Goal: Transaction & Acquisition: Book appointment/travel/reservation

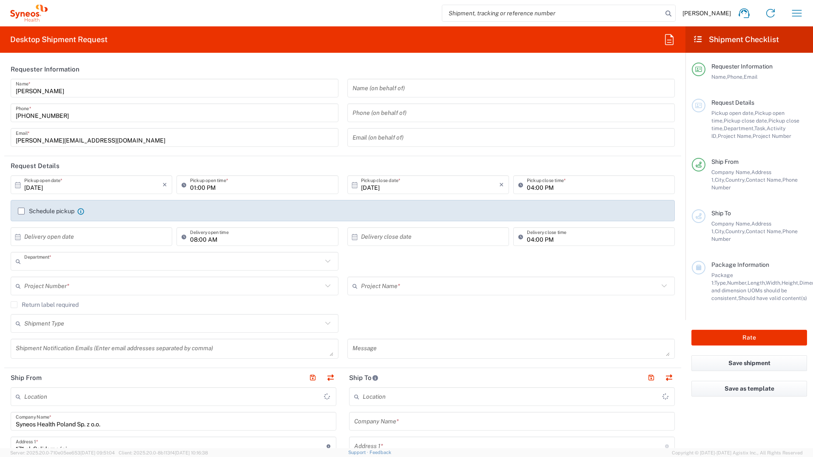
type input "8480"
type input "[GEOGRAPHIC_DATA]"
type input "Syneos Health Poland sp. z.o.o"
click at [367, 419] on input "text" at bounding box center [512, 421] width 316 height 15
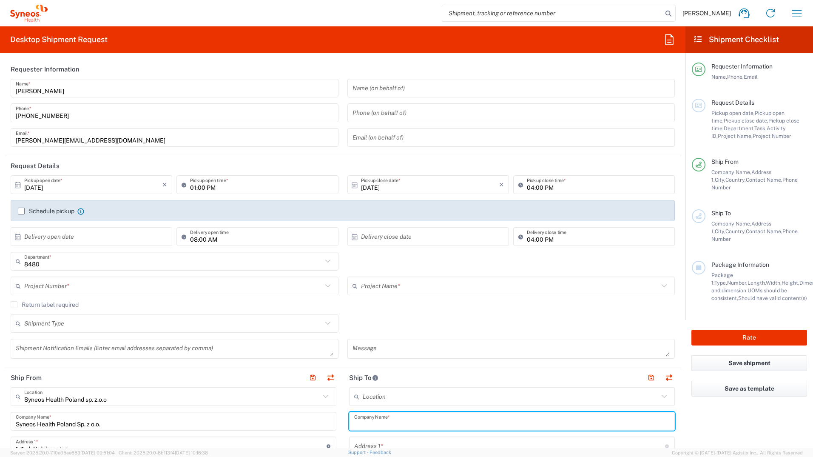
paste input "[PERSON_NAME]"
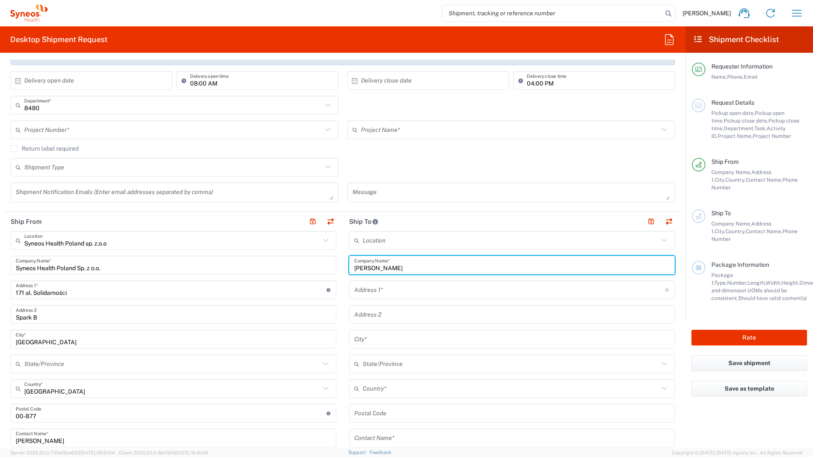
scroll to position [170, 0]
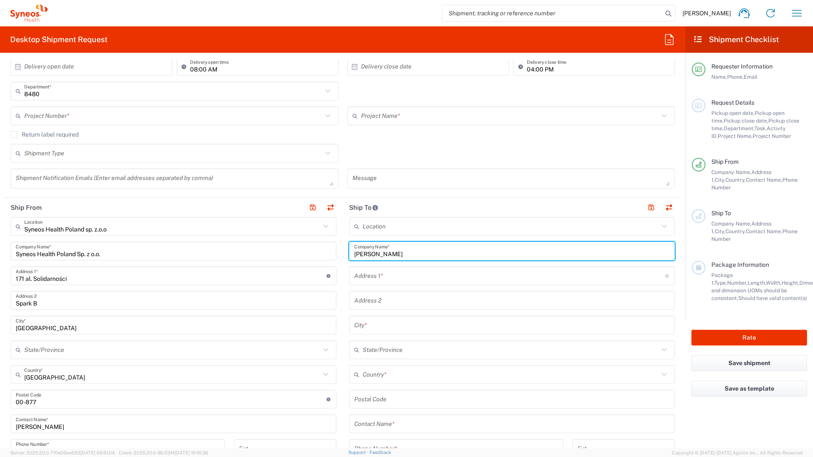
type input "[PERSON_NAME]"
click at [389, 418] on input "text" at bounding box center [512, 423] width 316 height 15
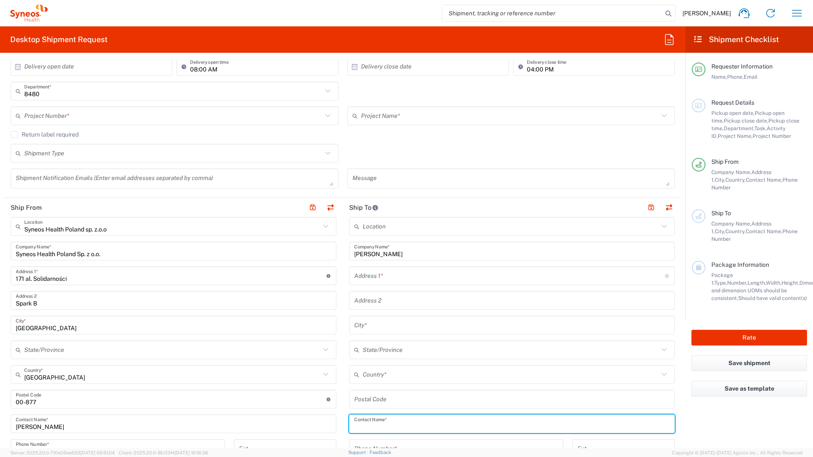
paste input "[PERSON_NAME]"
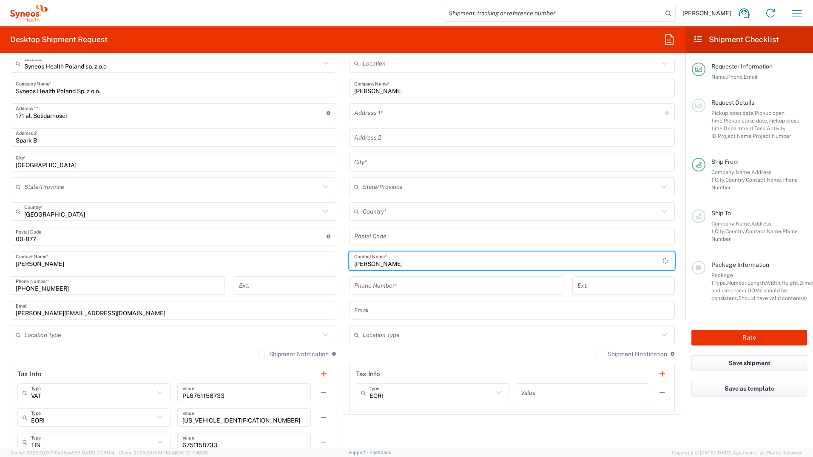
scroll to position [340, 0]
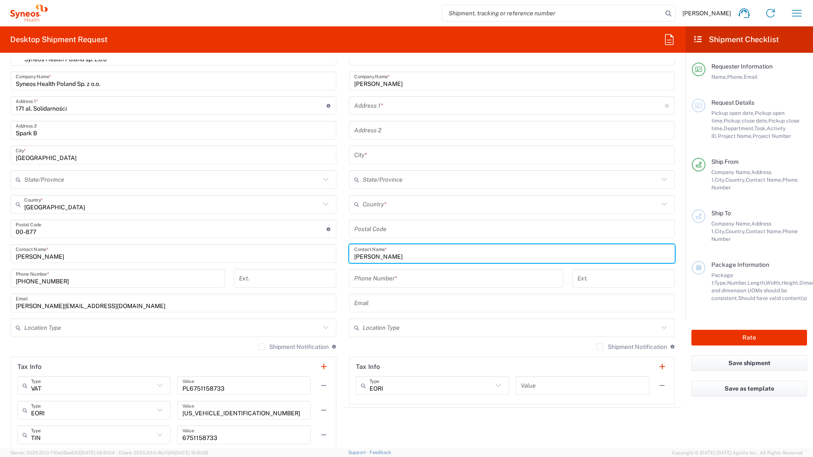
type input "[PERSON_NAME]"
click at [388, 327] on input "text" at bounding box center [511, 327] width 296 height 15
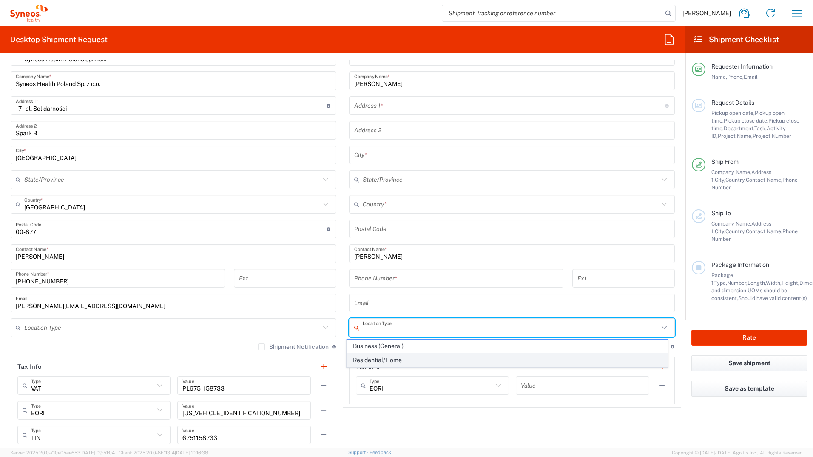
click at [388, 356] on span "Residential/Home" at bounding box center [507, 359] width 321 height 13
type input "Residential/Home"
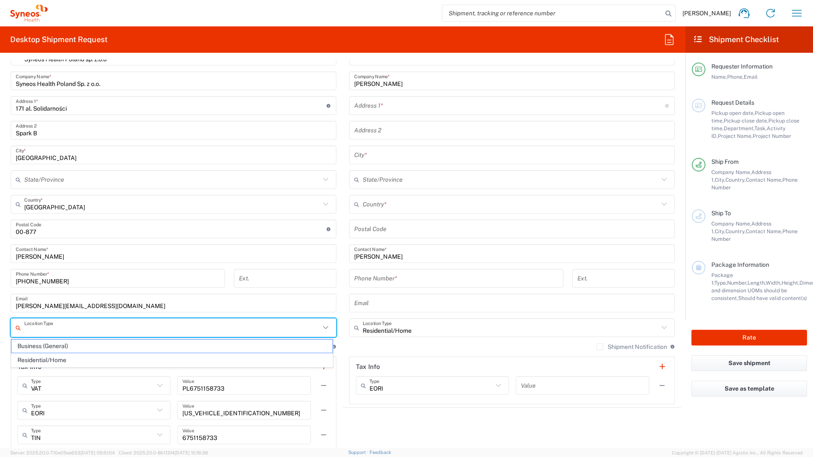
click at [298, 330] on input "text" at bounding box center [172, 327] width 296 height 15
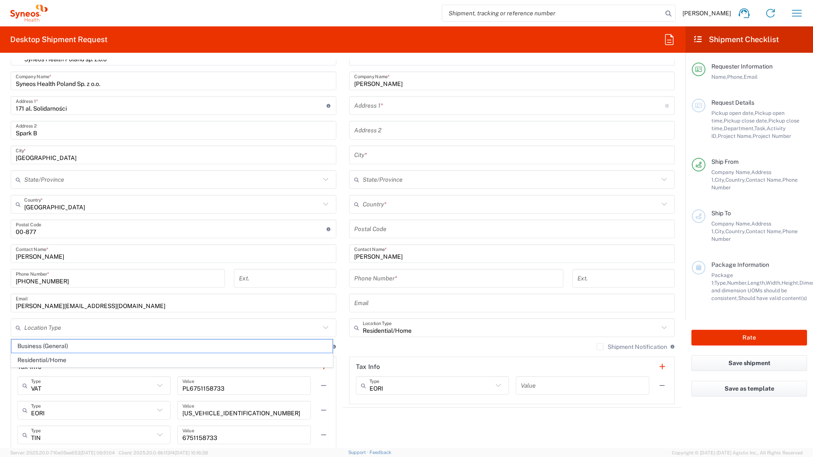
click at [273, 347] on span "Business (General)" at bounding box center [171, 345] width 321 height 13
type input "Business (General)"
click at [375, 109] on input "text" at bounding box center [509, 105] width 311 height 15
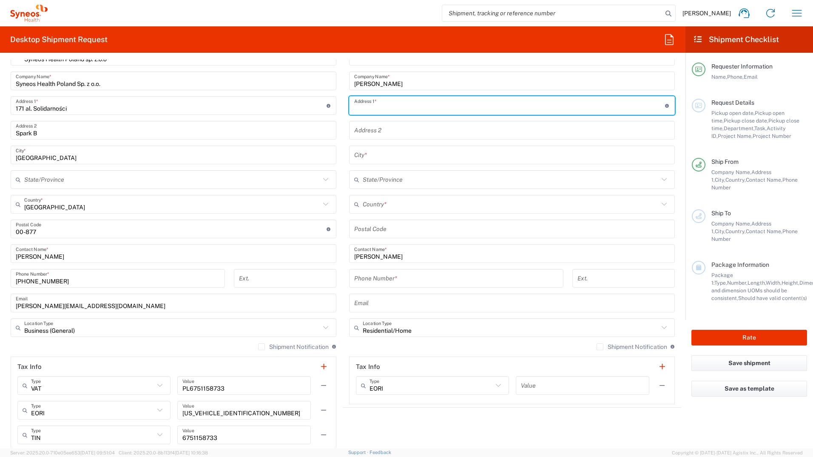
paste input "[STREET_ADDRESS],"
type input "Boleszewo 4a"
click at [383, 227] on input "undefined" at bounding box center [512, 229] width 316 height 15
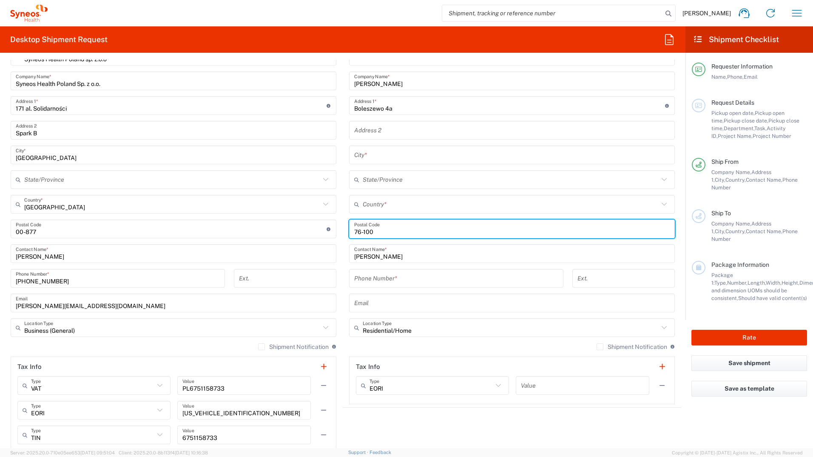
type input "76-100"
click at [368, 204] on input "text" at bounding box center [511, 204] width 296 height 15
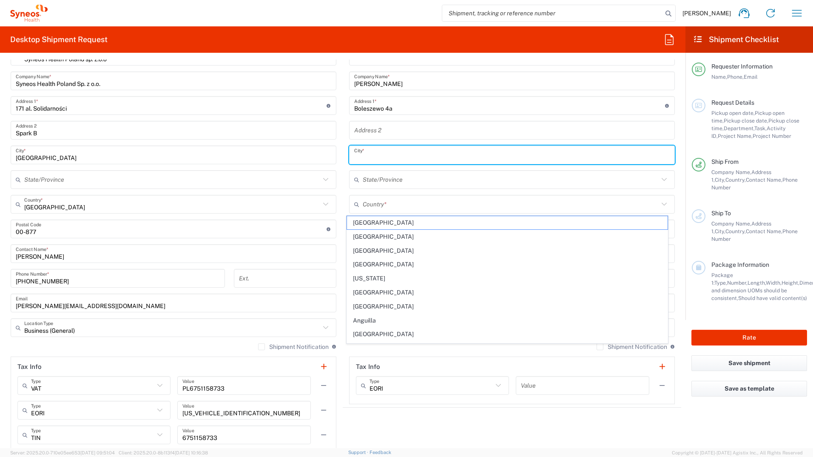
click at [366, 151] on input "text" at bounding box center [512, 155] width 316 height 15
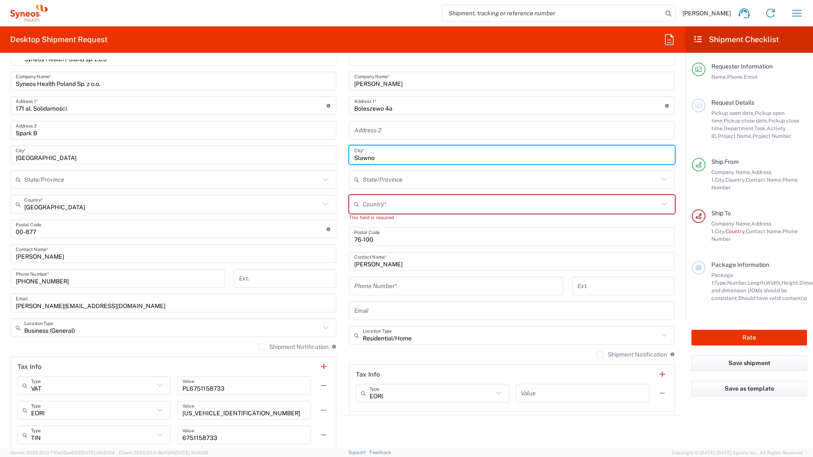
type input "Slawno"
click at [374, 202] on input "text" at bounding box center [511, 204] width 296 height 15
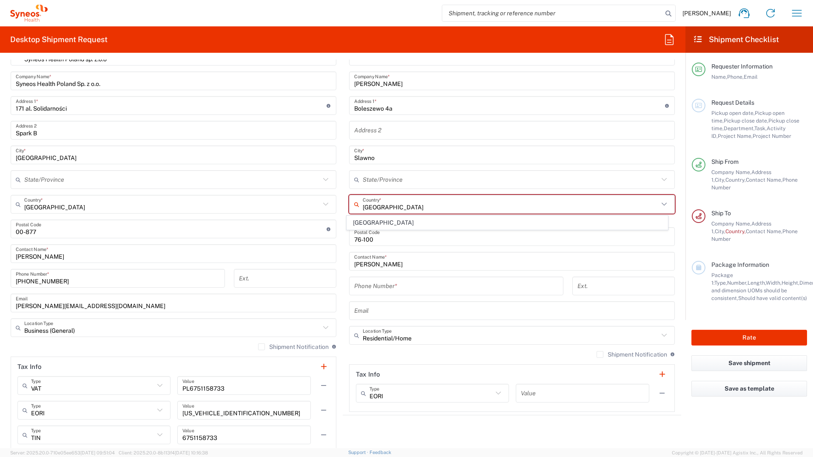
click at [573, 225] on span "[GEOGRAPHIC_DATA]" at bounding box center [507, 222] width 321 height 13
type input "[GEOGRAPHIC_DATA]"
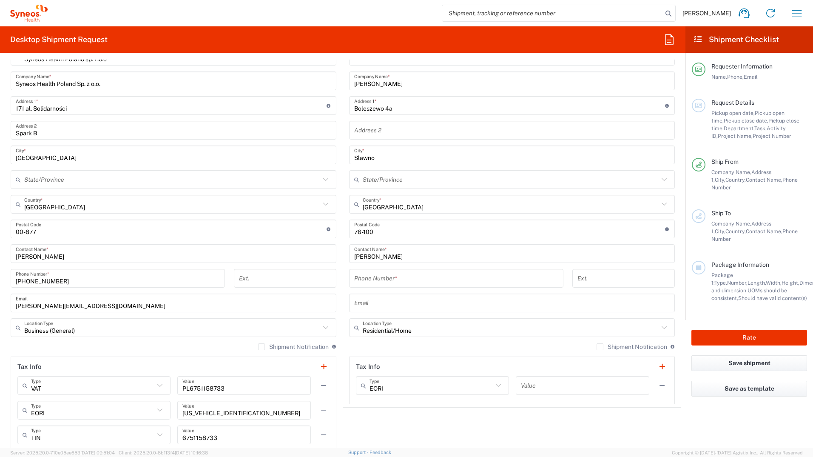
click at [378, 274] on input "tel" at bounding box center [456, 278] width 204 height 15
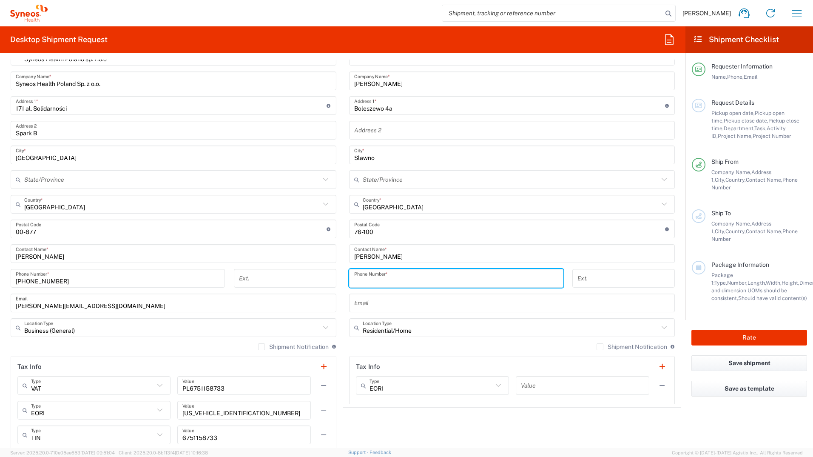
paste input "669 999 942"
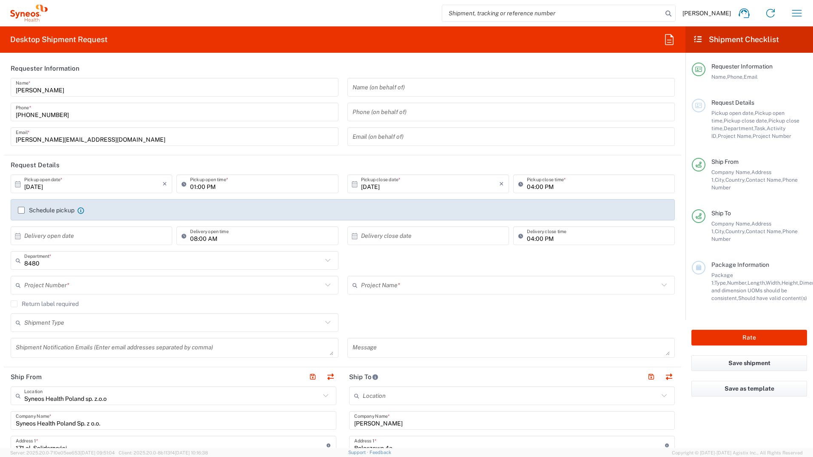
scroll to position [0, 0]
type input "669 999 942"
click at [19, 210] on label "Schedule pickup" at bounding box center [46, 211] width 57 height 7
click at [21, 211] on input "Schedule pickup" at bounding box center [21, 211] width 0 height 0
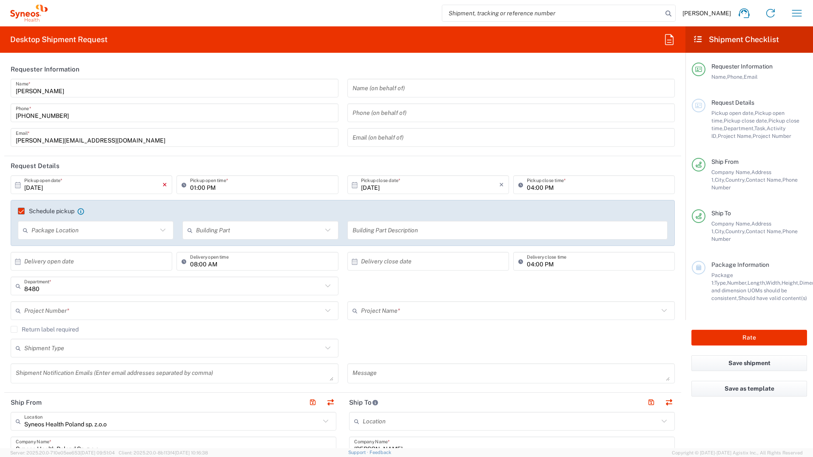
click at [164, 182] on icon "×" at bounding box center [164, 185] width 5 height 14
click at [95, 179] on input "text" at bounding box center [93, 184] width 138 height 15
click at [111, 230] on span "3" at bounding box center [117, 226] width 12 height 12
type input "[DATE]"
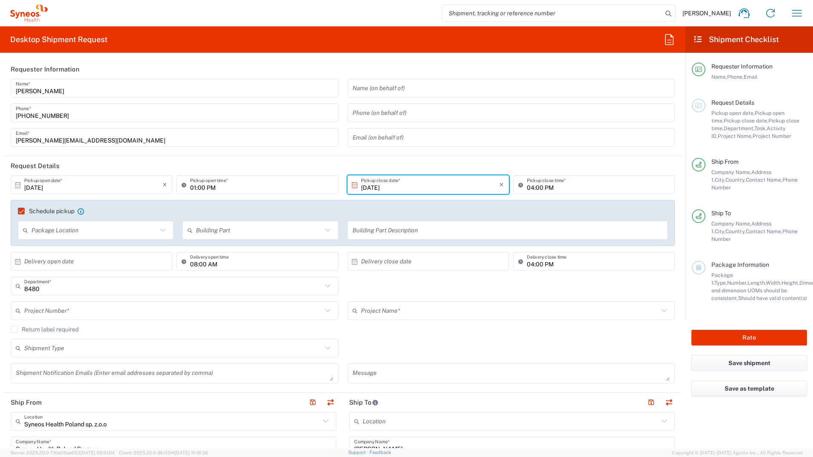
click at [195, 186] on input "01:00 PM" at bounding box center [261, 184] width 143 height 15
click at [208, 183] on input "12:00 PM" at bounding box center [261, 184] width 143 height 15
type input "12:00 AM"
click at [421, 186] on input "[DATE]" at bounding box center [430, 184] width 138 height 15
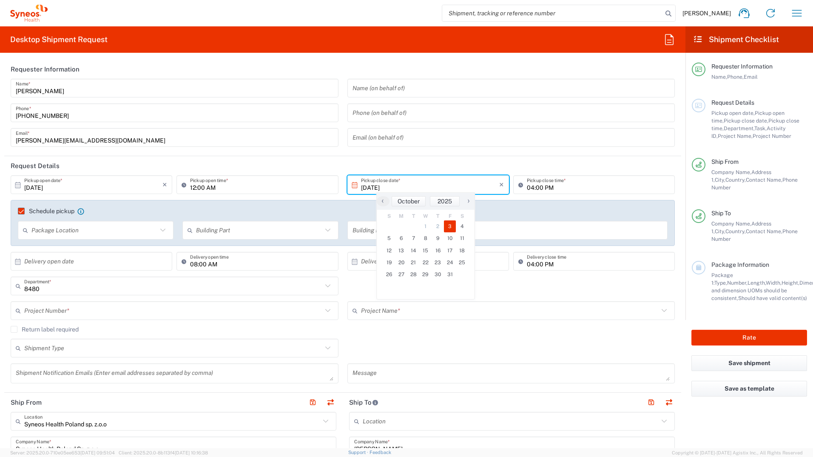
click at [168, 208] on agx-checkbox-control "Schedule pickup When scheduling a pickup please be sure to meet the following c…" at bounding box center [343, 211] width 650 height 8
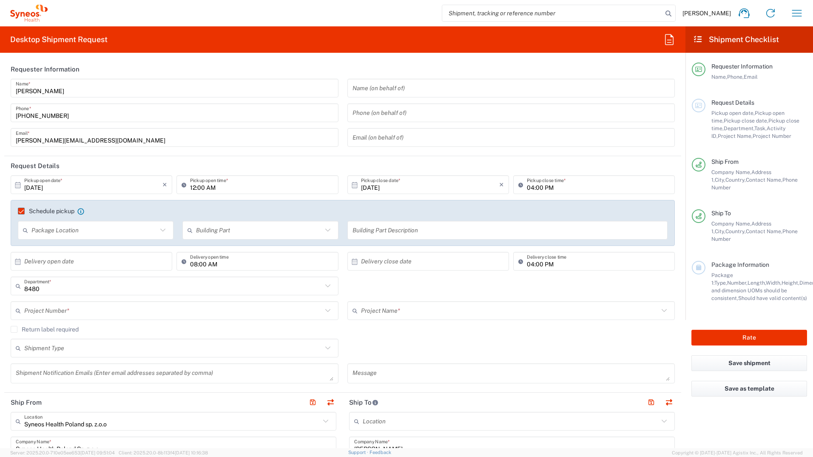
click at [61, 233] on input "text" at bounding box center [94, 230] width 126 height 15
drag, startPoint x: 63, startPoint y: 247, endPoint x: 77, endPoint y: 242, distance: 15.1
click at [63, 247] on span "Front" at bounding box center [95, 248] width 153 height 13
type input "Front"
click at [227, 231] on input "text" at bounding box center [259, 230] width 126 height 15
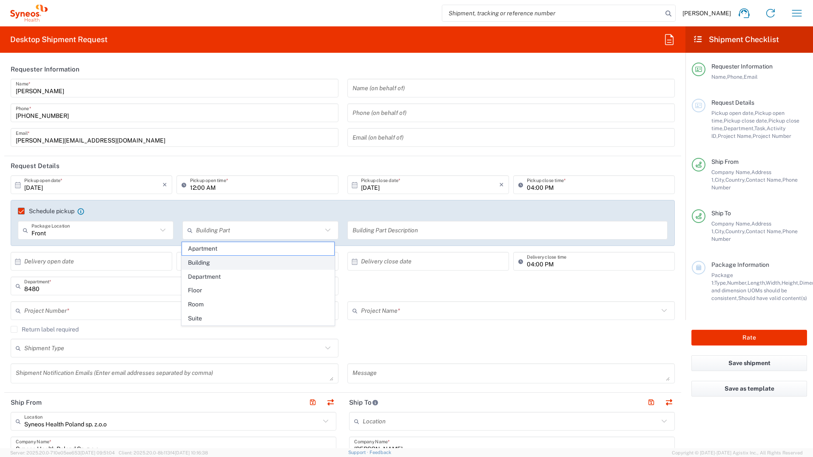
click at [216, 258] on span "Building" at bounding box center [258, 262] width 153 height 13
type input "Building"
click at [371, 232] on input "text" at bounding box center [508, 230] width 310 height 15
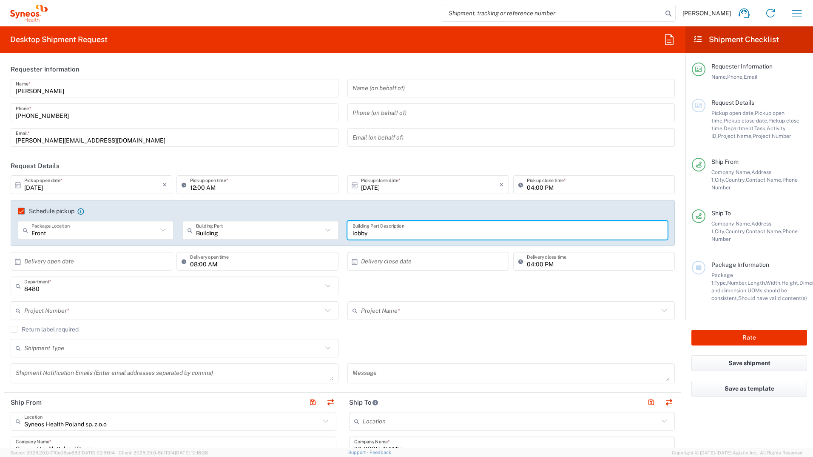
type input "lobby"
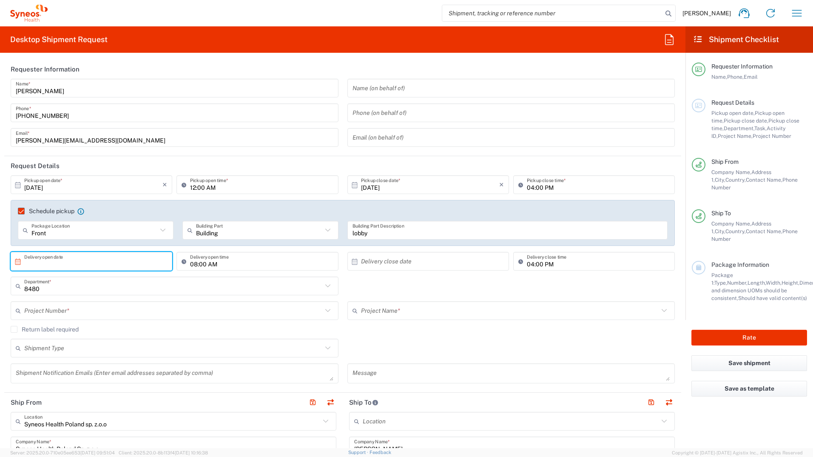
click at [56, 262] on input "text" at bounding box center [93, 261] width 138 height 15
click at [65, 317] on span "6" at bounding box center [68, 315] width 12 height 12
type input "[DATE]"
click at [194, 265] on input "08:00 AM" at bounding box center [261, 261] width 143 height 15
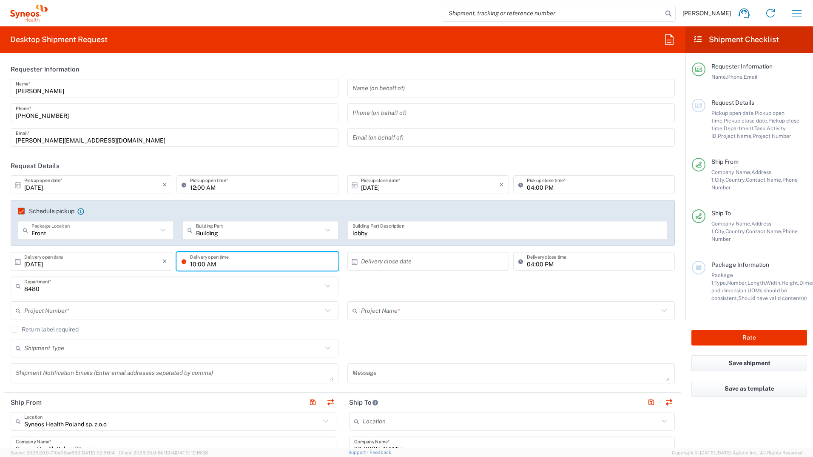
type input "10:00 AM"
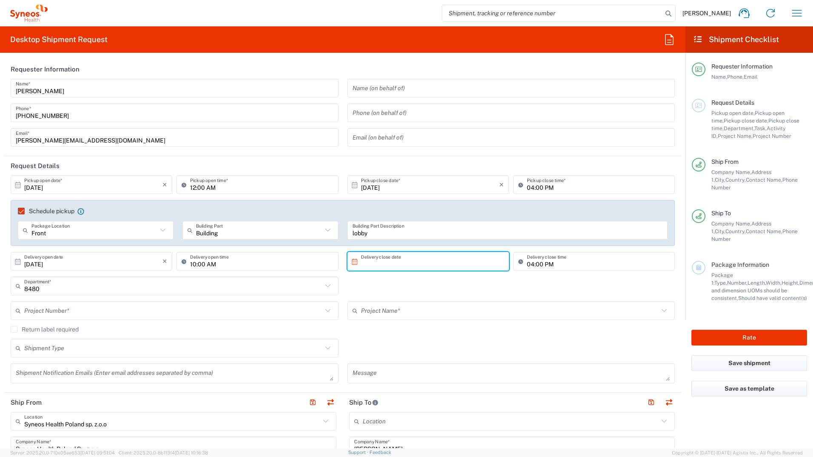
click at [412, 259] on input "text" at bounding box center [430, 261] width 138 height 15
click at [399, 313] on span "6" at bounding box center [401, 315] width 12 height 12
type input "[DATE]"
click at [529, 265] on input "04:00 PM" at bounding box center [598, 261] width 143 height 15
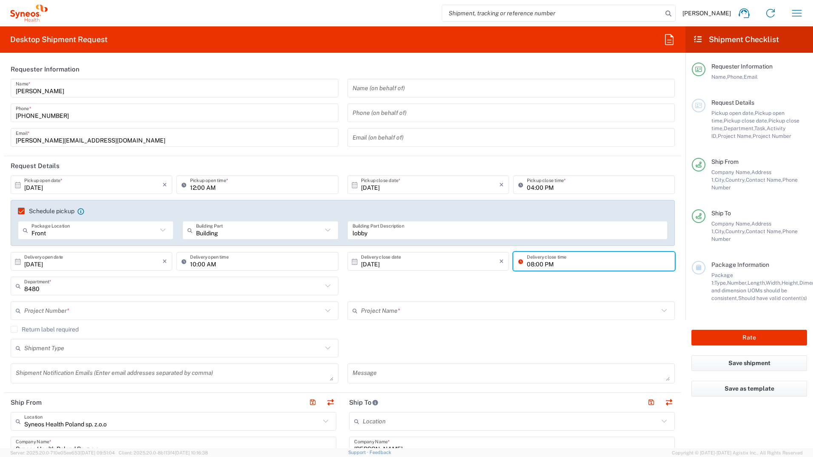
type input "08:00 PM"
click at [97, 287] on input "text" at bounding box center [173, 286] width 298 height 15
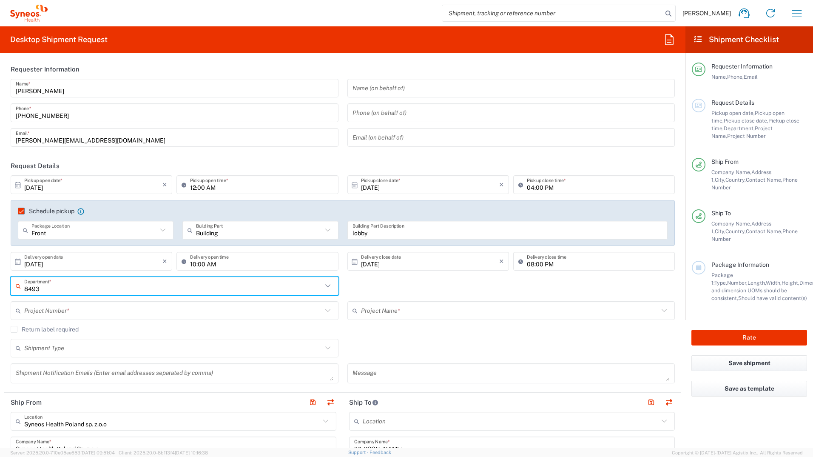
type input "8493"
click at [96, 312] on input "text" at bounding box center [173, 310] width 298 height 15
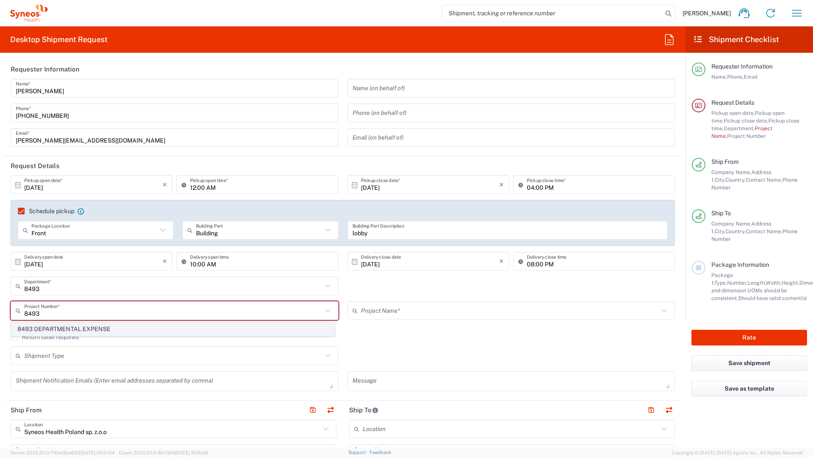
click at [92, 329] on span "8493 DEPARTMENTAL EXPENSE" at bounding box center [172, 328] width 323 height 13
type input "8493 DEPARTMENTAL EXPENSE"
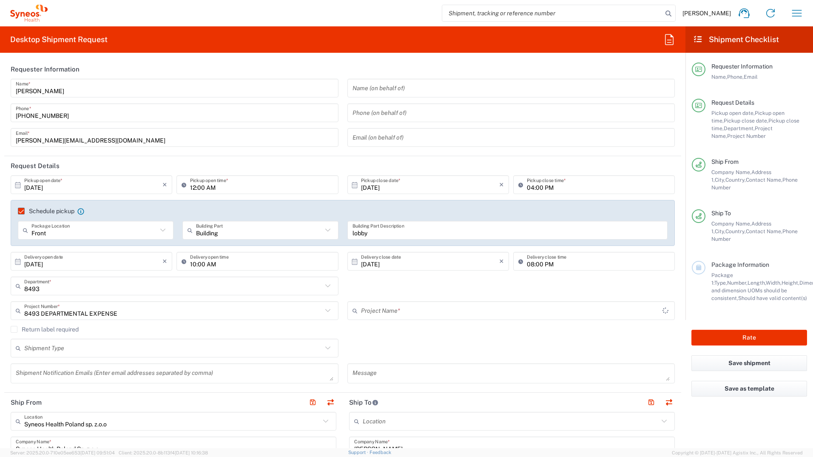
type input "8493 DEPARTMENTAL EXPENSE"
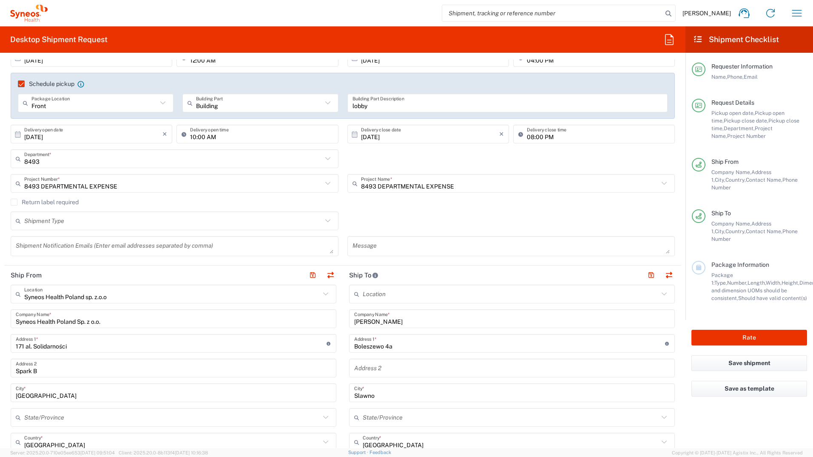
scroll to position [128, 0]
click at [65, 227] on input "text" at bounding box center [173, 220] width 298 height 15
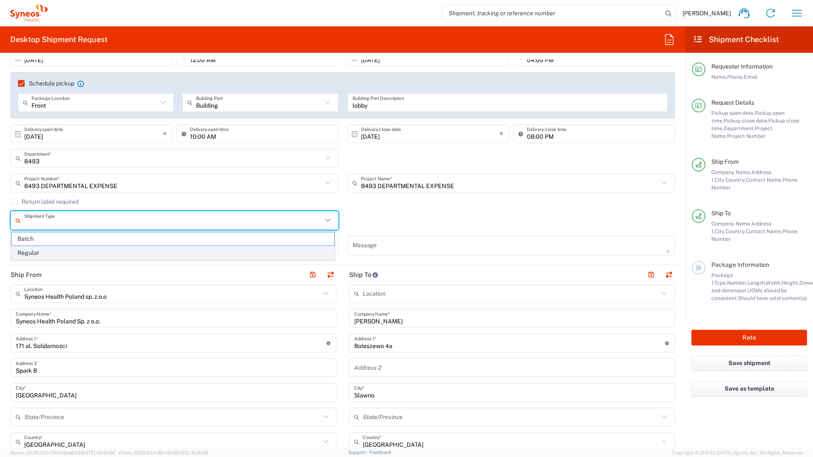
click at [19, 250] on span "Regular" at bounding box center [172, 252] width 323 height 13
type input "Regular"
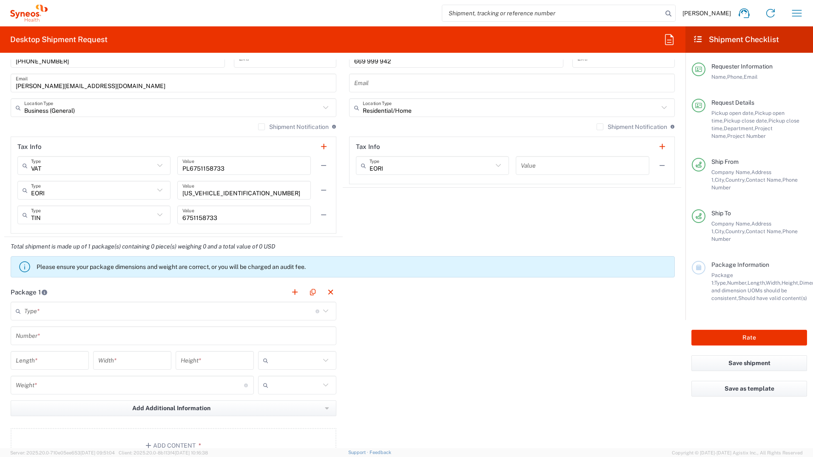
scroll to position [638, 0]
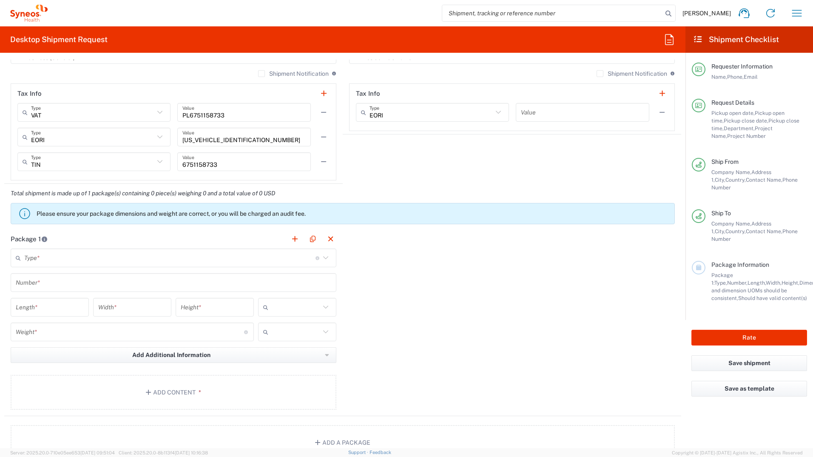
click at [58, 259] on input "text" at bounding box center [169, 257] width 291 height 15
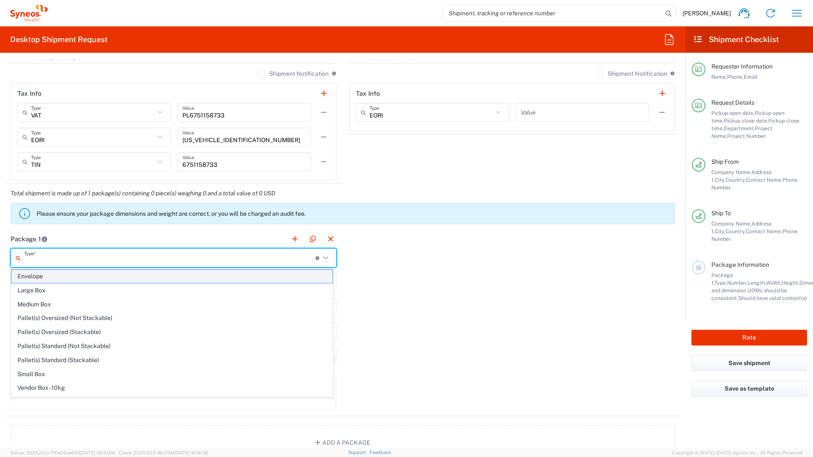
click at [44, 278] on span "Envelope" at bounding box center [171, 276] width 321 height 13
type input "Envelope"
type input "1"
type input "9.5"
type input "12.5"
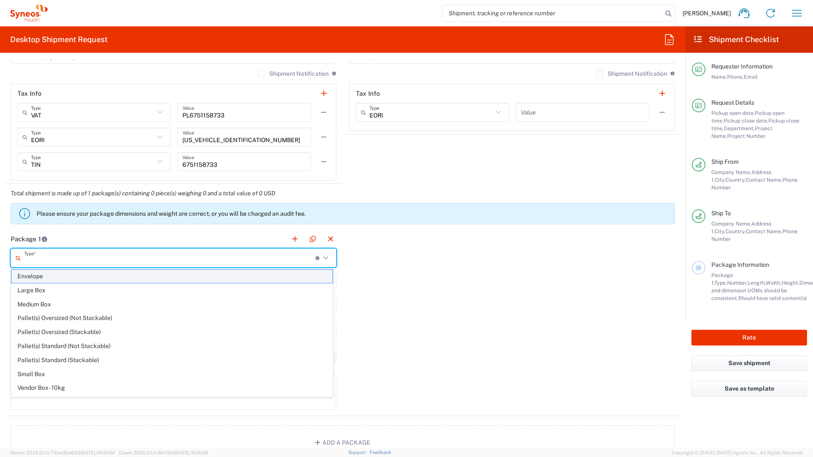
type input "0.25"
type input "in"
type input "0.45"
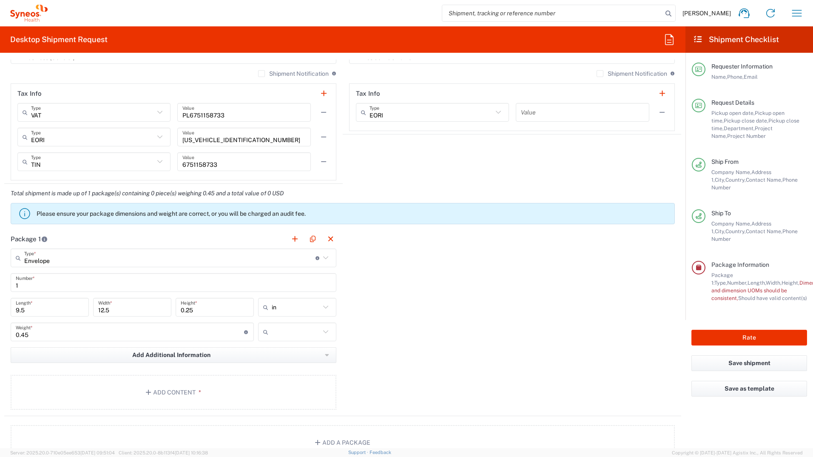
click at [263, 309] on icon at bounding box center [267, 307] width 9 height 14
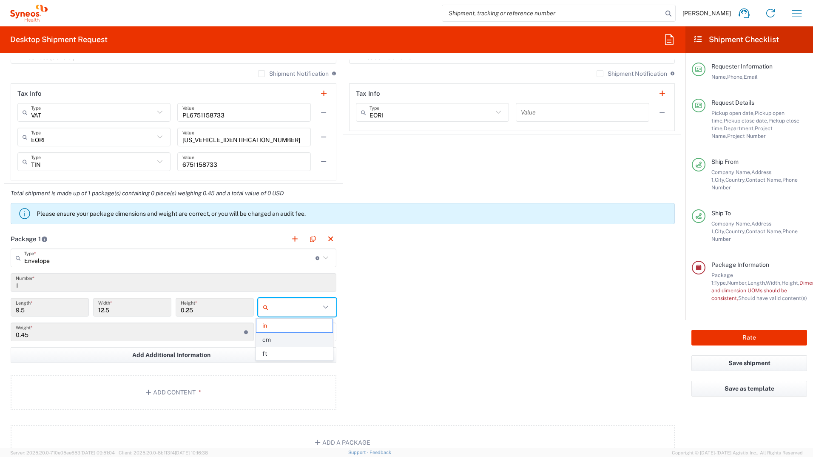
click at [274, 337] on span "cm" at bounding box center [294, 339] width 76 height 13
type input "24.13"
type input "31.75"
type input "0.64"
type input "cm"
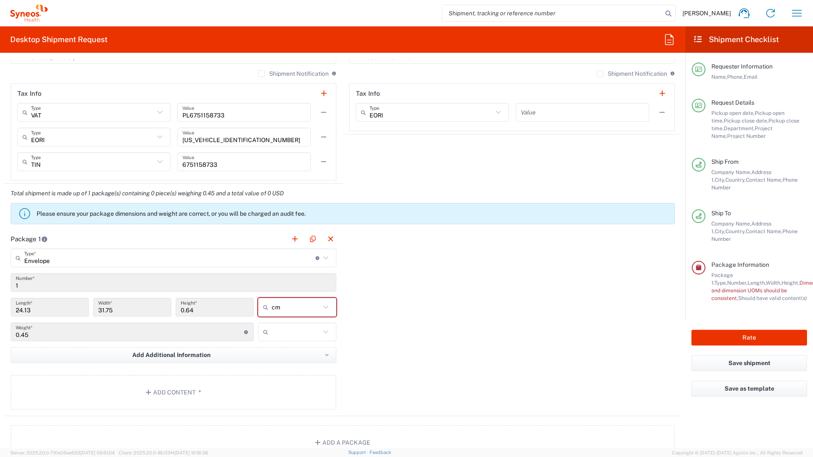
click at [272, 330] on input "text" at bounding box center [296, 332] width 48 height 14
click at [286, 350] on span "kgs" at bounding box center [294, 350] width 76 height 13
type input "kgs"
click at [169, 391] on button "Add Content *" at bounding box center [174, 392] width 326 height 35
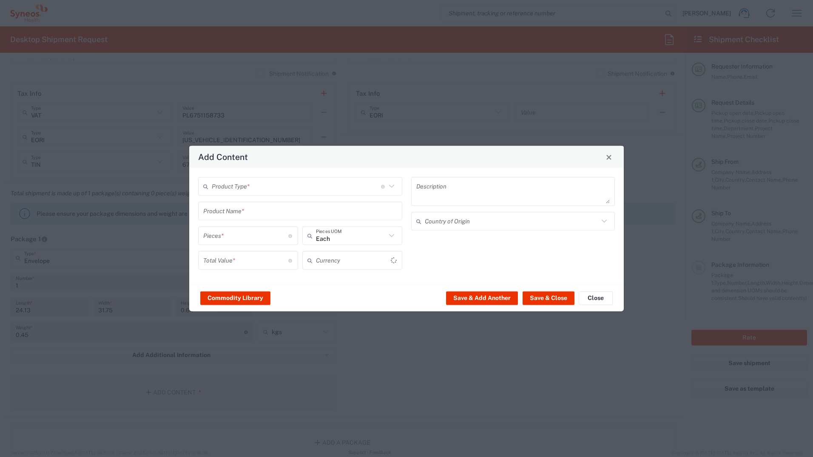
type input "US Dollar"
click at [388, 187] on icon at bounding box center [391, 186] width 11 height 11
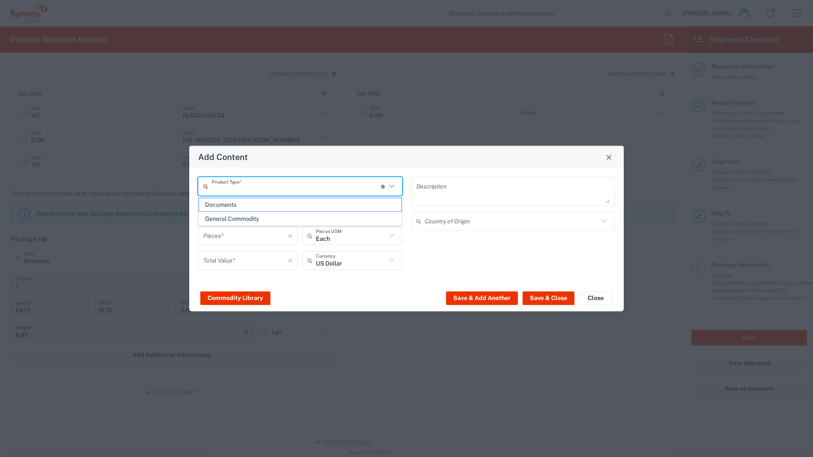
click at [342, 202] on span "Documents" at bounding box center [300, 204] width 202 height 13
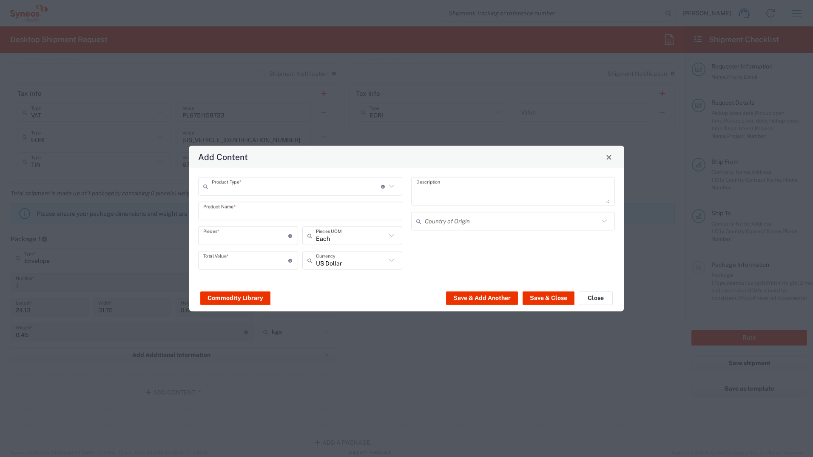
type input "Documents"
type input "1"
click at [464, 187] on textarea "Documents" at bounding box center [513, 191] width 194 height 24
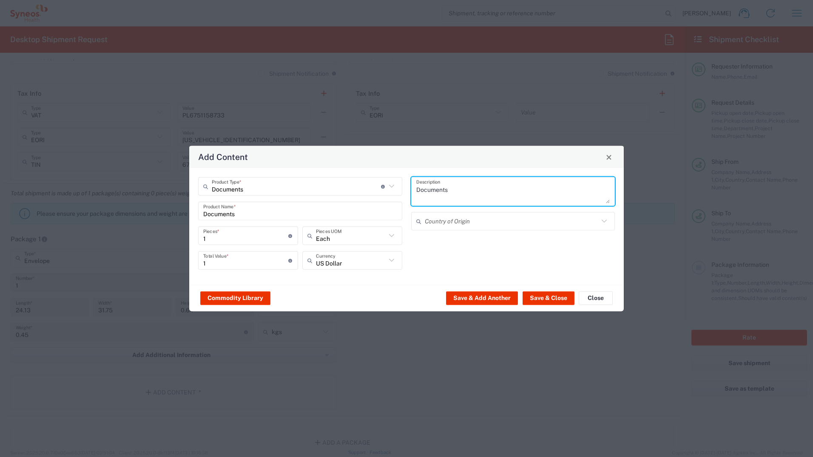
click at [464, 187] on textarea "Documents" at bounding box center [513, 191] width 194 height 24
type textarea "Zaświadczenie do banku"
click at [395, 258] on icon at bounding box center [391, 260] width 11 height 11
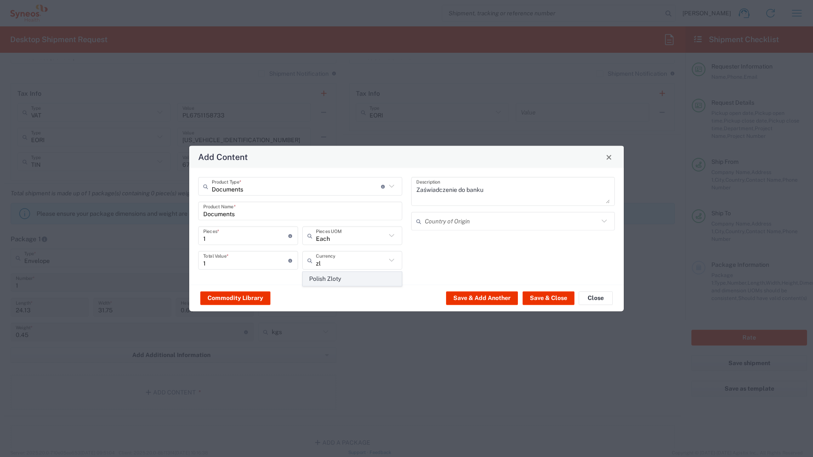
click at [376, 281] on span "Polish Zloty" at bounding box center [352, 278] width 98 height 13
type input "Polish Zloty"
click at [538, 303] on button "Save & Close" at bounding box center [549, 298] width 52 height 14
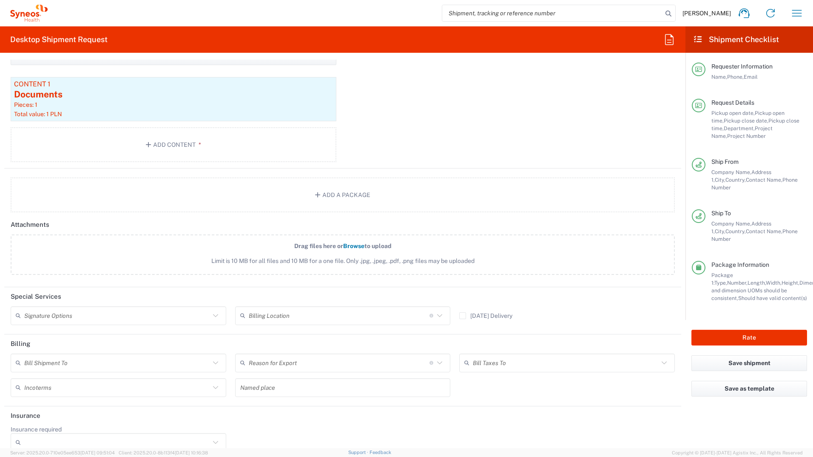
scroll to position [949, 0]
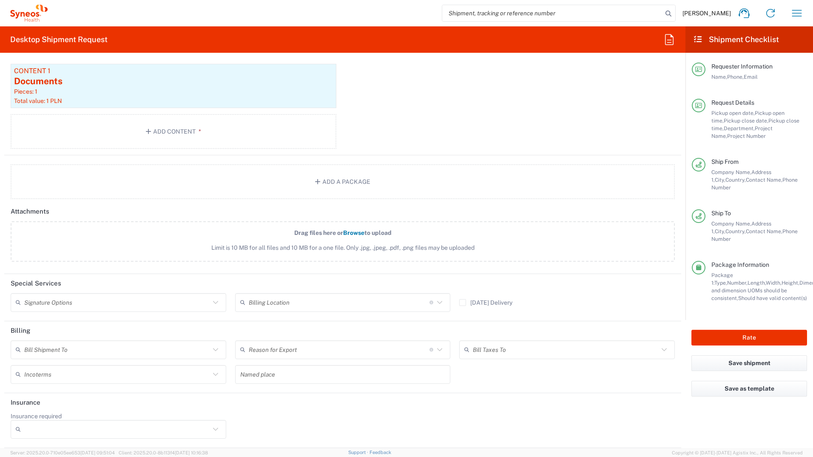
click at [77, 347] on input "text" at bounding box center [117, 349] width 186 height 15
click at [78, 379] on span "Sender/Shipper" at bounding box center [117, 381] width 212 height 13
click at [88, 370] on input "text" at bounding box center [117, 374] width 186 height 15
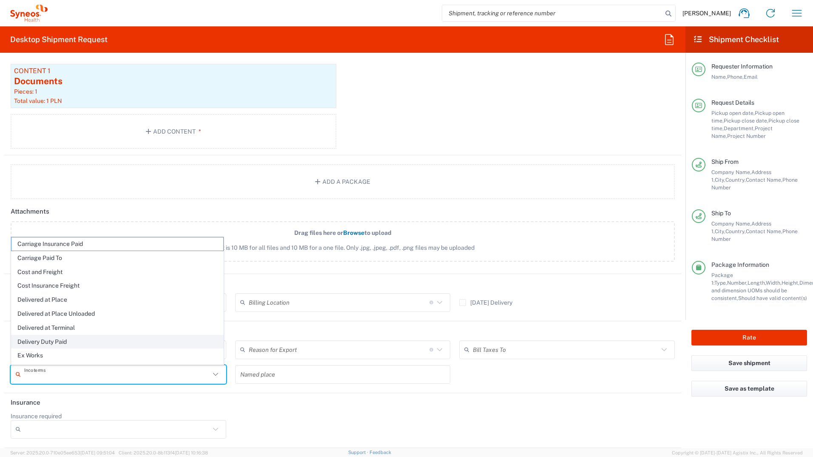
click at [84, 339] on span "Delivery Duty Paid" at bounding box center [117, 341] width 212 height 13
type input "Sender/Shipper"
type input "Delivery Duty Paid"
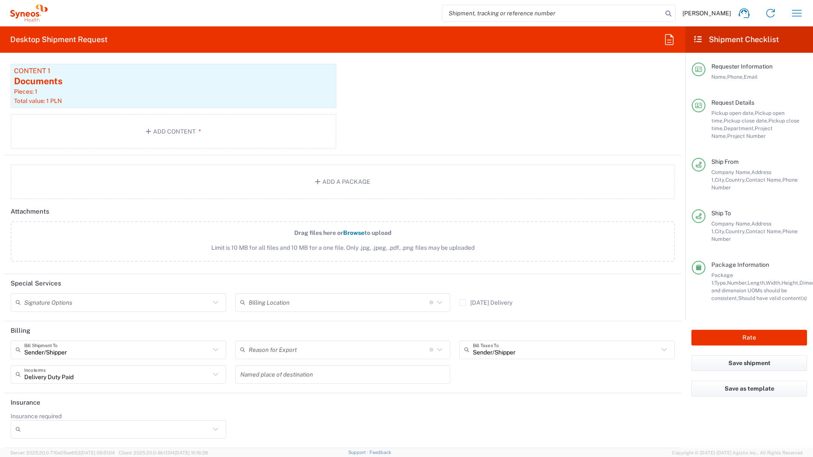
click at [360, 331] on header "Billing" at bounding box center [342, 330] width 677 height 19
click at [370, 402] on header "Insurance" at bounding box center [342, 402] width 677 height 19
click at [216, 301] on icon at bounding box center [215, 302] width 11 height 11
click at [209, 317] on span "Adult Signature Required" at bounding box center [117, 320] width 212 height 13
type input "Adult Signature Required"
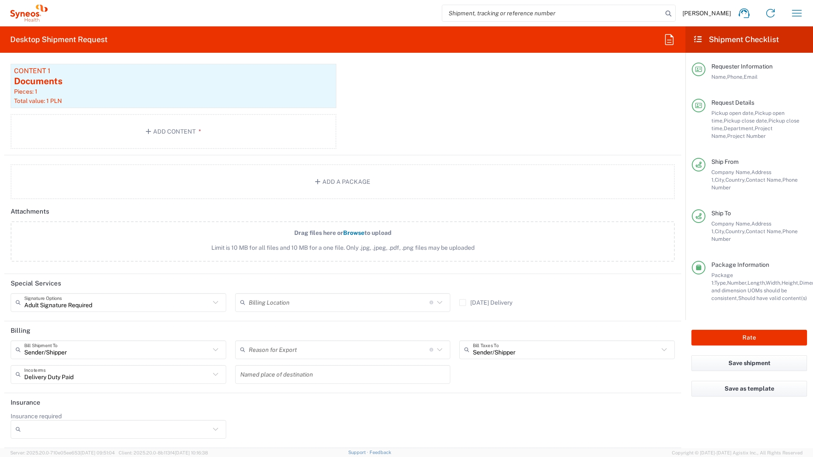
click at [364, 396] on header "Insurance" at bounding box center [342, 402] width 677 height 19
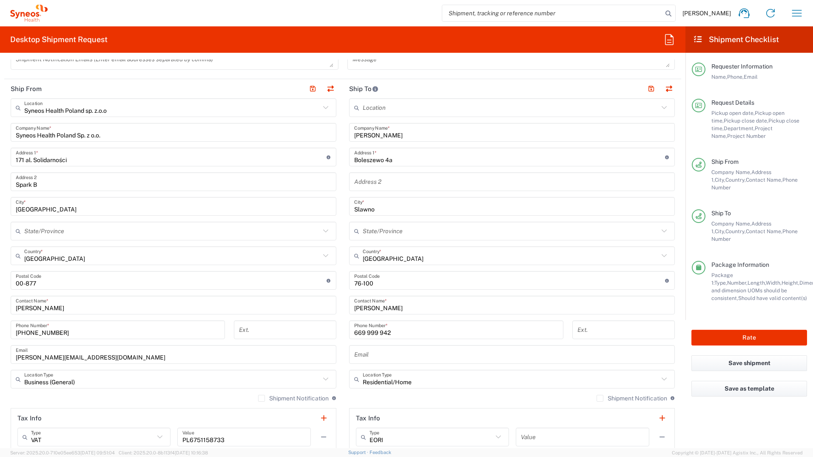
scroll to position [396, 0]
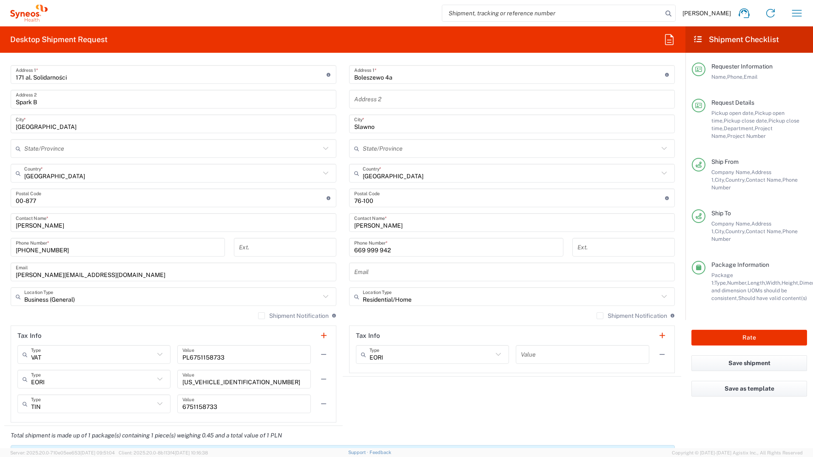
click at [398, 278] on input "text" at bounding box center [512, 271] width 316 height 15
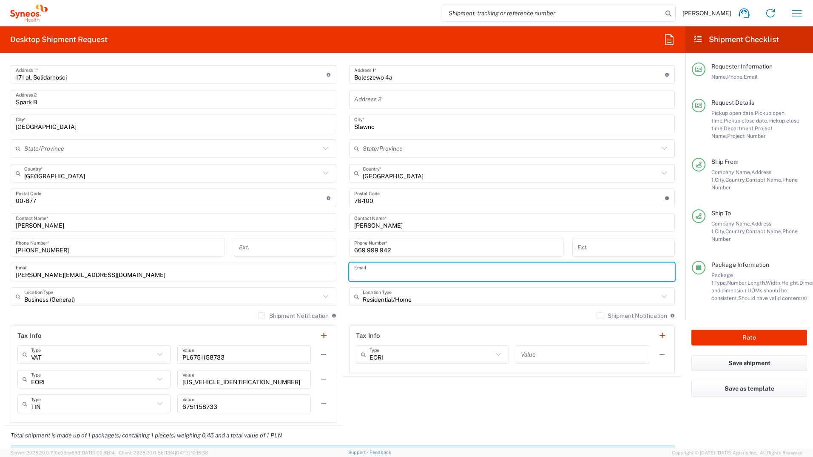
click at [424, 270] on input "text" at bounding box center [512, 271] width 316 height 15
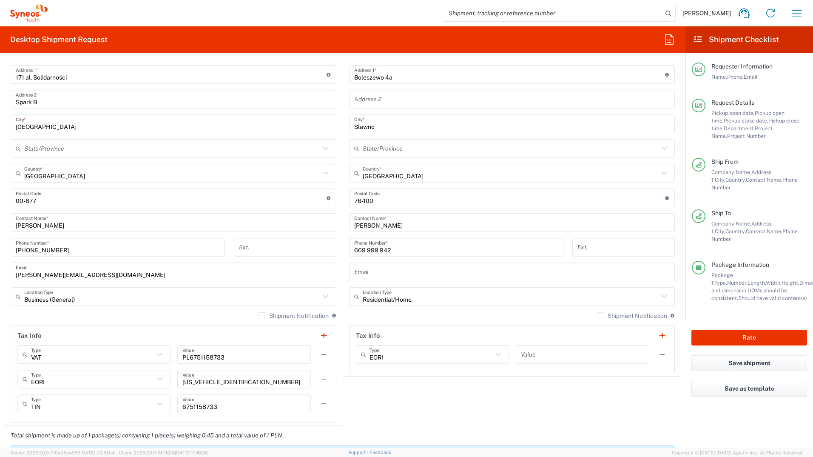
click at [581, 411] on agx-shipment-stop-widget "Ship To Location [PERSON_NAME] LLC-[GEOGRAPHIC_DATA] [GEOGRAPHIC_DATA] [GEOGRAP…" at bounding box center [512, 211] width 338 height 429
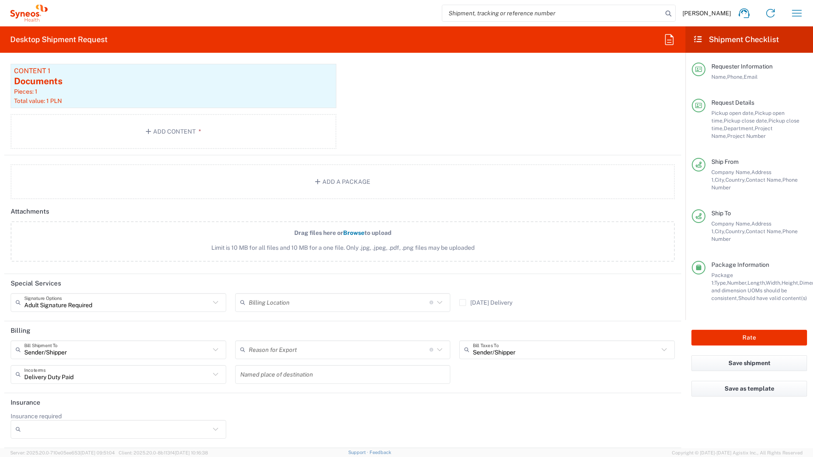
scroll to position [821, 0]
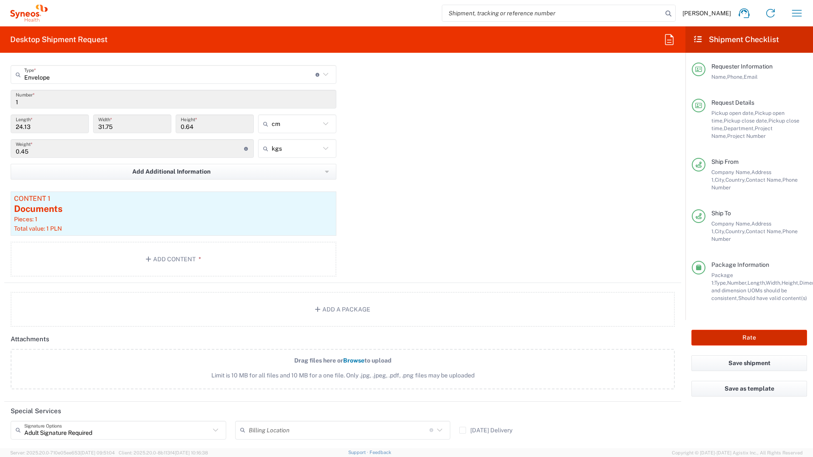
click at [729, 330] on button "Rate" at bounding box center [749, 338] width 116 height 16
type input "8493 DEPARTMENTAL EXPENSE"
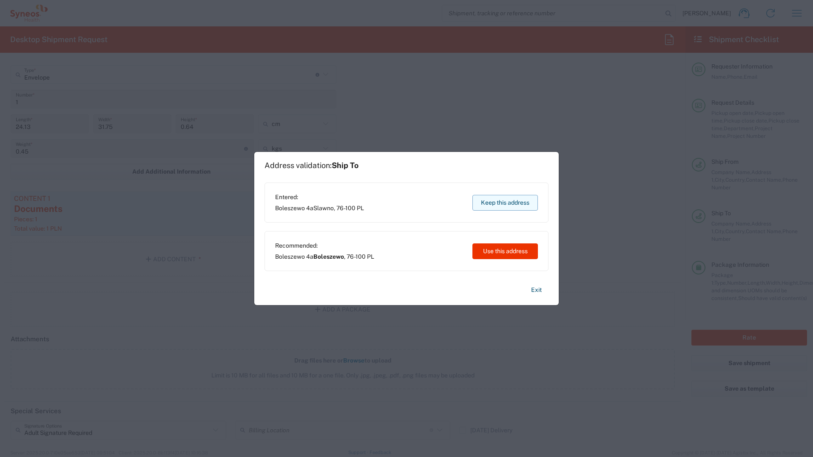
click at [504, 205] on button "Keep this address" at bounding box center [504, 203] width 65 height 16
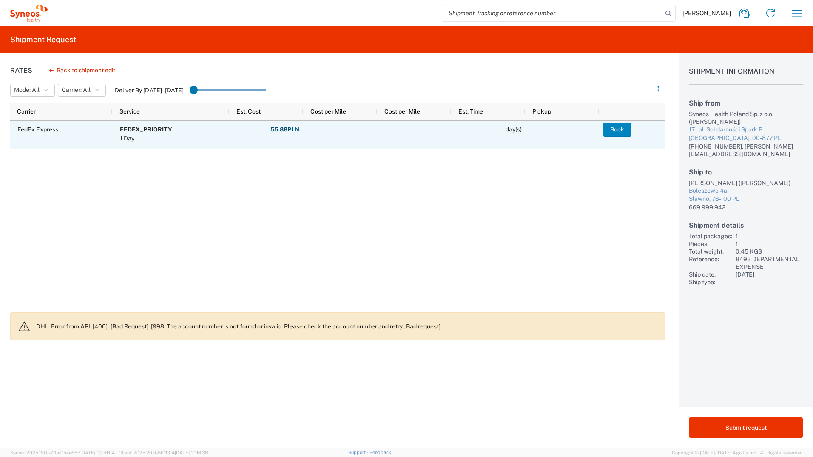
click at [611, 127] on button "Book" at bounding box center [617, 130] width 28 height 14
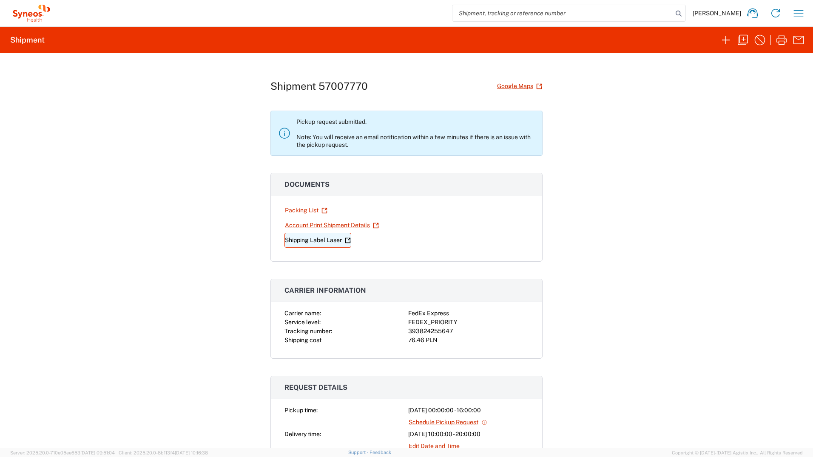
click at [334, 241] on link "Shipping Label Laser" at bounding box center [317, 240] width 67 height 15
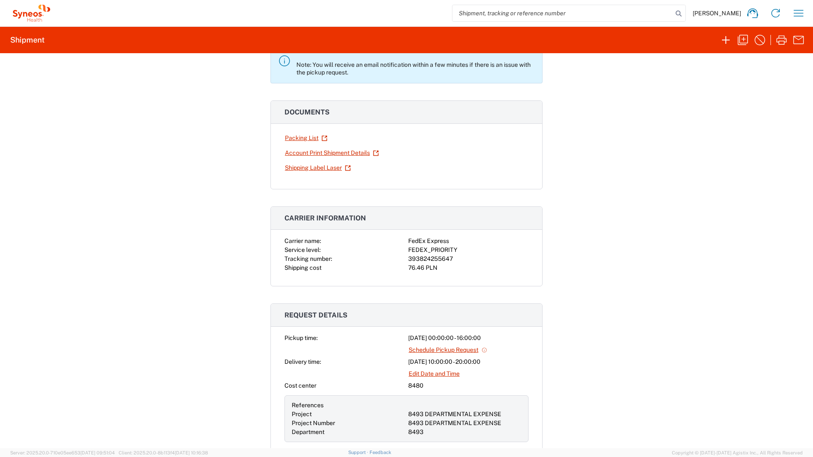
scroll to position [170, 0]
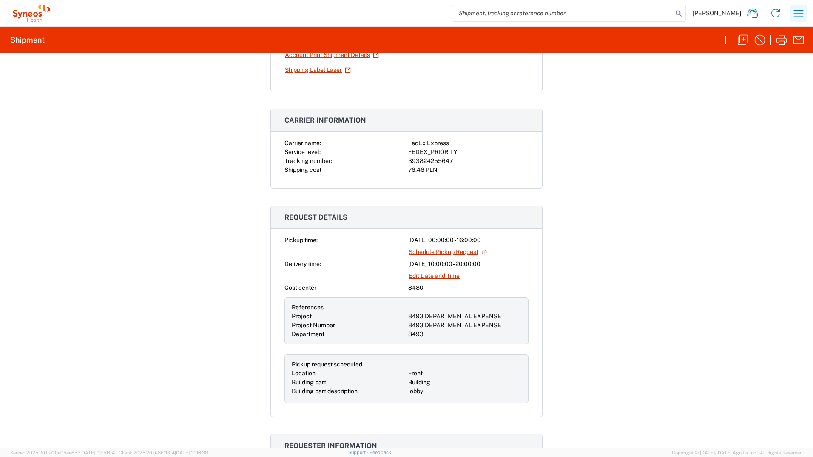
click at [799, 11] on icon "button" at bounding box center [799, 13] width 10 height 6
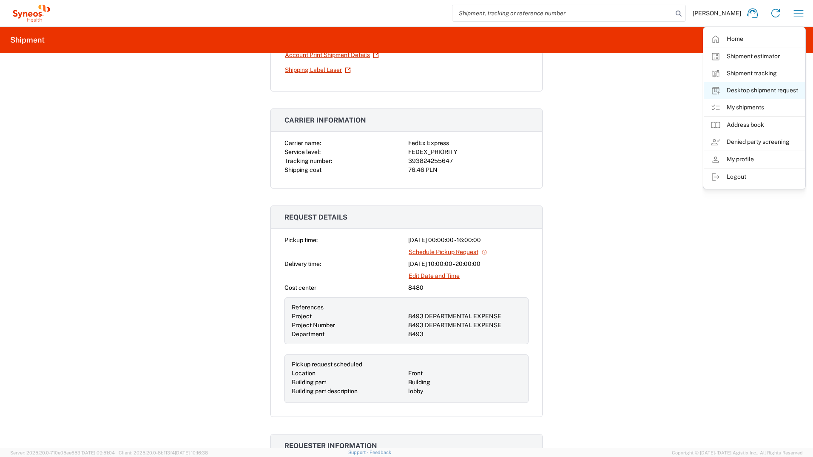
click at [796, 89] on link "Desktop shipment request" at bounding box center [754, 90] width 101 height 17
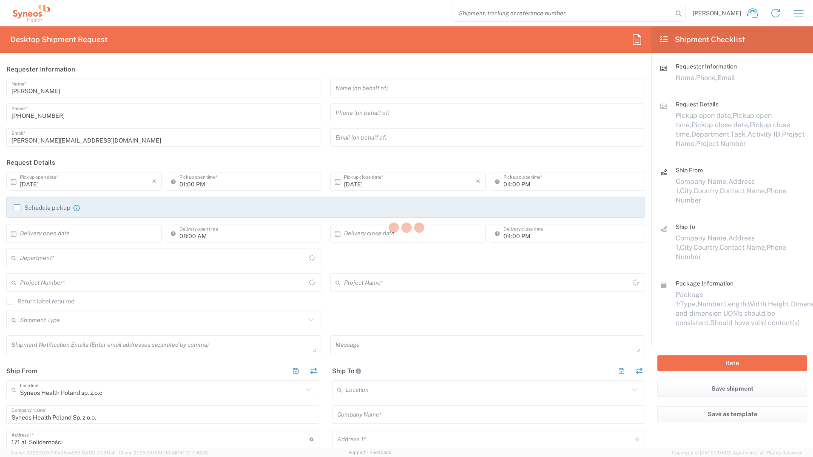
type input "8480"
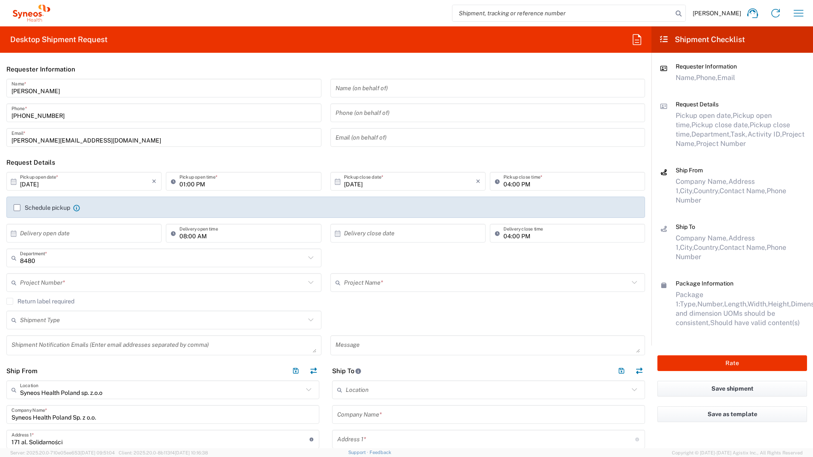
click at [17, 203] on div "Schedule pickup When scheduling a pickup please be sure to meet the following c…" at bounding box center [325, 206] width 639 height 21
click at [17, 211] on div "Schedule pickup When scheduling a pickup please be sure to meet the following c…" at bounding box center [47, 208] width 66 height 8
click at [14, 208] on label "Schedule pickup" at bounding box center [42, 207] width 57 height 7
click at [17, 208] on input "Schedule pickup" at bounding box center [17, 208] width 0 height 0
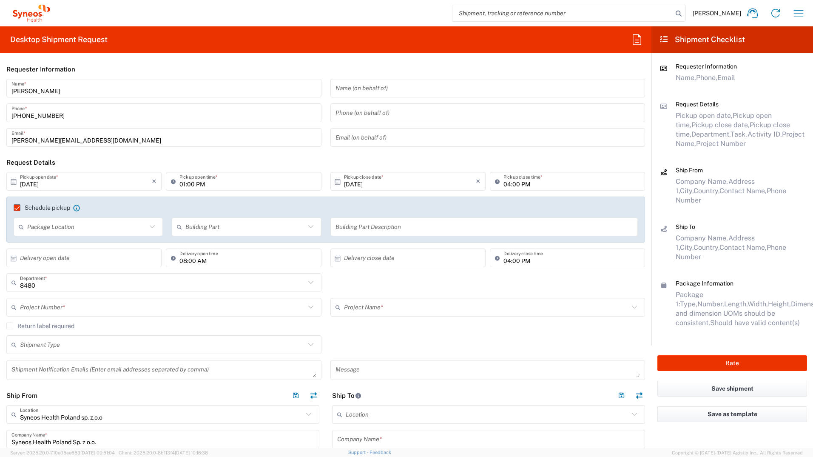
click at [148, 179] on input "[DATE]" at bounding box center [86, 181] width 132 height 15
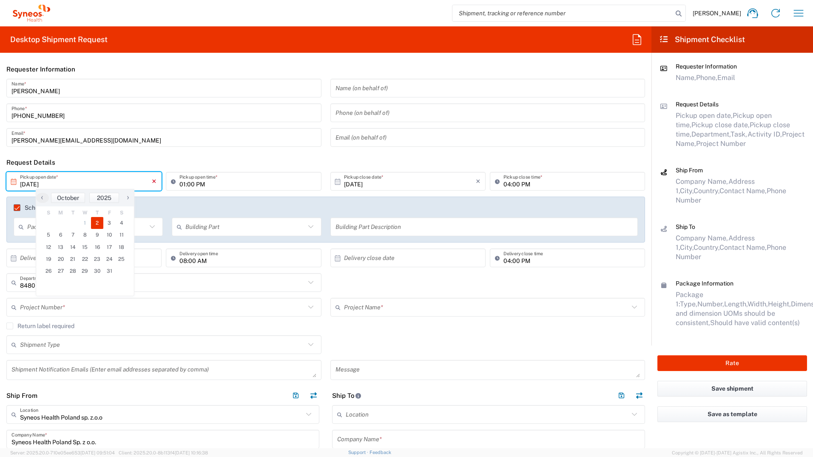
click at [154, 182] on icon "×" at bounding box center [154, 181] width 5 height 14
type input "[DATE]"
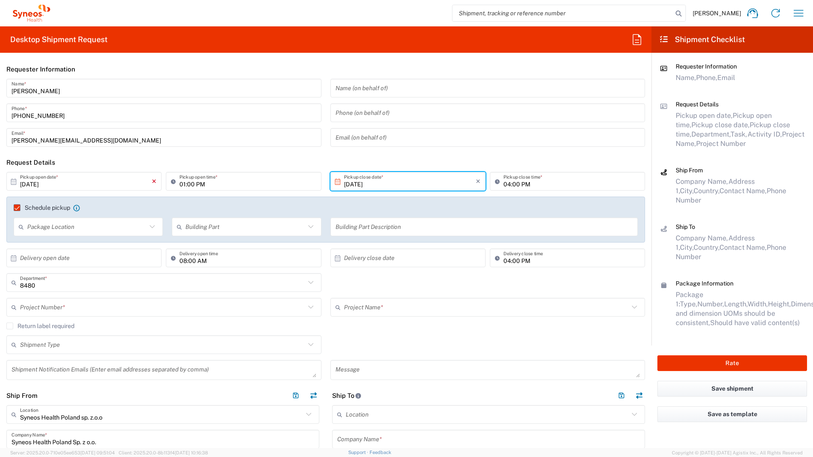
click at [152, 180] on icon "×" at bounding box center [154, 181] width 5 height 14
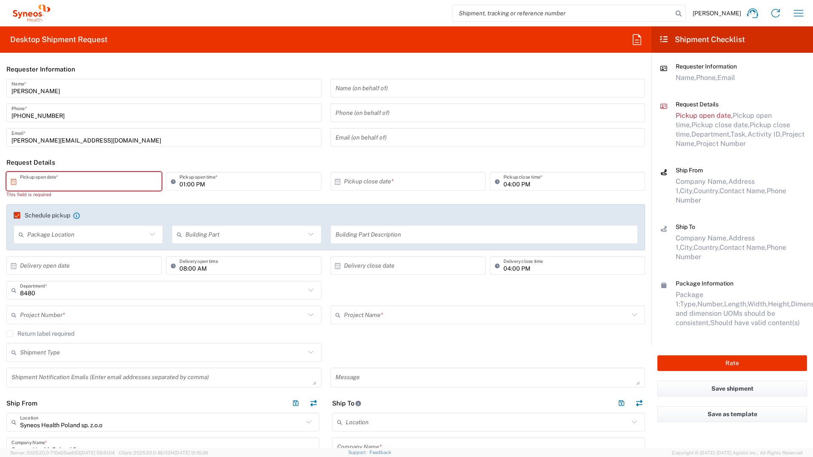
click at [100, 186] on input "text" at bounding box center [86, 181] width 132 height 15
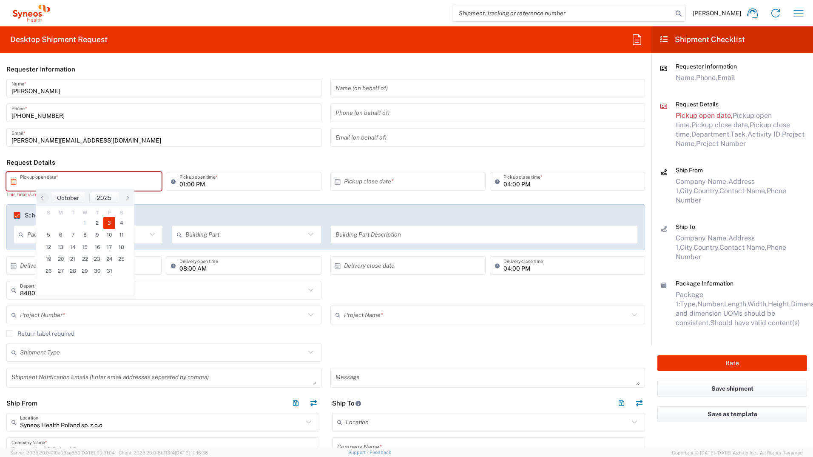
click at [109, 223] on span "3" at bounding box center [109, 223] width 12 height 12
type input "[DATE]"
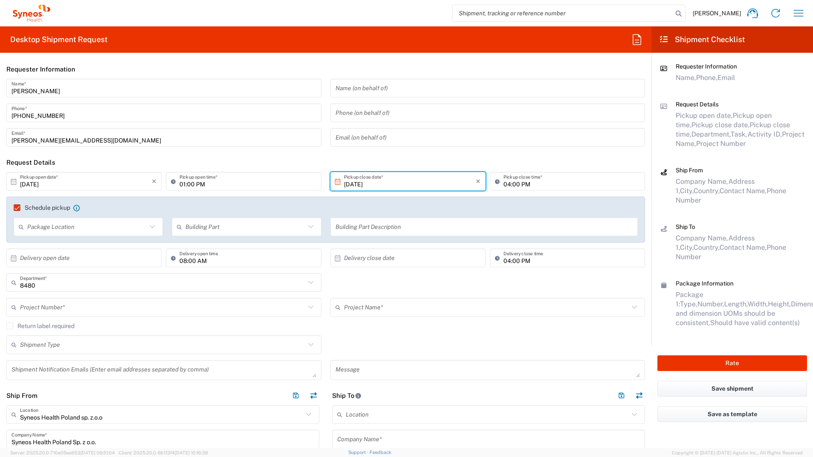
click at [182, 185] on input "01:00 PM" at bounding box center [247, 181] width 136 height 15
click at [197, 182] on input "12:00 PM" at bounding box center [247, 181] width 136 height 15
type input "12:00 AM"
click at [116, 229] on input "text" at bounding box center [86, 226] width 119 height 15
click at [109, 246] on span "Front" at bounding box center [87, 245] width 146 height 13
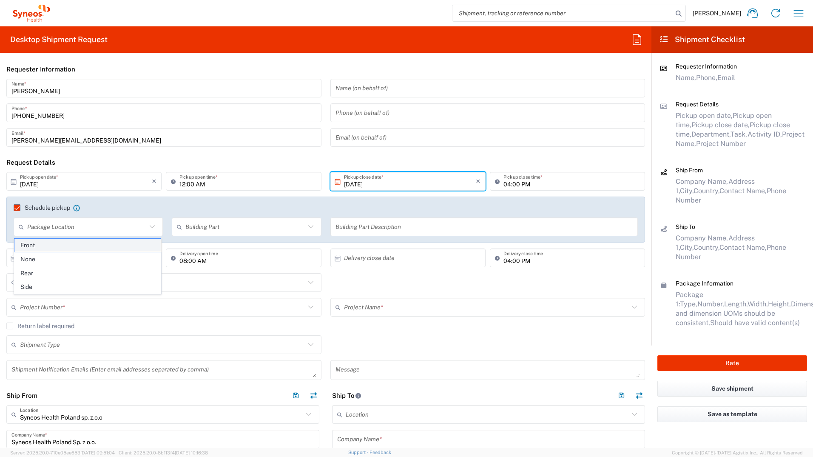
type input "Front"
click at [209, 235] on div "Building Part" at bounding box center [246, 226] width 149 height 19
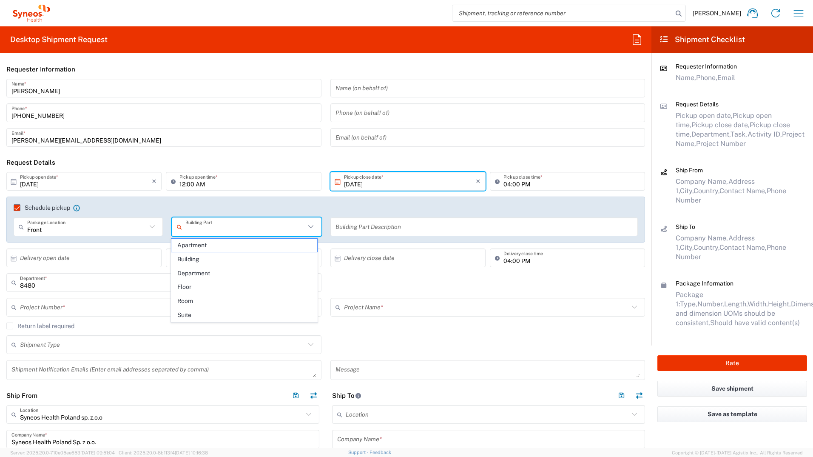
click at [210, 230] on input "text" at bounding box center [244, 226] width 119 height 15
click at [204, 259] on span "Building" at bounding box center [244, 259] width 146 height 13
type input "Building"
click at [358, 228] on input "text" at bounding box center [484, 226] width 298 height 15
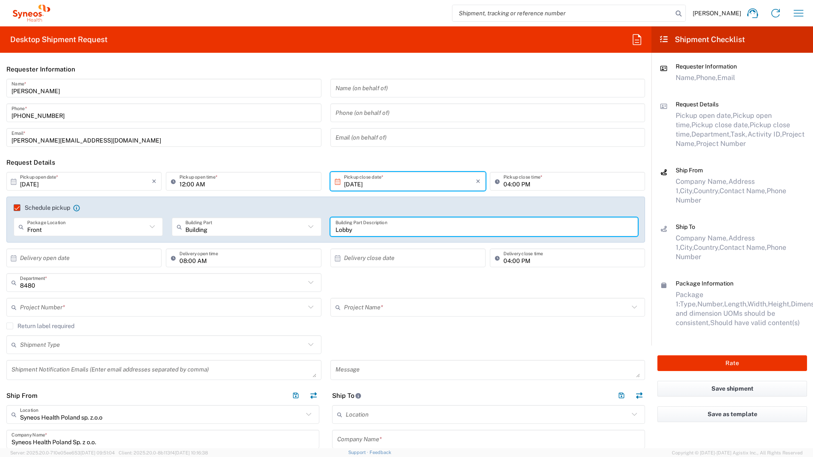
type input "Lobby"
click at [147, 258] on input "text" at bounding box center [86, 257] width 132 height 15
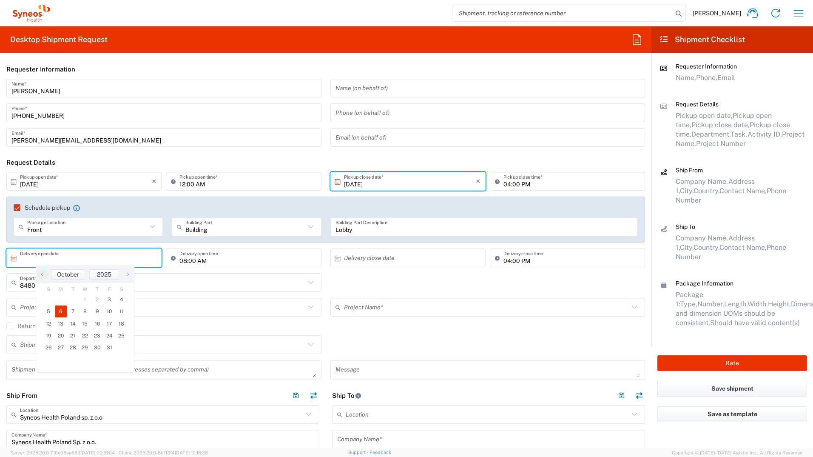
click at [60, 315] on span "6" at bounding box center [61, 311] width 12 height 12
type input "[DATE]"
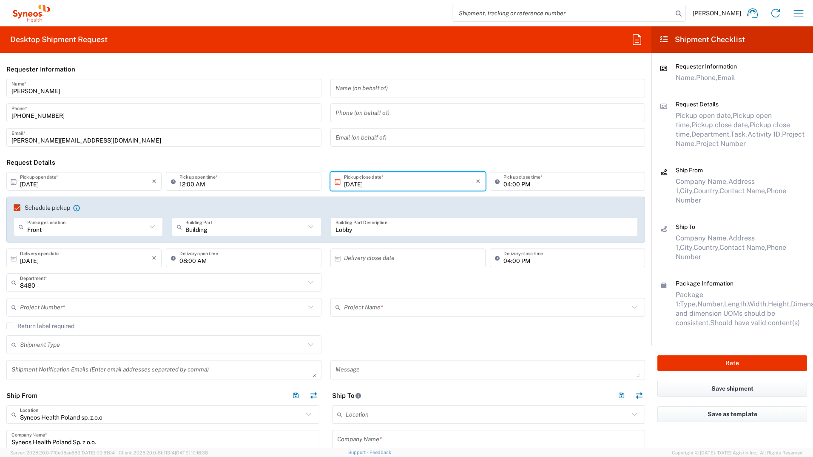
click at [182, 259] on input "08:00 AM" at bounding box center [247, 257] width 136 height 15
type input "10:00 AM"
click at [388, 260] on input "text" at bounding box center [410, 257] width 132 height 15
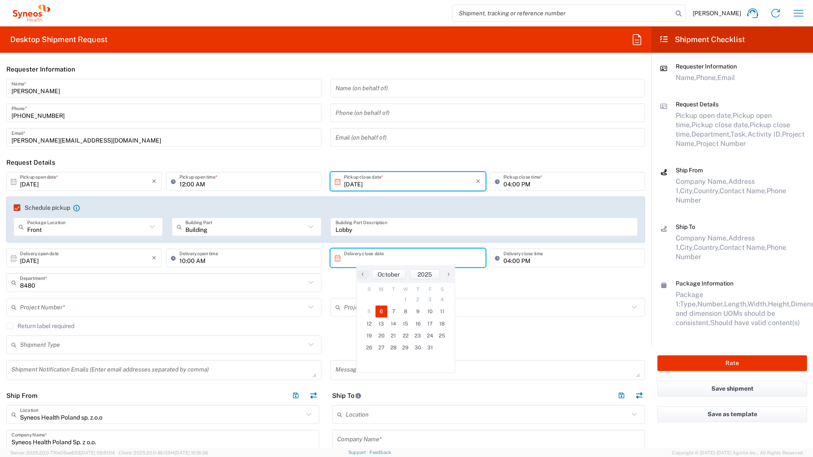
click at [380, 312] on span "6" at bounding box center [381, 311] width 12 height 12
type input "[DATE]"
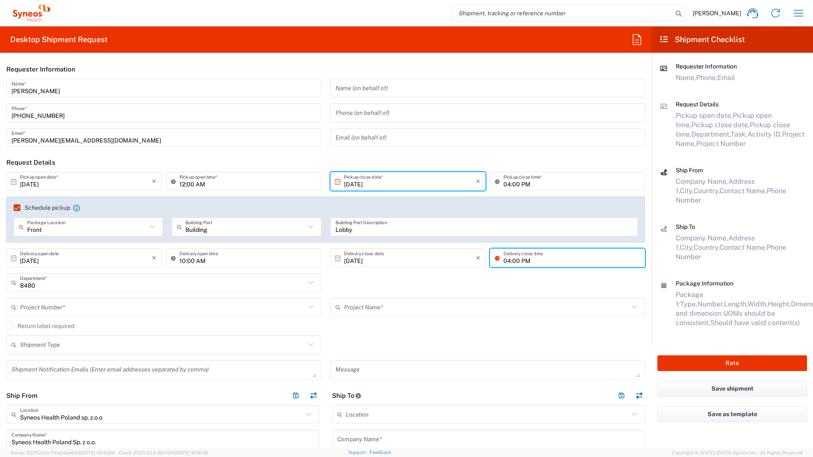
click at [503, 258] on input "04:00 PM" at bounding box center [571, 257] width 136 height 15
type input "08:00 PM"
click at [41, 282] on input "text" at bounding box center [162, 282] width 285 height 15
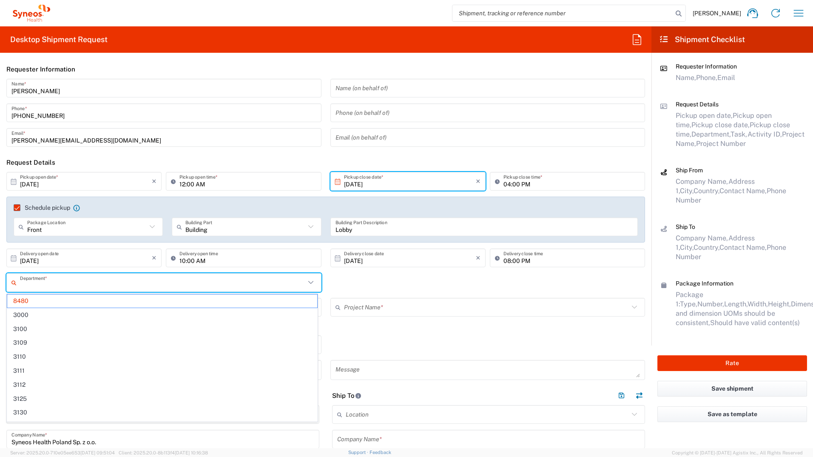
type input "9"
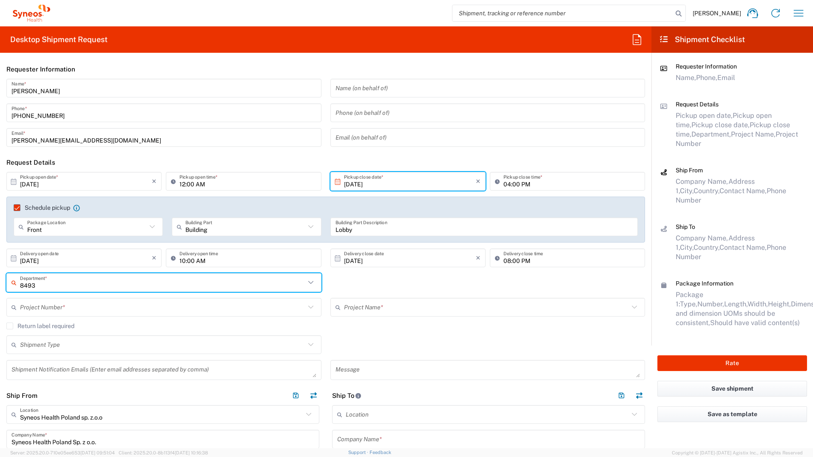
type input "8493"
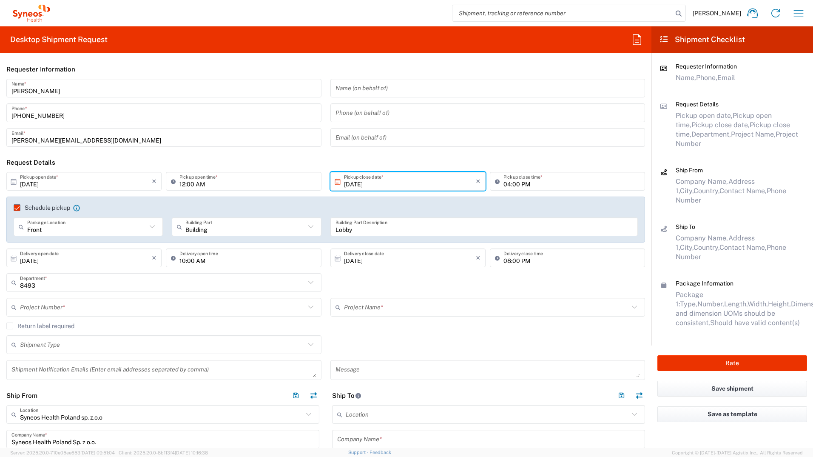
click at [34, 315] on div "Project Number *" at bounding box center [163, 307] width 315 height 19
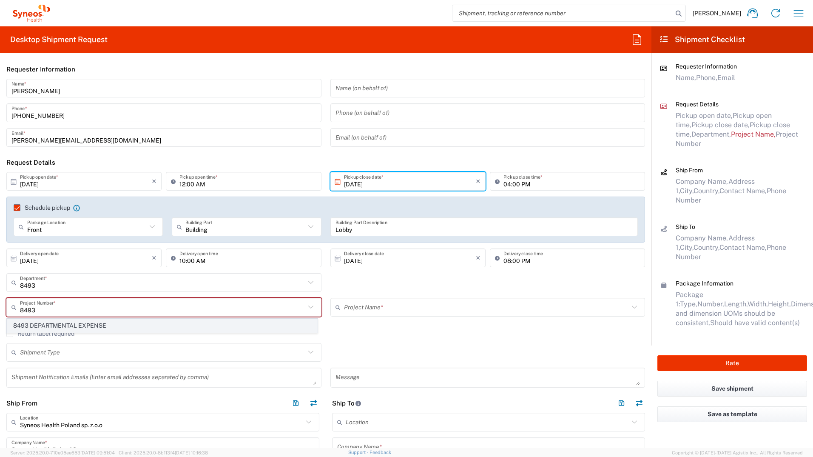
click at [50, 321] on span "8493 DEPARTMENTAL EXPENSE" at bounding box center [162, 325] width 310 height 13
type input "8493 DEPARTMENTAL EXPENSE"
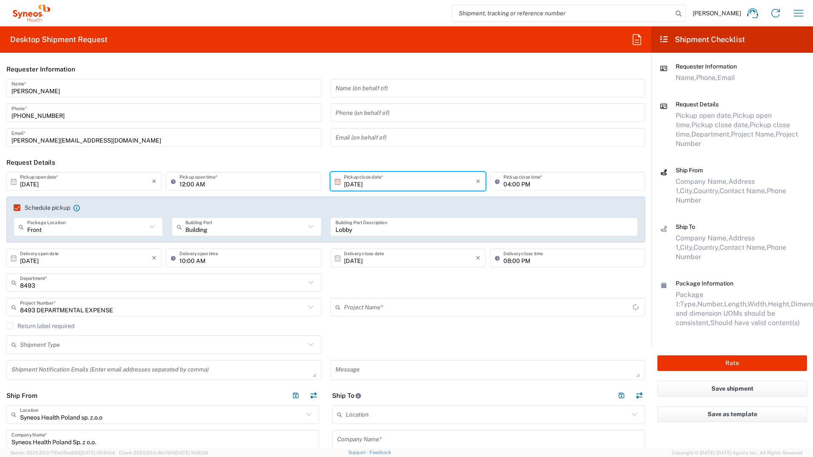
type input "8493 DEPARTMENTAL EXPENSE"
click at [84, 344] on input "text" at bounding box center [162, 344] width 285 height 15
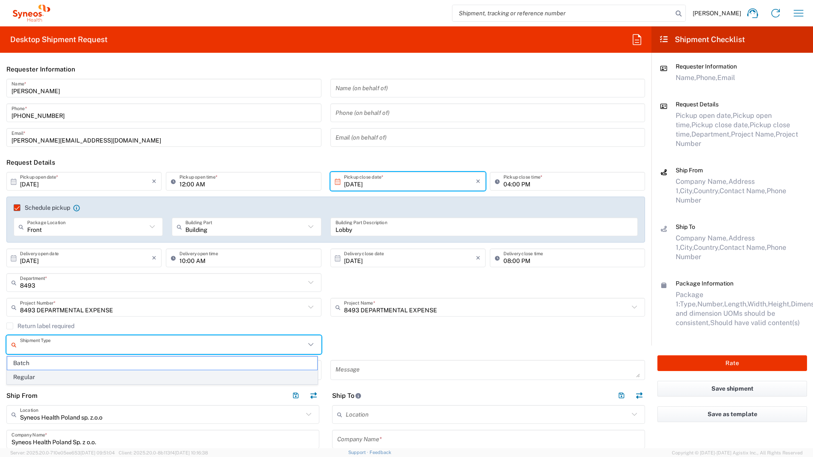
click at [66, 375] on span "Regular" at bounding box center [162, 376] width 310 height 13
type input "Regular"
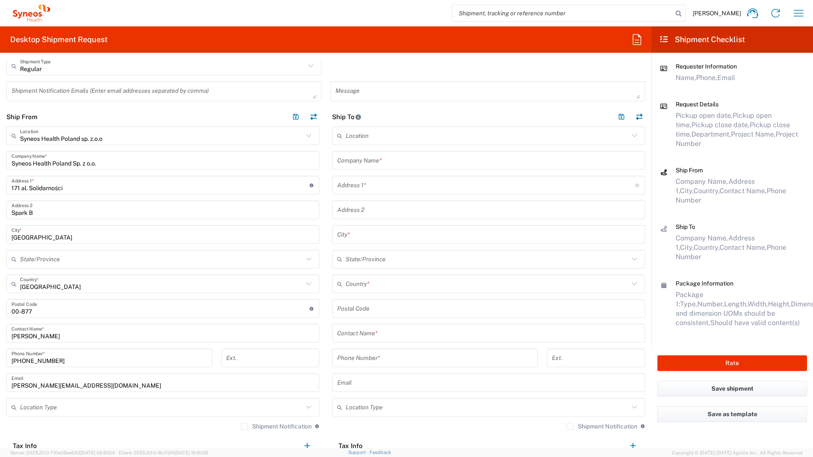
scroll to position [340, 0]
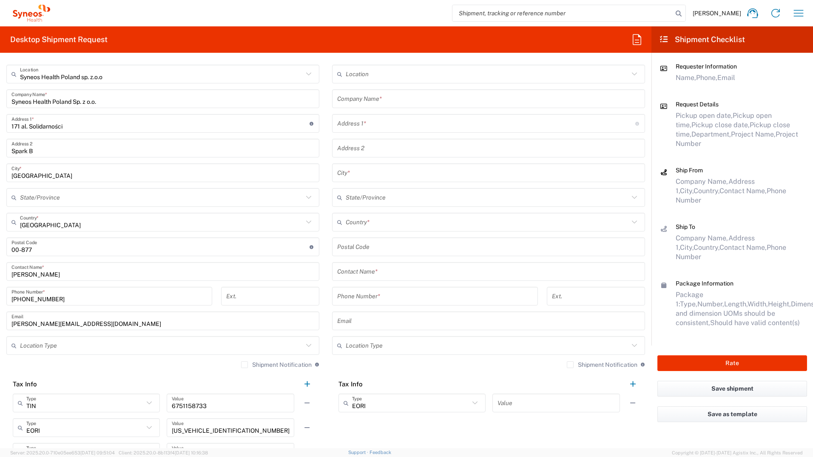
click at [307, 347] on icon at bounding box center [308, 345] width 11 height 11
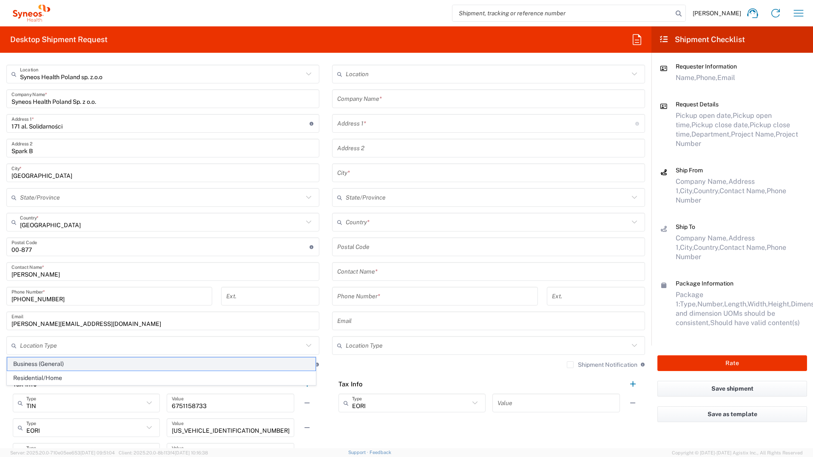
click at [273, 364] on span "Business (General)" at bounding box center [161, 363] width 308 height 13
type input "Business (General)"
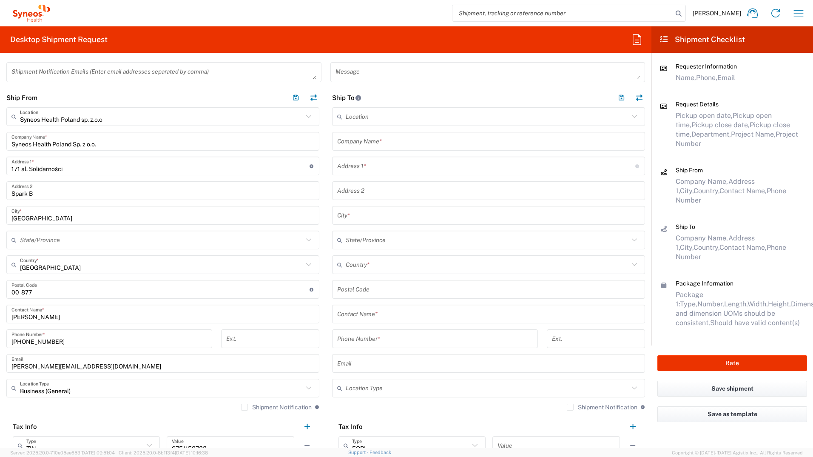
scroll to position [255, 0]
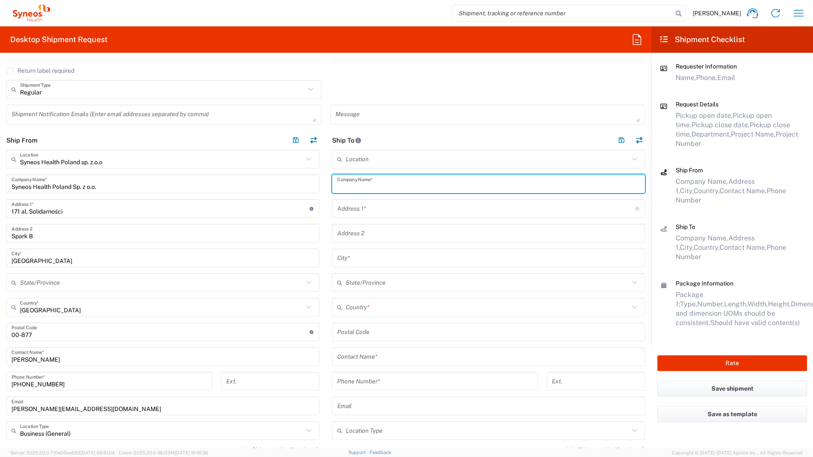
click at [384, 186] on input "text" at bounding box center [488, 183] width 303 height 15
type input "[PERSON_NAME]"
click at [387, 213] on input "text" at bounding box center [486, 208] width 298 height 15
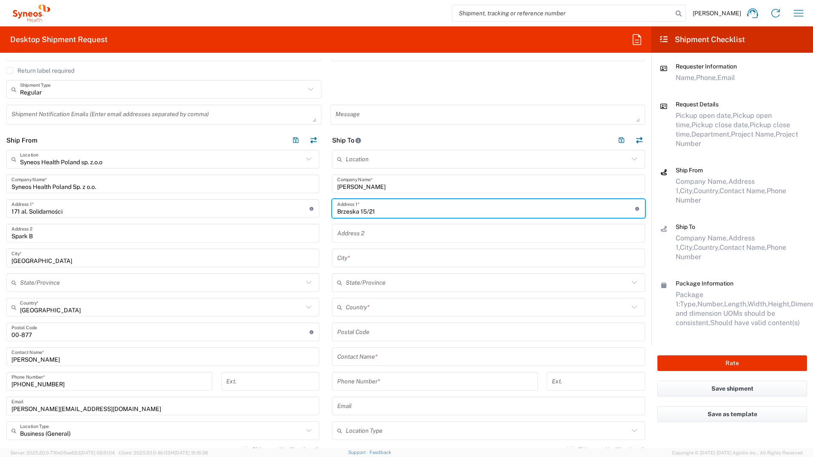
type input "Brzeska 15/21"
click at [356, 266] on div "City *" at bounding box center [488, 257] width 313 height 19
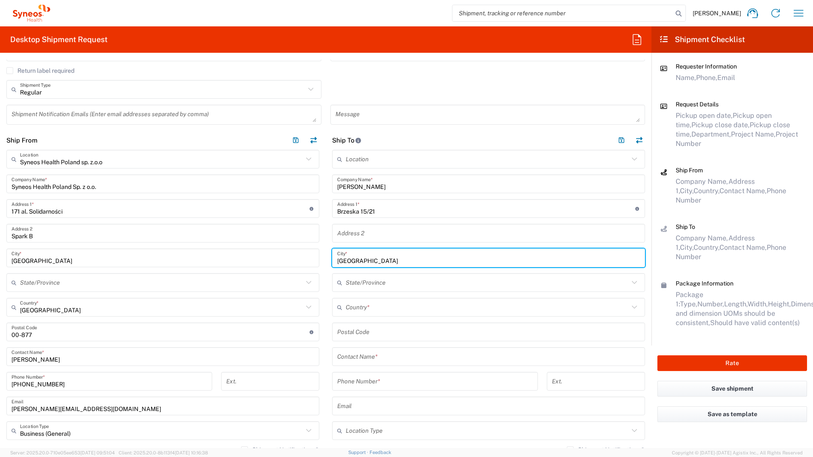
type input "[GEOGRAPHIC_DATA]"
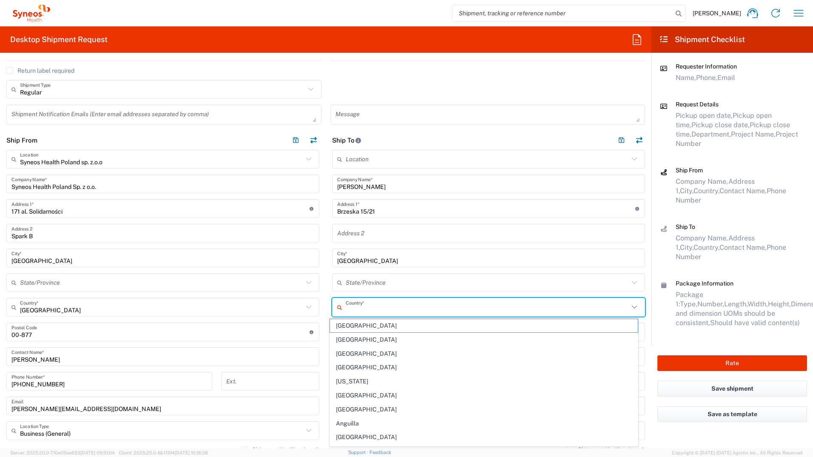
click at [347, 306] on input "text" at bounding box center [487, 307] width 283 height 15
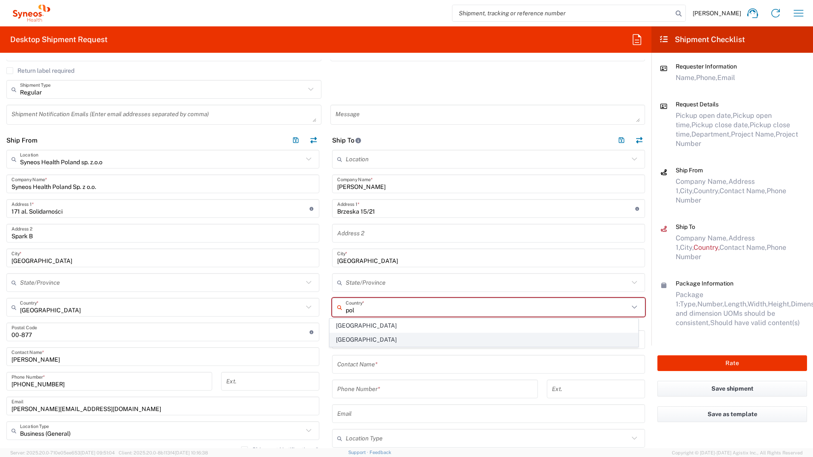
click at [343, 339] on span "[GEOGRAPHIC_DATA]" at bounding box center [484, 339] width 308 height 13
type input "[GEOGRAPHIC_DATA]"
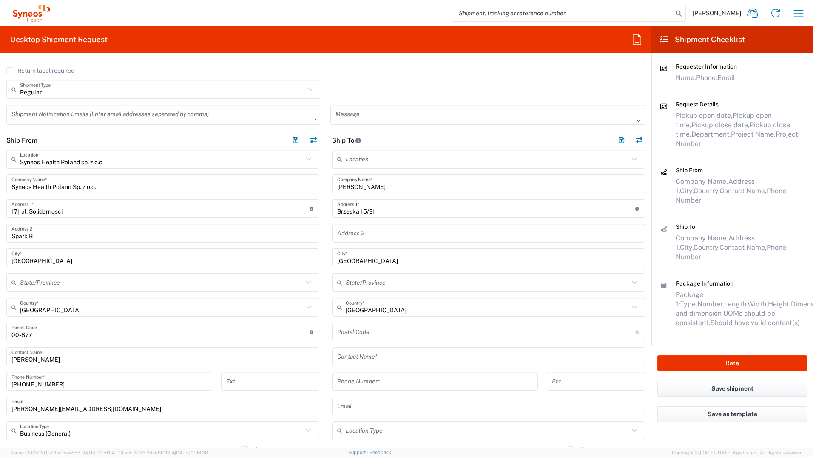
click at [384, 362] on input "text" at bounding box center [488, 356] width 303 height 15
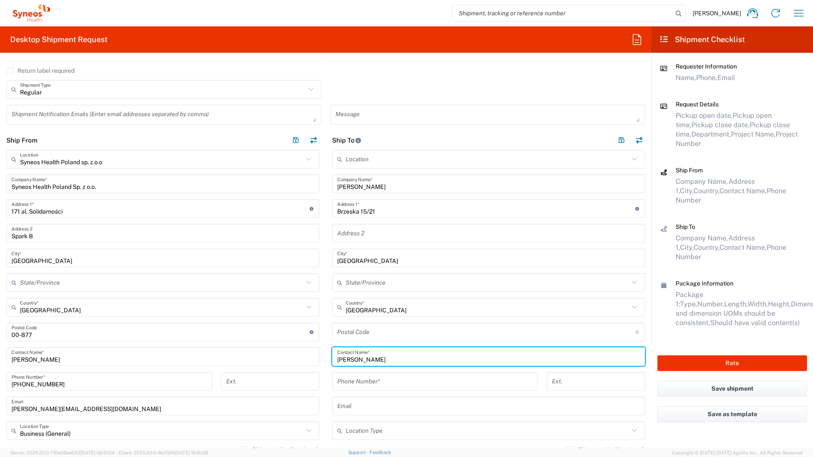
type input "[PERSON_NAME]"
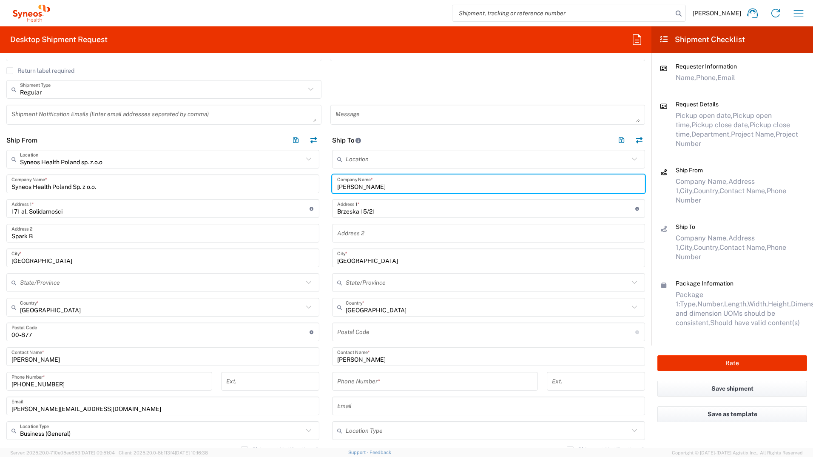
click at [350, 185] on input "[PERSON_NAME]" at bounding box center [488, 183] width 303 height 15
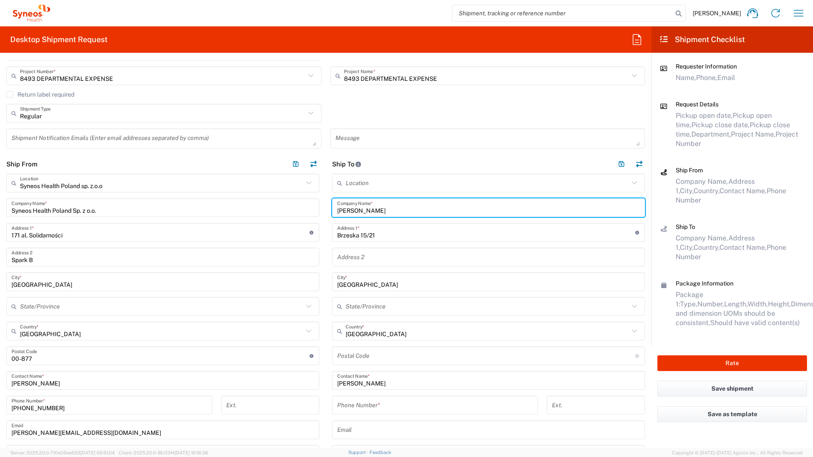
scroll to position [251, 0]
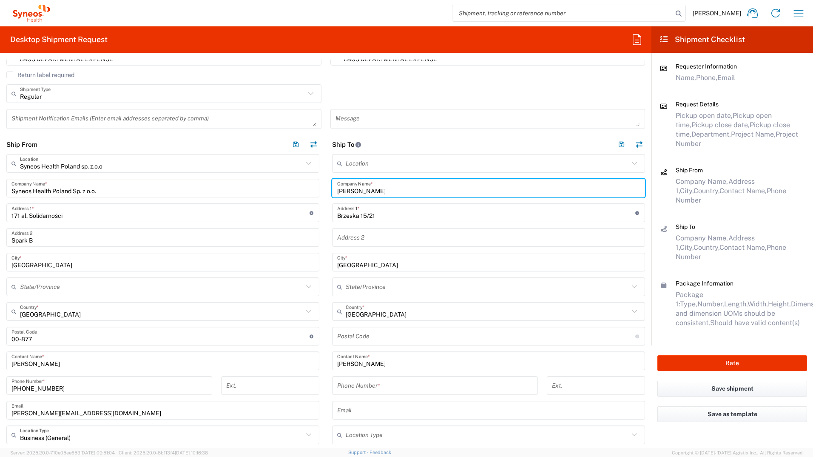
type input "[PERSON_NAME]"
click at [372, 338] on input "undefined" at bounding box center [486, 336] width 298 height 15
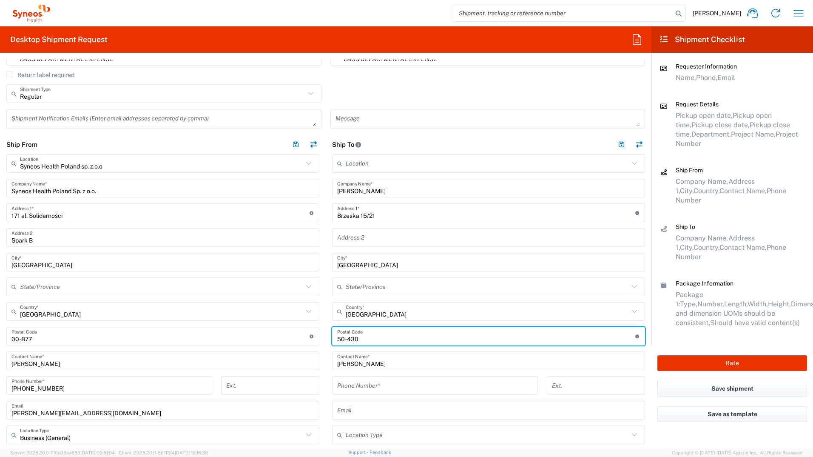
type input "50-430"
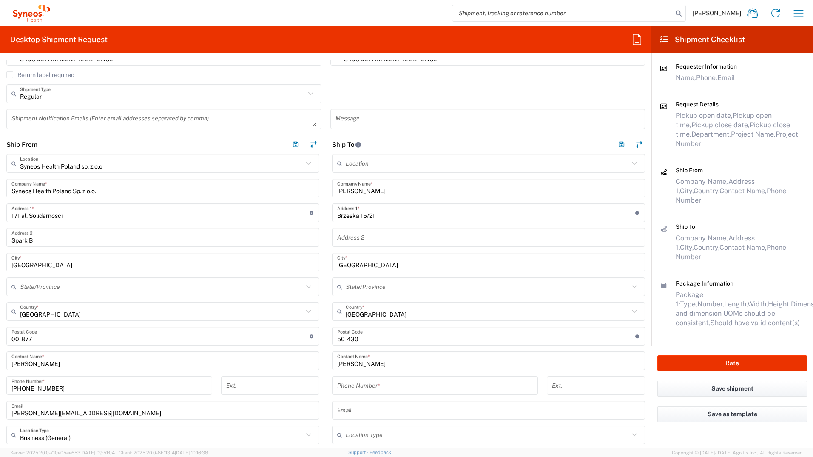
drag, startPoint x: 396, startPoint y: 303, endPoint x: 385, endPoint y: 328, distance: 27.8
click at [396, 303] on div "Poland Country *" at bounding box center [488, 311] width 313 height 19
type input "[GEOGRAPHIC_DATA]"
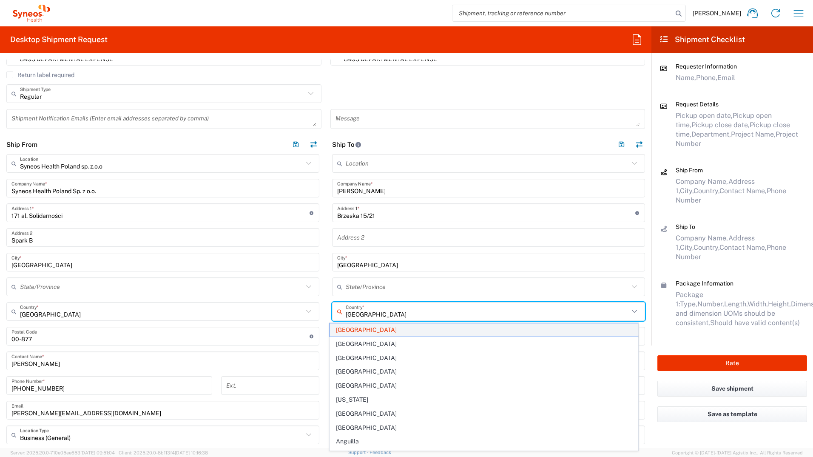
click at [344, 331] on span "[GEOGRAPHIC_DATA]" at bounding box center [484, 329] width 308 height 13
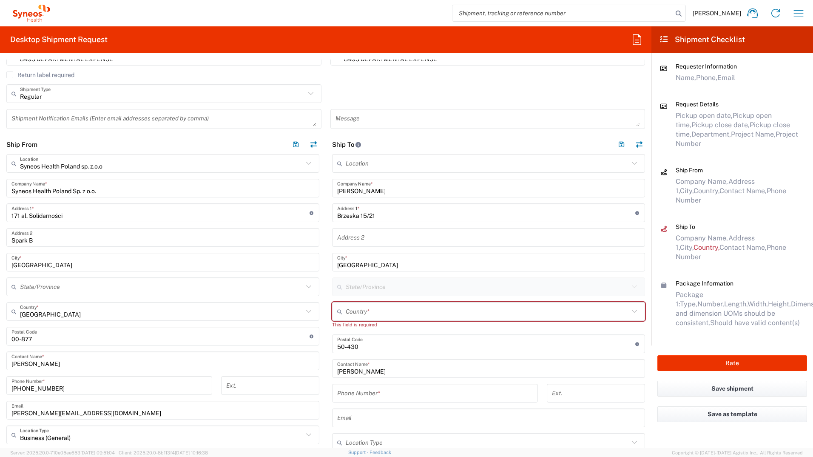
click at [376, 315] on input "text" at bounding box center [487, 311] width 283 height 15
click at [353, 330] on span "[GEOGRAPHIC_DATA]" at bounding box center [484, 329] width 308 height 13
type input "[GEOGRAPHIC_DATA]"
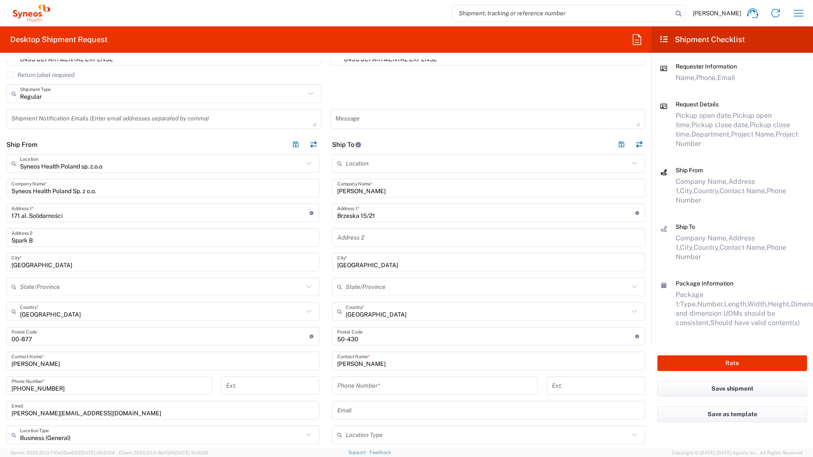
click at [386, 387] on input "tel" at bounding box center [435, 385] width 196 height 15
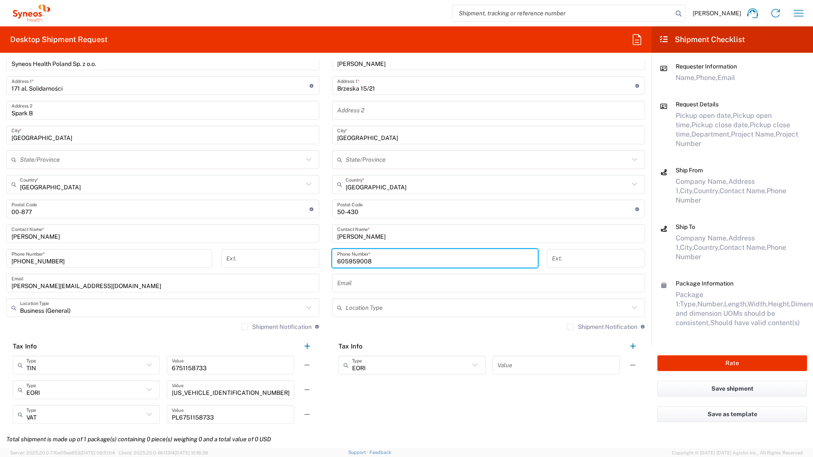
scroll to position [378, 0]
type input "605959008"
click at [366, 302] on input "text" at bounding box center [487, 307] width 283 height 15
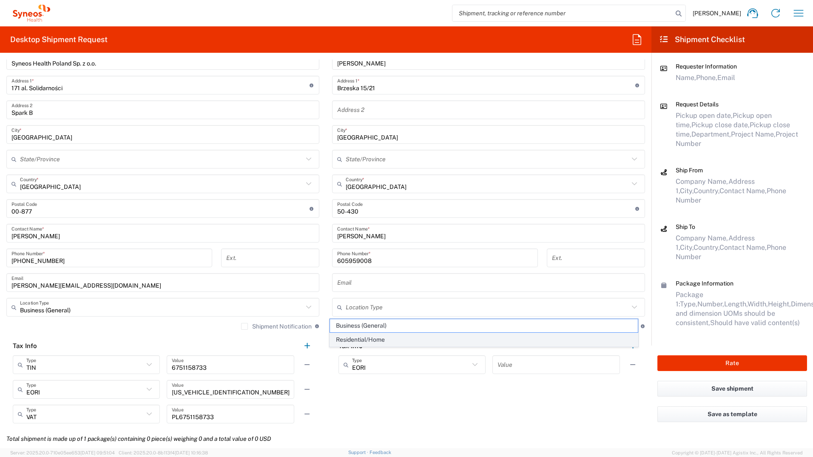
click at [367, 336] on span "Residential/Home" at bounding box center [484, 339] width 308 height 13
type input "Residential/Home"
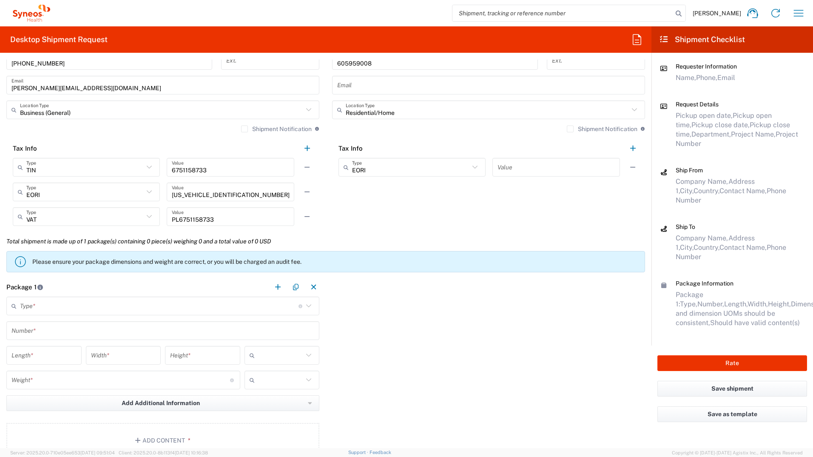
scroll to position [591, 0]
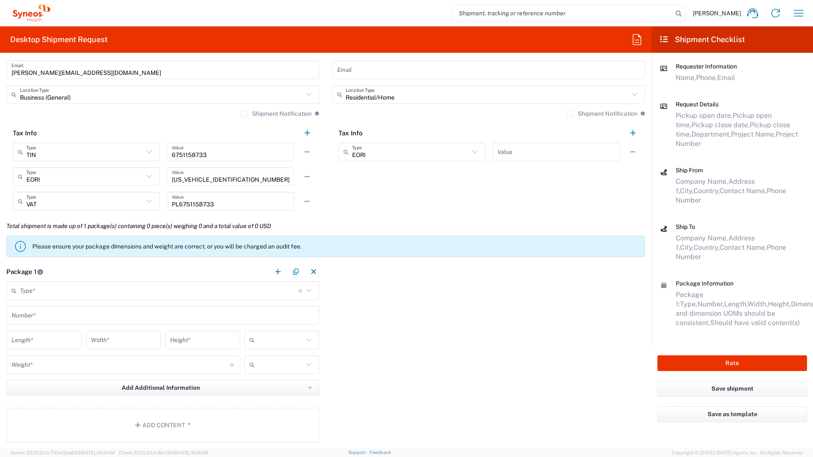
click at [40, 291] on input "text" at bounding box center [159, 290] width 279 height 15
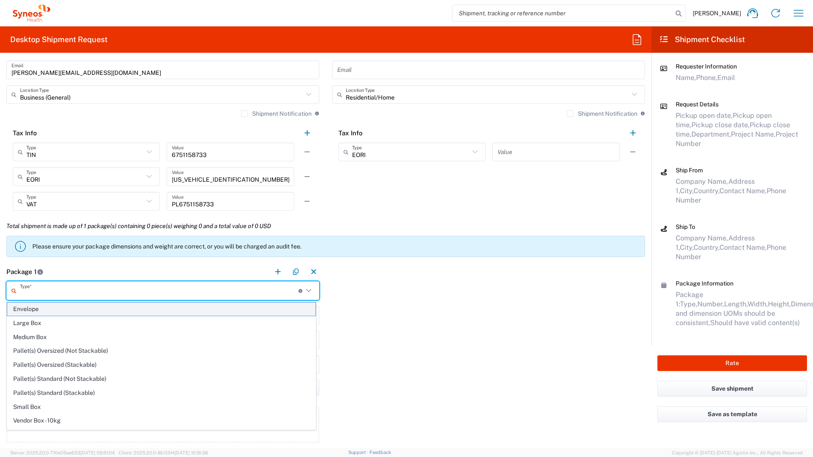
click at [40, 310] on span "Envelope" at bounding box center [161, 308] width 308 height 13
type input "Envelope"
type input "1"
type input "9.5"
type input "12.5"
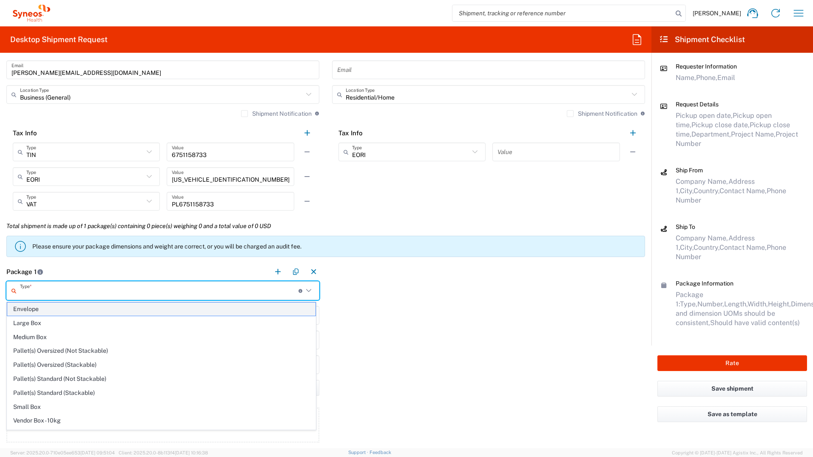
type input "0.25"
type input "in"
type input "0.45"
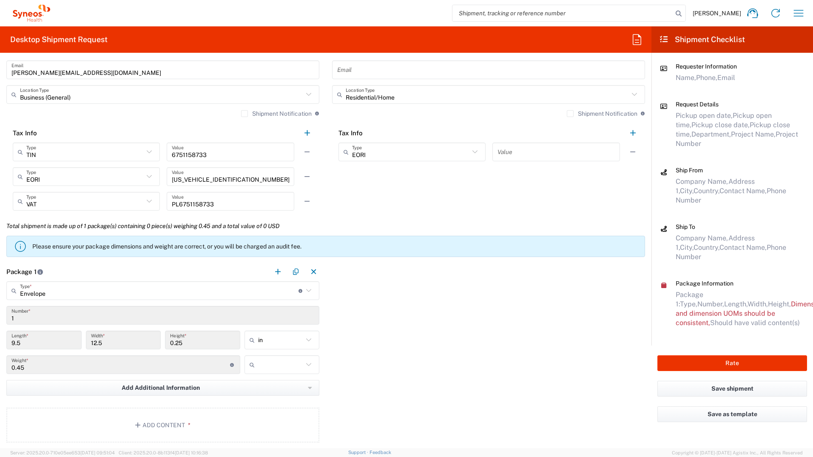
click at [302, 347] on div "in" at bounding box center [282, 339] width 75 height 19
click at [264, 369] on span "cm" at bounding box center [279, 372] width 73 height 13
type input "24.13"
type input "31.75"
type input "0.64"
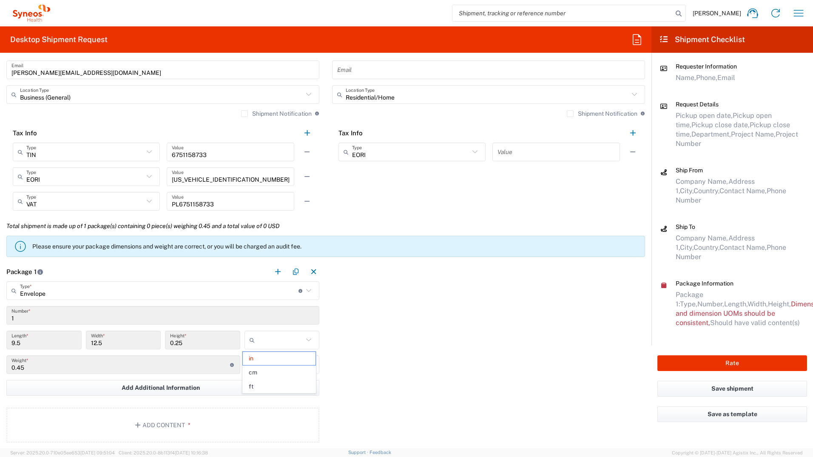
type input "cm"
click at [270, 365] on input "text" at bounding box center [280, 365] width 45 height 14
click at [272, 380] on span "kgs" at bounding box center [279, 382] width 73 height 13
type input "kgs"
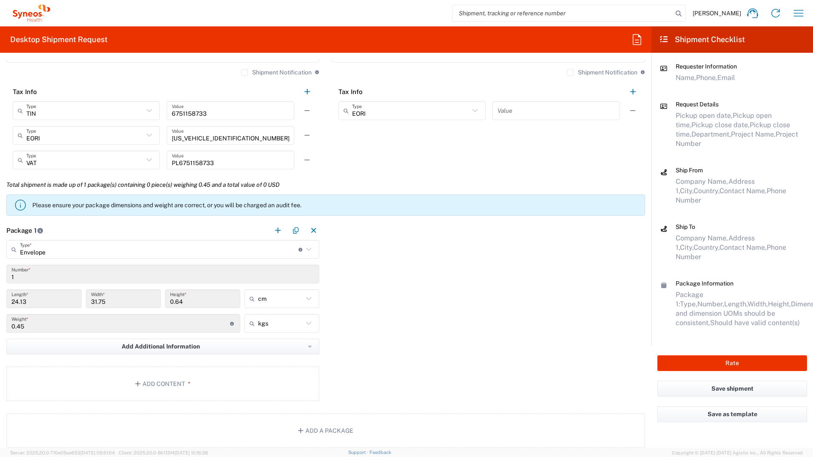
scroll to position [719, 0]
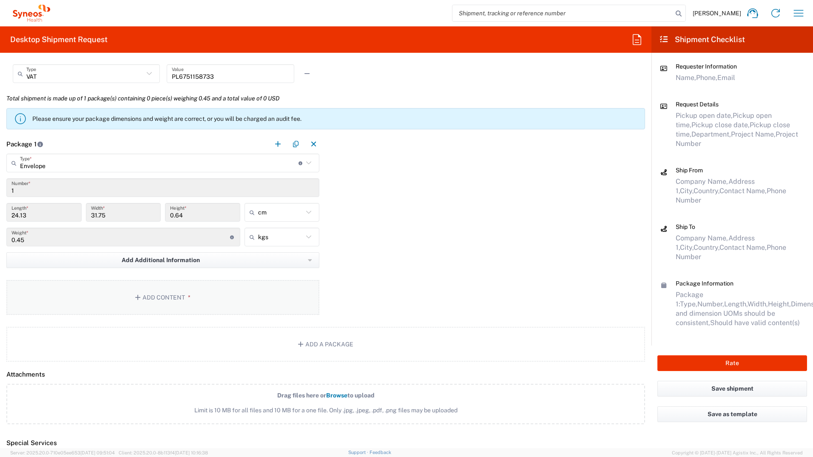
click at [176, 301] on button "Add Content *" at bounding box center [162, 297] width 313 height 35
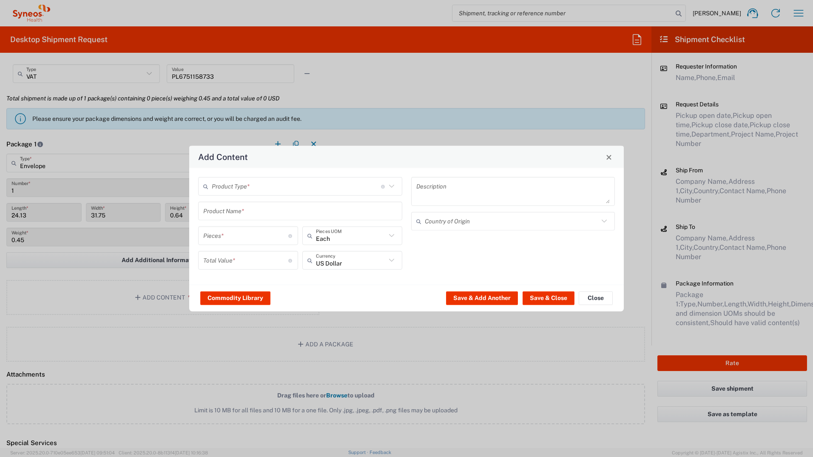
click at [390, 185] on icon at bounding box center [391, 186] width 5 height 3
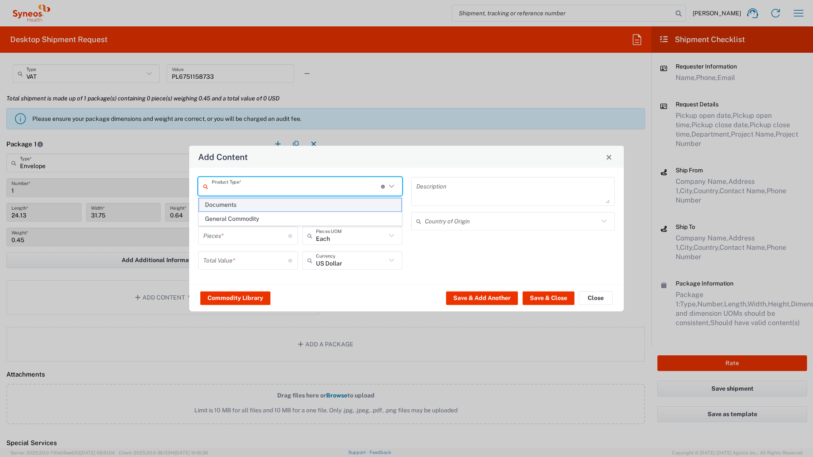
click at [360, 205] on span "Documents" at bounding box center [300, 204] width 202 height 13
type input "Documents"
type input "1"
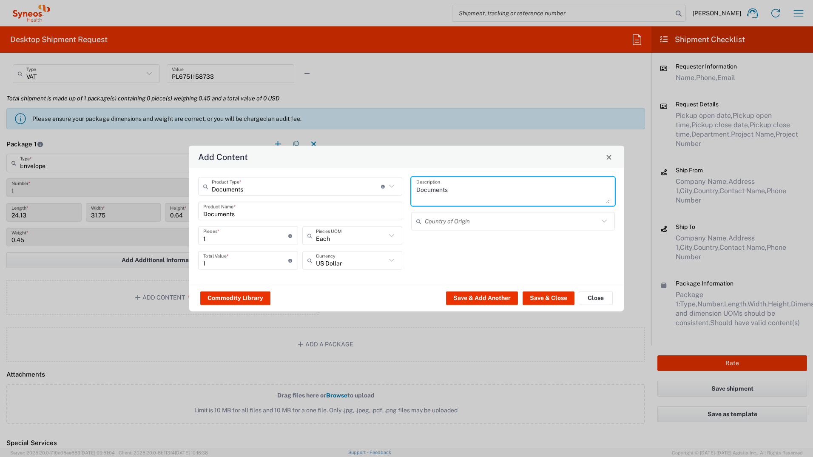
drag, startPoint x: 446, startPoint y: 187, endPoint x: 343, endPoint y: 186, distance: 103.3
click at [343, 186] on div "Documents Product Type * Document: Paper document generated internally by Syneo…" at bounding box center [407, 226] width 426 height 99
type textarea "Świadectwo pracy"
click at [395, 260] on icon at bounding box center [391, 260] width 11 height 11
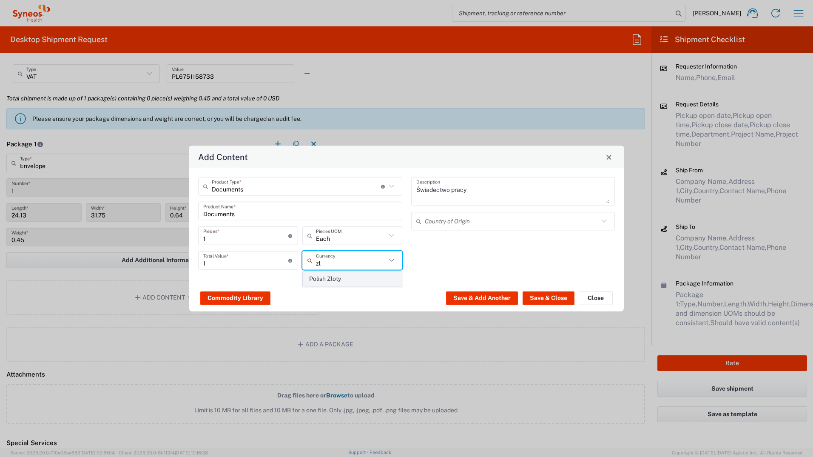
click at [381, 281] on span "Polish Zloty" at bounding box center [352, 278] width 98 height 13
type input "Polish Zloty"
click at [565, 297] on button "Save & Close" at bounding box center [549, 298] width 52 height 14
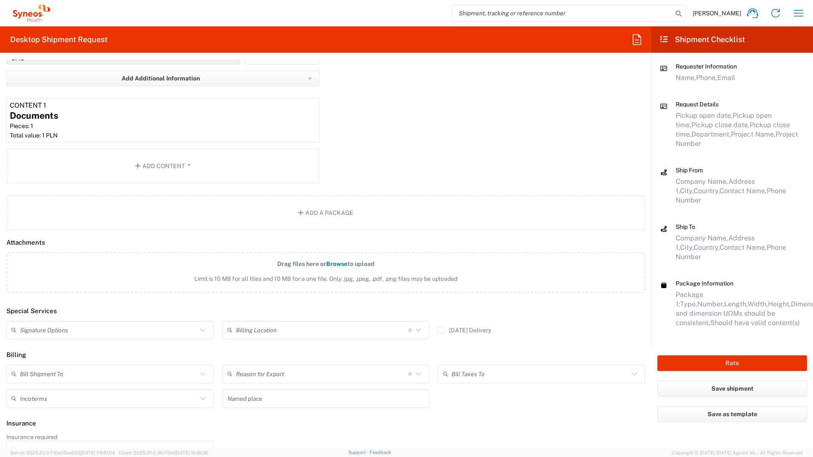
scroll to position [918, 0]
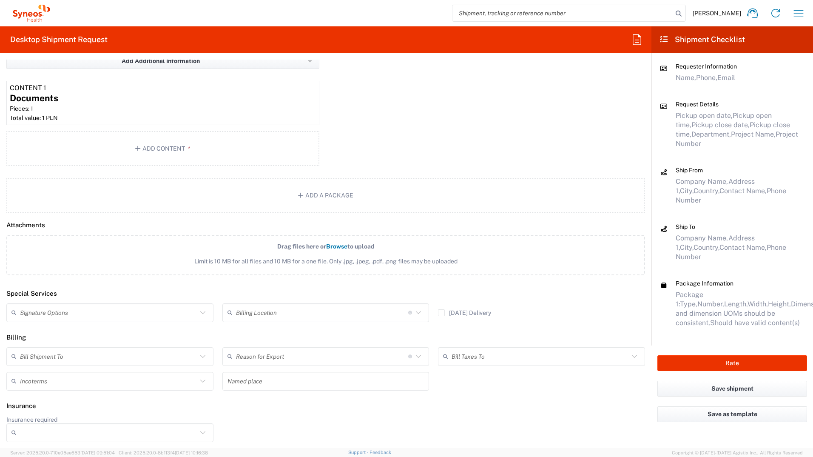
click at [54, 313] on input "text" at bounding box center [108, 312] width 177 height 15
click at [49, 331] on span "Adult Signature Required" at bounding box center [108, 330] width 203 height 13
type input "Adult Signature Required"
click at [45, 354] on input "text" at bounding box center [108, 356] width 177 height 15
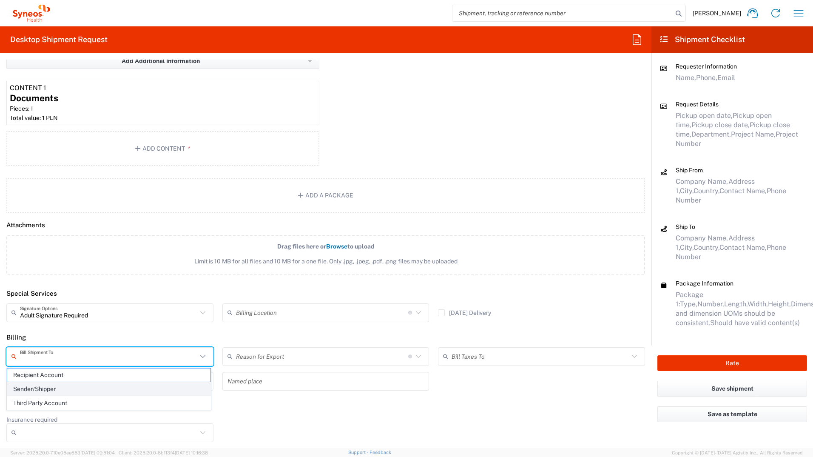
click at [46, 386] on span "Sender/Shipper" at bounding box center [108, 388] width 203 height 13
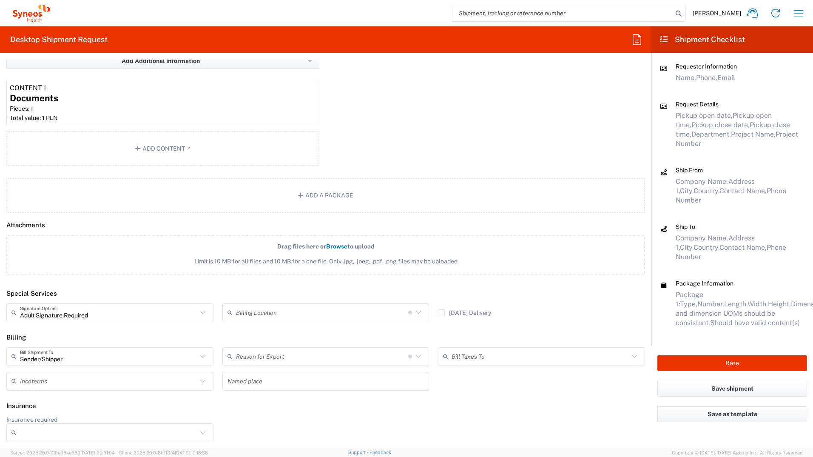
click at [39, 382] on input "text" at bounding box center [108, 380] width 177 height 15
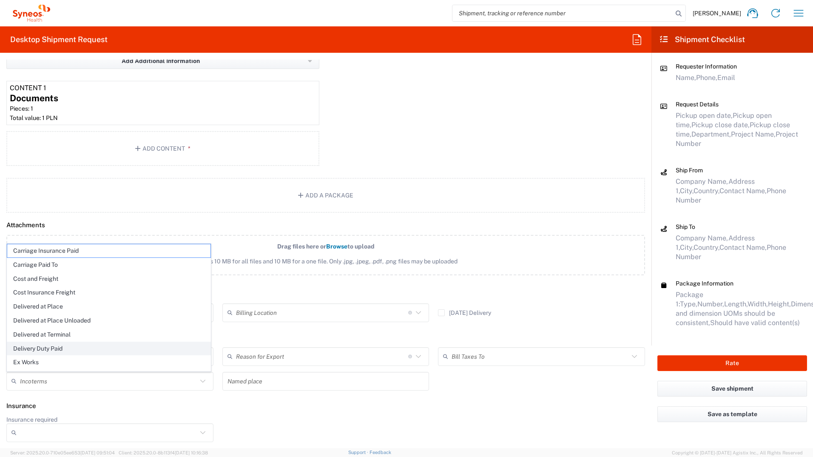
click at [57, 350] on span "Delivery Duty Paid" at bounding box center [108, 348] width 203 height 13
type input "Sender/Shipper"
type input "Delivery Duty Paid"
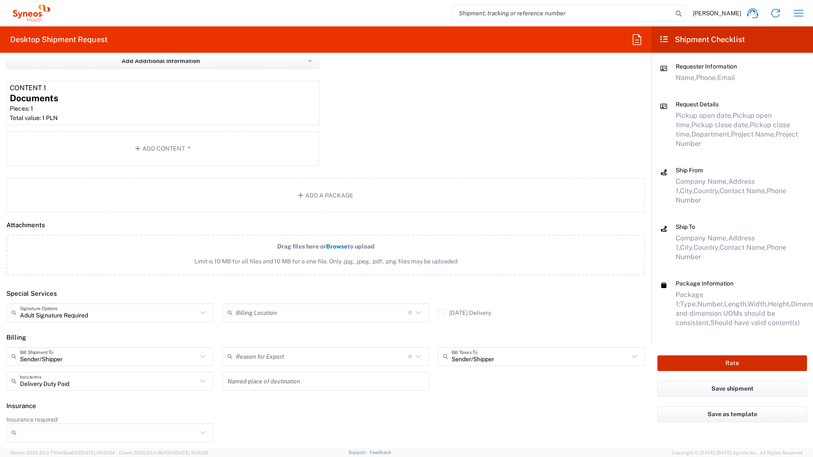
click at [684, 355] on button "Rate" at bounding box center [732, 363] width 150 height 16
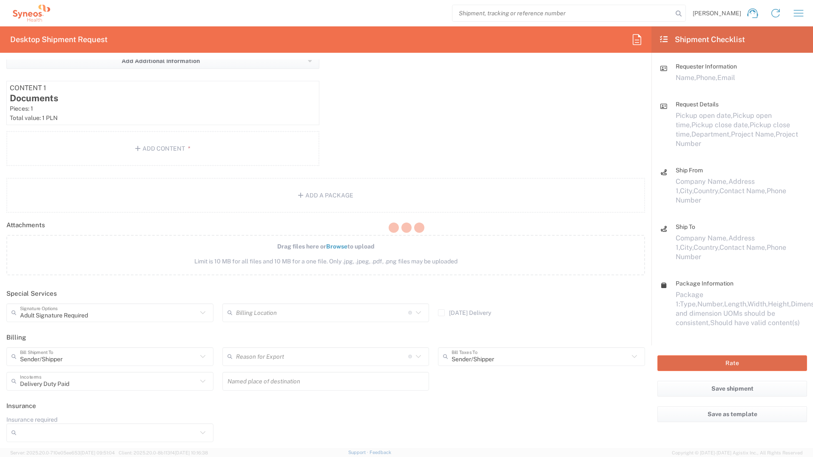
type input "8493 DEPARTMENTAL EXPENSE"
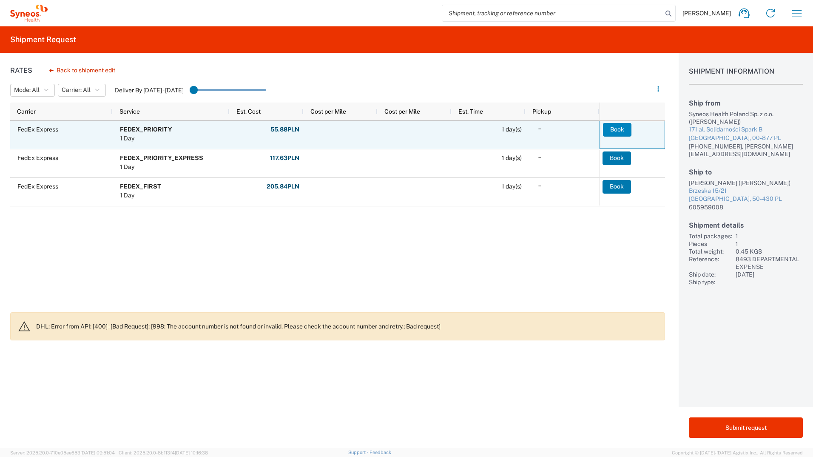
click at [621, 127] on button "Book" at bounding box center [617, 130] width 28 height 14
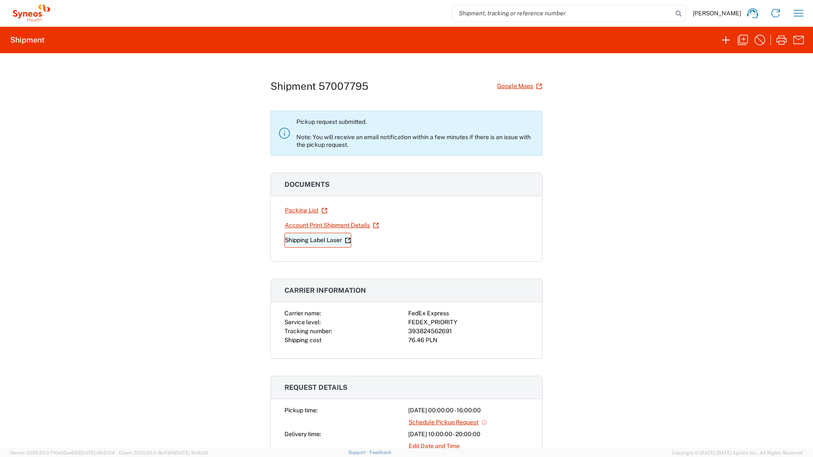
click at [315, 239] on link "Shipping Label Laser" at bounding box center [317, 240] width 67 height 15
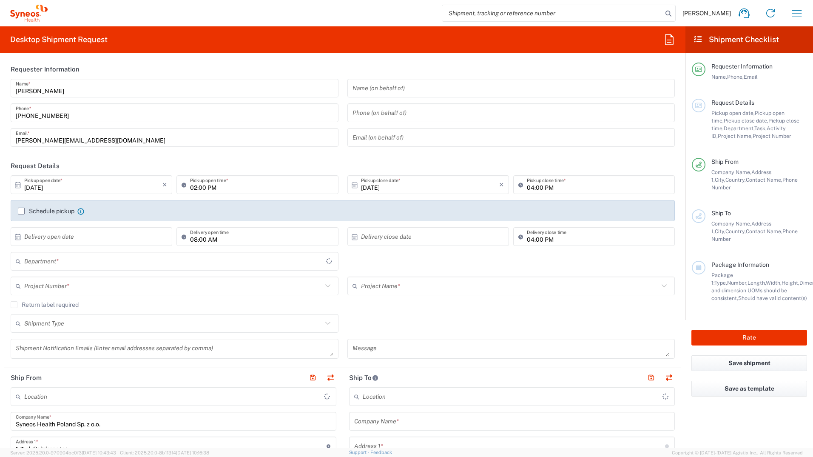
type input "[GEOGRAPHIC_DATA]"
type input "Syneos Health Poland sp. z.o.o"
click at [162, 184] on icon "×" at bounding box center [164, 185] width 5 height 14
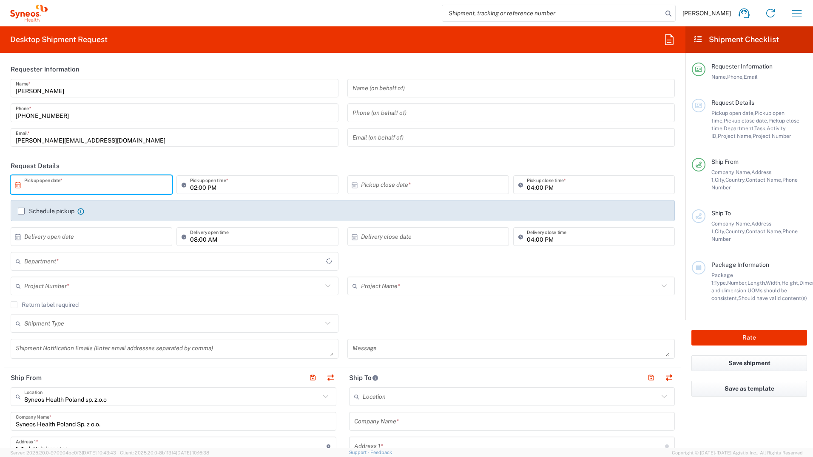
click at [148, 186] on input "text" at bounding box center [93, 184] width 138 height 15
click at [117, 226] on span "3" at bounding box center [117, 226] width 12 height 12
type input "[DATE]"
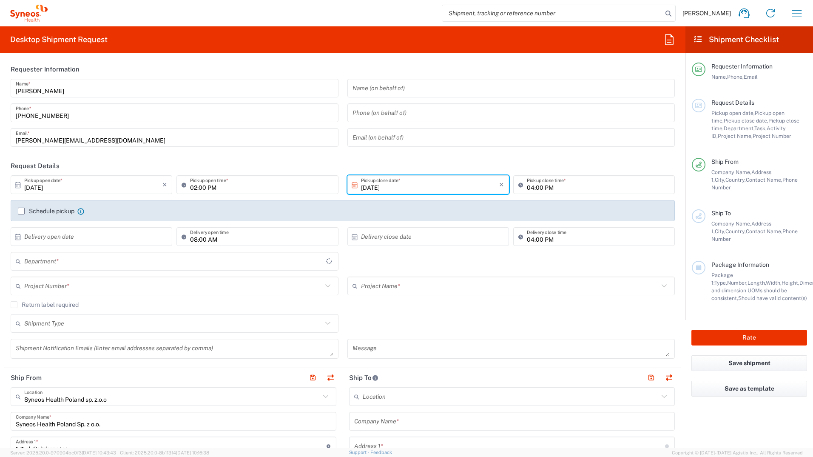
click at [198, 183] on input "02:00 PM" at bounding box center [261, 184] width 143 height 15
click at [210, 185] on input "11:00 PM" at bounding box center [261, 184] width 143 height 15
type input "11:00 AM"
click at [549, 188] on input "04:00 PM" at bounding box center [598, 184] width 143 height 15
click at [25, 215] on div "Schedule pickup When scheduling a pickup please be sure to meet the following c…" at bounding box center [343, 214] width 659 height 14
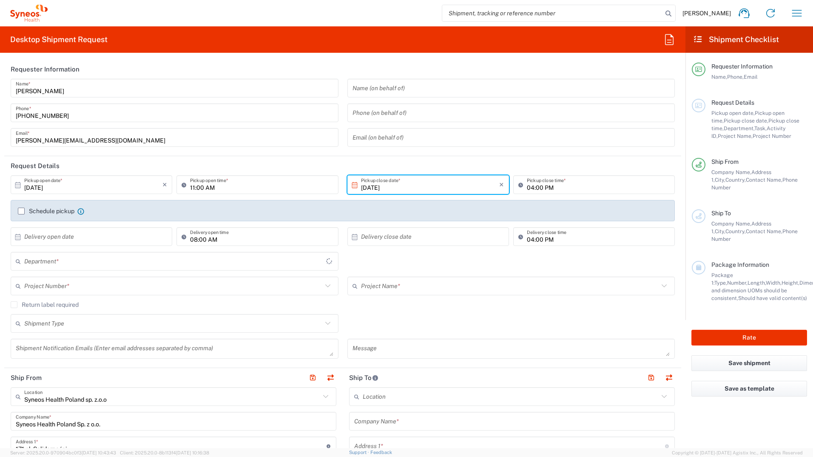
click at [22, 210] on label "Schedule pickup" at bounding box center [46, 211] width 57 height 7
click at [21, 211] on input "Schedule pickup" at bounding box center [21, 211] width 0 height 0
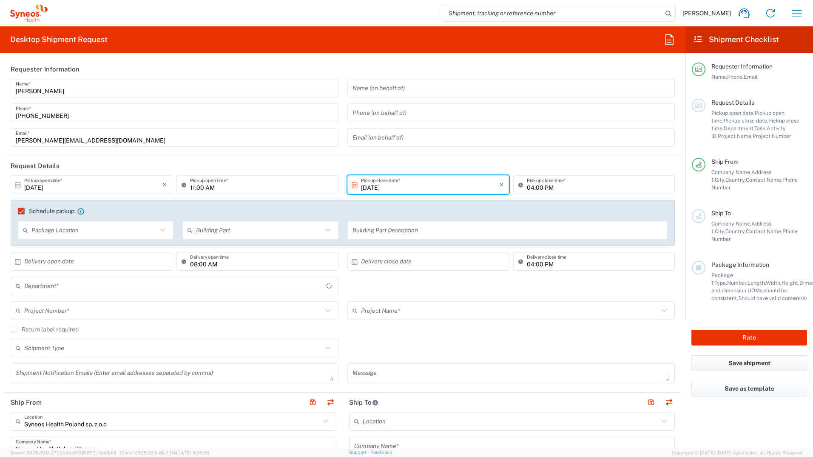
click at [49, 228] on input "text" at bounding box center [94, 230] width 126 height 15
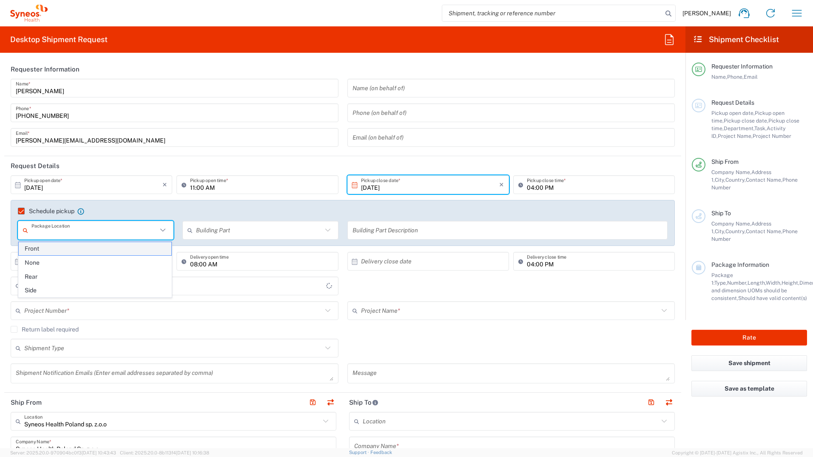
click at [54, 247] on span "Front" at bounding box center [95, 248] width 153 height 13
type input "Front"
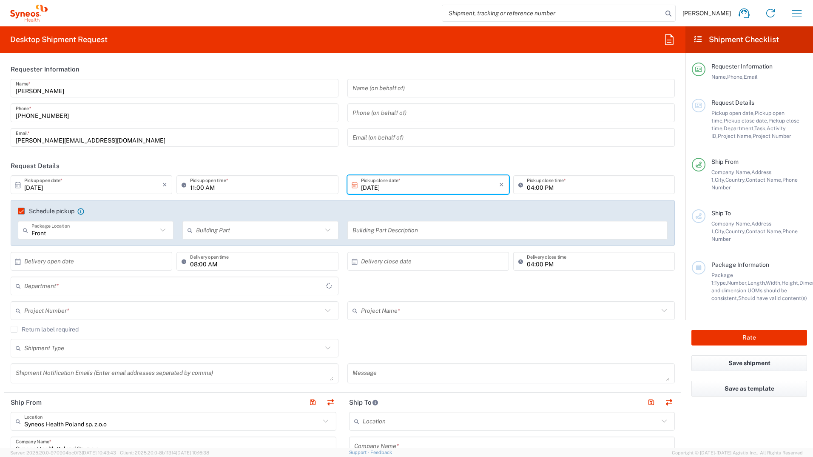
click at [243, 233] on input "text" at bounding box center [259, 230] width 126 height 15
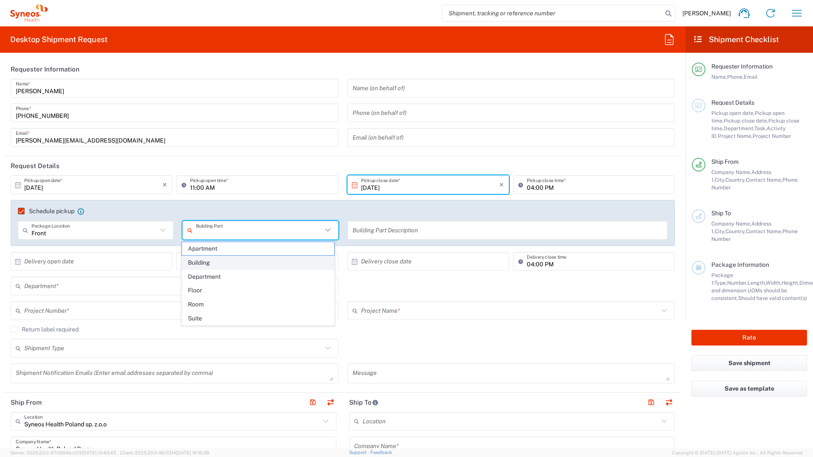
click at [238, 261] on span "Building" at bounding box center [258, 262] width 153 height 13
type input "Building"
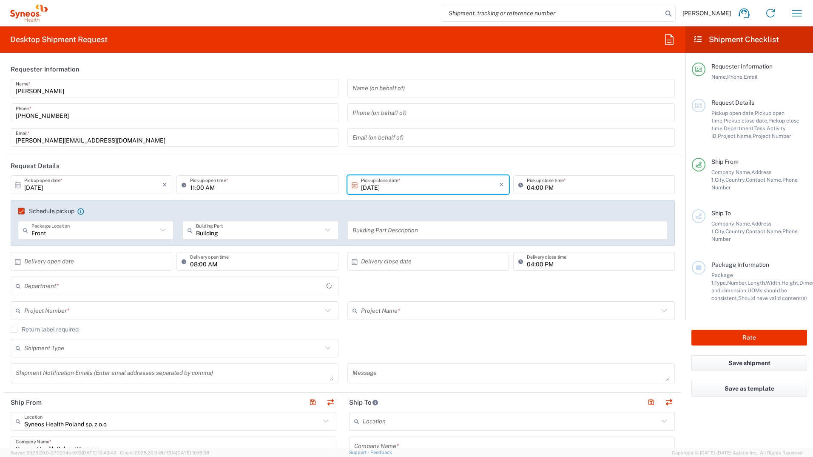
click at [428, 229] on input "text" at bounding box center [508, 230] width 310 height 15
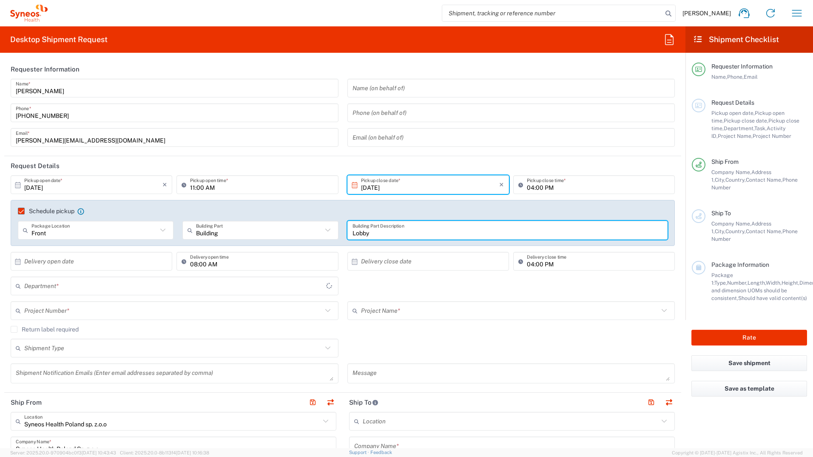
type input "Lobby"
click at [82, 264] on input "text" at bounding box center [93, 261] width 138 height 15
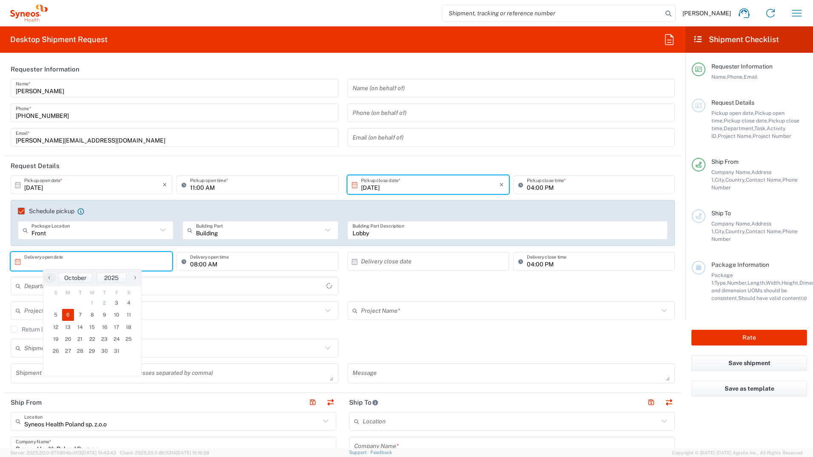
click at [70, 316] on span "6" at bounding box center [68, 315] width 12 height 12
type input "[DATE]"
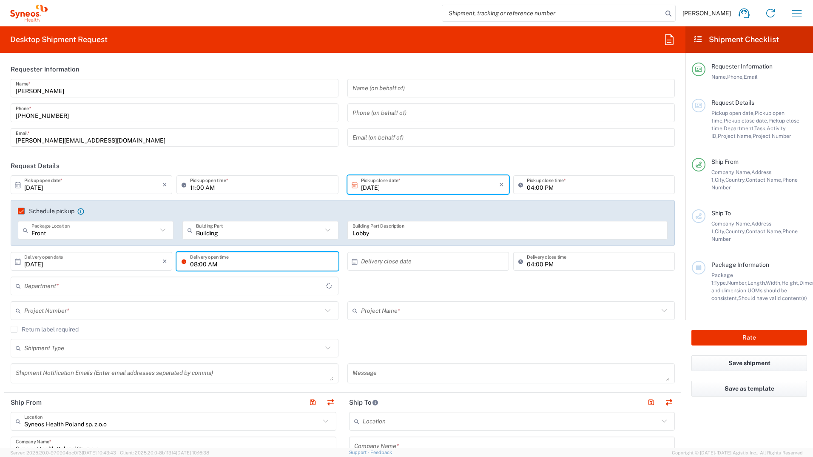
click at [193, 264] on input "08:00 AM" at bounding box center [261, 261] width 143 height 15
type input "10:00 AM"
click at [527, 264] on input "04:00 PM" at bounding box center [598, 261] width 143 height 15
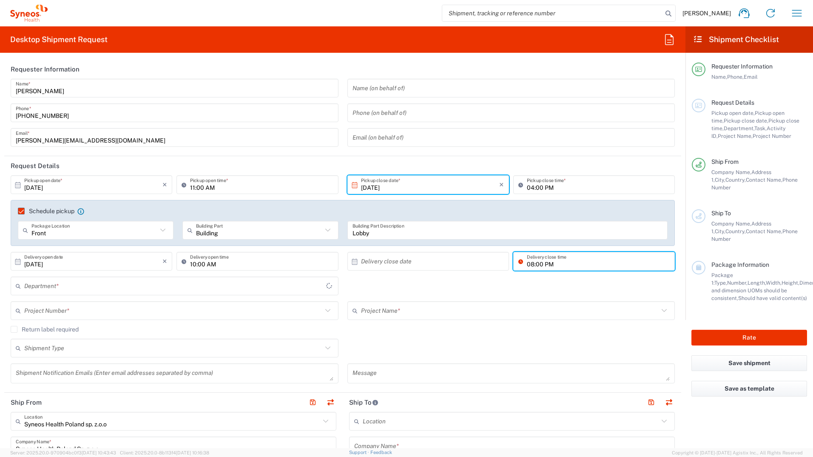
type input "08:00 PM"
click at [62, 286] on input "text" at bounding box center [175, 286] width 302 height 15
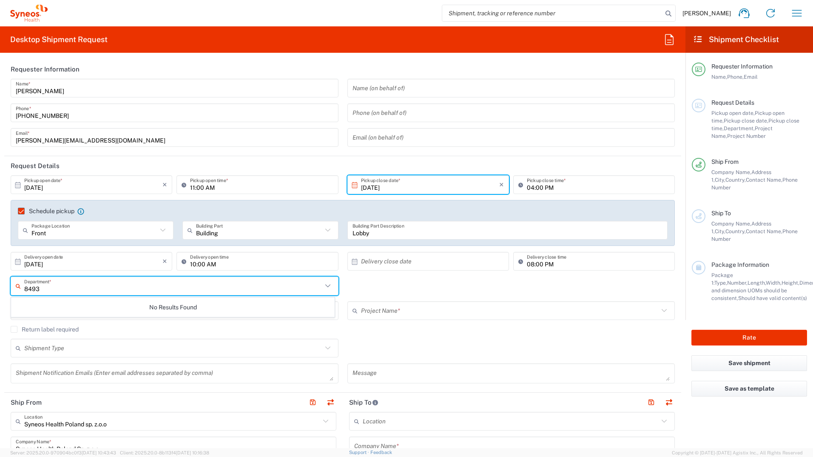
type input "8493"
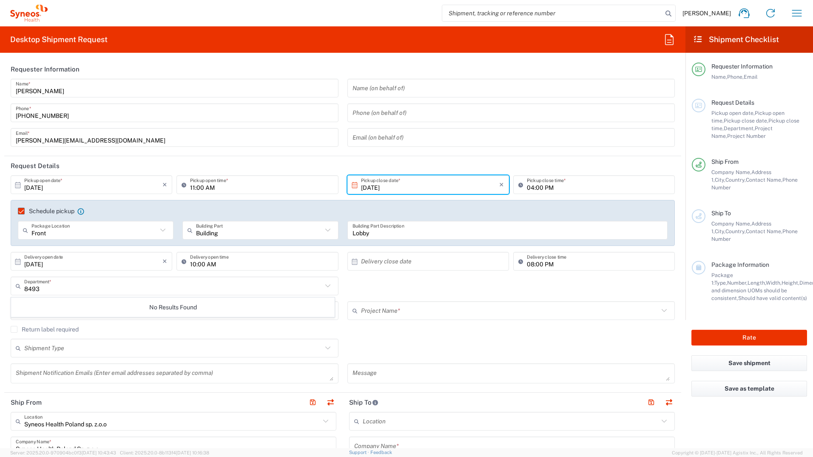
click at [365, 295] on div "8493 Department * No Results Found" at bounding box center [342, 288] width 673 height 25
click at [77, 285] on input "text" at bounding box center [173, 286] width 298 height 15
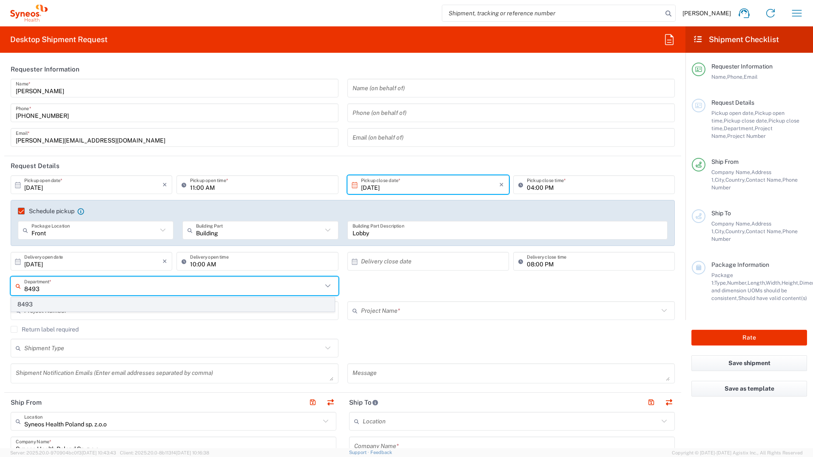
type input "8493"
click at [33, 306] on span "8493" at bounding box center [172, 304] width 323 height 13
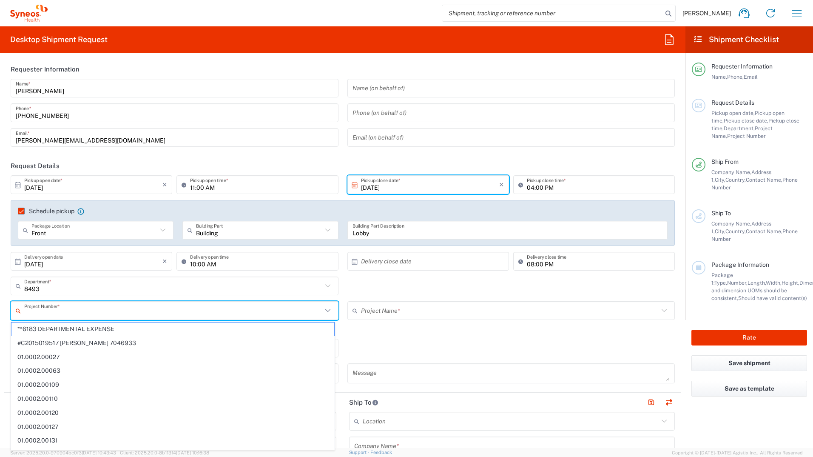
click at [38, 309] on input "text" at bounding box center [173, 310] width 298 height 15
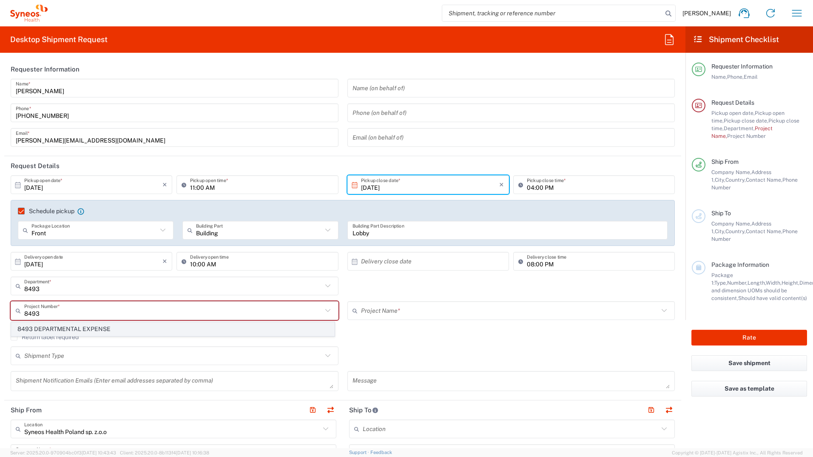
click at [62, 328] on span "8493 DEPARTMENTAL EXPENSE" at bounding box center [172, 328] width 323 height 13
type input "8493 DEPARTMENTAL EXPENSE"
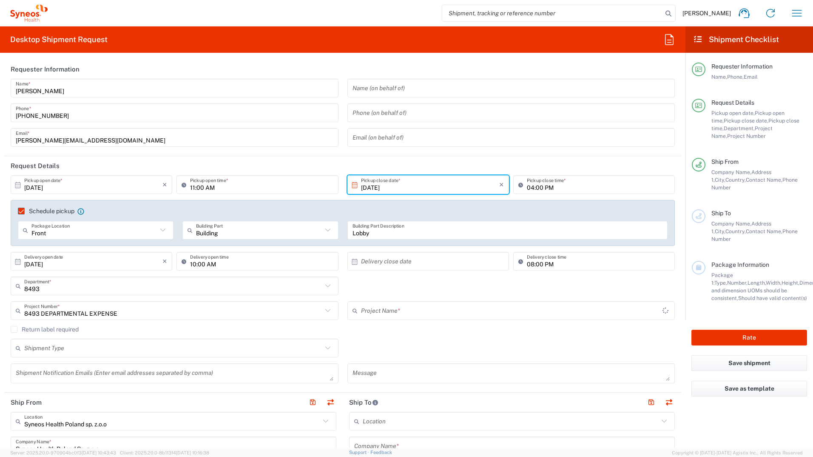
type input "8493 DEPARTMENTAL EXPENSE"
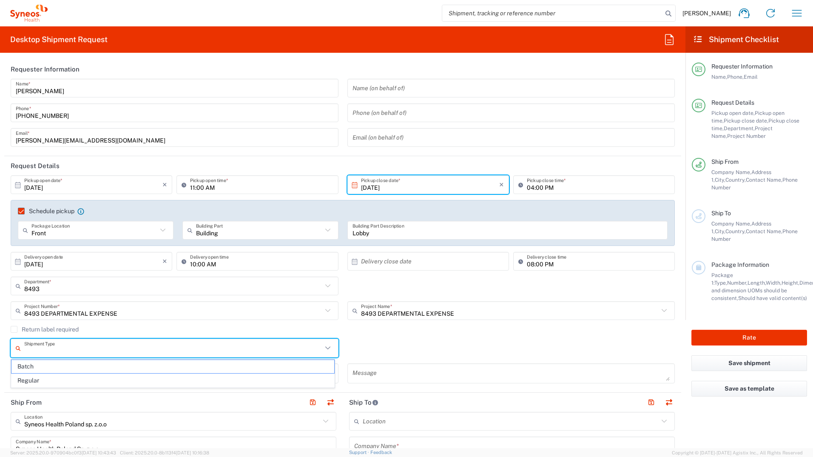
click at [121, 351] on input "text" at bounding box center [173, 348] width 298 height 15
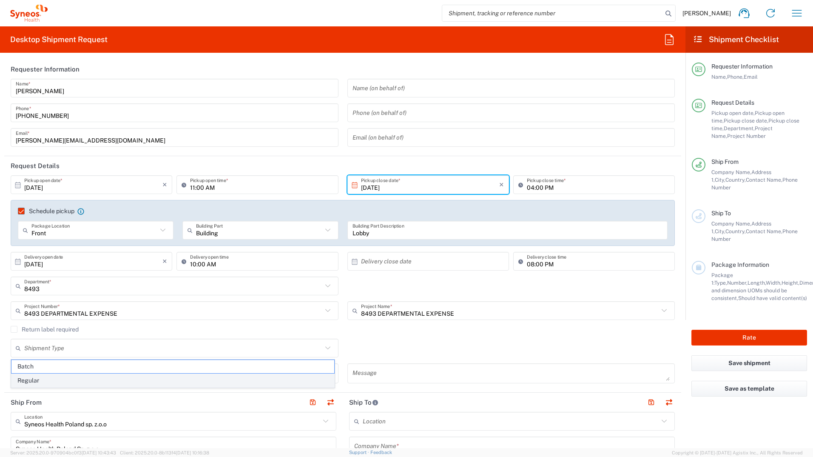
click at [74, 375] on span "Regular" at bounding box center [172, 380] width 323 height 13
type input "Regular"
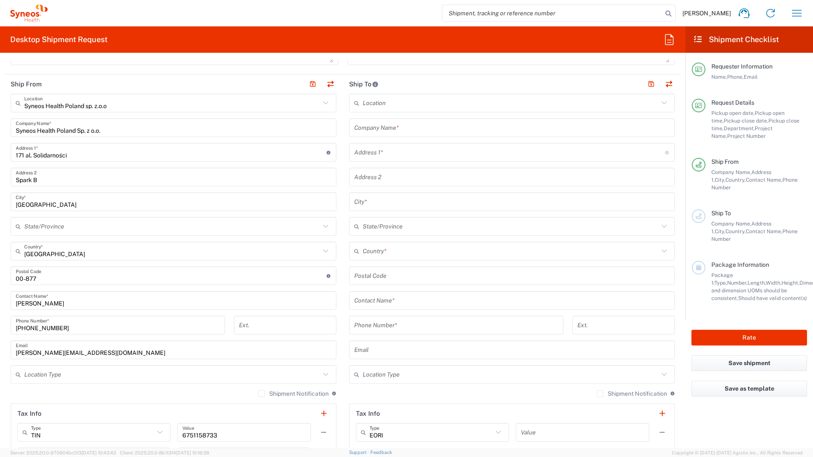
scroll to position [383, 0]
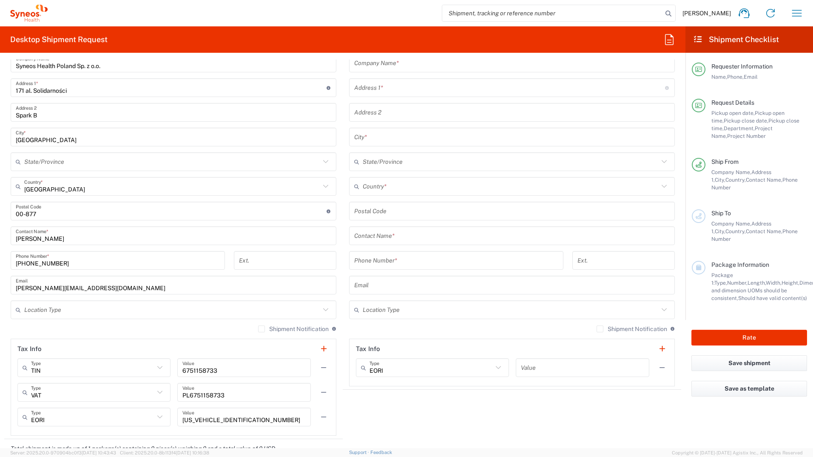
click at [58, 306] on input "text" at bounding box center [172, 309] width 296 height 15
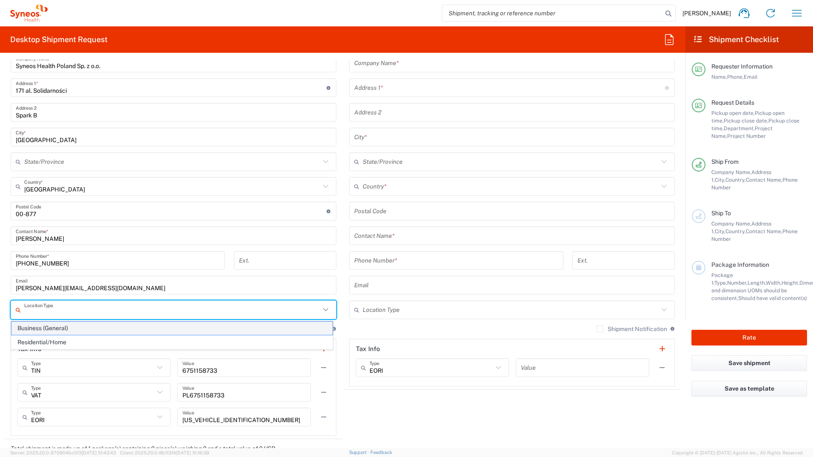
click at [55, 327] on span "Business (General)" at bounding box center [171, 327] width 321 height 13
type input "Business (General)"
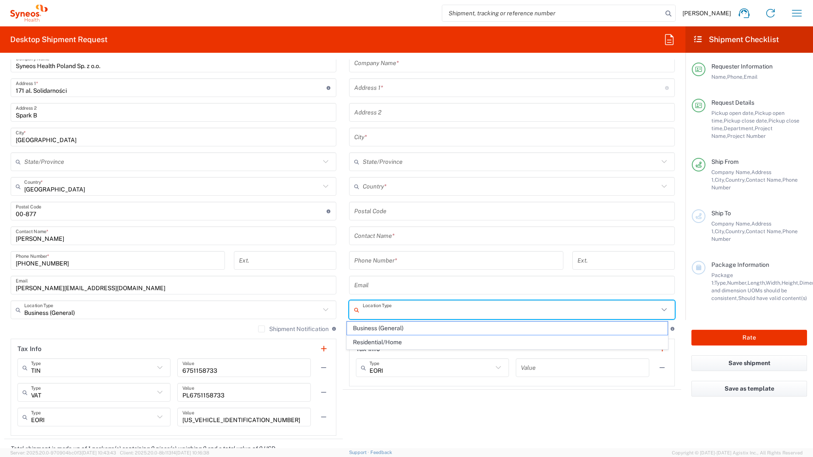
click at [403, 311] on input "text" at bounding box center [511, 309] width 296 height 15
click at [395, 339] on span "Residential/Home" at bounding box center [507, 341] width 321 height 13
type input "Residential/Home"
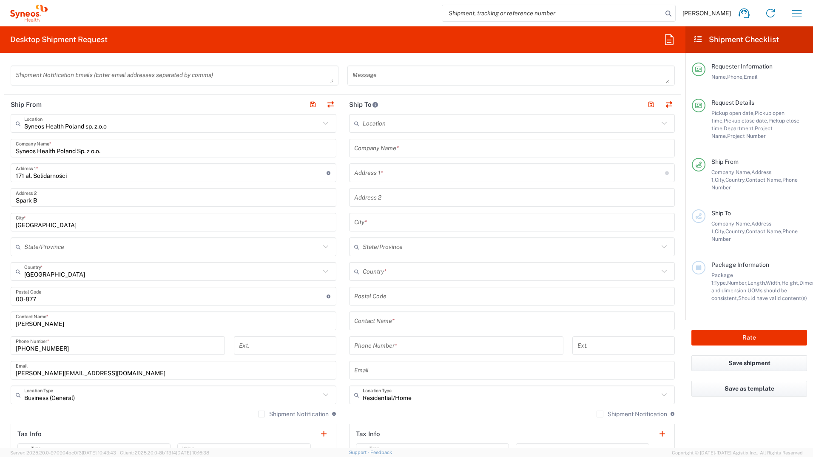
scroll to position [170, 0]
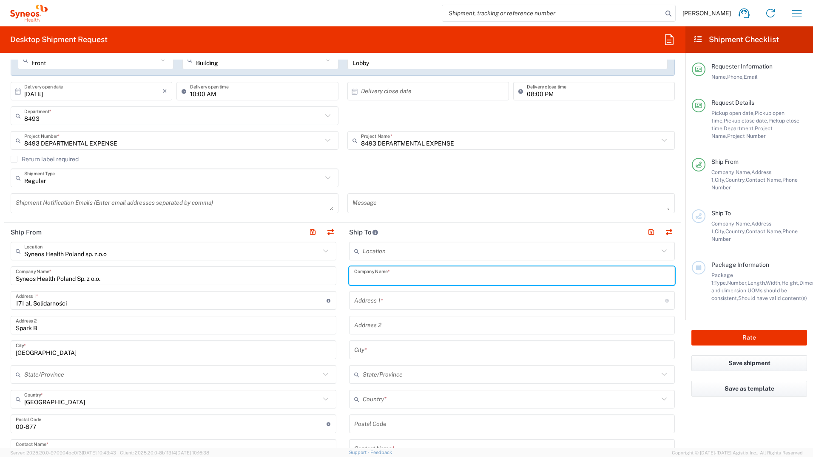
click at [397, 277] on input "text" at bounding box center [512, 275] width 316 height 15
paste input "Slusarczyk-Gadau"
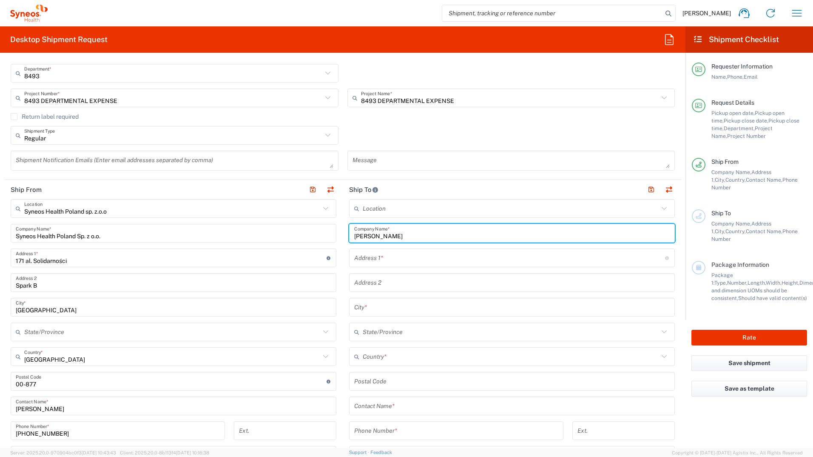
type input "Joanna Slusarczyk-Gadau"
click at [387, 408] on input "text" at bounding box center [512, 405] width 316 height 15
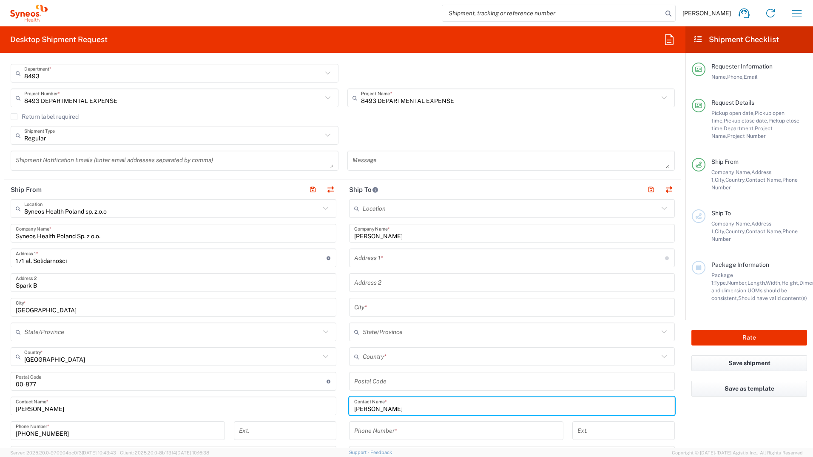
paste input "Slusarczyk-Gadau"
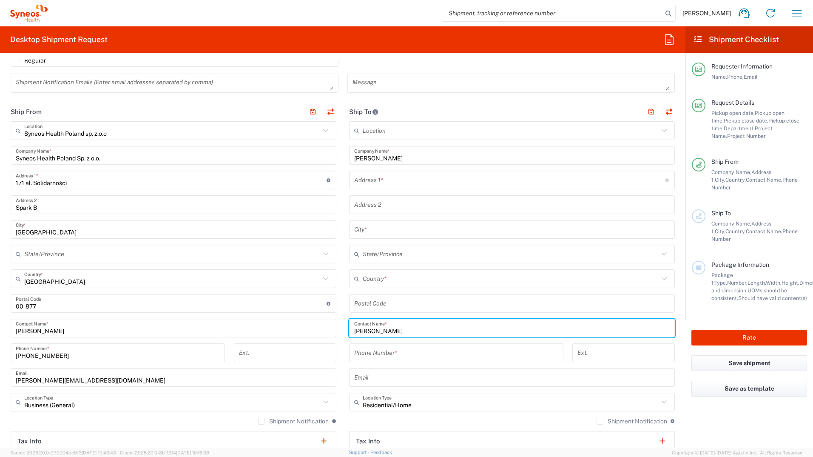
scroll to position [298, 0]
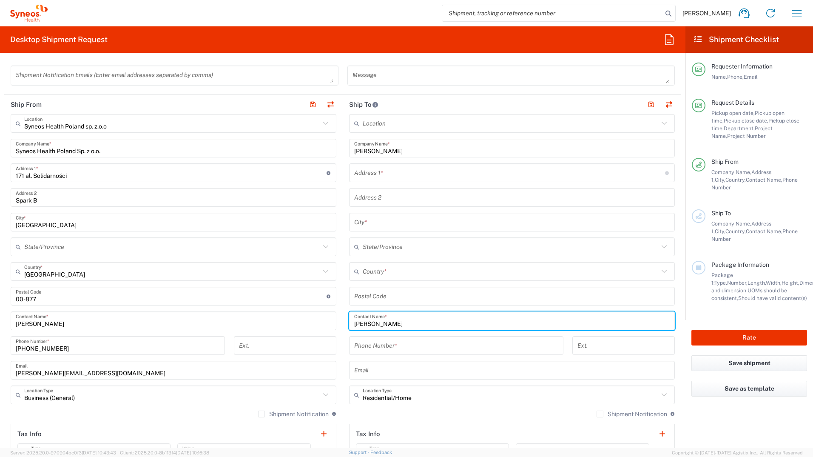
type input "Joanna Slusarczyk-Gadau"
click at [376, 350] on input "tel" at bounding box center [456, 345] width 204 height 15
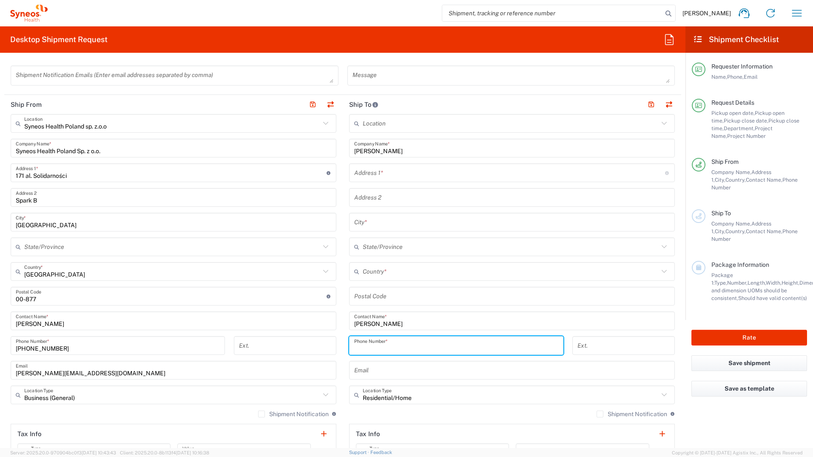
paste input "48604054370"
type input "48604054370"
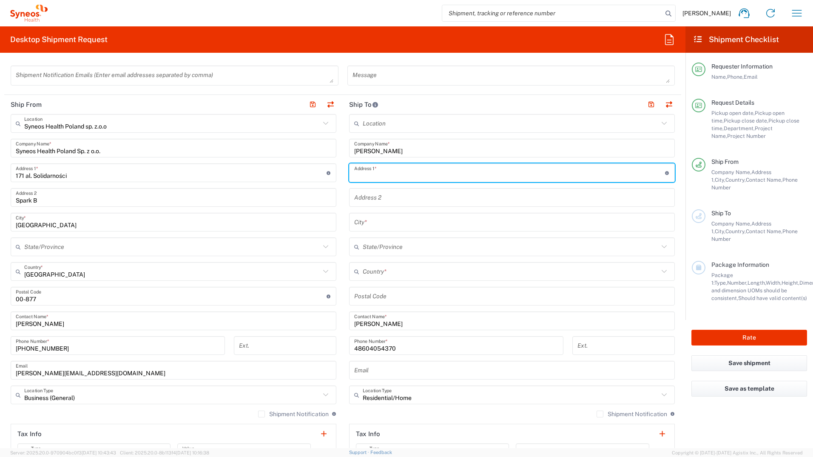
click at [381, 169] on input "text" at bounding box center [509, 172] width 311 height 15
type input "Ściejowice 302"
click at [373, 223] on input "text" at bounding box center [512, 222] width 316 height 15
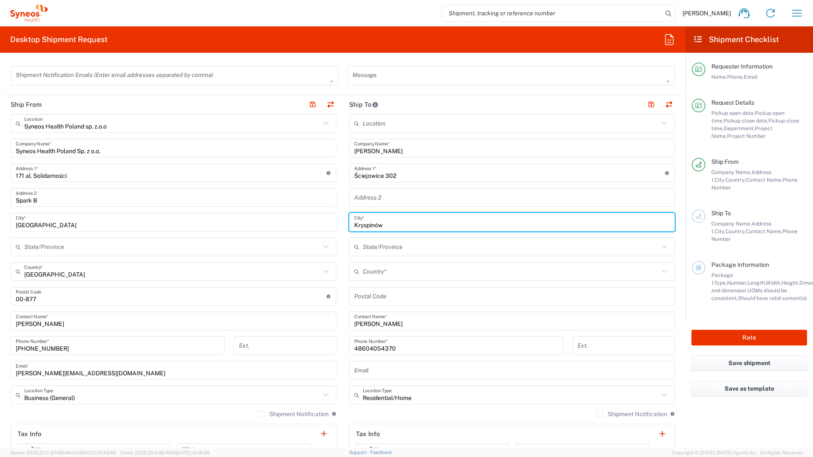
type input "Kryspinów"
click at [417, 273] on input "text" at bounding box center [511, 271] width 296 height 15
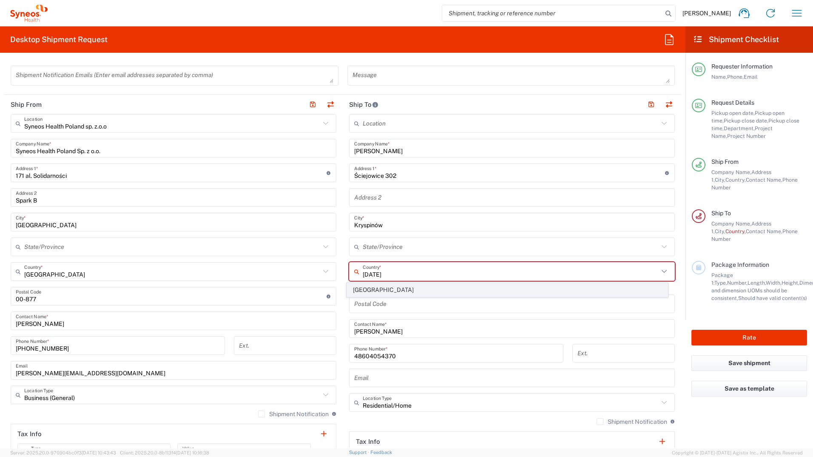
click at [356, 290] on span "[GEOGRAPHIC_DATA]" at bounding box center [507, 289] width 321 height 13
type input "[GEOGRAPHIC_DATA]"
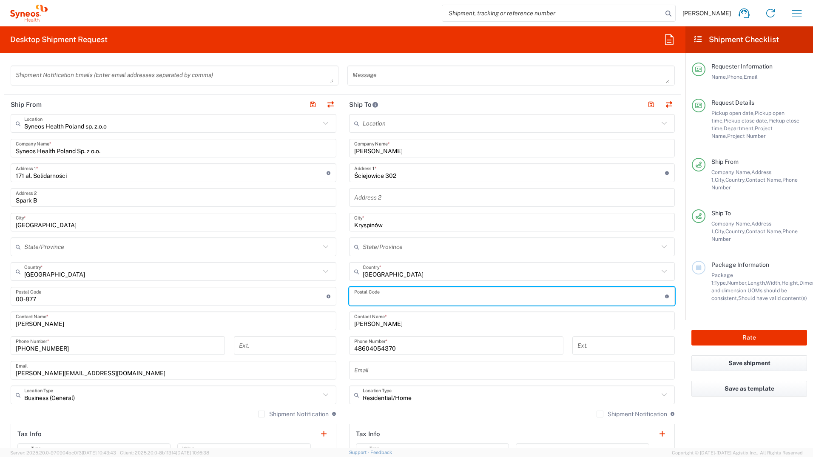
click at [371, 296] on input "undefined" at bounding box center [509, 296] width 311 height 15
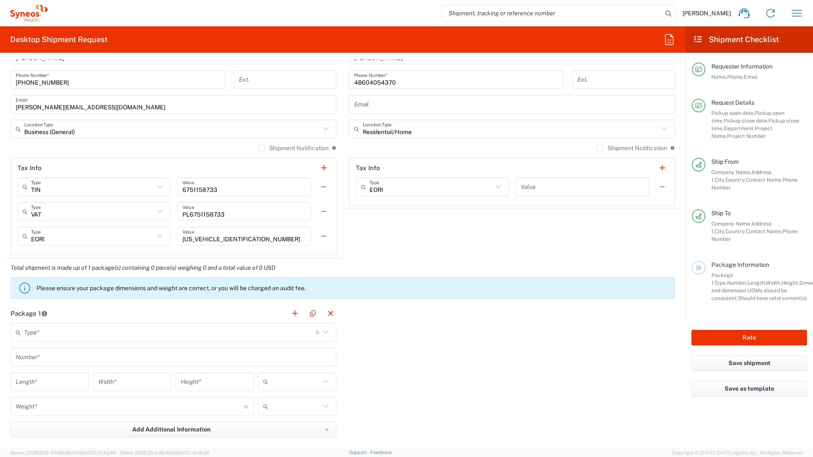
scroll to position [595, 0]
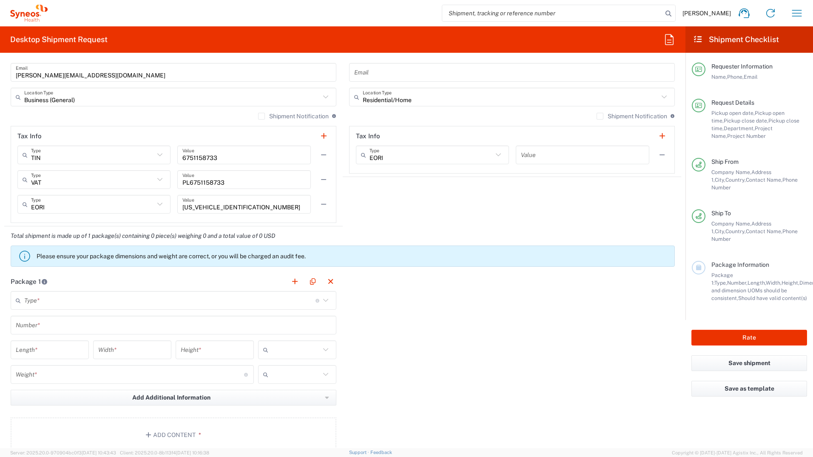
type input "32-060"
click at [70, 308] on div "Type * Material used to package goods" at bounding box center [174, 300] width 326 height 19
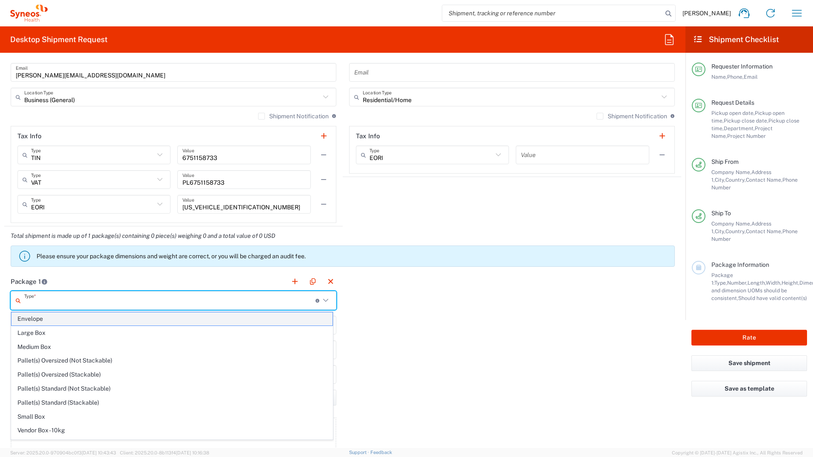
click at [60, 321] on span "Envelope" at bounding box center [171, 318] width 321 height 13
type input "Envelope"
type input "1"
type input "9.5"
type input "12.5"
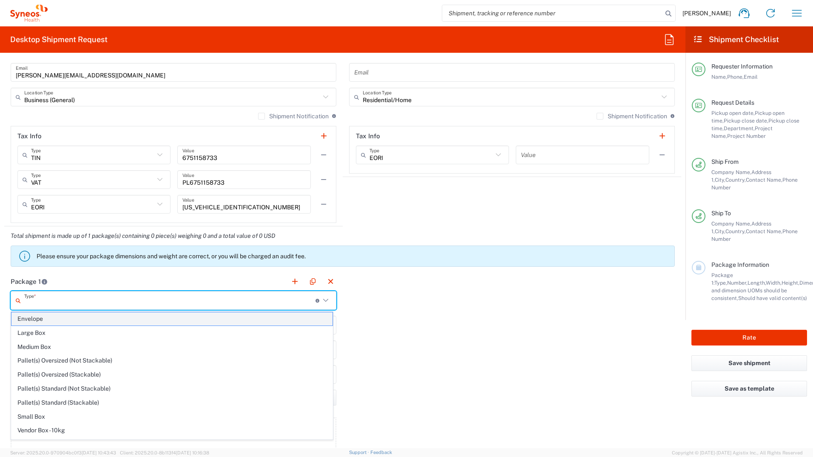
type input "0.25"
type input "in"
type input "0.45"
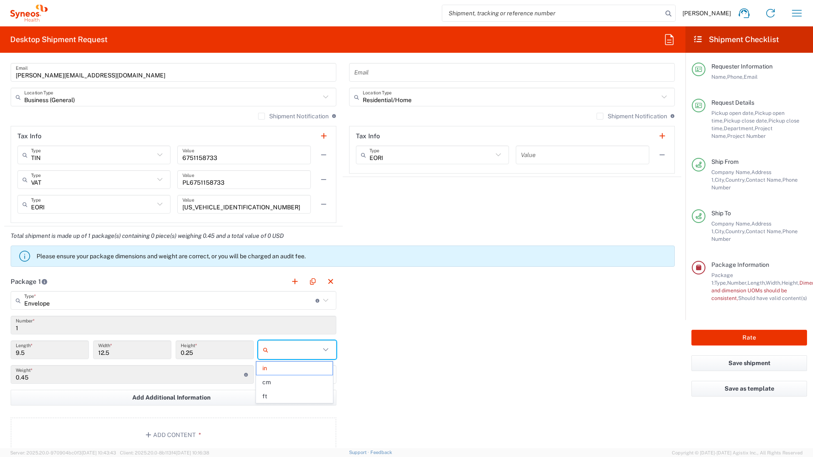
click at [315, 345] on input "text" at bounding box center [296, 350] width 48 height 14
click at [296, 381] on span "cm" at bounding box center [294, 381] width 76 height 13
type input "24.13"
type input "31.75"
type input "0.64"
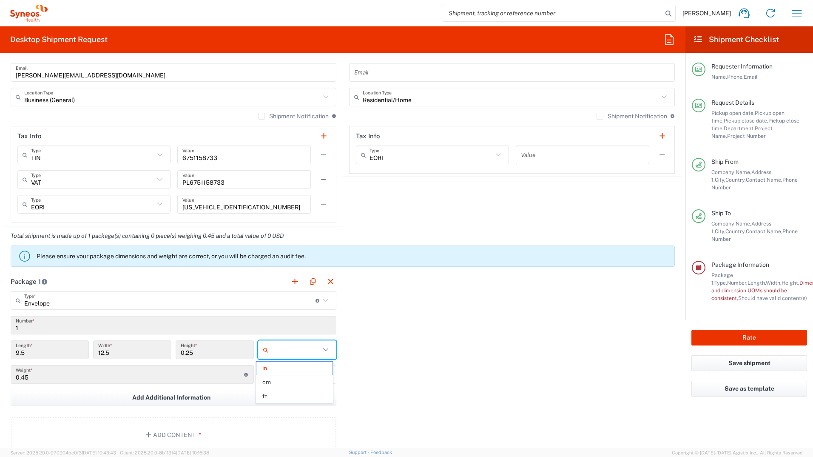
type input "cm"
click at [293, 372] on input "text" at bounding box center [296, 374] width 48 height 14
click at [285, 394] on span "kgs" at bounding box center [294, 392] width 76 height 13
type input "kgs"
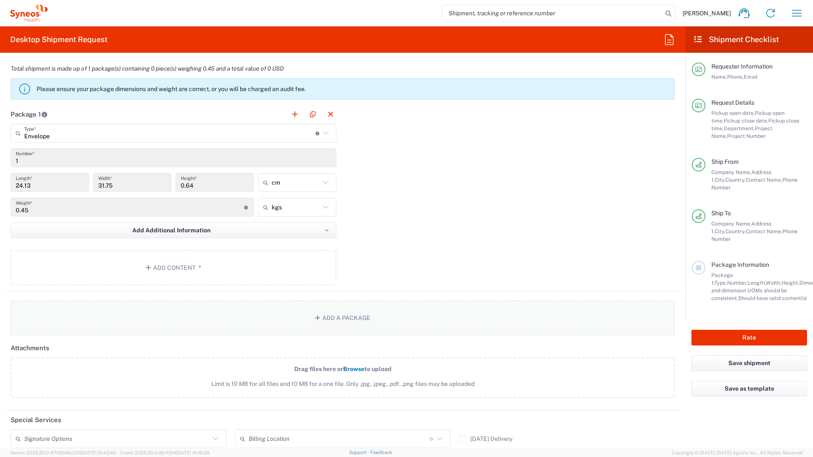
scroll to position [765, 0]
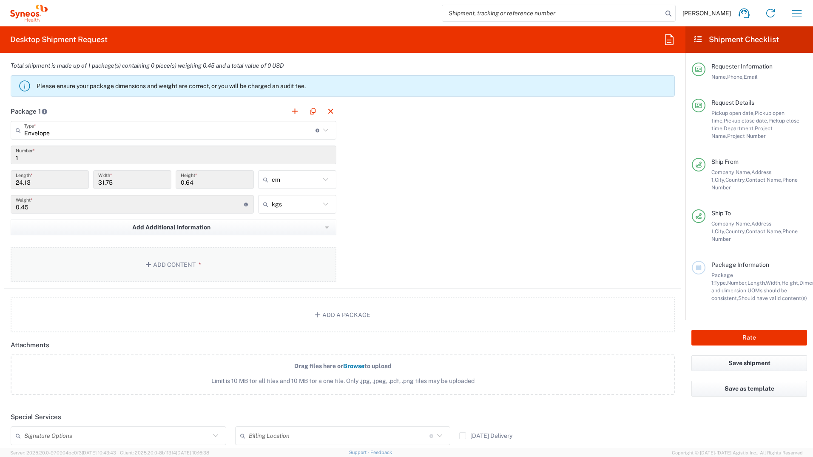
click at [162, 270] on button "Add Content *" at bounding box center [174, 264] width 326 height 35
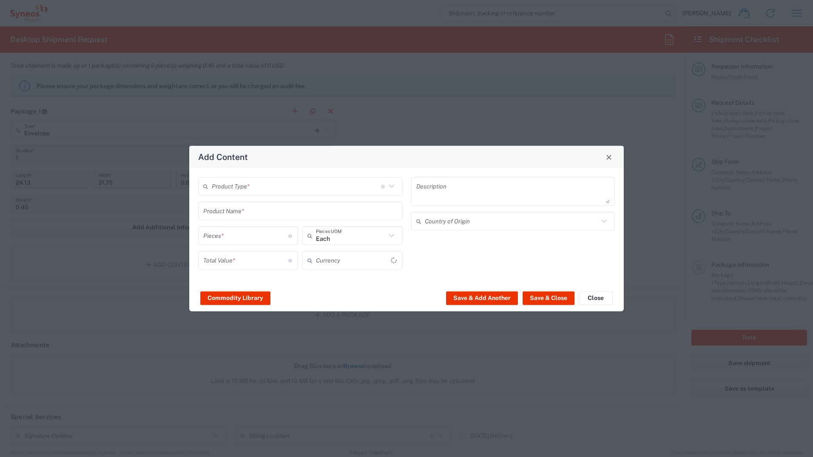
type input "US Dollar"
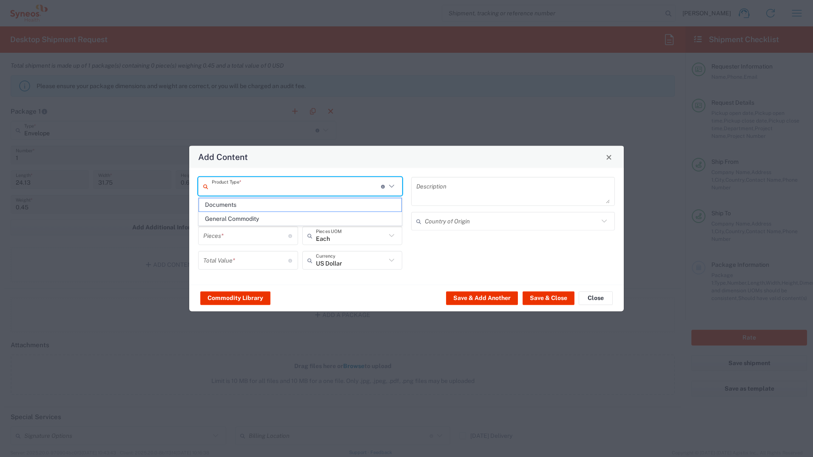
click at [375, 188] on input "text" at bounding box center [296, 186] width 169 height 15
click at [357, 204] on span "Documents" at bounding box center [300, 204] width 202 height 13
type input "Documents"
type input "1"
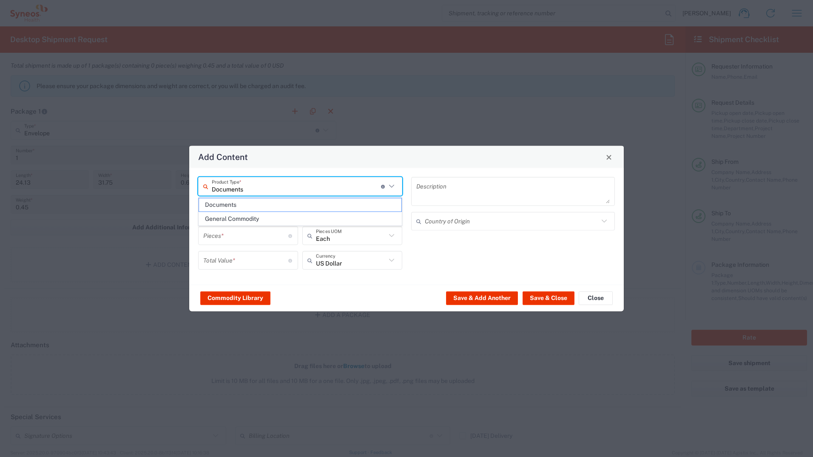
type input "1"
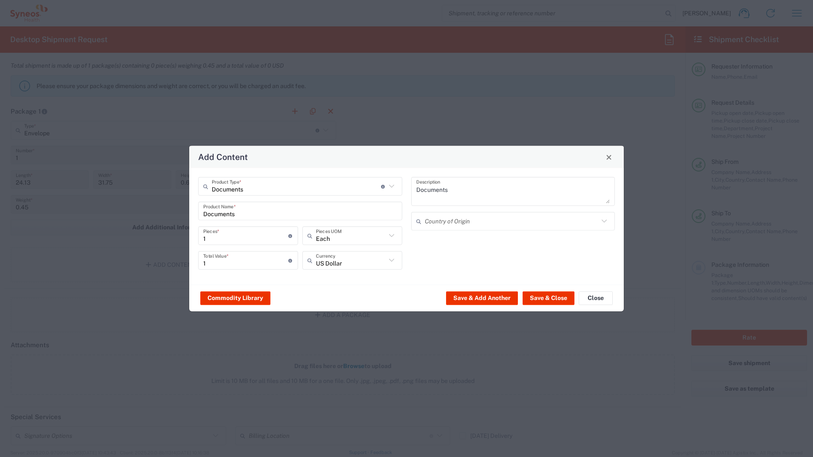
click at [480, 196] on textarea "Documents" at bounding box center [513, 191] width 194 height 24
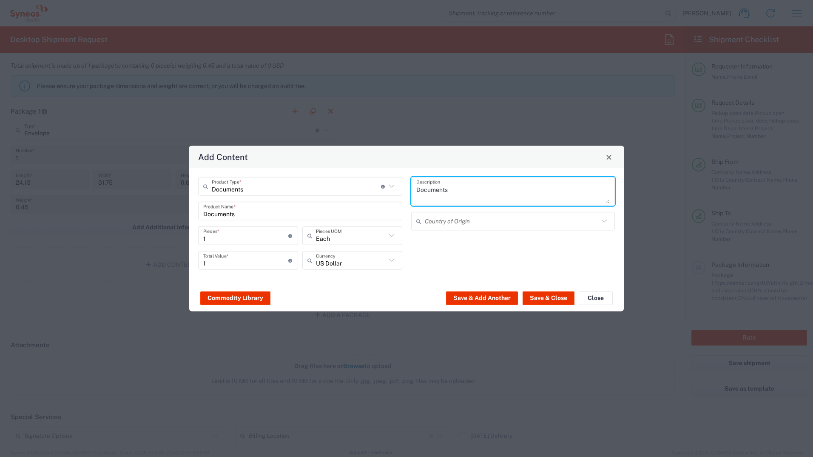
click at [480, 196] on textarea "Documents" at bounding box center [513, 191] width 194 height 24
type textarea "Świdectwo pracy"
click at [397, 263] on icon at bounding box center [391, 260] width 11 height 11
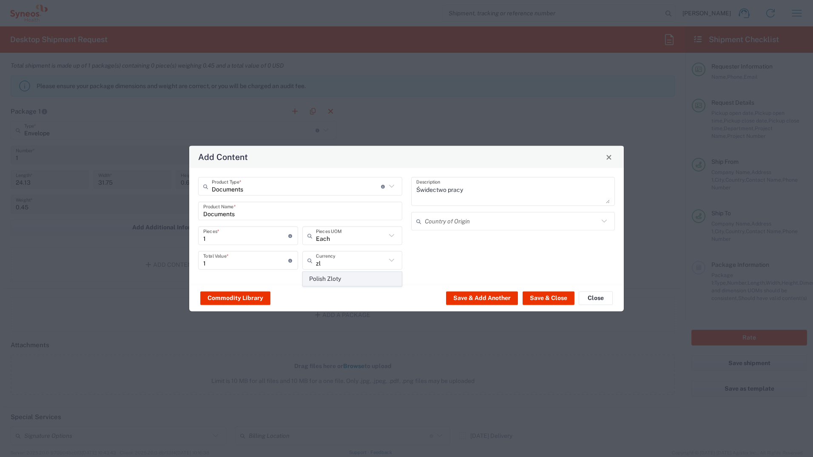
click at [368, 282] on span "Polish Zloty" at bounding box center [352, 278] width 98 height 13
type input "Polish Zloty"
click at [563, 292] on button "Save & Close" at bounding box center [549, 298] width 52 height 14
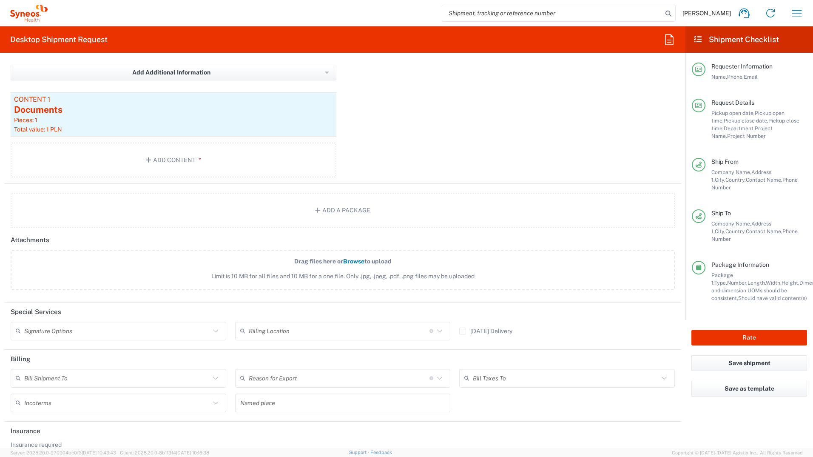
scroll to position [949, 0]
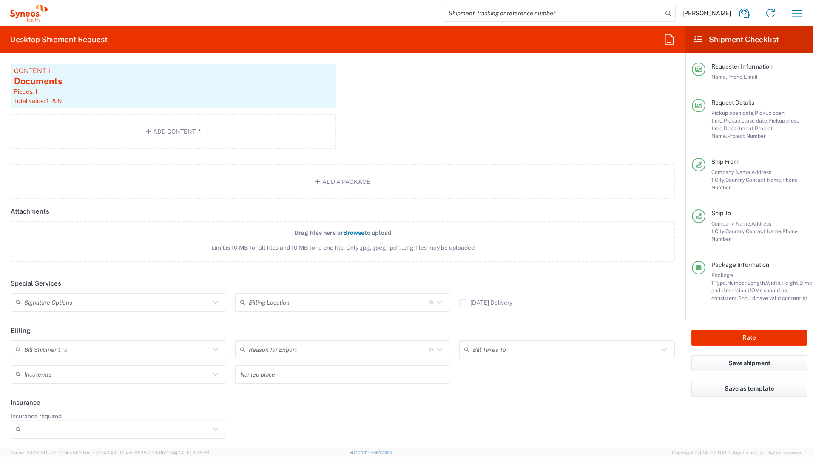
click at [70, 305] on input "text" at bounding box center [117, 302] width 186 height 15
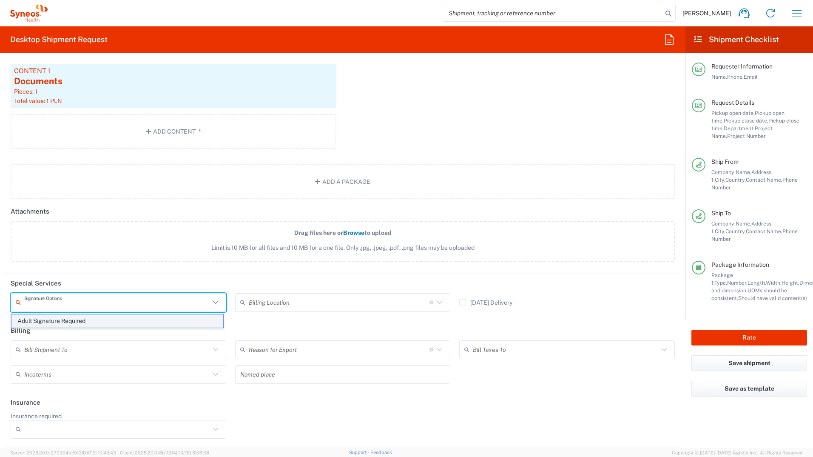
click at [65, 320] on span "Adult Signature Required" at bounding box center [117, 320] width 212 height 13
type input "Adult Signature Required"
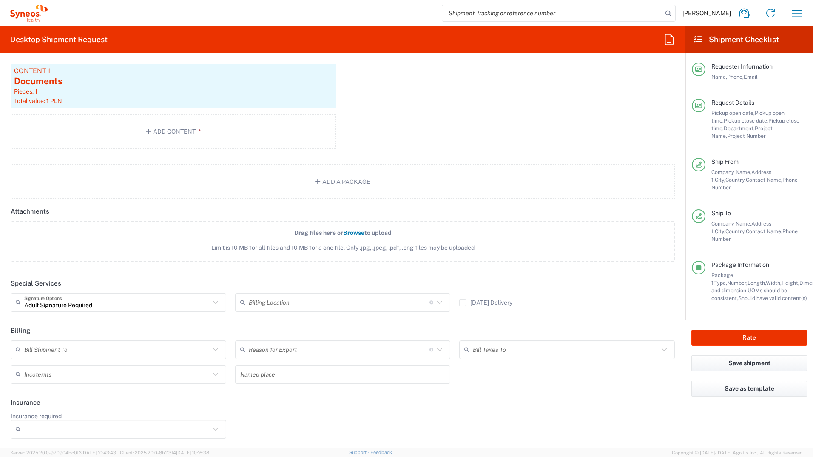
click at [50, 355] on input "text" at bounding box center [117, 349] width 186 height 15
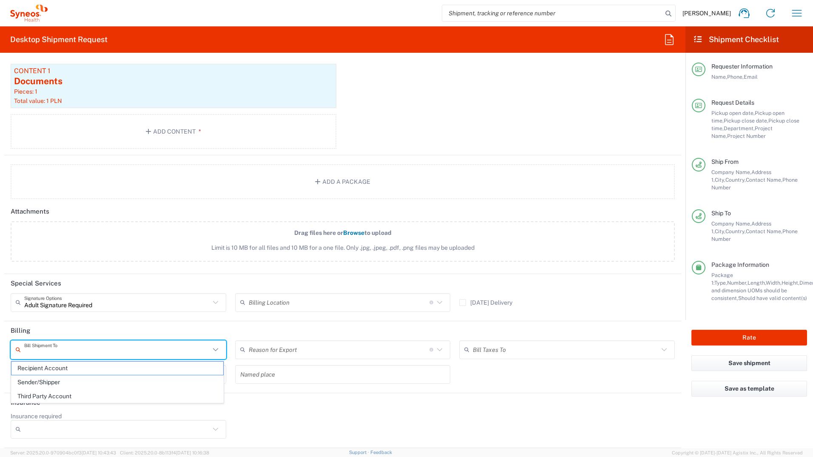
click at [47, 377] on span "Sender/Shipper" at bounding box center [117, 381] width 212 height 13
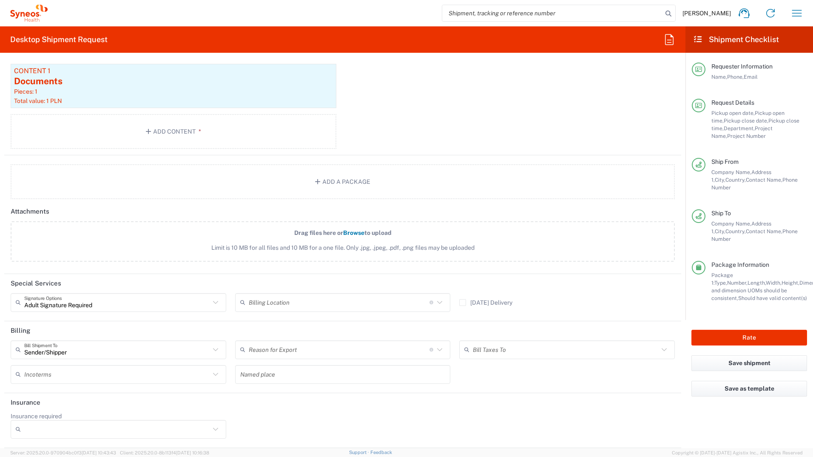
click at [43, 375] on input "text" at bounding box center [117, 374] width 186 height 15
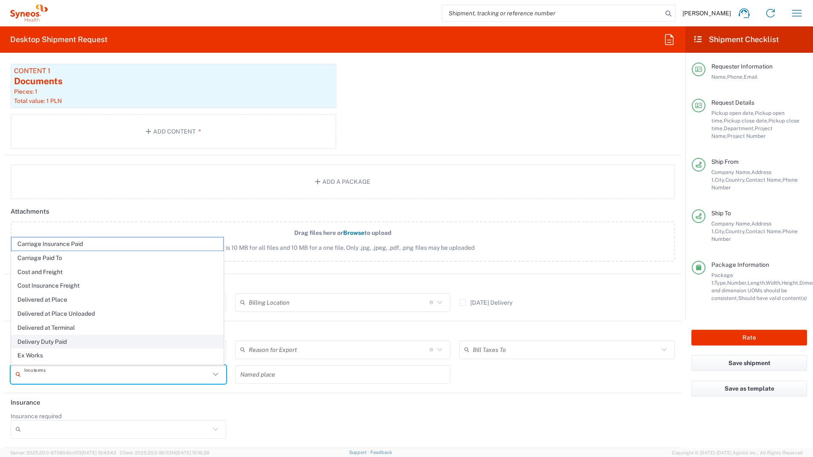
click at [103, 340] on span "Delivery Duty Paid" at bounding box center [117, 341] width 212 height 13
type input "Sender/Shipper"
type input "Delivery Duty Paid"
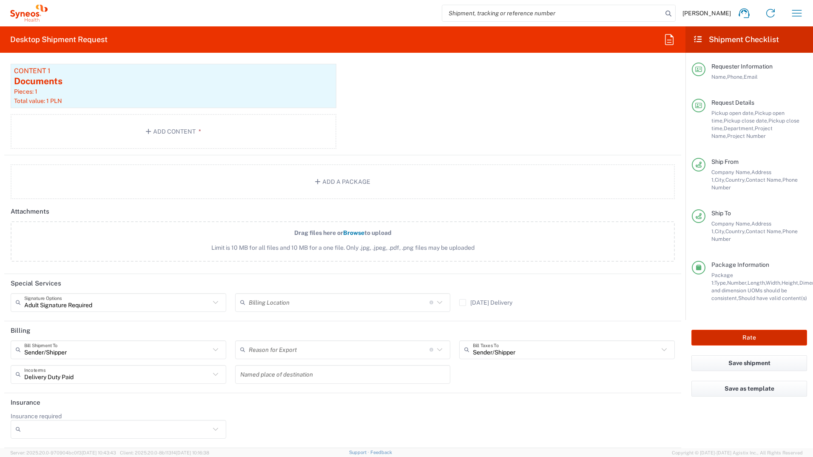
click at [742, 330] on button "Rate" at bounding box center [749, 338] width 116 height 16
type input "8493 DEPARTMENTAL EXPENSE"
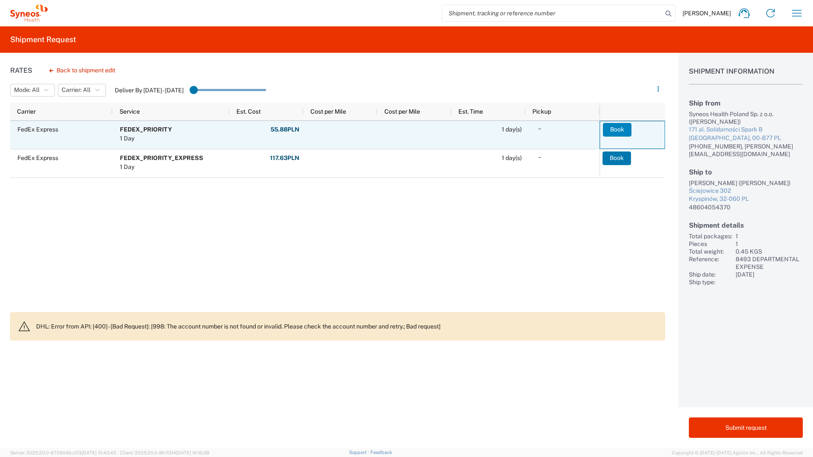
click at [606, 131] on button "Book" at bounding box center [617, 130] width 28 height 14
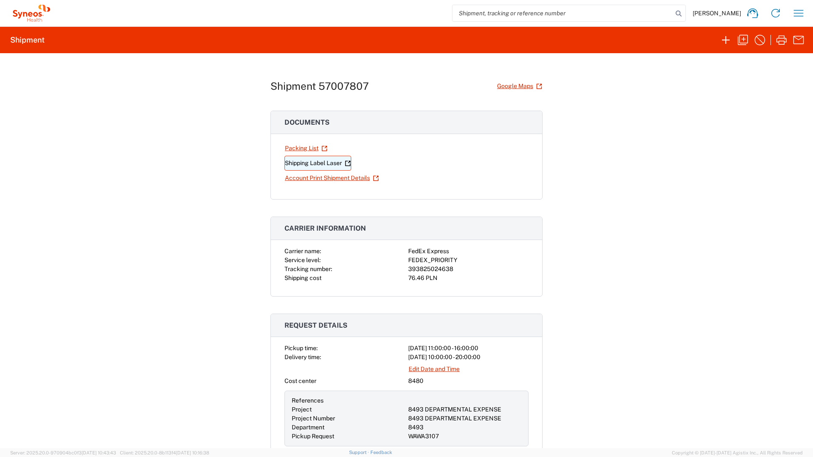
click at [334, 163] on link "Shipping Label Laser" at bounding box center [317, 163] width 67 height 15
click at [801, 16] on icon "button" at bounding box center [799, 13] width 10 height 6
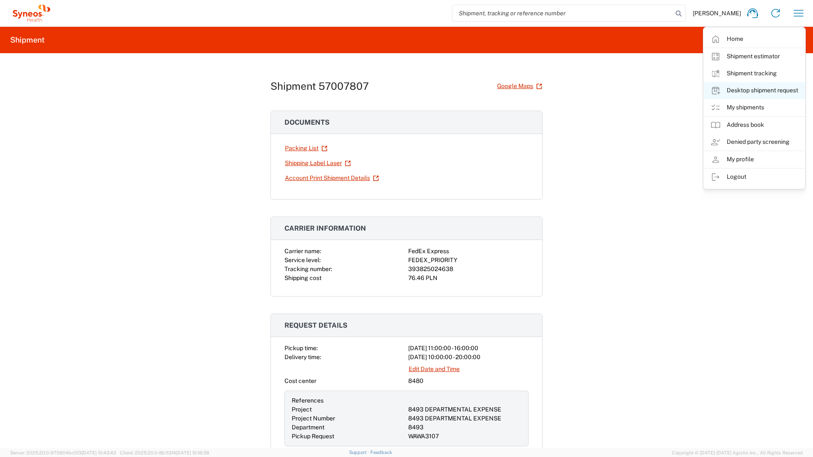
click at [776, 91] on link "Desktop shipment request" at bounding box center [754, 90] width 101 height 17
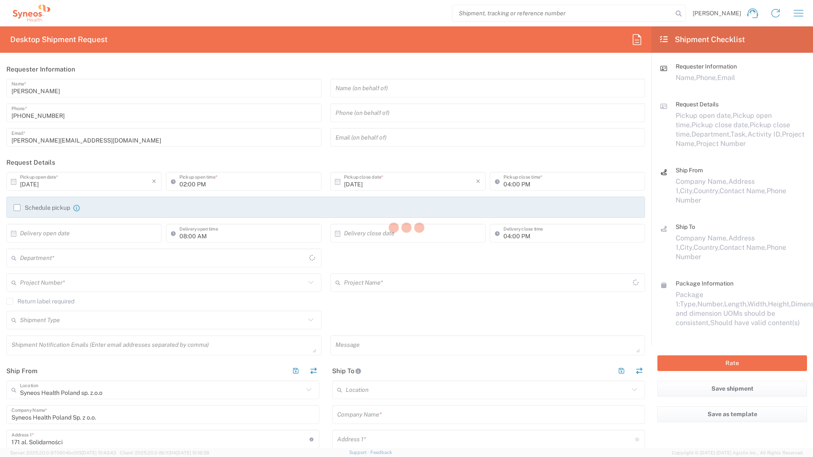
type input "8480"
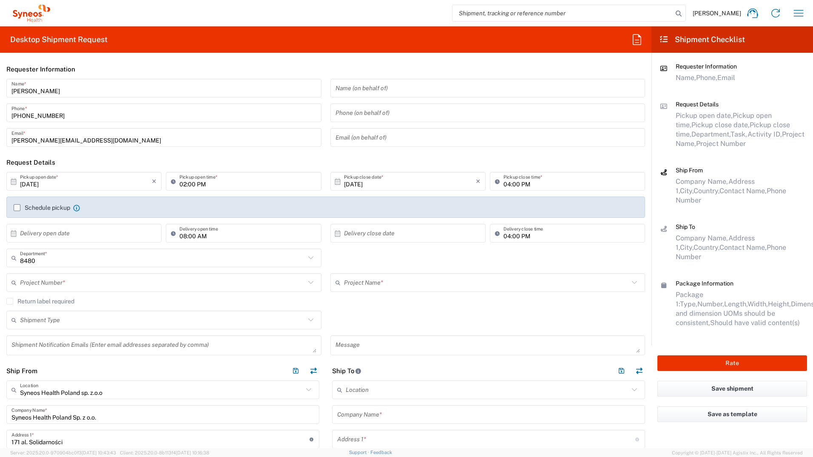
click at [17, 207] on label "Schedule pickup" at bounding box center [42, 207] width 57 height 7
click at [17, 208] on input "Schedule pickup" at bounding box center [17, 208] width 0 height 0
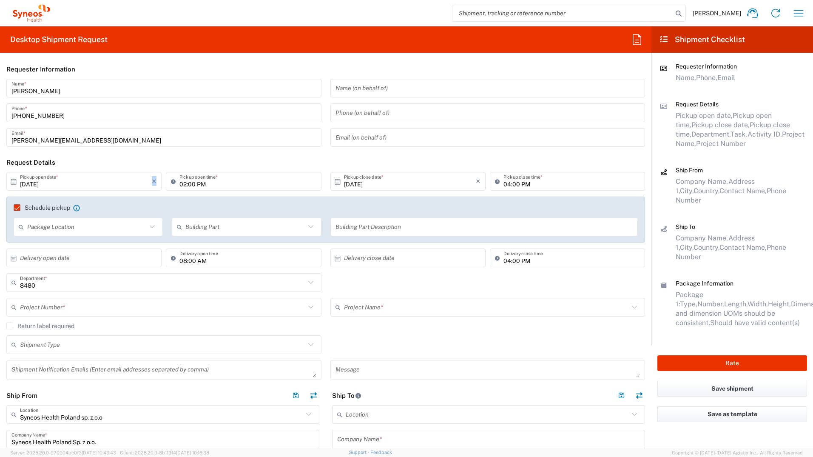
click at [154, 181] on icon "×" at bounding box center [154, 181] width 5 height 14
click at [111, 181] on input "text" at bounding box center [86, 181] width 132 height 15
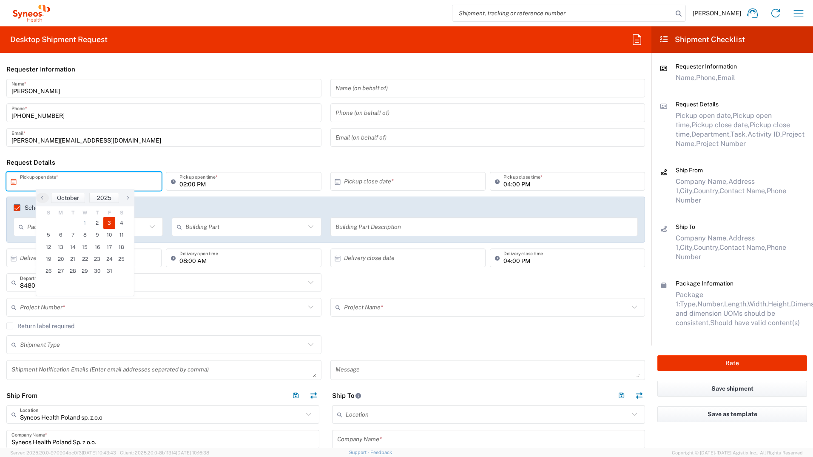
click at [110, 222] on span "3" at bounding box center [109, 223] width 12 height 12
type input "[DATE]"
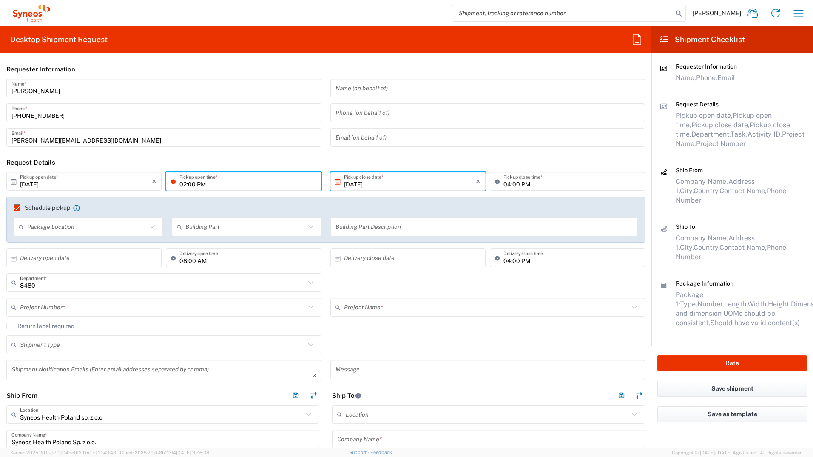
click at [185, 183] on input "02:00 PM" at bounding box center [247, 181] width 136 height 15
click at [198, 185] on input "11:00 PM" at bounding box center [247, 181] width 136 height 15
type input "11:00 AM"
click at [95, 222] on input "text" at bounding box center [86, 226] width 119 height 15
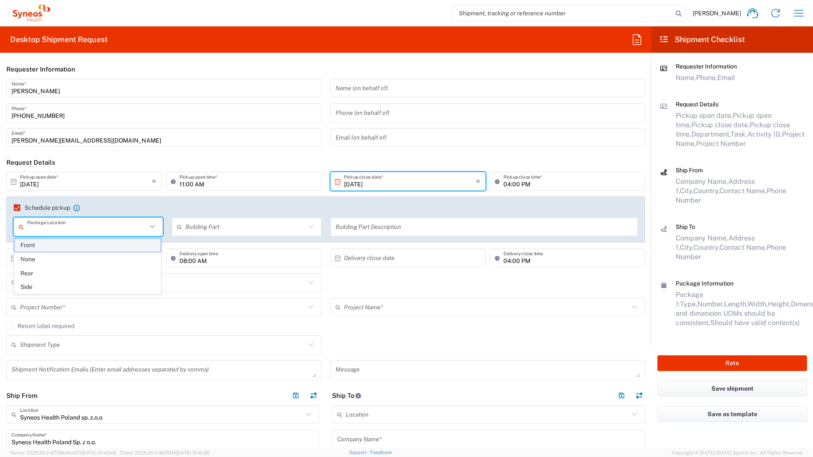
click at [64, 250] on span "Front" at bounding box center [87, 245] width 146 height 13
type input "Front"
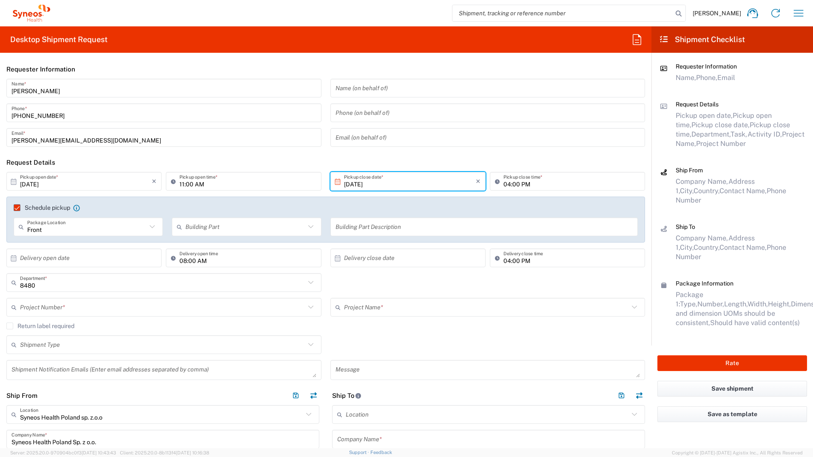
click at [211, 217] on div "Building Part" at bounding box center [246, 226] width 149 height 19
click at [213, 225] on input "text" at bounding box center [244, 226] width 119 height 15
click at [207, 254] on span "Building" at bounding box center [244, 259] width 146 height 13
type input "Building"
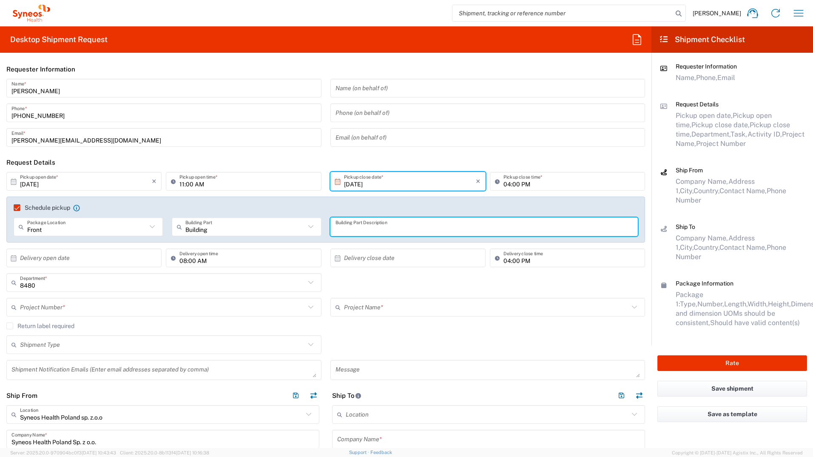
click at [390, 222] on input "text" at bounding box center [484, 226] width 298 height 15
type input "lobby"
click at [85, 262] on input "text" at bounding box center [86, 257] width 132 height 15
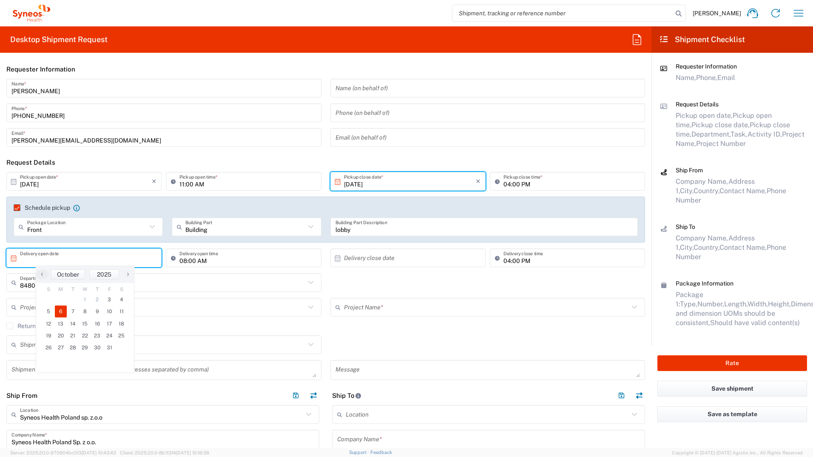
click at [58, 308] on span "6" at bounding box center [61, 311] width 12 height 12
type input "[DATE]"
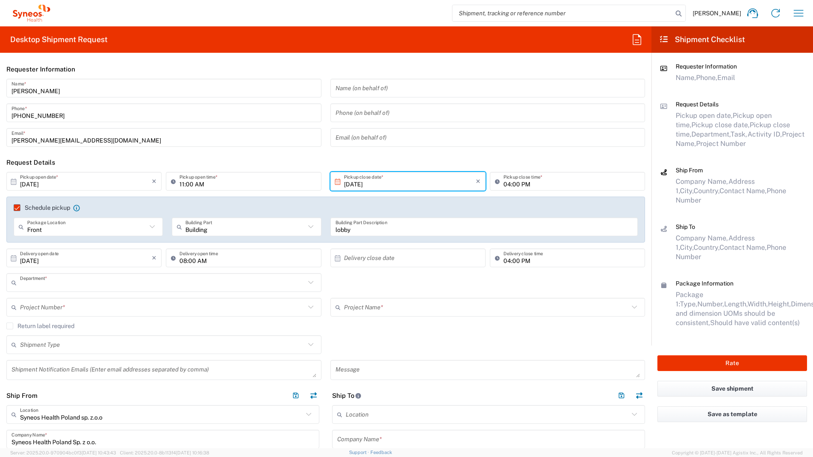
click at [65, 284] on input "text" at bounding box center [162, 282] width 285 height 15
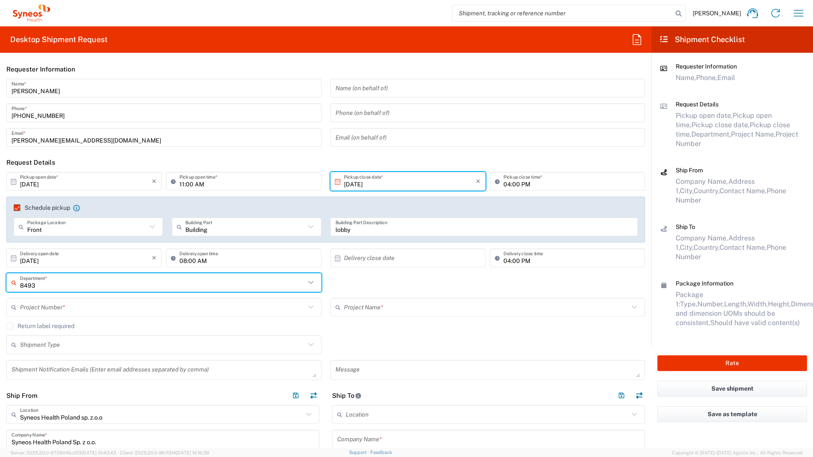
type input "8493"
click at [51, 310] on input "text" at bounding box center [162, 307] width 285 height 15
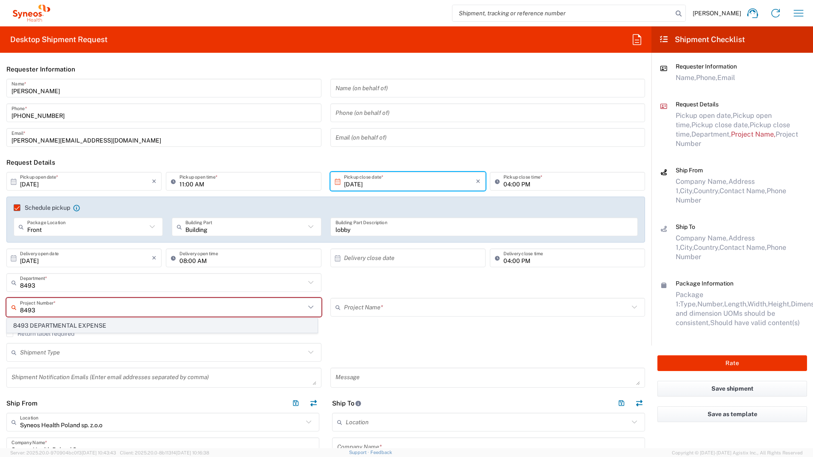
click at [59, 327] on span "8493 DEPARTMENTAL EXPENSE" at bounding box center [162, 325] width 310 height 13
type input "8493 DEPARTMENTAL EXPENSE"
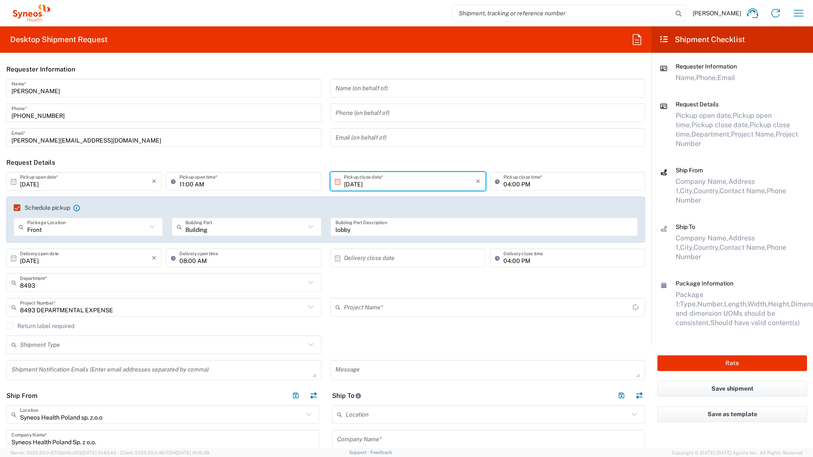
type input "8493 DEPARTMENTAL EXPENSE"
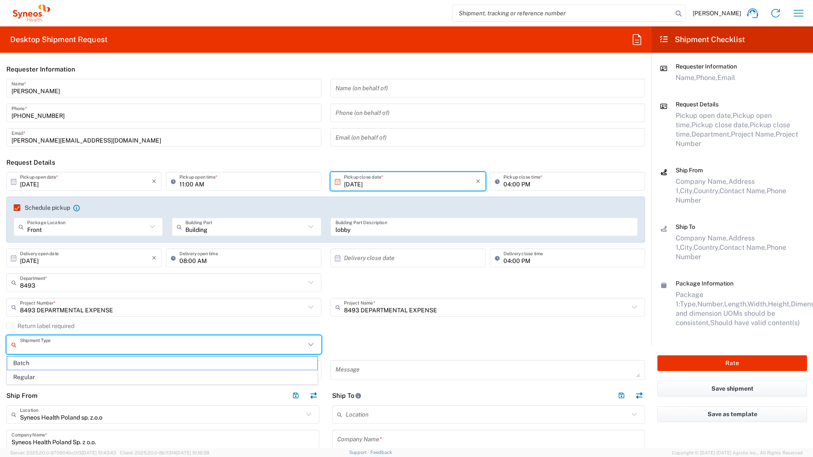
click at [52, 342] on input "text" at bounding box center [162, 344] width 285 height 15
click at [45, 377] on span "Regular" at bounding box center [162, 376] width 310 height 13
type input "Regular"
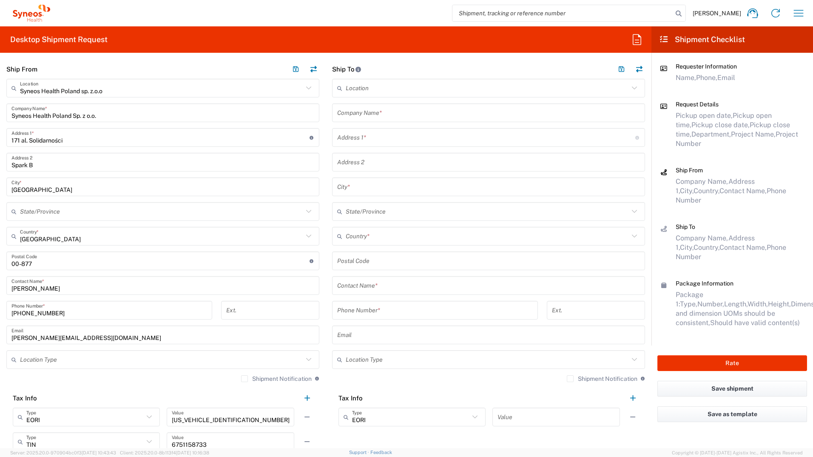
scroll to position [340, 0]
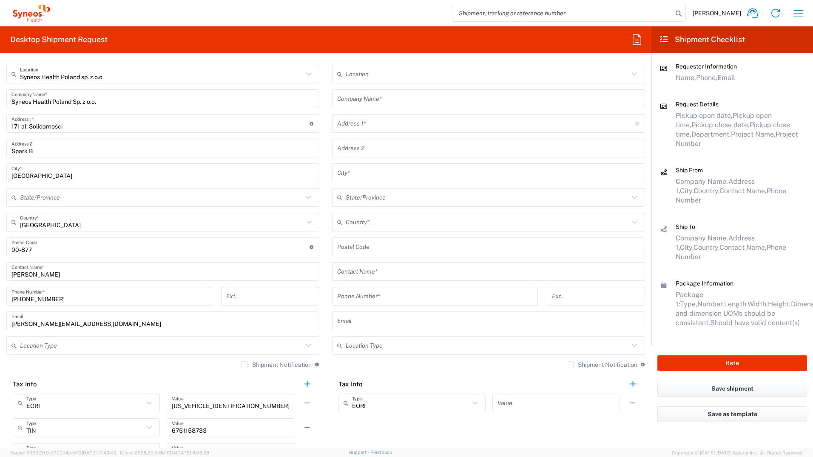
click at [43, 347] on input "text" at bounding box center [161, 345] width 283 height 15
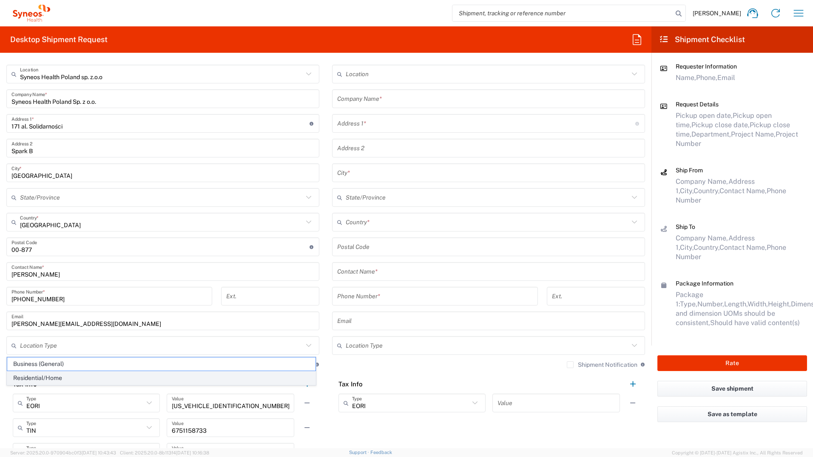
click at [42, 375] on span "Residential/Home" at bounding box center [161, 377] width 308 height 13
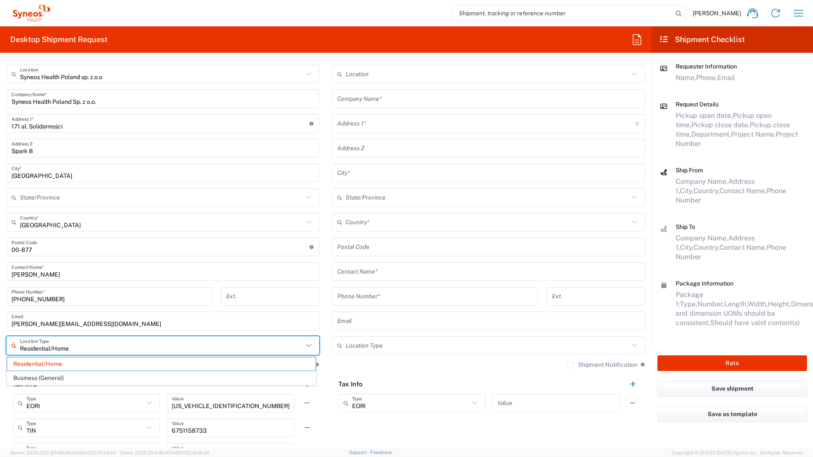
click at [43, 348] on input "Residential/Home" at bounding box center [161, 345] width 283 height 15
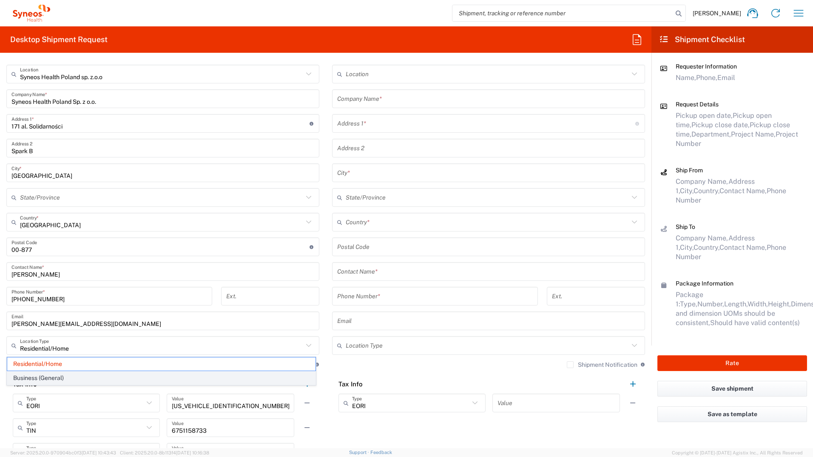
click at [46, 377] on span "Business (General)" at bounding box center [161, 377] width 308 height 13
type input "Business (General)"
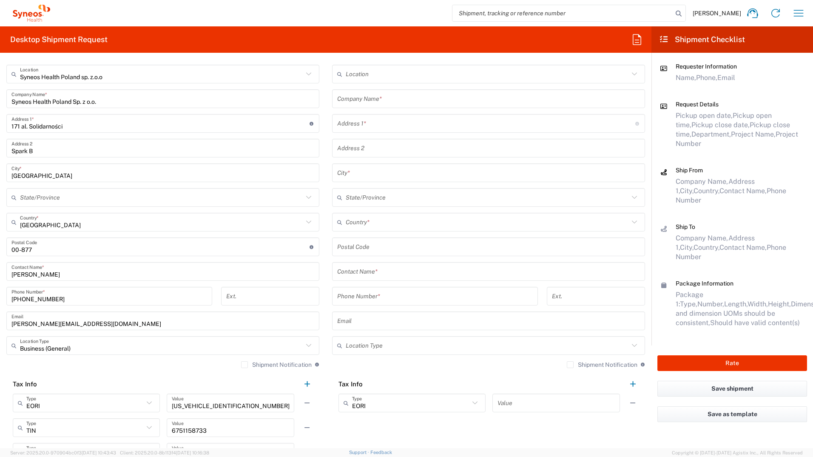
click at [372, 339] on input "text" at bounding box center [487, 345] width 283 height 15
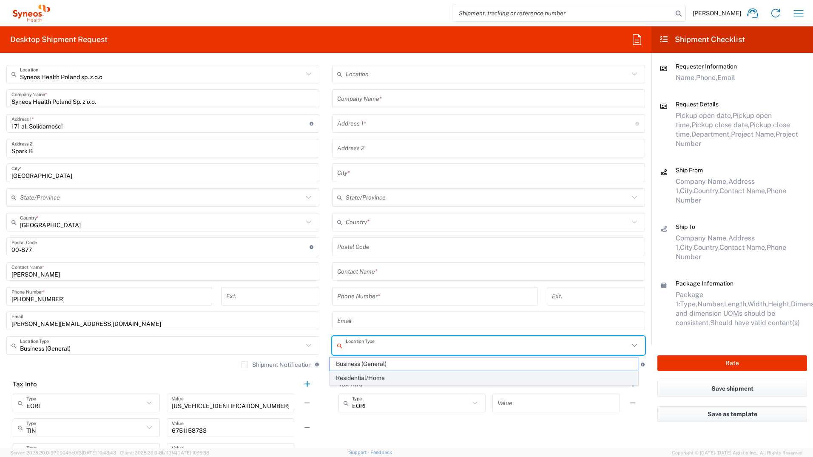
click at [366, 375] on span "Residential/Home" at bounding box center [484, 377] width 308 height 13
type input "Residential/Home"
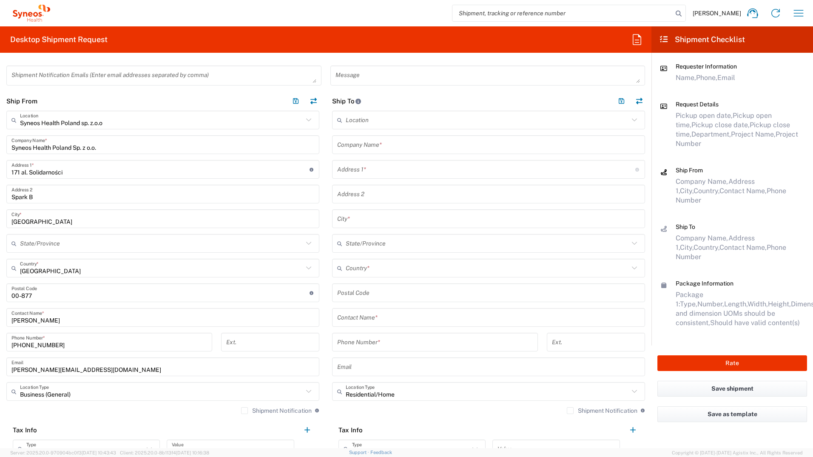
scroll to position [213, 0]
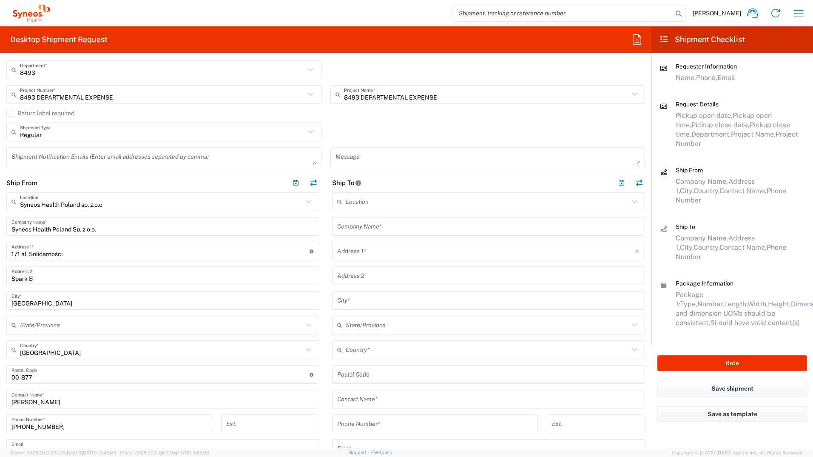
click at [347, 230] on input "text" at bounding box center [488, 226] width 303 height 15
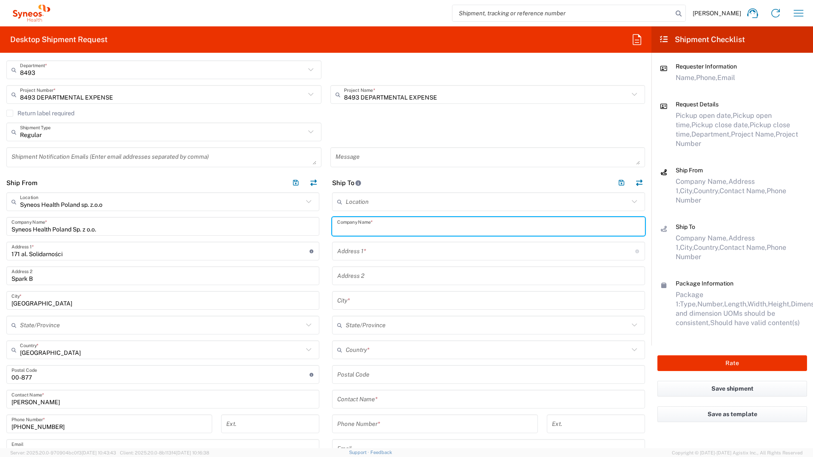
paste input "Jagoda Zarusińska"
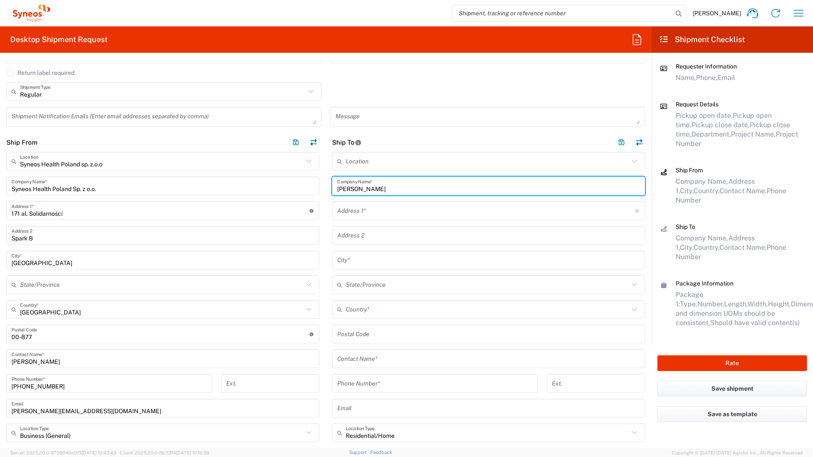
scroll to position [255, 0]
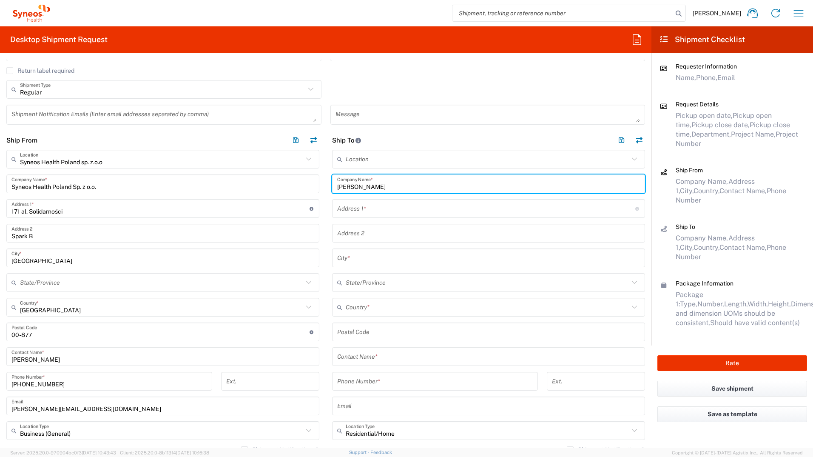
type input "Jagoda Zarusińska"
click at [376, 354] on input "text" at bounding box center [488, 356] width 303 height 15
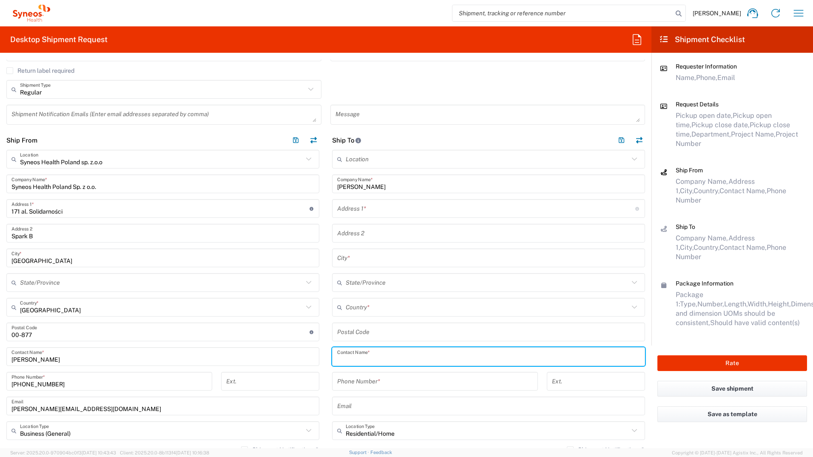
paste input "Jagoda Zarusińska"
type input "Jagoda Zarusińska"
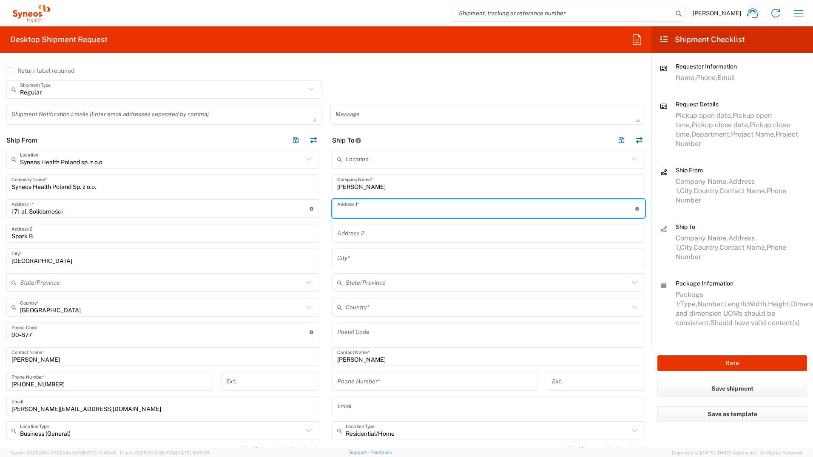
click at [348, 214] on input "text" at bounding box center [486, 208] width 298 height 15
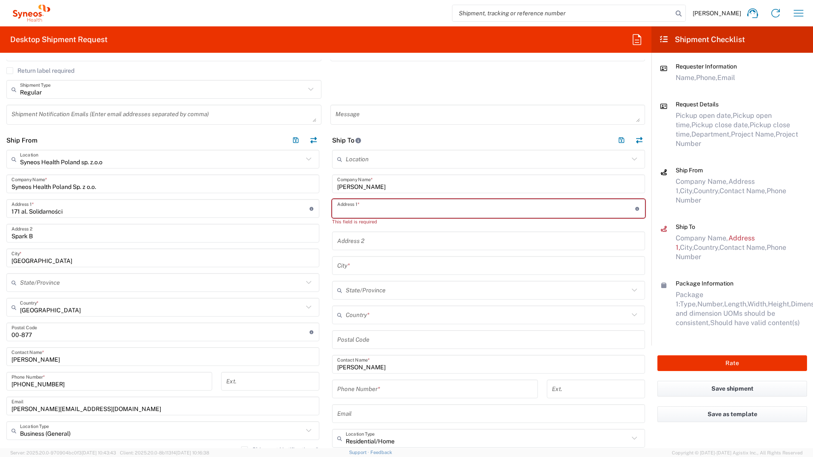
click at [358, 208] on input "text" at bounding box center [486, 208] width 298 height 15
paste input "Nauczycielska 14"
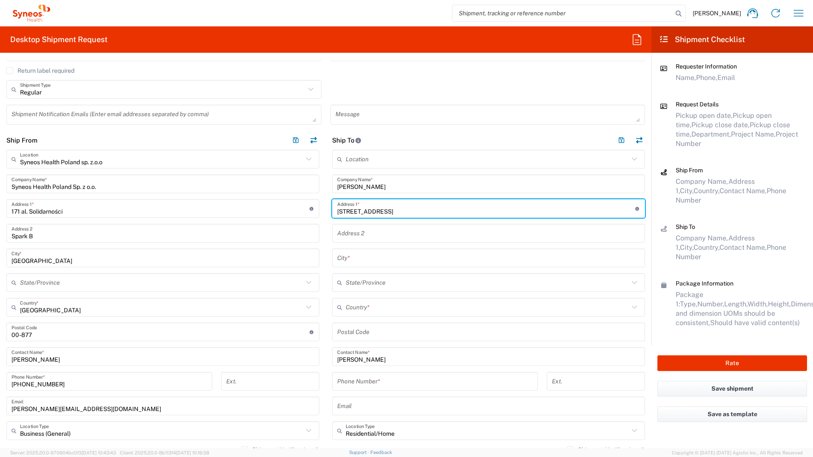
type input "Nauczycielska 14"
click at [351, 307] on input "text" at bounding box center [487, 307] width 283 height 15
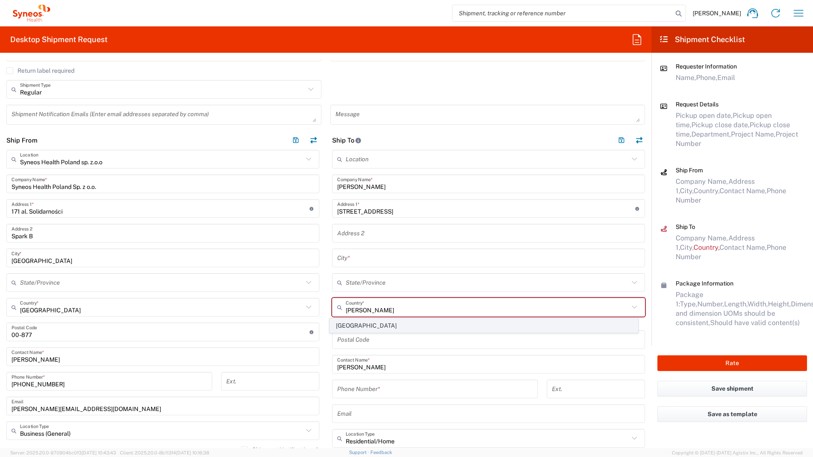
click at [344, 324] on span "[GEOGRAPHIC_DATA]" at bounding box center [484, 325] width 308 height 13
type input "[GEOGRAPHIC_DATA]"
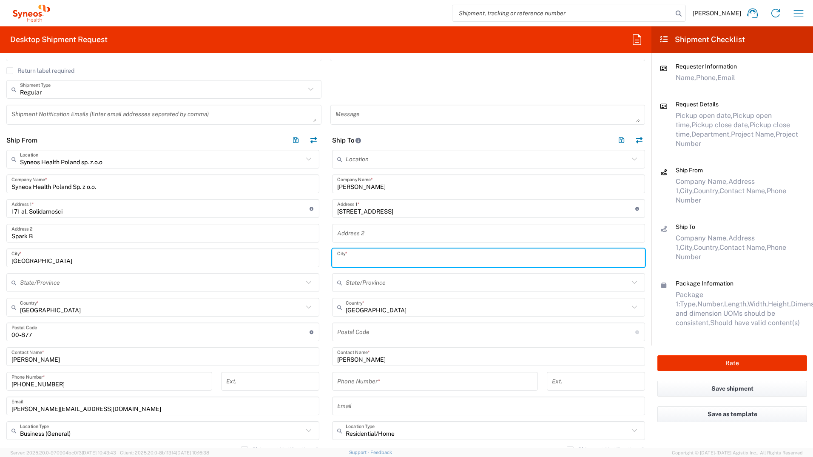
click at [359, 259] on input "text" at bounding box center [488, 257] width 303 height 15
type input "Wola Filipowska"
click at [362, 332] on input "undefined" at bounding box center [486, 331] width 298 height 15
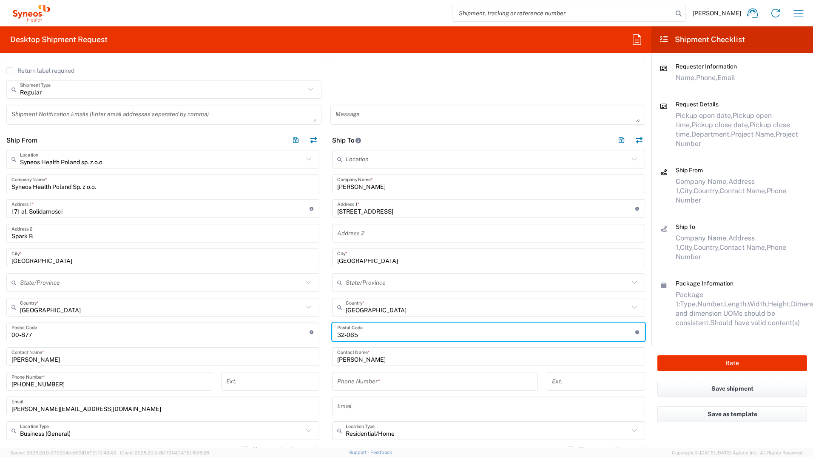
type input "32-065"
click at [381, 305] on input "[GEOGRAPHIC_DATA]" at bounding box center [487, 307] width 283 height 15
type input "[GEOGRAPHIC_DATA]"
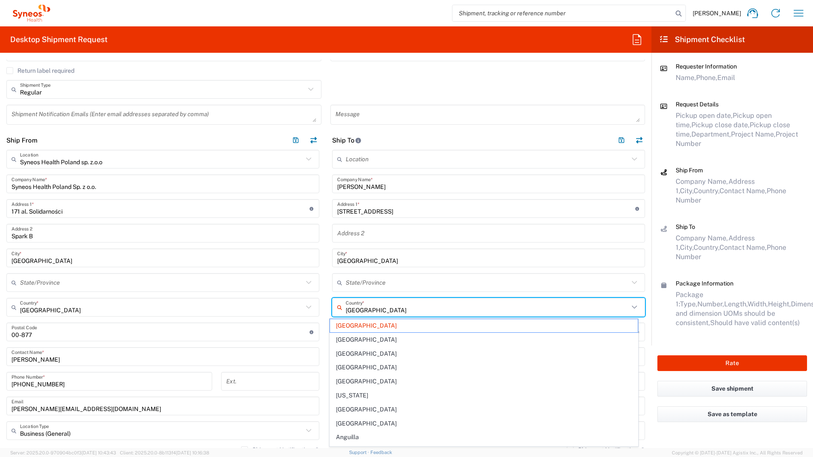
click at [332, 274] on div "State/Province" at bounding box center [488, 282] width 313 height 19
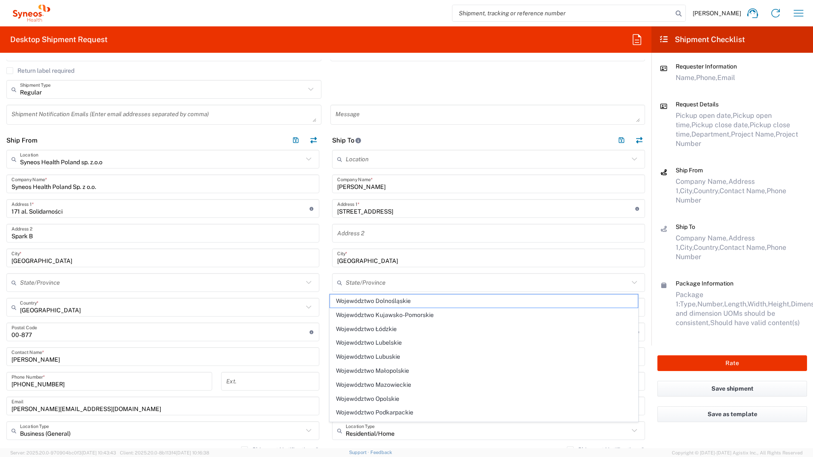
click at [404, 285] on input "text" at bounding box center [487, 282] width 283 height 15
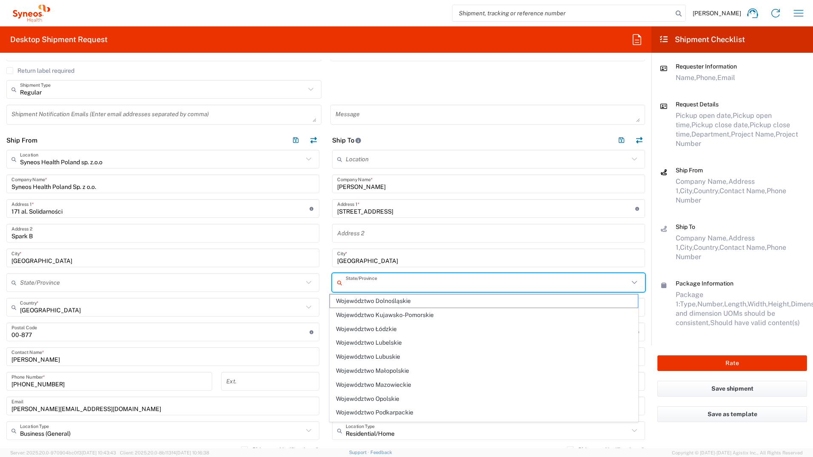
click at [629, 285] on icon at bounding box center [634, 282] width 11 height 11
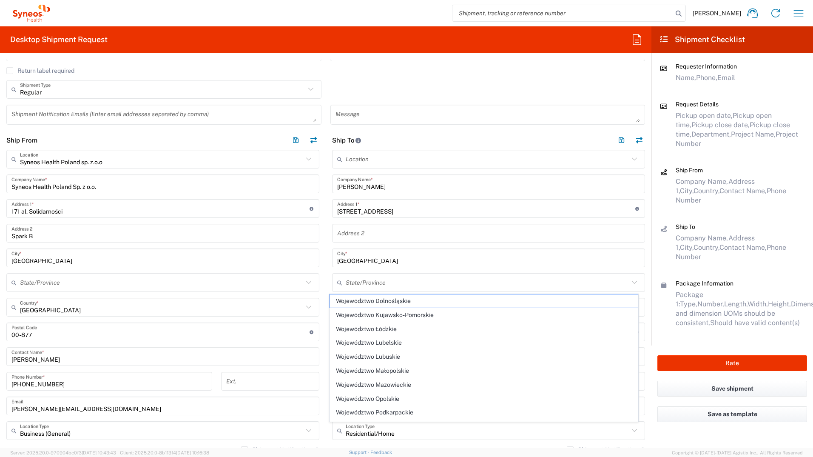
click at [645, 263] on main "Location Addison Whitney LLC-Morrisvile NC US Barcelona-Syneos Health BioSector…" at bounding box center [489, 326] width 326 height 353
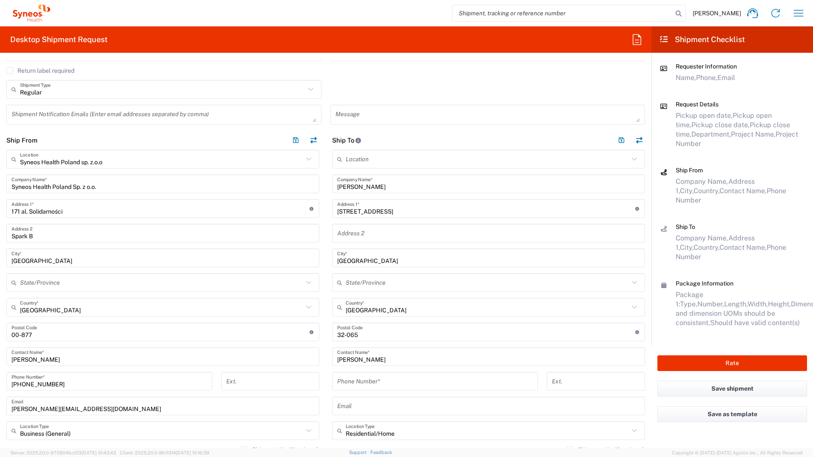
click at [374, 379] on input "tel" at bounding box center [435, 381] width 196 height 15
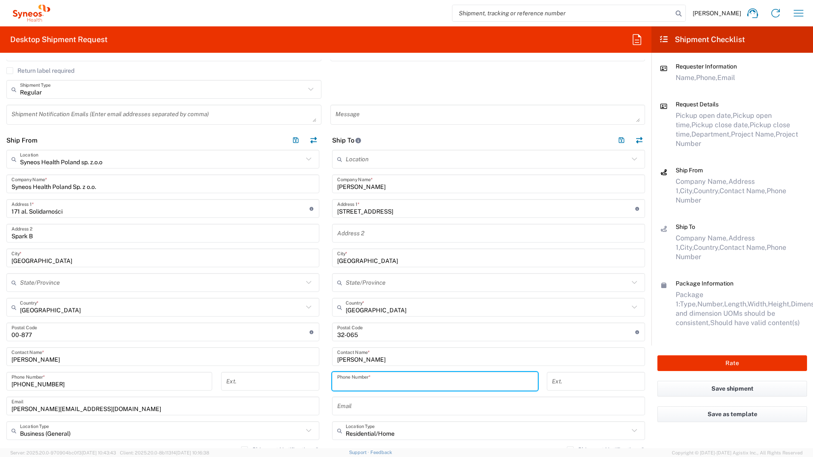
paste input "+48 606 567499"
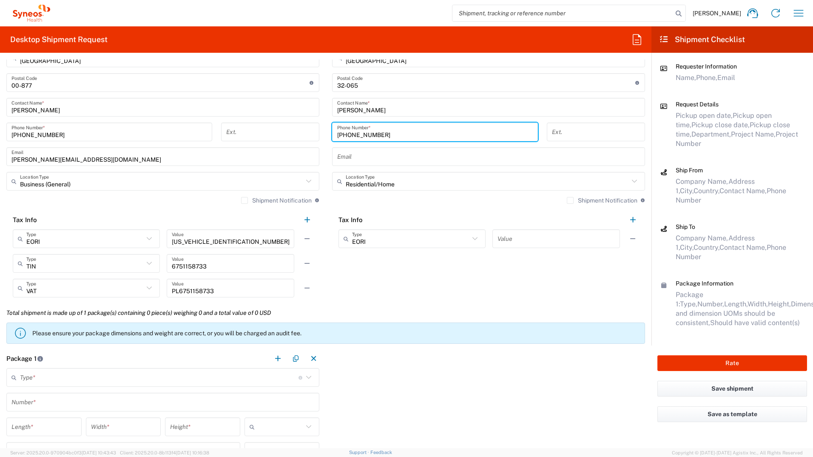
scroll to position [553, 0]
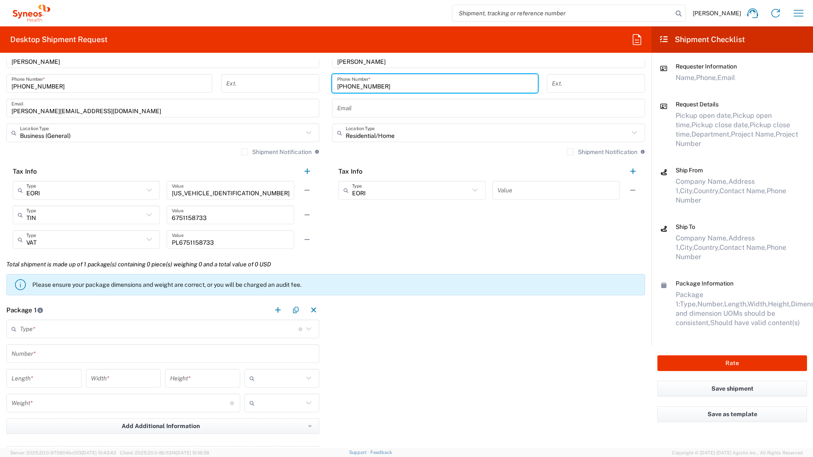
type input "+48 606 567499"
click at [136, 322] on input "text" at bounding box center [159, 328] width 279 height 15
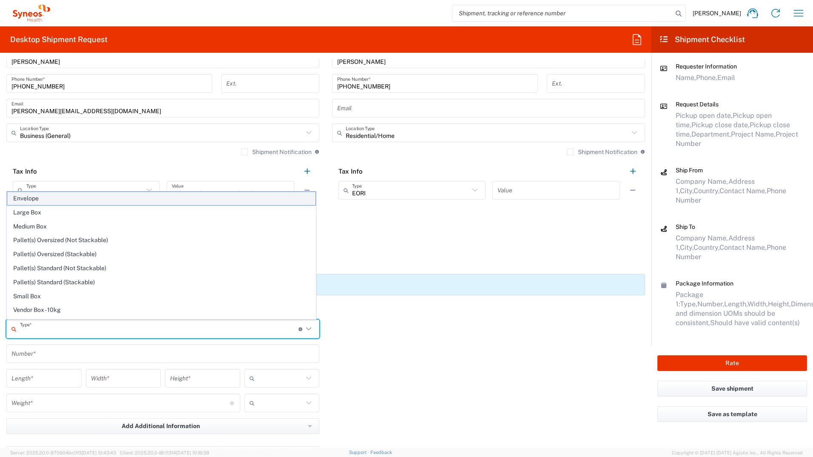
click at [66, 199] on span "Envelope" at bounding box center [161, 198] width 308 height 13
type input "Envelope"
type input "1"
type input "9.5"
type input "12.5"
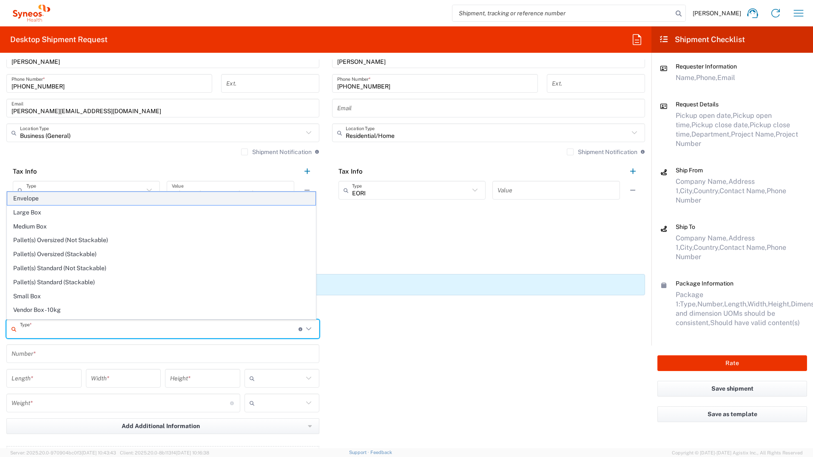
type input "0.25"
type input "in"
type input "0.45"
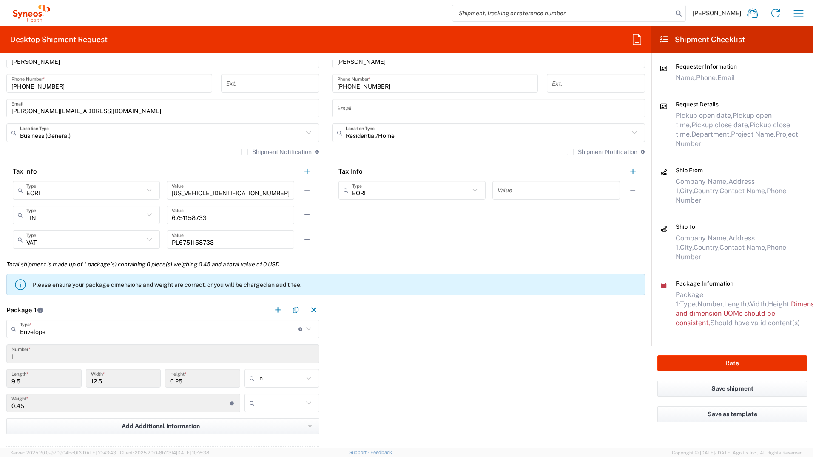
click at [304, 376] on icon at bounding box center [308, 377] width 11 height 11
click at [281, 410] on span "cm" at bounding box center [279, 410] width 73 height 13
type input "24.13"
type input "31.75"
type input "0.64"
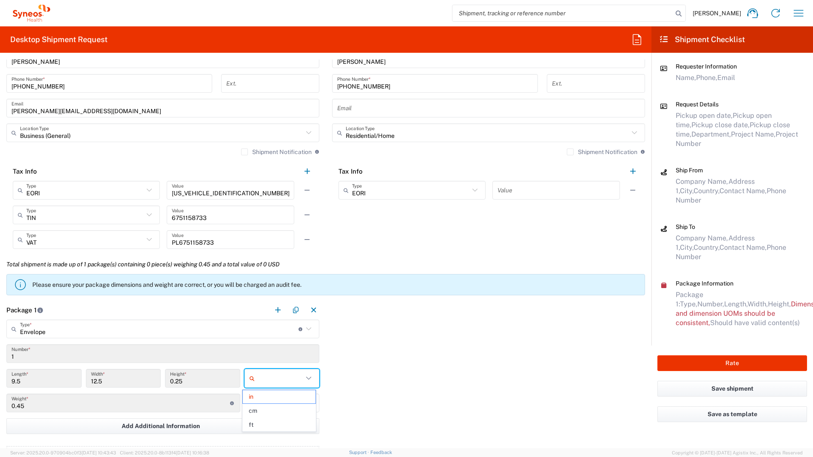
type input "cm"
click at [309, 401] on icon at bounding box center [308, 402] width 11 height 11
click at [281, 424] on span "kgs" at bounding box center [279, 421] width 73 height 13
type input "kgs"
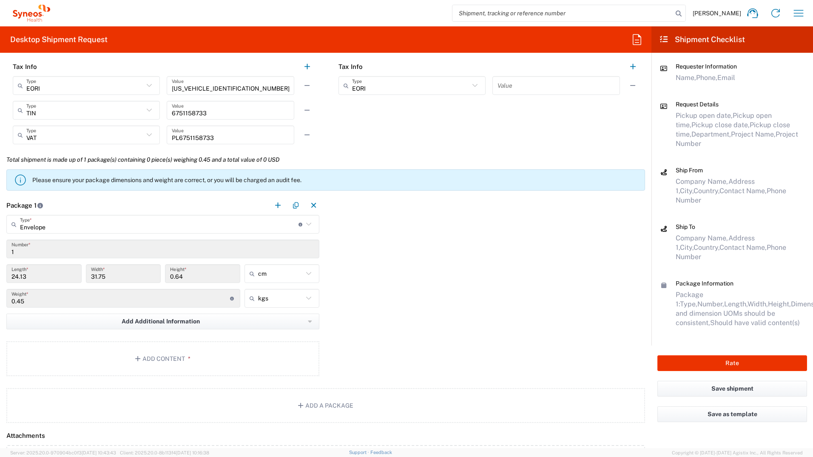
scroll to position [680, 0]
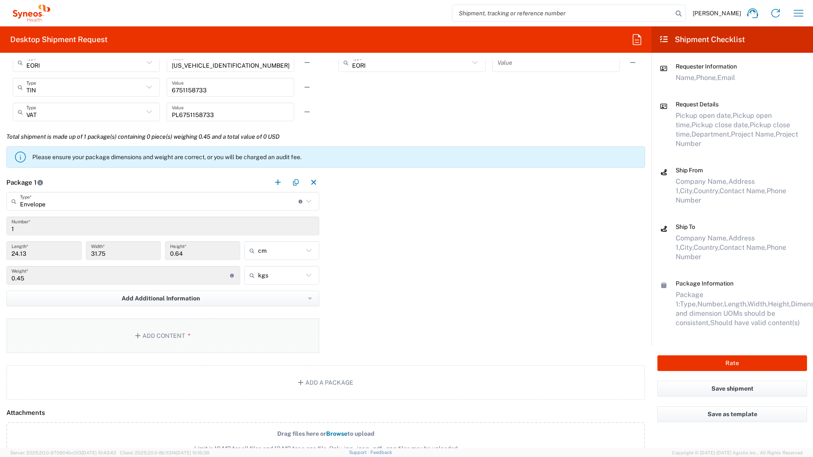
click at [185, 337] on span "*" at bounding box center [188, 335] width 6 height 7
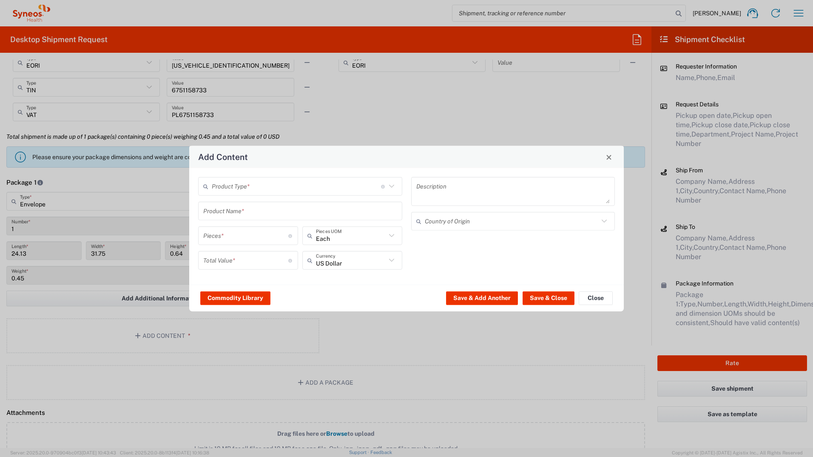
click at [262, 183] on input "text" at bounding box center [296, 186] width 169 height 15
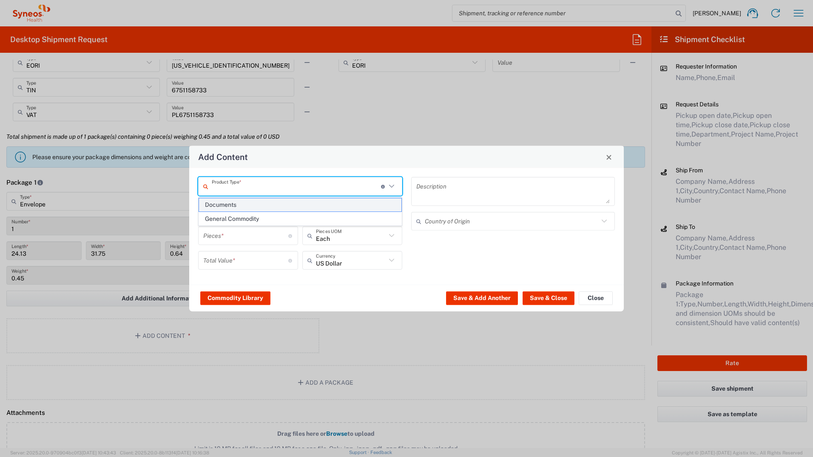
click at [259, 202] on span "Documents" at bounding box center [300, 204] width 202 height 13
type input "Documents"
type input "1"
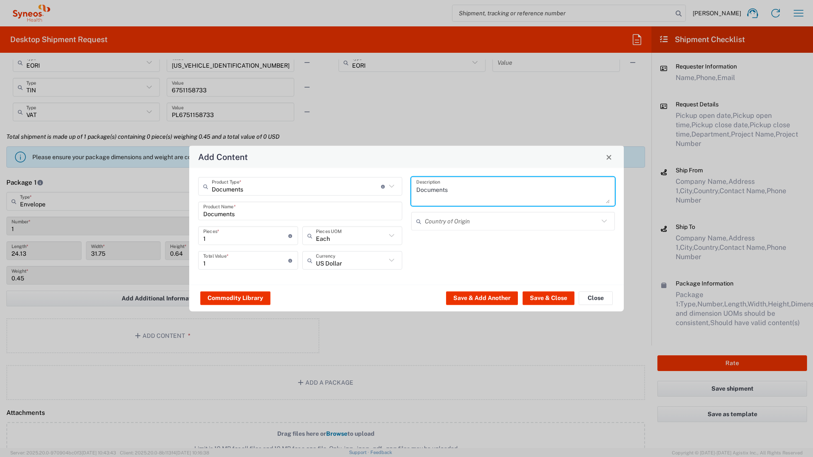
drag, startPoint x: 456, startPoint y: 187, endPoint x: 173, endPoint y: 168, distance: 283.8
click at [180, 164] on div "Add Content Documents Product Type * Document: Paper document generated interna…" at bounding box center [406, 228] width 813 height 457
type textarea "Świadectwo pracy"
click at [343, 267] on input "text" at bounding box center [351, 260] width 70 height 15
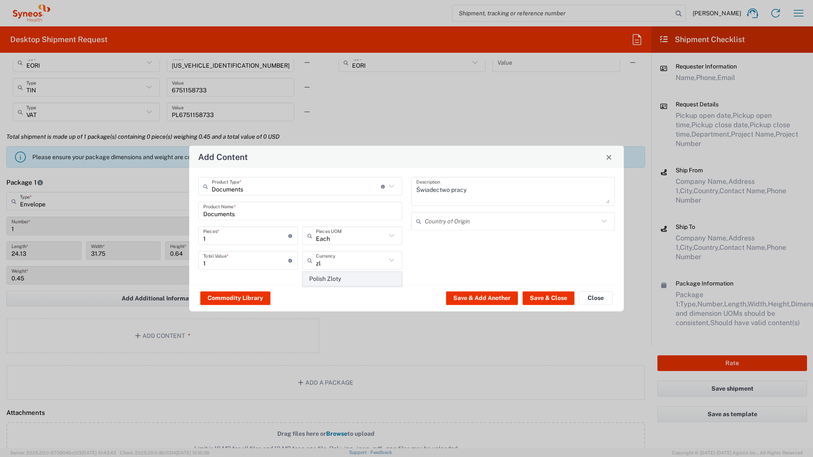
click at [343, 281] on span "Polish Zloty" at bounding box center [352, 278] width 98 height 13
type input "Polish Zloty"
click at [543, 300] on button "Save & Close" at bounding box center [549, 298] width 52 height 14
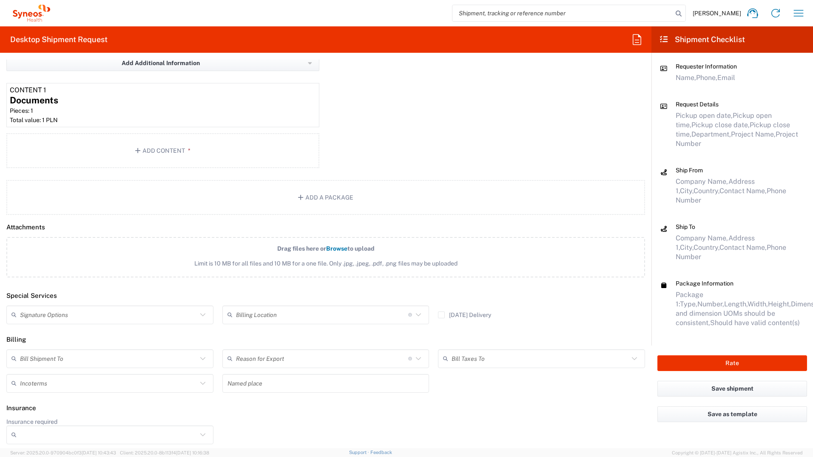
scroll to position [918, 0]
click at [69, 318] on input "text" at bounding box center [108, 312] width 177 height 15
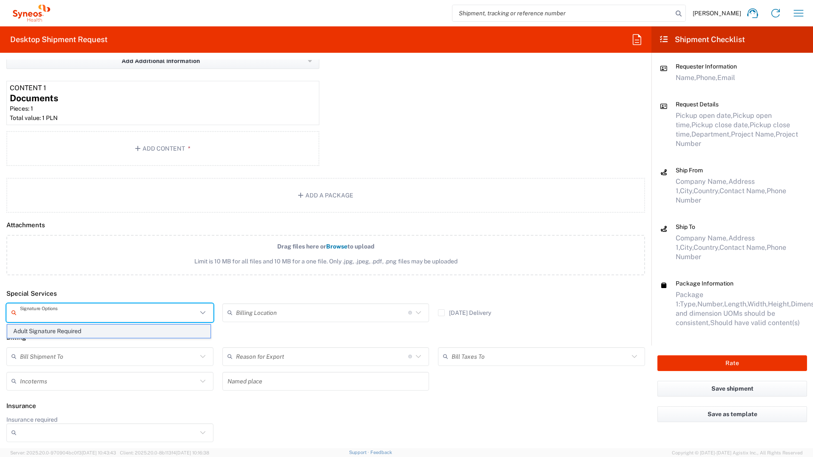
click at [65, 329] on span "Adult Signature Required" at bounding box center [108, 330] width 203 height 13
type input "Adult Signature Required"
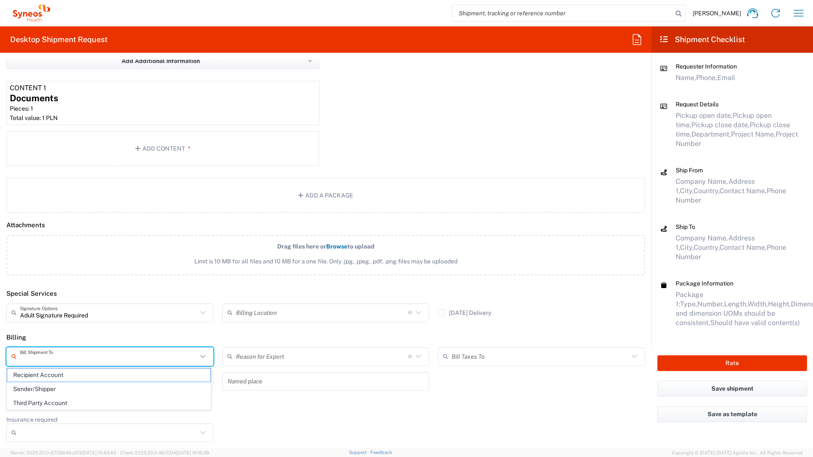
click at [52, 353] on input "text" at bounding box center [108, 356] width 177 height 15
click at [54, 393] on span "Sender/Shipper" at bounding box center [108, 388] width 203 height 13
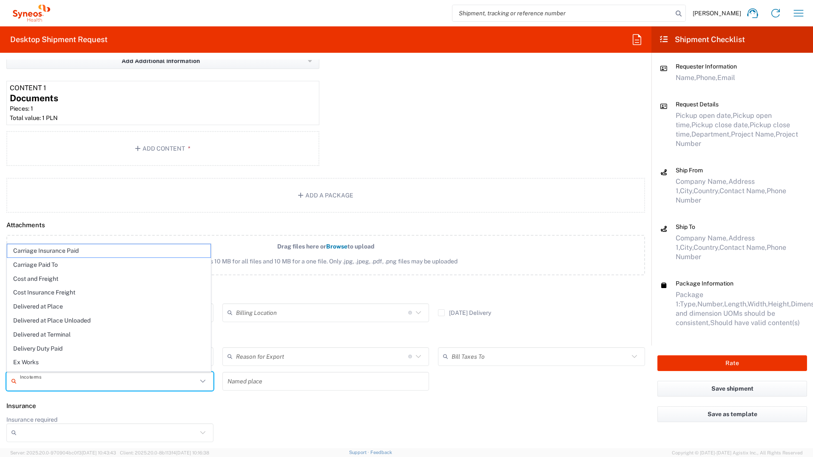
click at [53, 381] on input "text" at bounding box center [108, 380] width 177 height 15
click at [68, 353] on span "Delivery Duty Paid" at bounding box center [108, 348] width 203 height 13
type input "Sender/Shipper"
type input "Delivery Duty Paid"
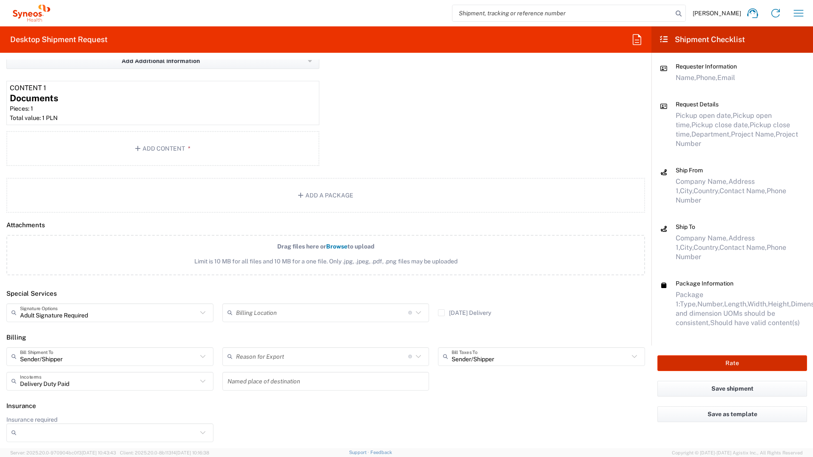
click at [748, 355] on button "Rate" at bounding box center [732, 363] width 150 height 16
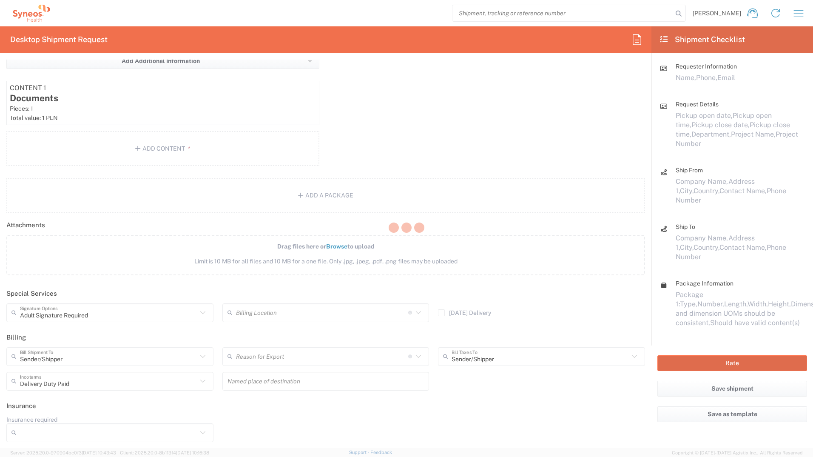
type input "8493 DEPARTMENTAL EXPENSE"
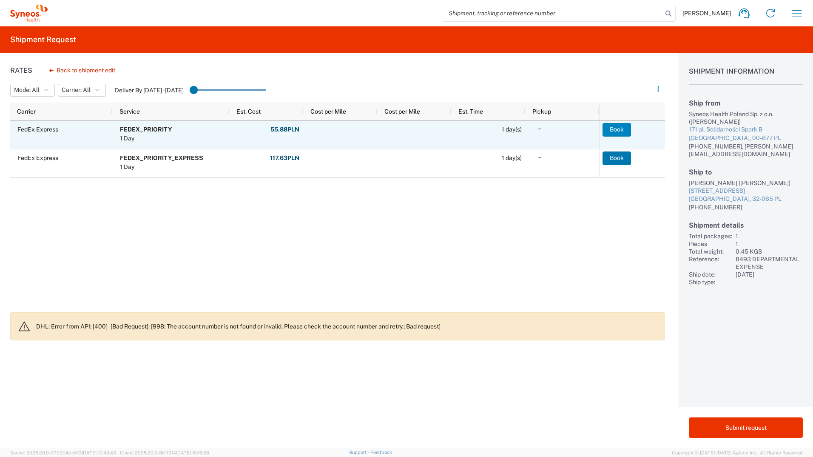
click at [613, 129] on button "Book" at bounding box center [617, 130] width 28 height 14
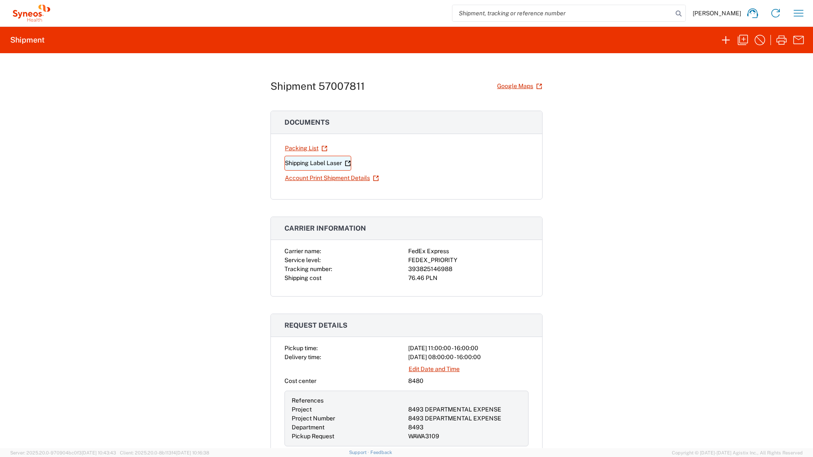
click at [333, 164] on link "Shipping Label Laser" at bounding box center [317, 163] width 67 height 15
click at [797, 9] on icon "button" at bounding box center [799, 13] width 14 height 14
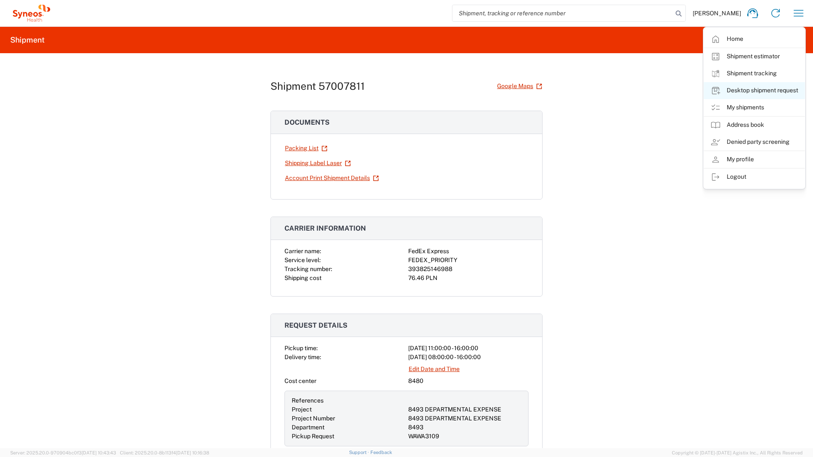
click at [757, 91] on link "Desktop shipment request" at bounding box center [754, 90] width 101 height 17
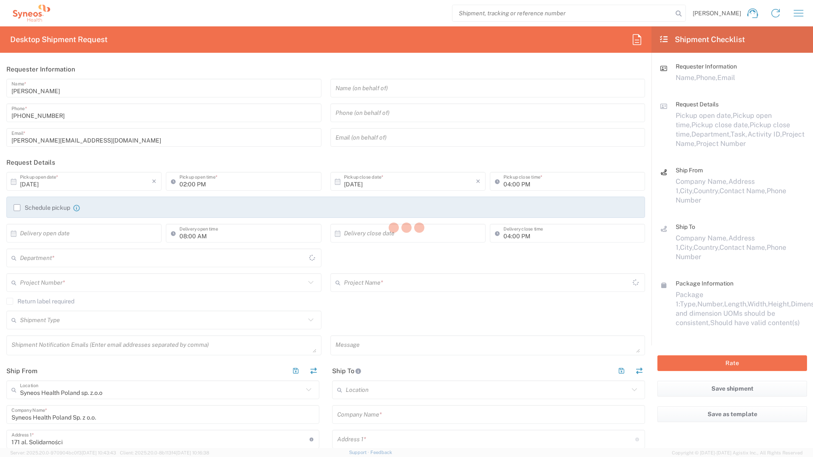
type input "8480"
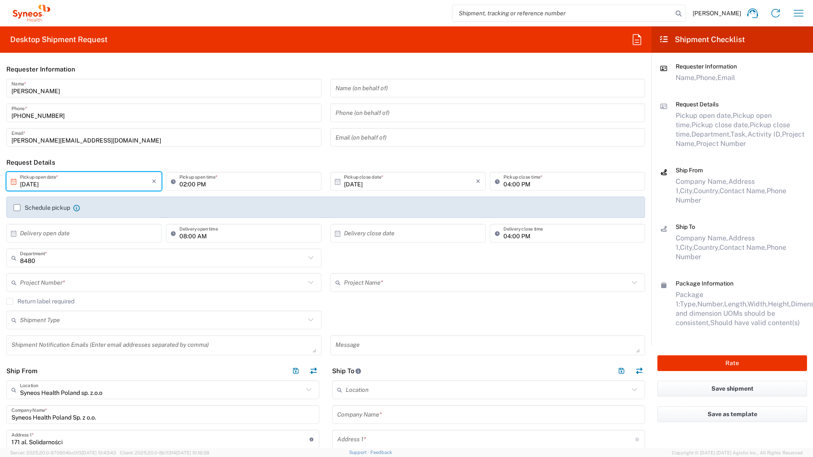
click at [150, 179] on input "[DATE]" at bounding box center [86, 181] width 132 height 15
click at [182, 183] on input "02:00 PM" at bounding box center [247, 181] width 136 height 15
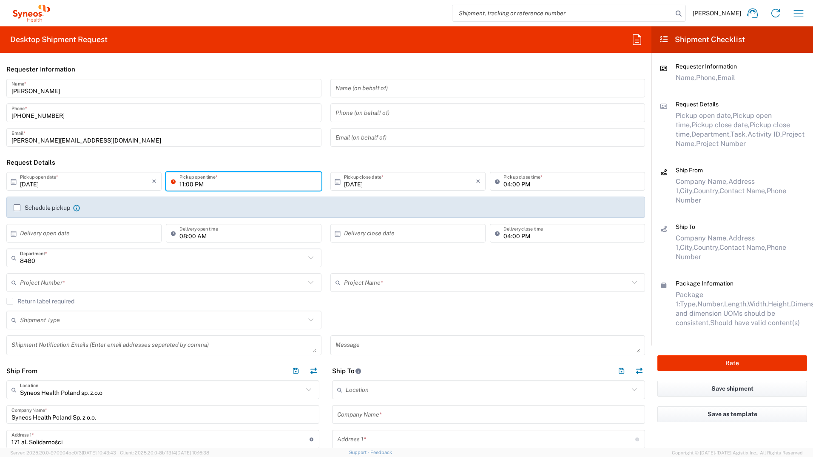
click at [199, 182] on input "11:00 PM" at bounding box center [247, 181] width 136 height 15
type input "11:00 AM"
click at [102, 185] on input "[DATE]" at bounding box center [86, 181] width 132 height 15
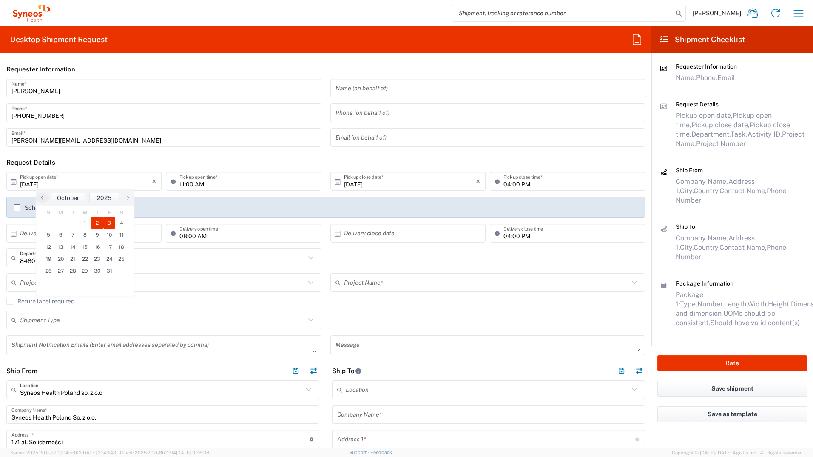
click at [111, 222] on span "3" at bounding box center [109, 223] width 12 height 12
type input "[DATE]"
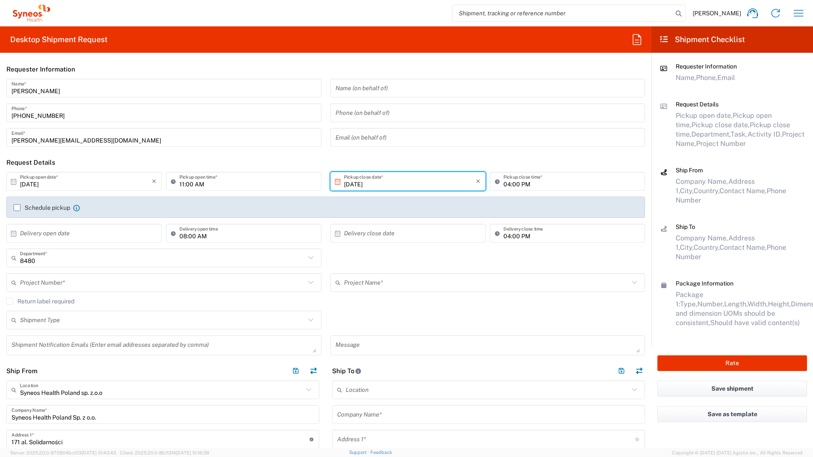
click at [42, 232] on input "text" at bounding box center [86, 233] width 132 height 15
click at [59, 286] on span "6" at bounding box center [61, 287] width 12 height 12
type input "[DATE]"
click at [44, 266] on div "8480 Department *" at bounding box center [163, 257] width 315 height 19
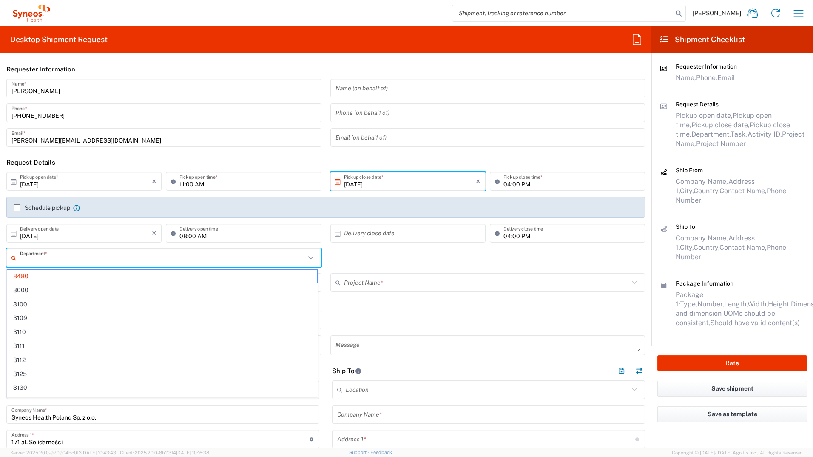
click at [47, 260] on input "text" at bounding box center [162, 257] width 285 height 15
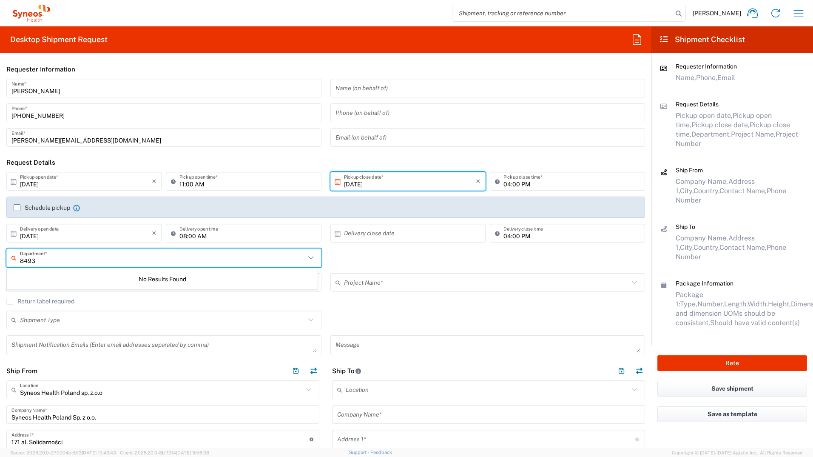
type input "8493"
click at [50, 318] on input "text" at bounding box center [162, 320] width 285 height 15
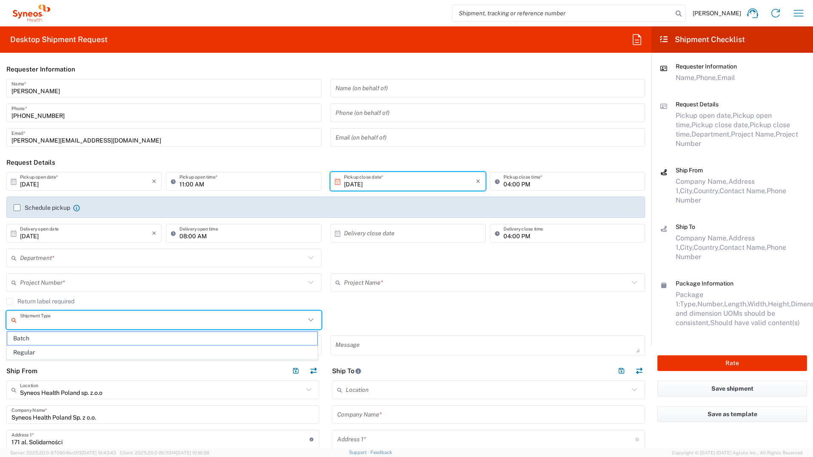
click at [50, 281] on input "text" at bounding box center [162, 282] width 285 height 15
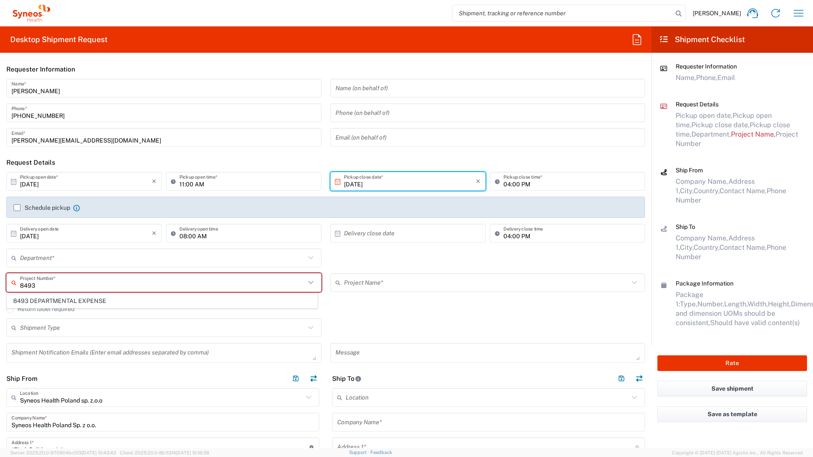
click at [57, 299] on span "8493 DEPARTMENTAL EXPENSE" at bounding box center [162, 300] width 310 height 13
type input "8493 DEPARTMENTAL EXPENSE"
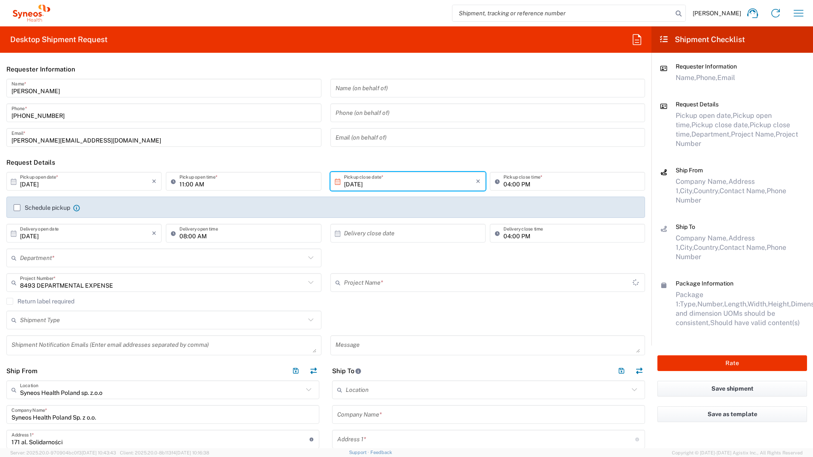
type input "8493 DEPARTMENTAL EXPENSE"
click at [45, 256] on input "text" at bounding box center [162, 257] width 285 height 15
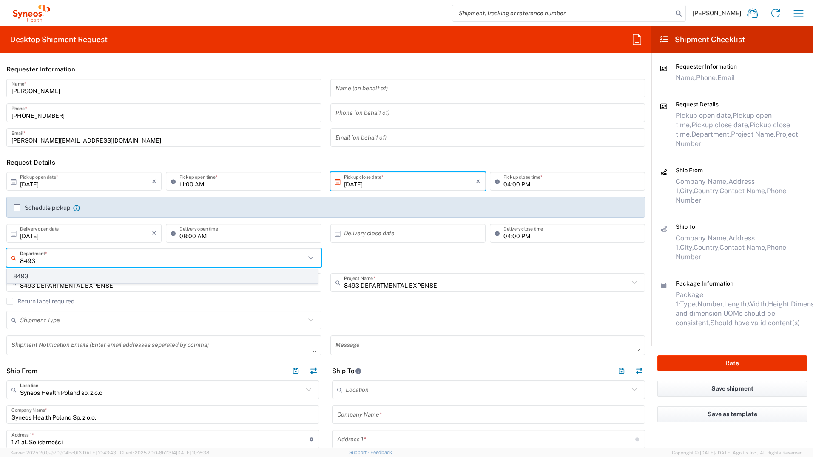
type input "8493"
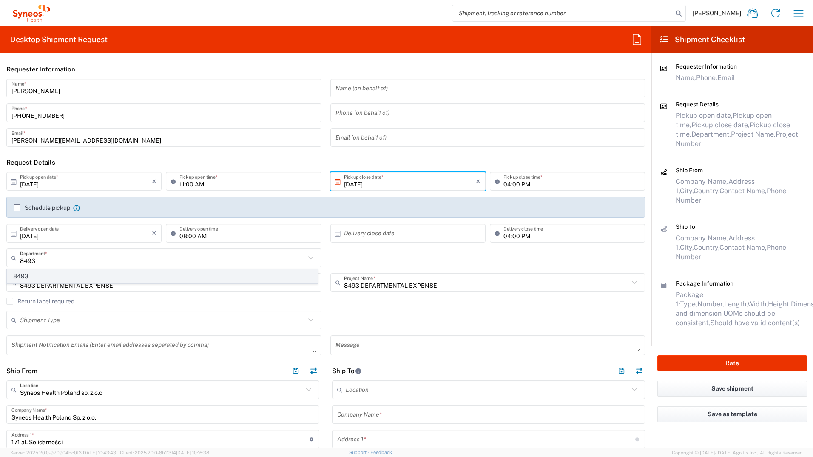
click at [33, 278] on span "8493" at bounding box center [162, 276] width 310 height 13
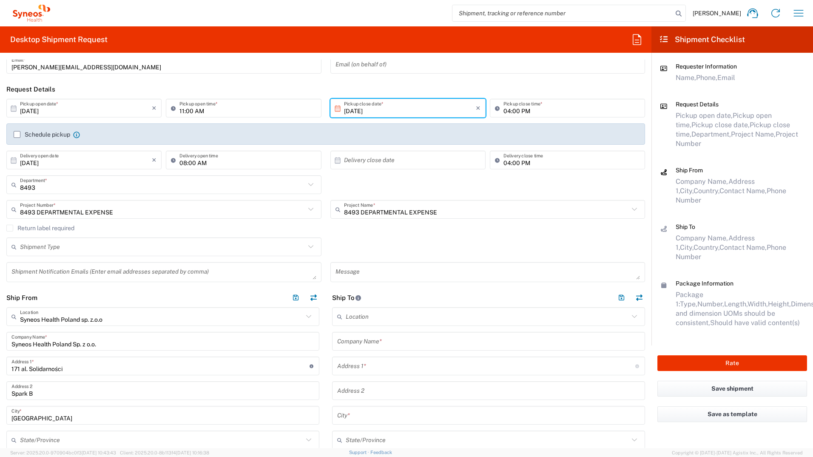
scroll to position [85, 0]
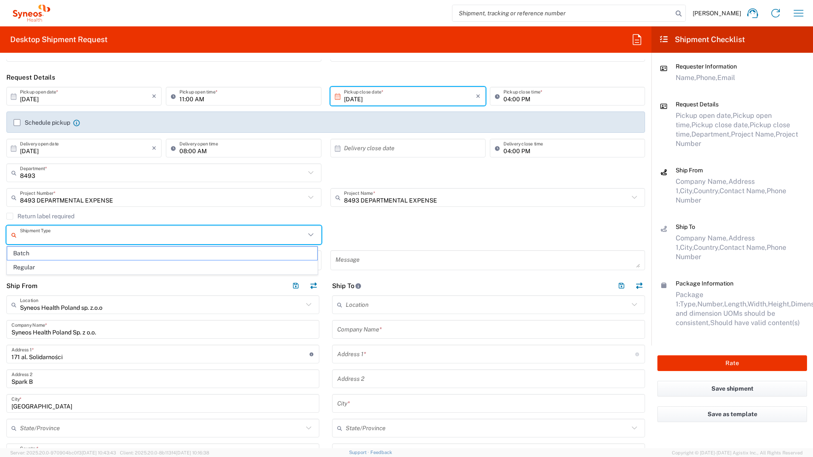
click at [26, 230] on input "text" at bounding box center [162, 234] width 285 height 15
click at [36, 262] on span "Regular" at bounding box center [162, 267] width 310 height 13
type input "Regular"
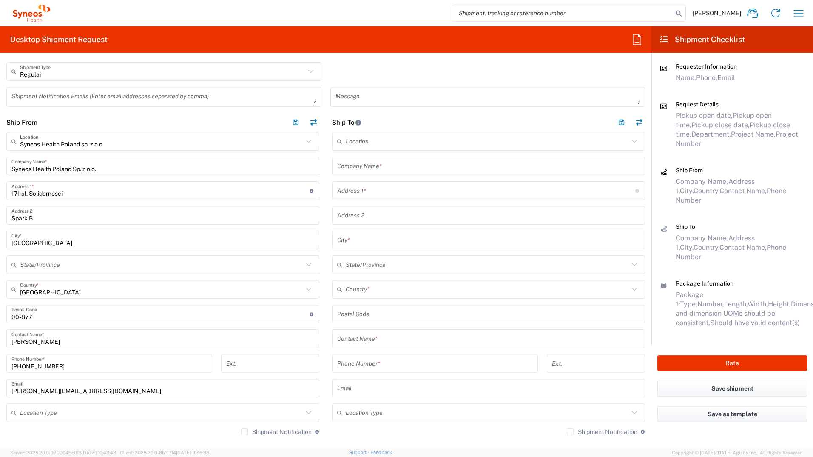
scroll to position [255, 0]
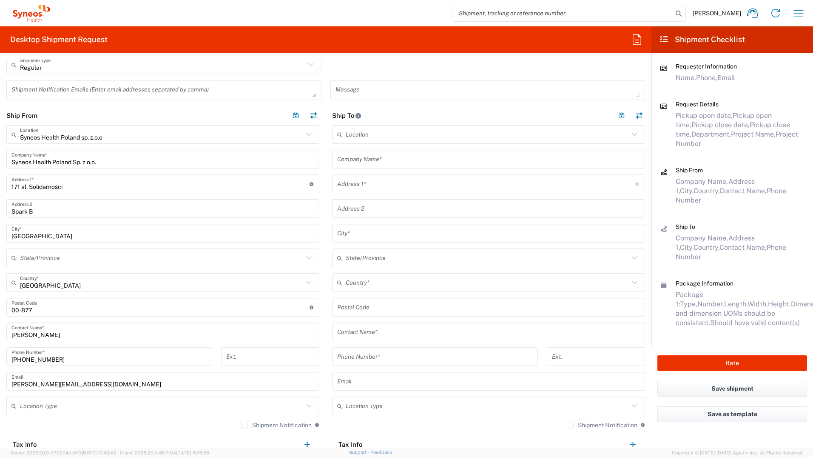
click at [47, 410] on input "text" at bounding box center [161, 405] width 283 height 15
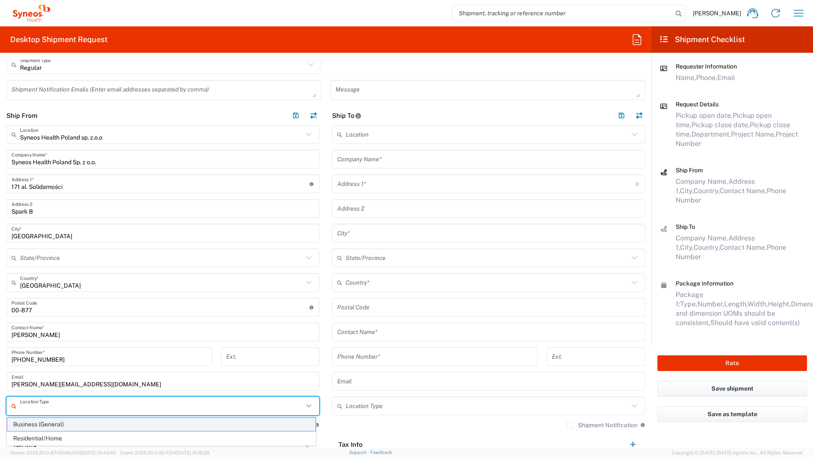
click at [45, 426] on span "Business (General)" at bounding box center [161, 424] width 308 height 13
type input "Business (General)"
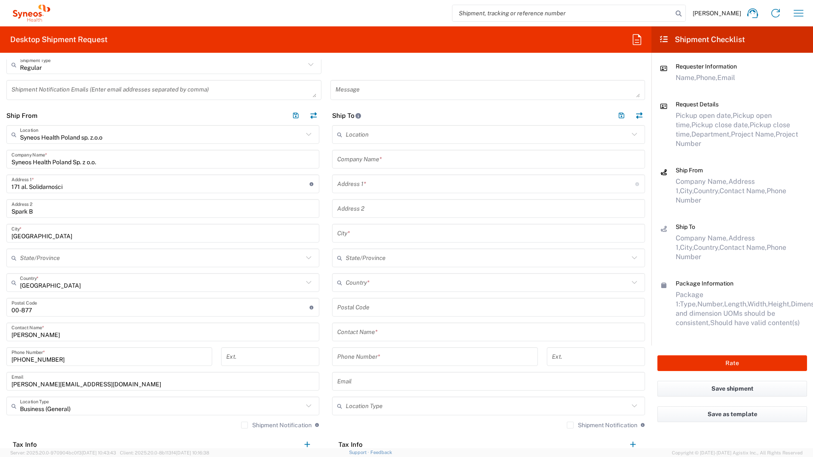
click at [397, 403] on input "text" at bounding box center [487, 405] width 283 height 15
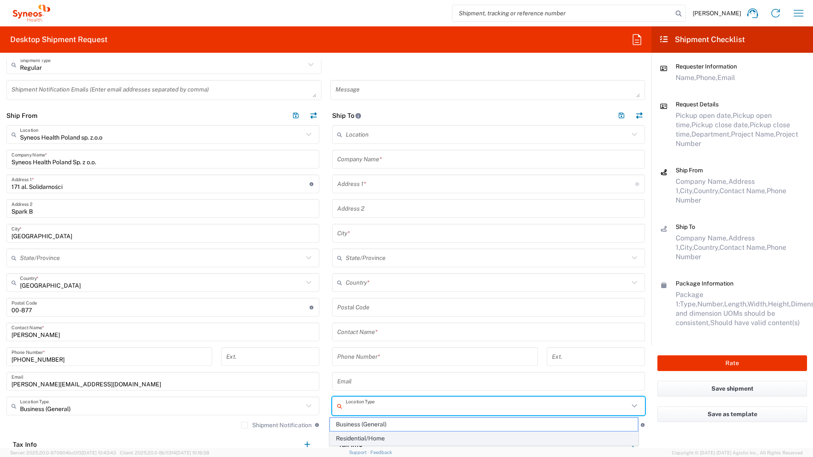
click at [373, 438] on span "Residential/Home" at bounding box center [484, 438] width 308 height 13
type input "Residential/Home"
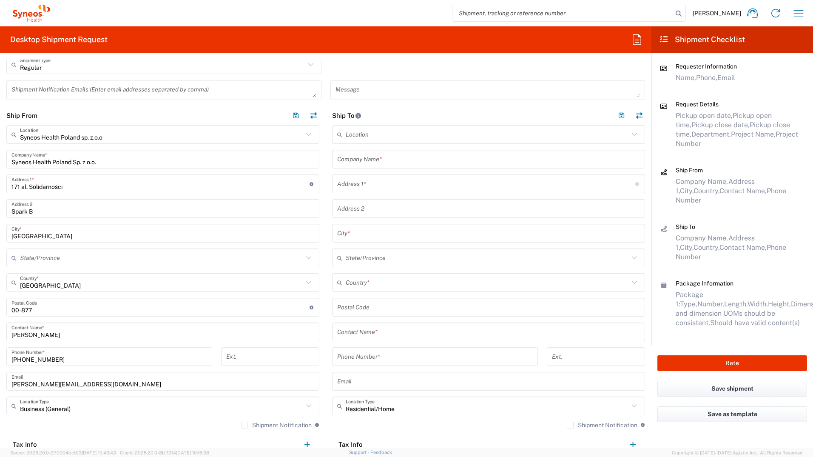
click at [350, 159] on input "text" at bounding box center [488, 159] width 303 height 15
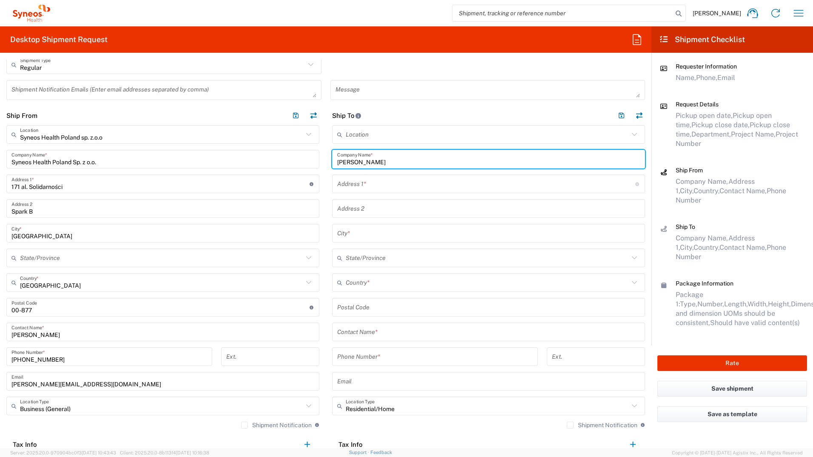
type input "Joanna Złotnik"
click at [357, 333] on input "text" at bounding box center [488, 331] width 303 height 15
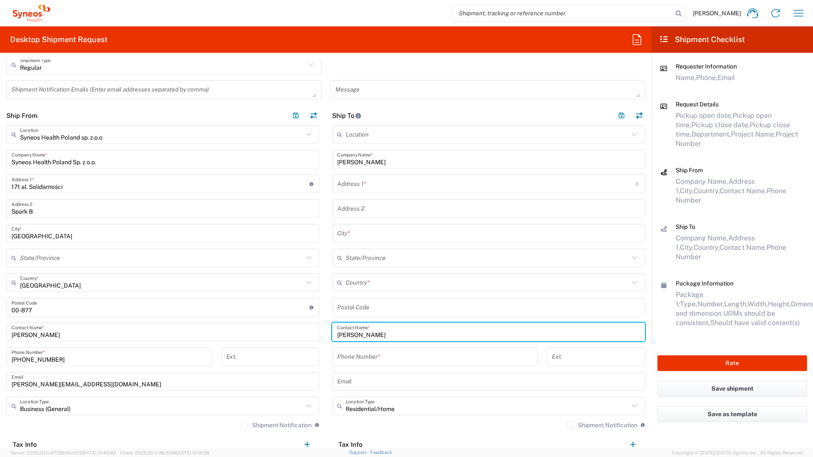
type input "Joanna Złotnik"
click at [379, 356] on input "tel" at bounding box center [435, 356] width 196 height 15
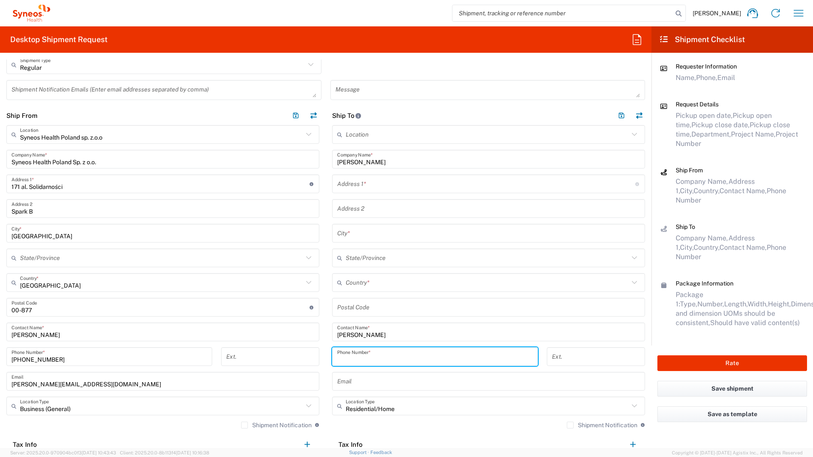
paste input "48 791 822 027"
type input "48 791 822 027"
click at [347, 231] on input "text" at bounding box center [488, 233] width 303 height 15
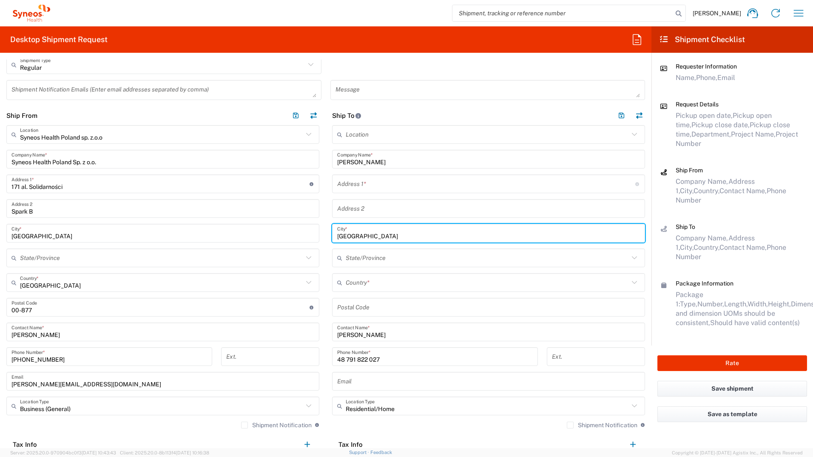
type input "[GEOGRAPHIC_DATA]"
click at [367, 189] on input "text" at bounding box center [486, 183] width 298 height 15
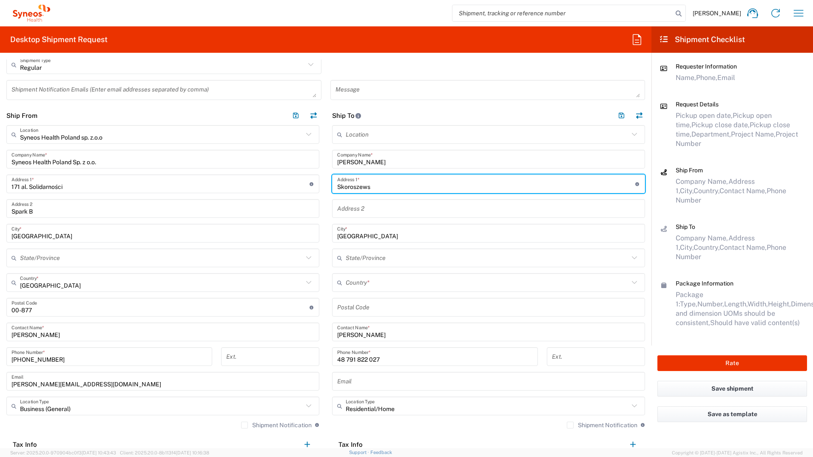
type input "Skoroszewska 5A/53"
type input "[GEOGRAPHIC_DATA]"
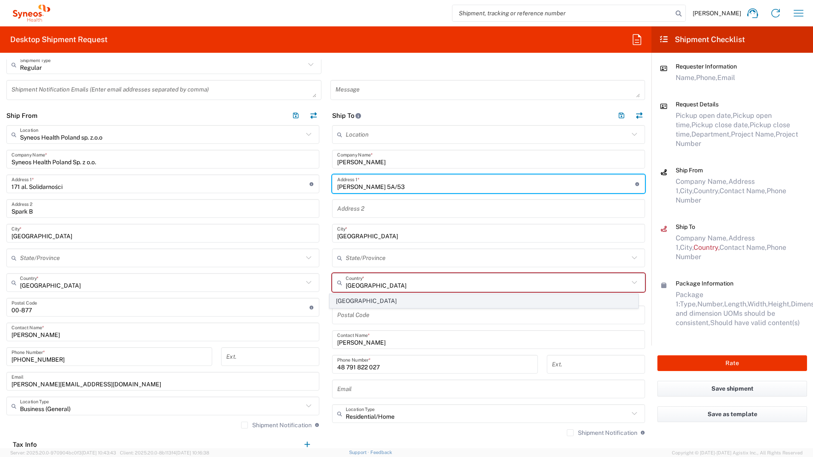
click at [350, 306] on span "[GEOGRAPHIC_DATA]" at bounding box center [484, 300] width 308 height 13
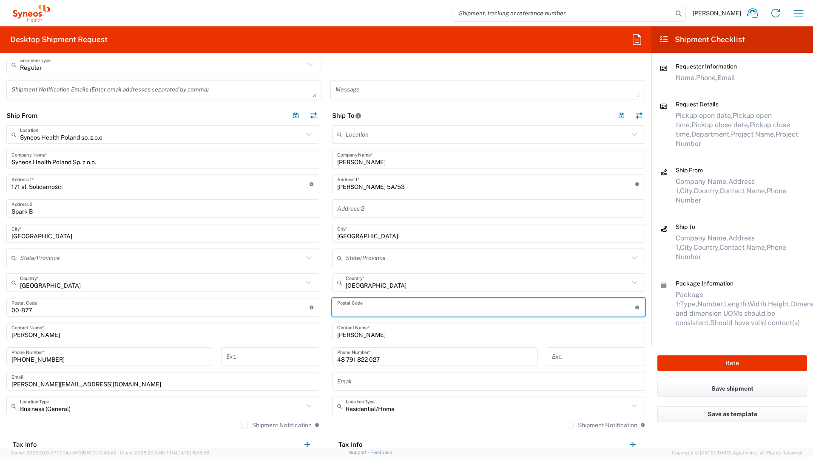
click at [361, 309] on input "undefined" at bounding box center [486, 307] width 298 height 15
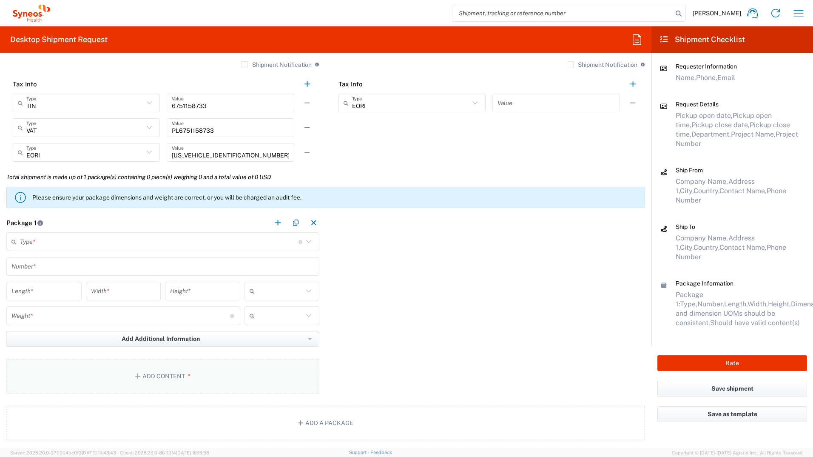
scroll to position [638, 0]
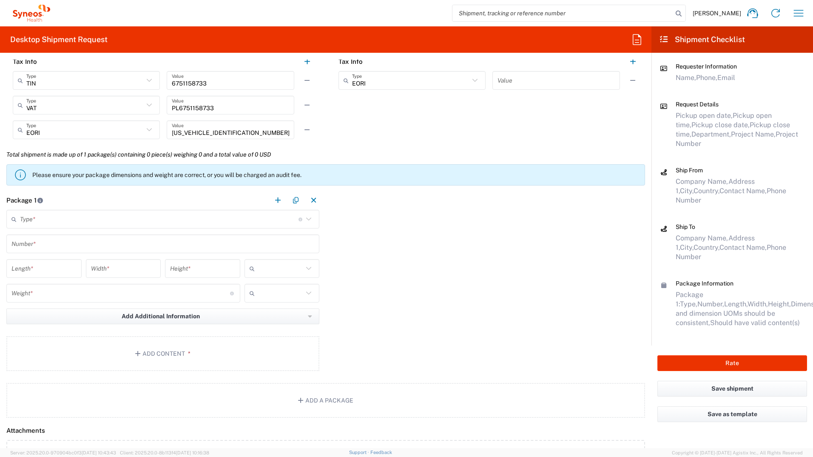
type input "02-495"
click at [92, 216] on input "text" at bounding box center [159, 219] width 279 height 15
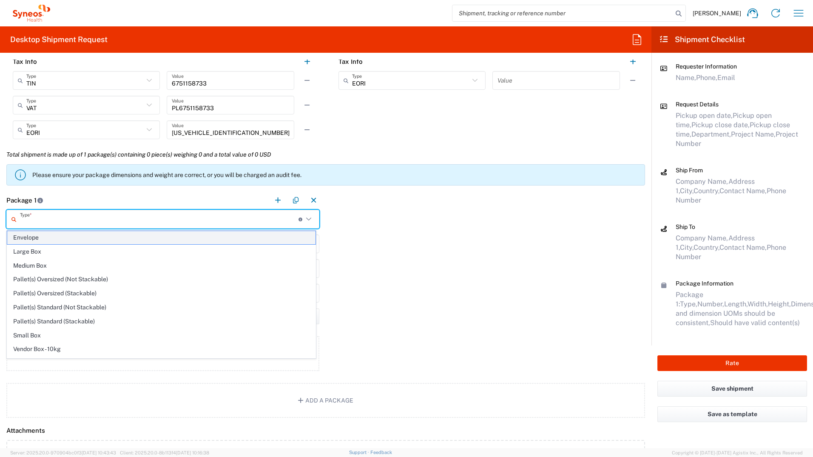
click at [71, 240] on span "Envelope" at bounding box center [161, 237] width 308 height 13
type input "Envelope"
type input "1"
type input "9.5"
type input "12.5"
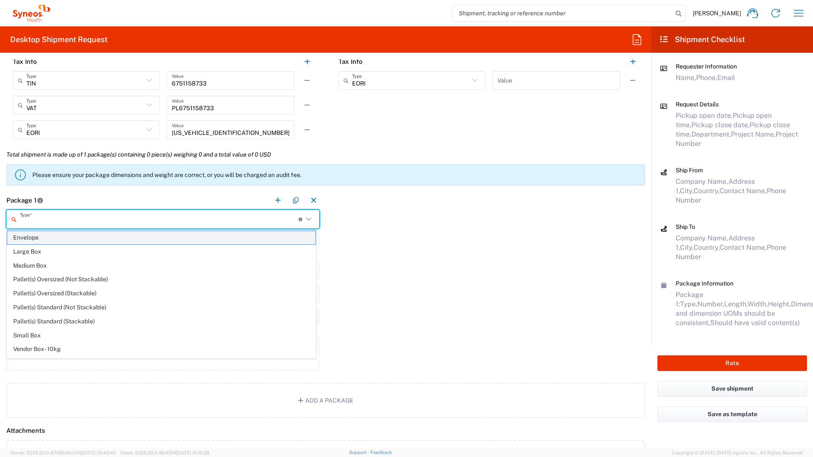
type input "0.25"
type input "in"
type input "0.45"
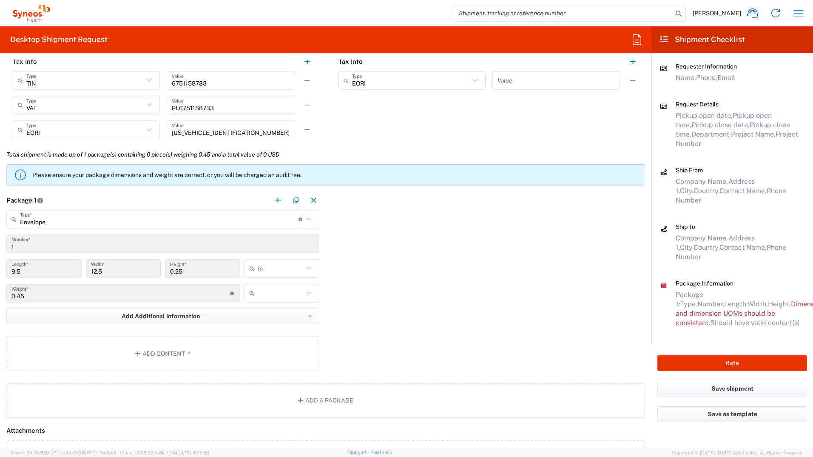
click at [307, 268] on icon at bounding box center [308, 268] width 11 height 11
click at [273, 302] on span "cm" at bounding box center [279, 300] width 73 height 13
type input "24.13"
type input "31.75"
type input "0.64"
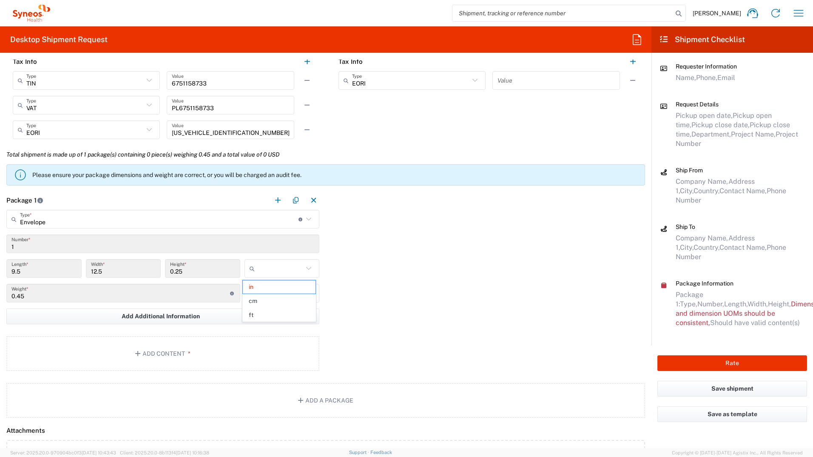
type input "cm"
click at [290, 293] on input "text" at bounding box center [280, 293] width 45 height 14
click at [272, 315] on span "kgs" at bounding box center [279, 311] width 73 height 13
type input "kgs"
click at [177, 353] on button "Add Content *" at bounding box center [162, 353] width 313 height 35
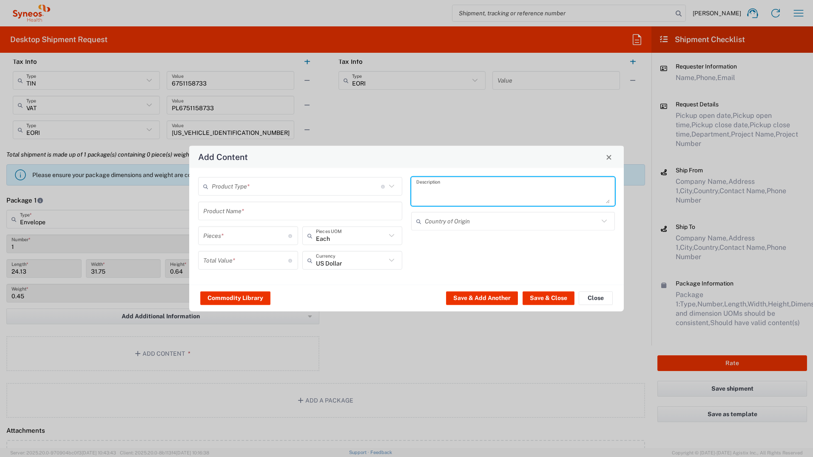
click at [438, 190] on textarea at bounding box center [513, 191] width 194 height 24
type textarea "Świadectwo pracy"
click at [380, 191] on input "text" at bounding box center [296, 186] width 169 height 15
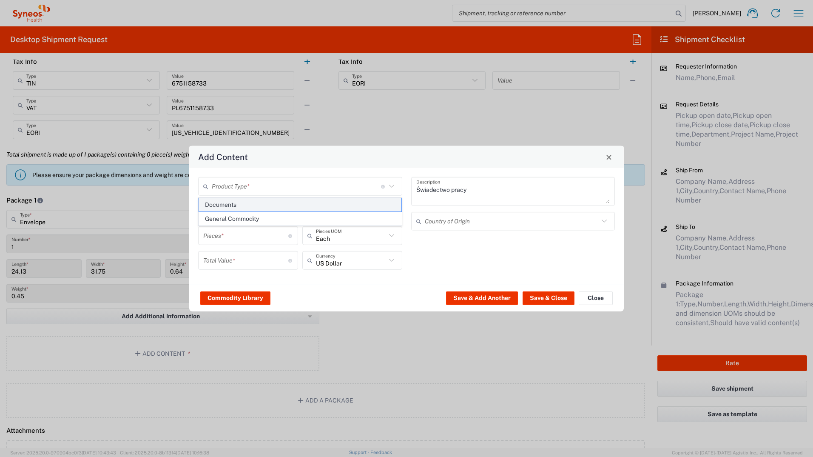
click at [365, 205] on span "Documents" at bounding box center [300, 204] width 202 height 13
type input "Documents"
type input "1"
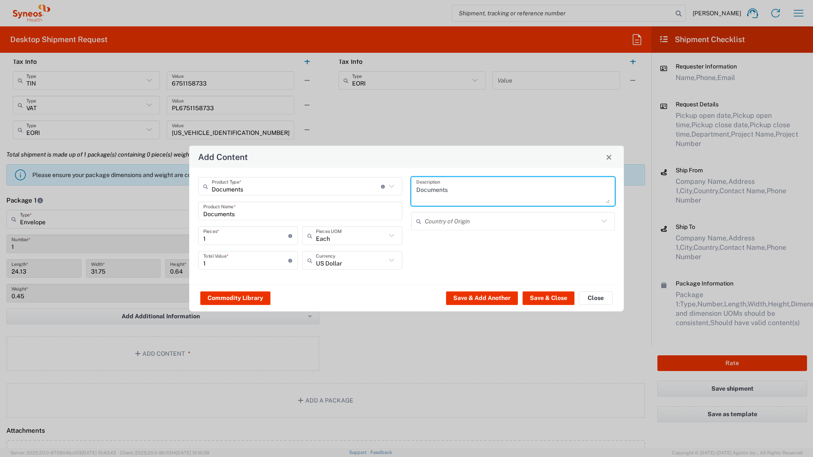
click at [455, 191] on textarea "Documents" at bounding box center [513, 191] width 194 height 24
type textarea "Świadectwo pracy"
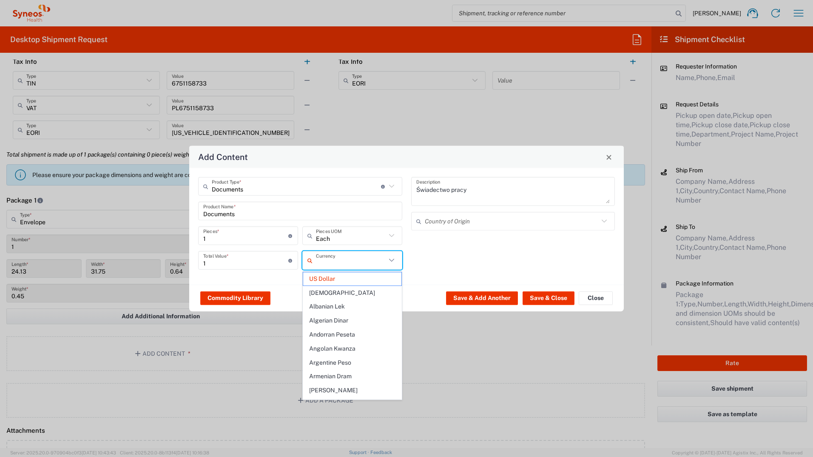
click at [376, 260] on input "text" at bounding box center [351, 260] width 70 height 15
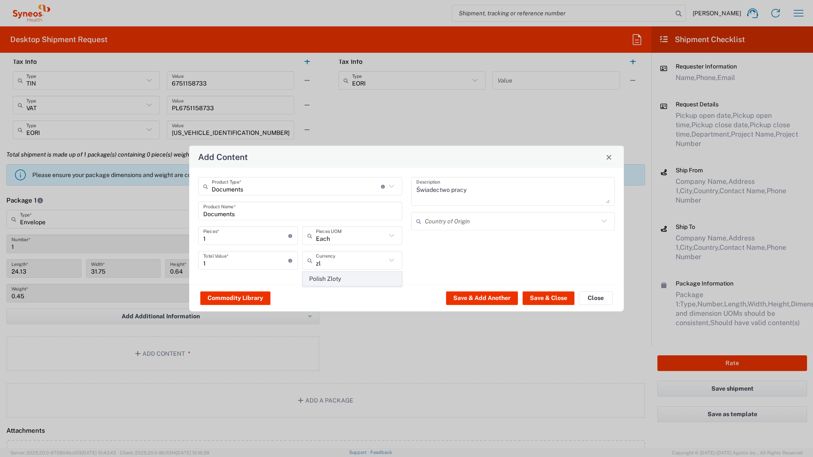
click at [383, 273] on span "Polish Zloty" at bounding box center [352, 278] width 98 height 13
type input "Polish Zloty"
click at [539, 292] on button "Save & Close" at bounding box center [549, 298] width 52 height 14
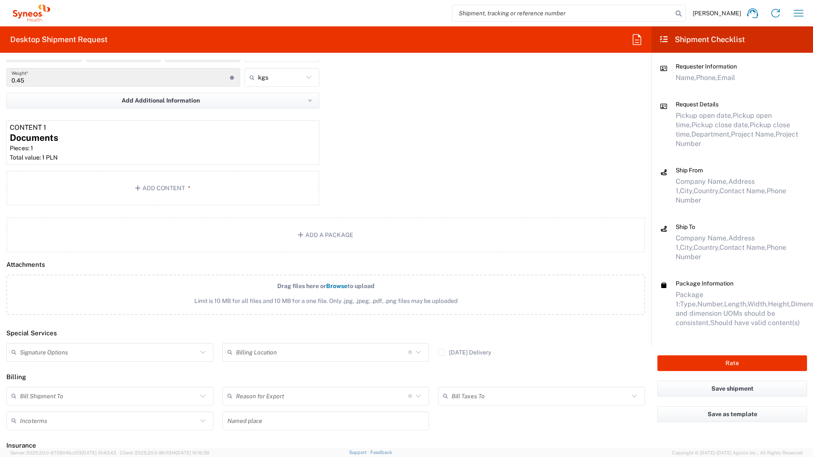
scroll to position [893, 0]
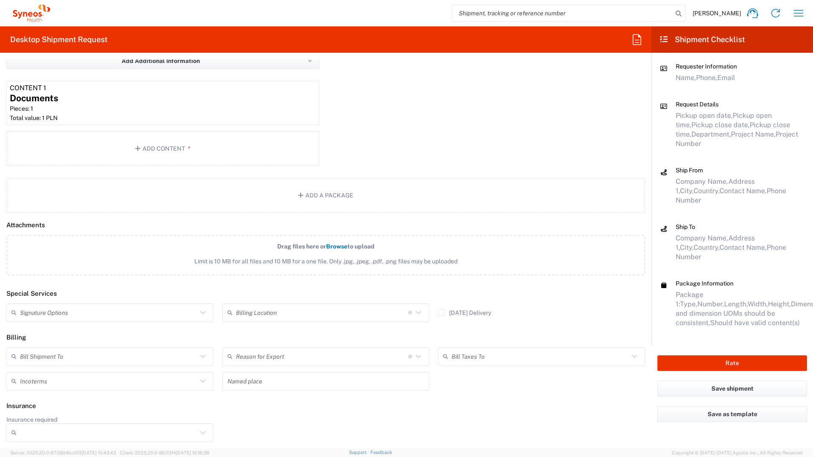
click at [61, 319] on input "text" at bounding box center [108, 312] width 177 height 15
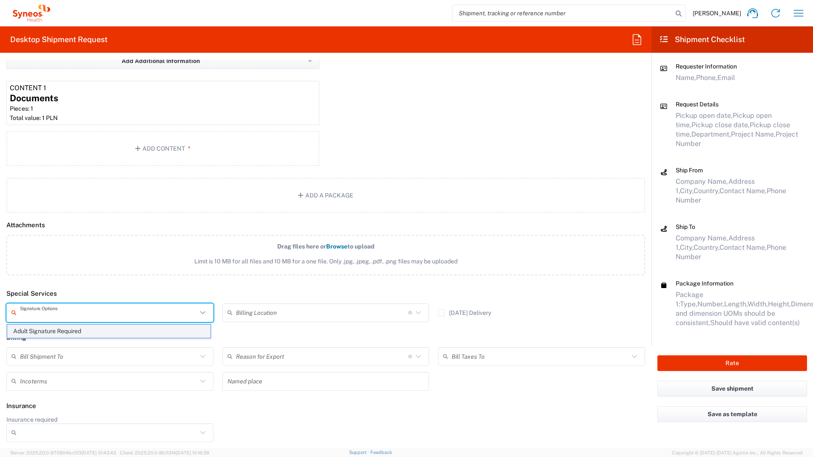
click at [64, 330] on span "Adult Signature Required" at bounding box center [108, 330] width 203 height 13
type input "Adult Signature Required"
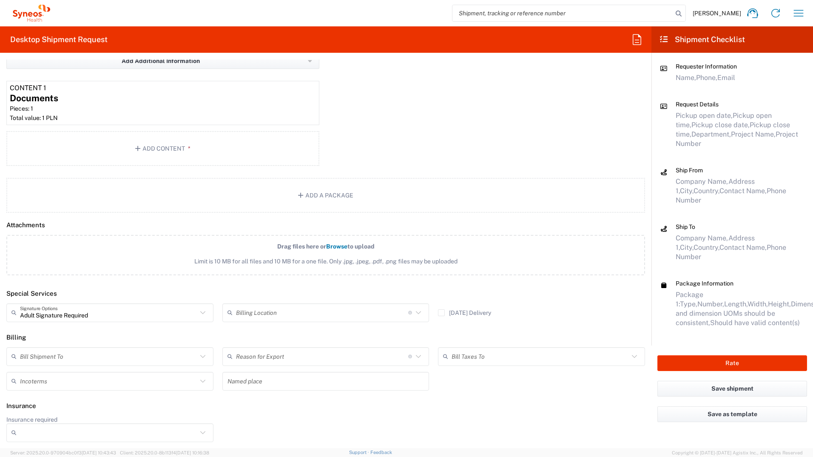
click at [60, 351] on input "text" at bounding box center [108, 356] width 177 height 15
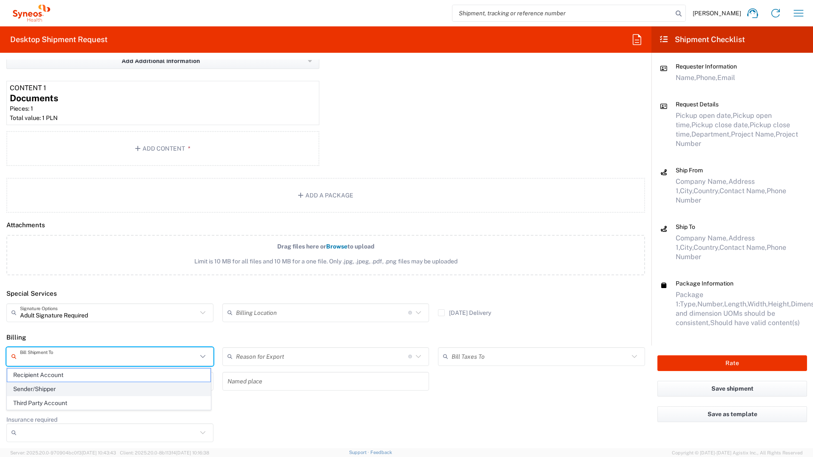
click at [56, 383] on span "Sender/Shipper" at bounding box center [108, 388] width 203 height 13
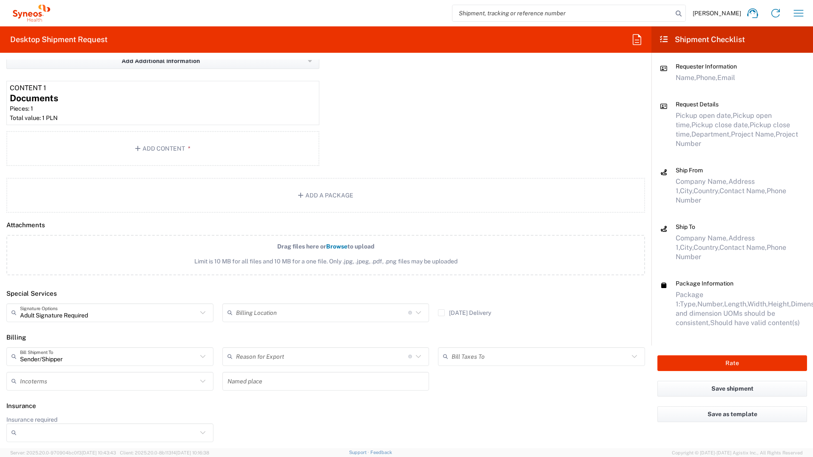
click at [45, 379] on input "text" at bounding box center [108, 380] width 177 height 15
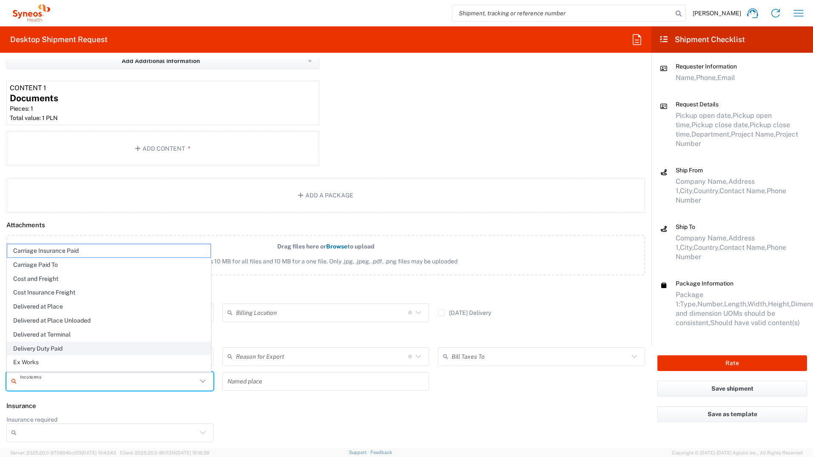
click at [85, 347] on span "Delivery Duty Paid" at bounding box center [108, 348] width 203 height 13
type input "Sender/Shipper"
type input "Delivery Duty Paid"
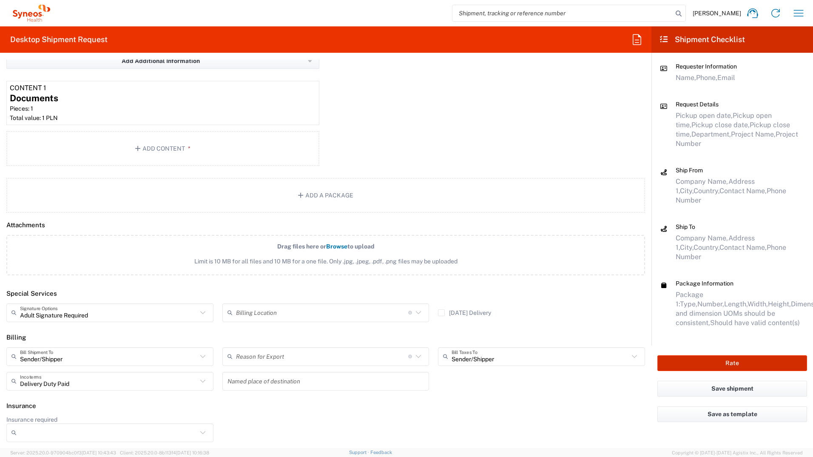
click at [694, 355] on button "Rate" at bounding box center [732, 363] width 150 height 16
type input "8493 DEPARTMENTAL EXPENSE"
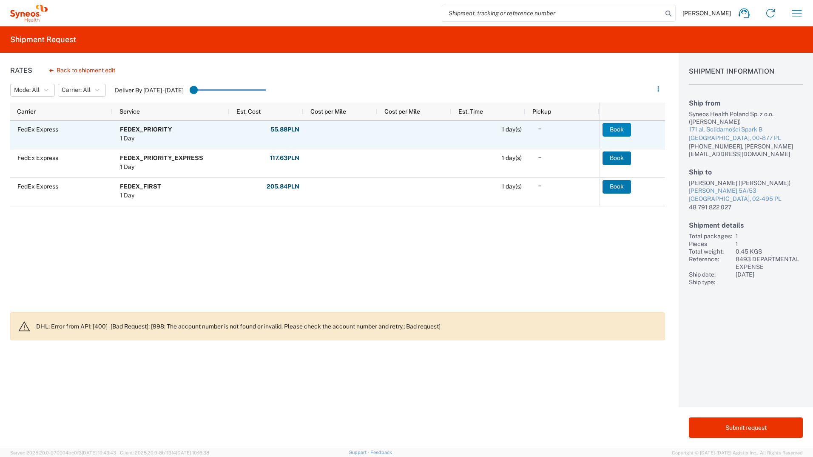
click at [614, 126] on button "Book" at bounding box center [617, 130] width 28 height 14
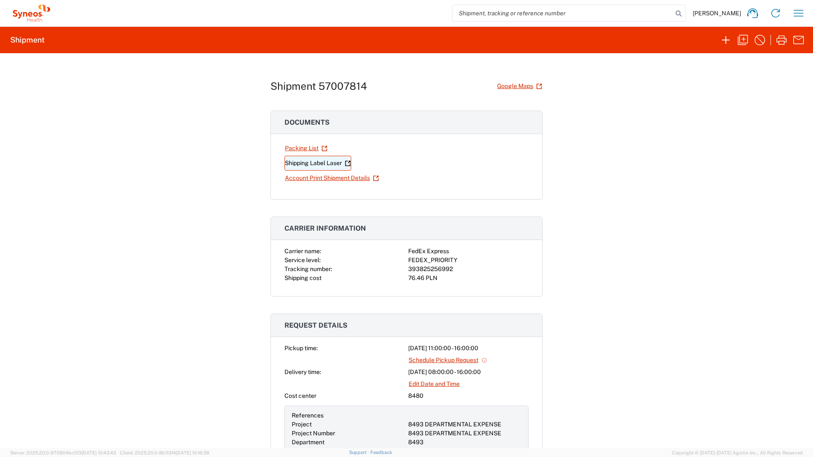
click at [326, 160] on link "Shipping Label Laser" at bounding box center [317, 163] width 67 height 15
click at [805, 5] on button "button" at bounding box center [798, 13] width 17 height 17
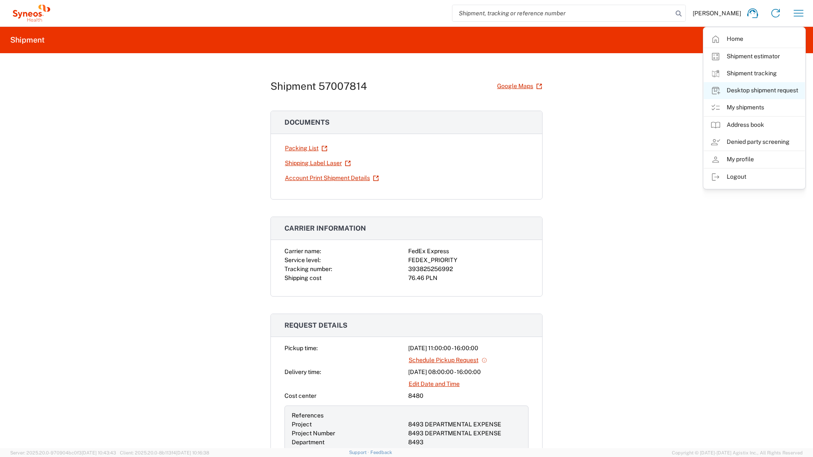
click at [774, 92] on link "Desktop shipment request" at bounding box center [754, 90] width 101 height 17
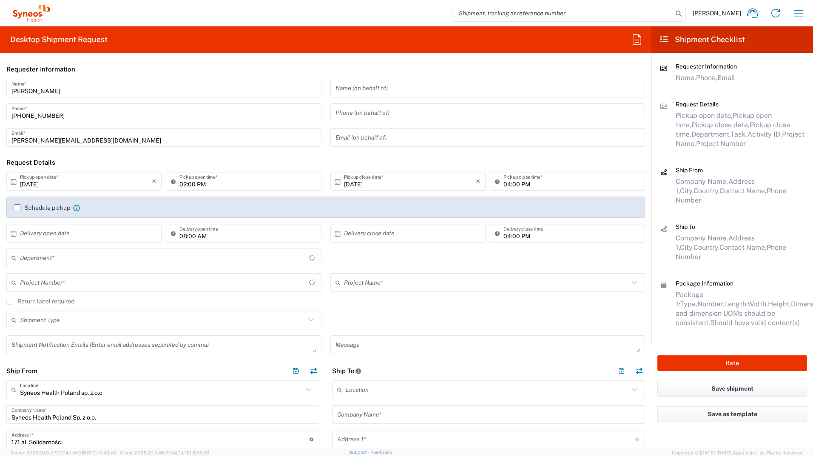
type input "8480"
click at [372, 407] on input "text" at bounding box center [488, 414] width 303 height 15
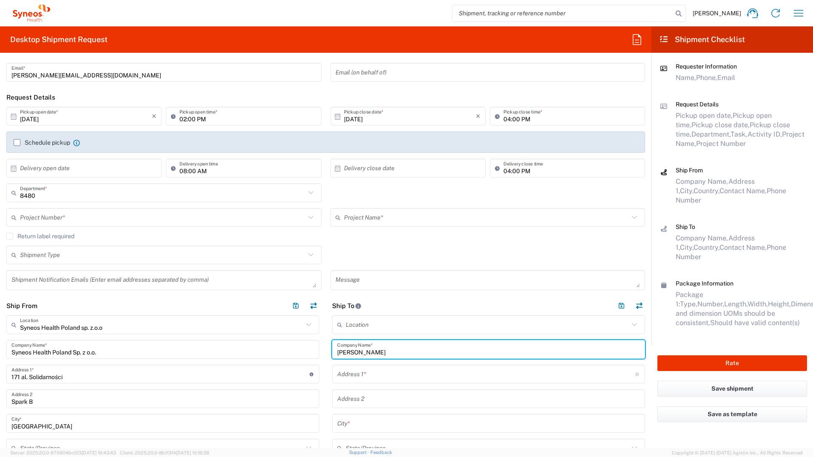
scroll to position [170, 0]
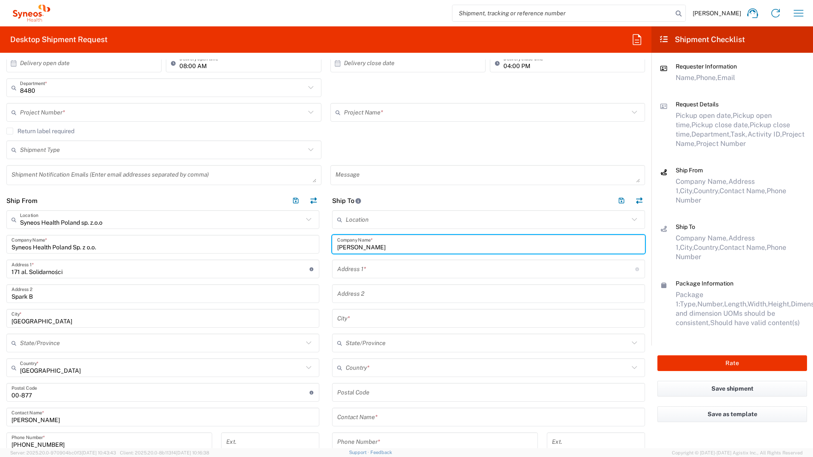
type input "Mykyta Kuzmin"
click at [382, 414] on input "text" at bounding box center [488, 416] width 303 height 15
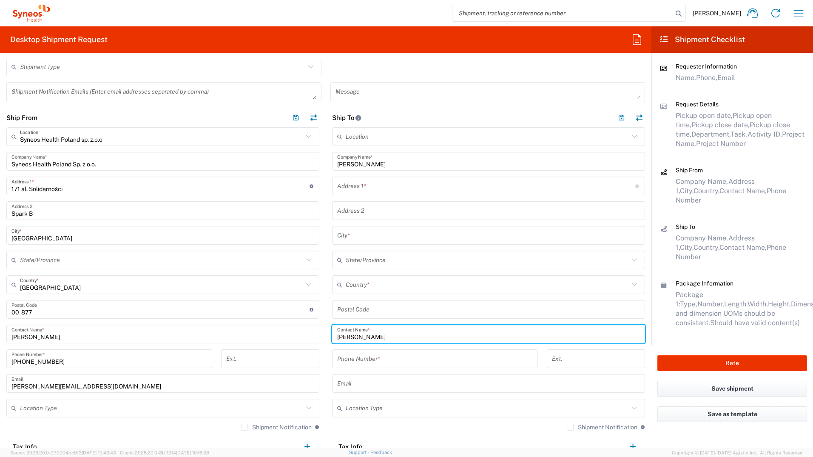
scroll to position [255, 0]
type input "Mykyta Kuzmin"
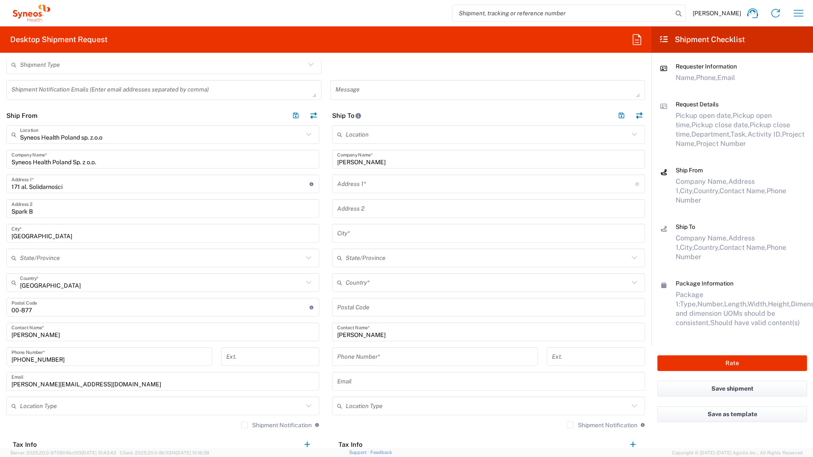
click at [370, 185] on input "text" at bounding box center [486, 183] width 298 height 15
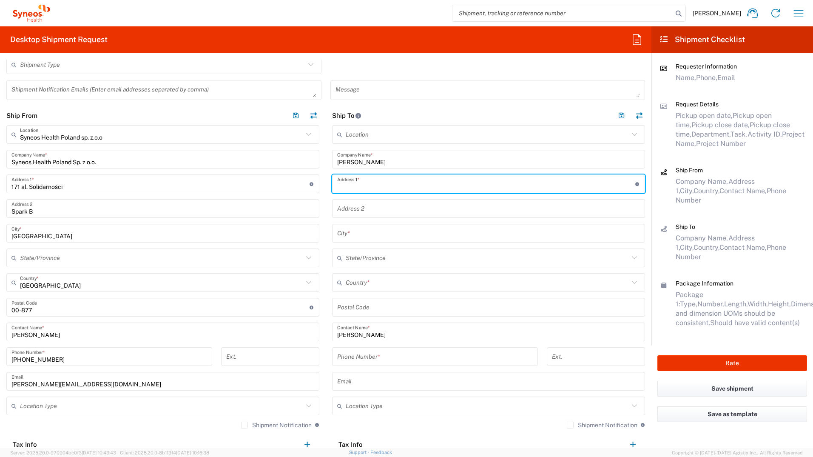
paste input "Polnych Kwiatow, 11/2"
type input "Polnych Kwiatow, 11/2"
click at [369, 239] on input "text" at bounding box center [488, 233] width 303 height 15
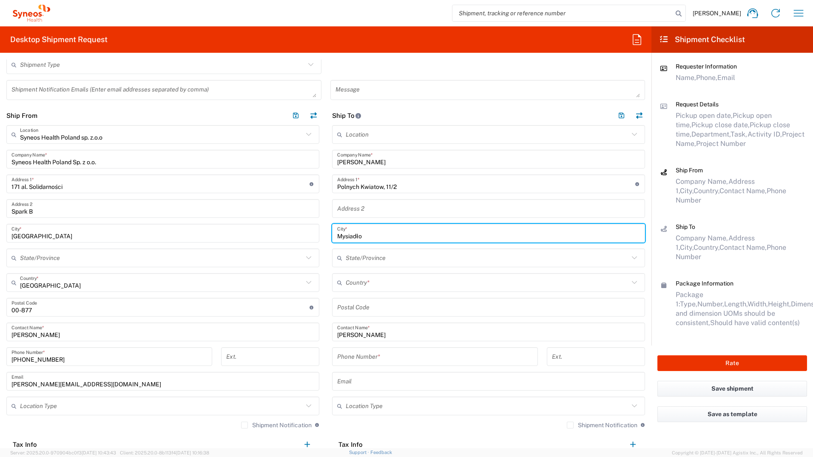
type input "Mysiadło"
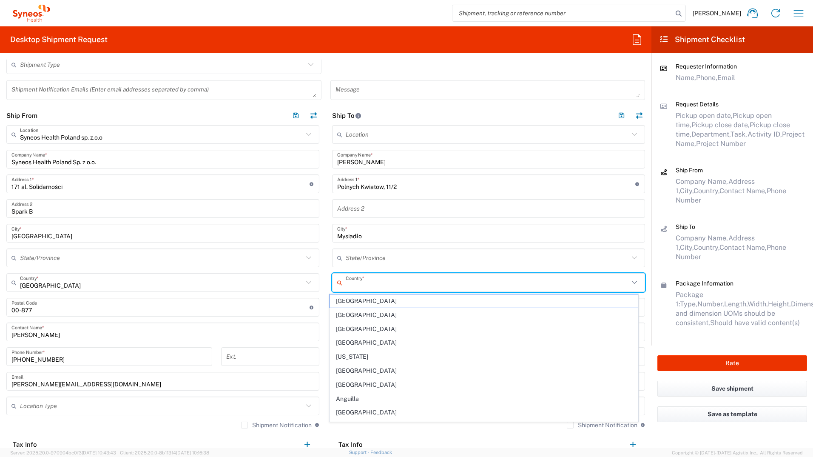
click at [372, 286] on input "text" at bounding box center [487, 282] width 283 height 15
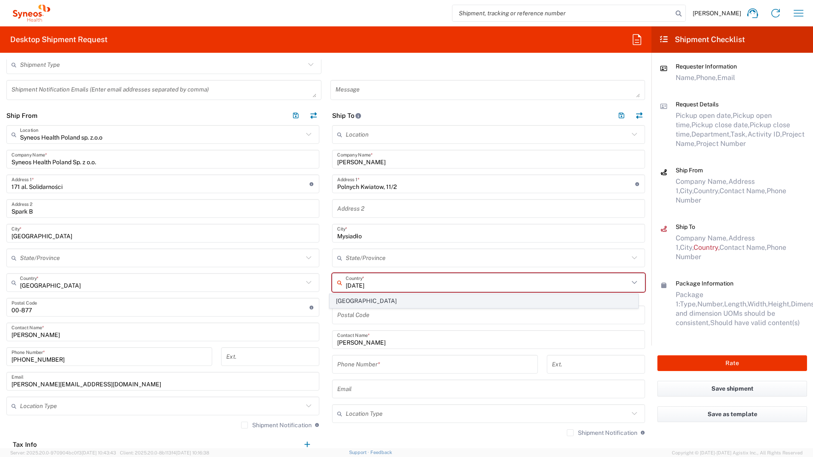
click at [348, 297] on span "[GEOGRAPHIC_DATA]" at bounding box center [484, 300] width 308 height 13
type input "[GEOGRAPHIC_DATA]"
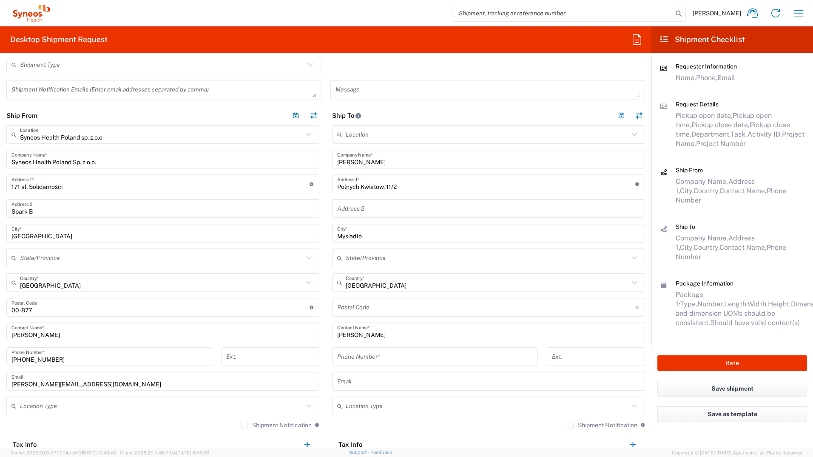
click at [369, 309] on input "undefined" at bounding box center [486, 307] width 298 height 15
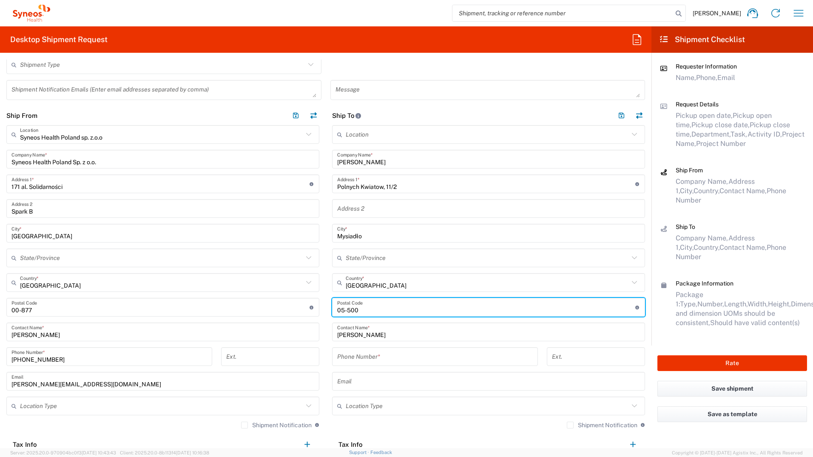
type input "05-500"
click at [410, 264] on input "text" at bounding box center [487, 257] width 283 height 15
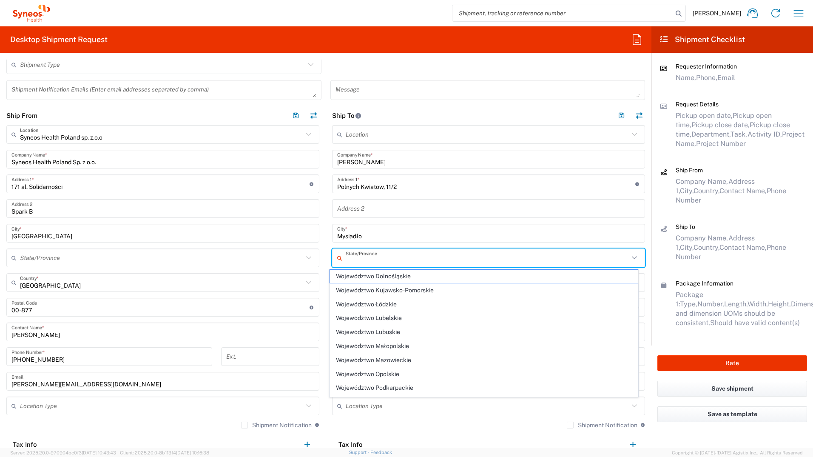
click at [630, 256] on icon at bounding box center [634, 257] width 11 height 11
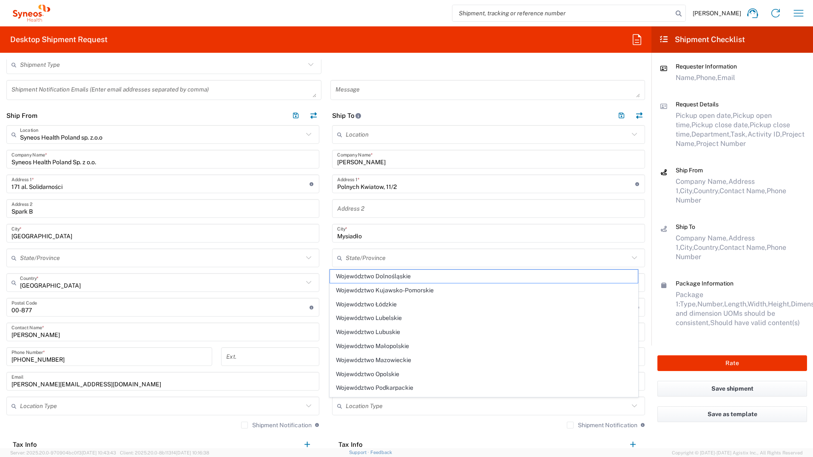
click at [641, 285] on main "Location Addison Whitney LLC-Morrisvile NC US Barcelona-Syneos Health BioSector…" at bounding box center [489, 301] width 326 height 353
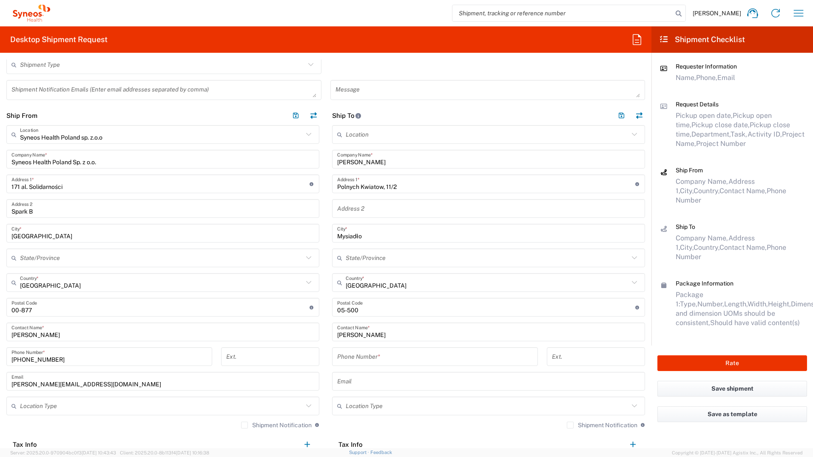
click at [363, 364] on div "Phone Number *" at bounding box center [435, 356] width 206 height 19
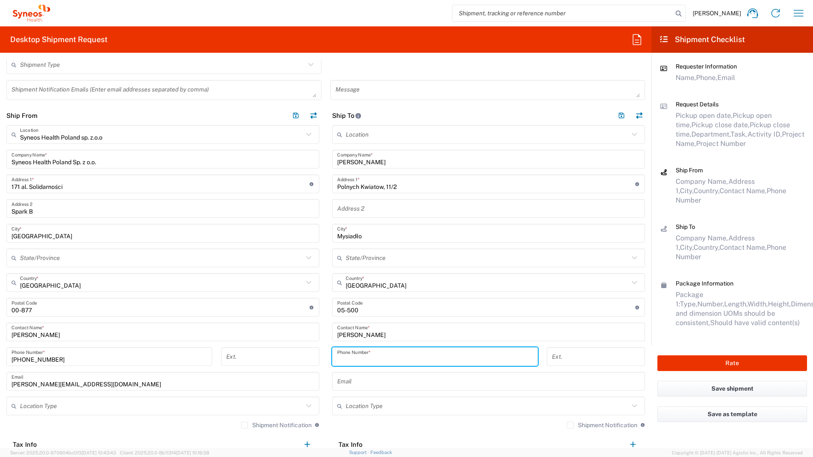
paste input "48 881 821 701"
type input "48 881 821 701"
click at [350, 405] on input "text" at bounding box center [487, 405] width 283 height 15
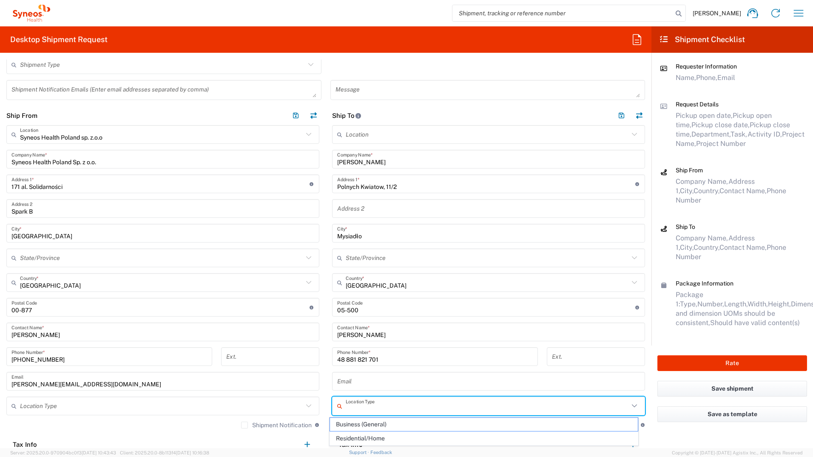
click at [355, 436] on span "Residential/Home" at bounding box center [484, 438] width 308 height 13
type input "Residential/Home"
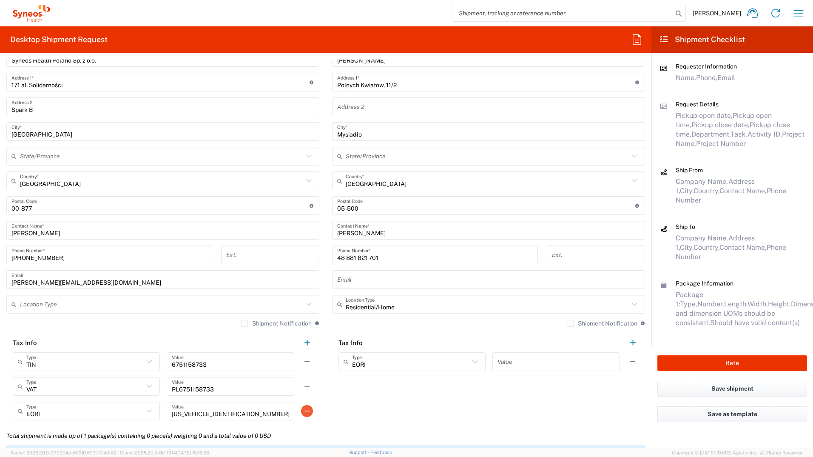
scroll to position [383, 0]
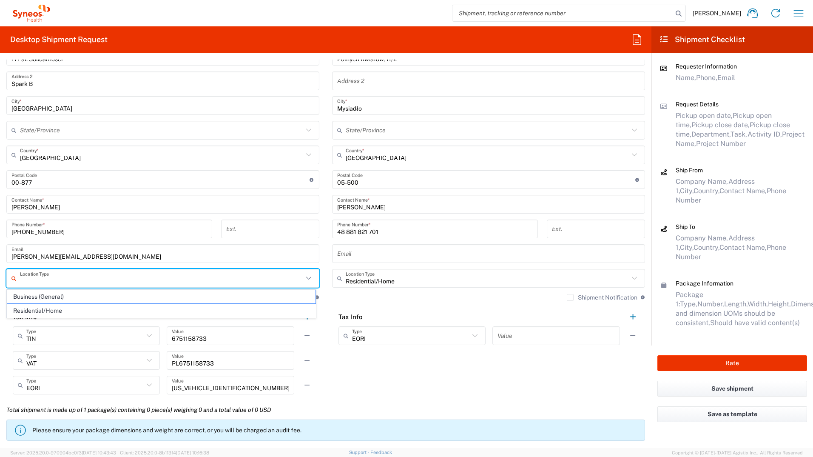
click at [137, 283] on input "text" at bounding box center [161, 278] width 283 height 15
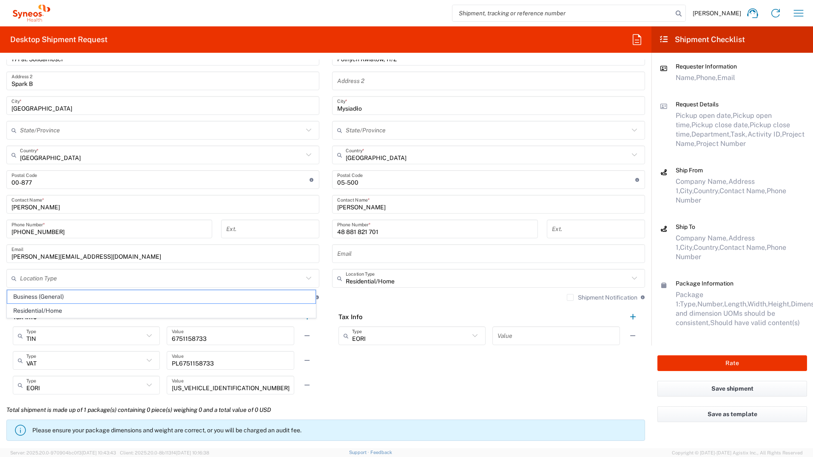
click at [114, 294] on span "Business (General)" at bounding box center [161, 296] width 308 height 13
type input "Business (General)"
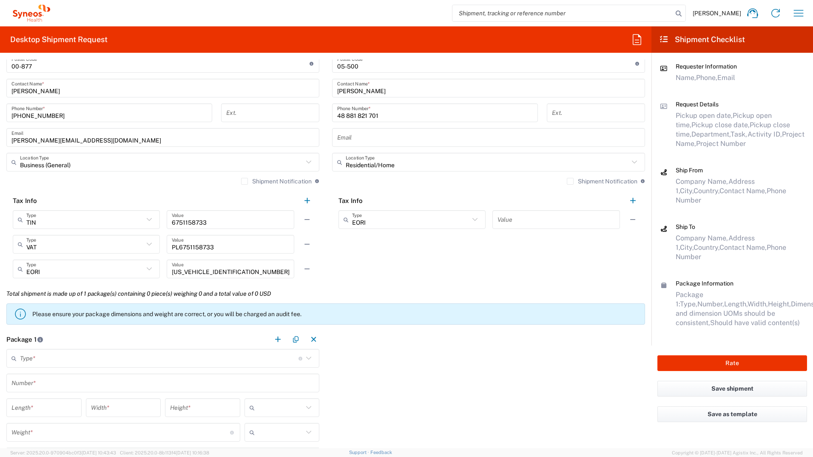
scroll to position [510, 0]
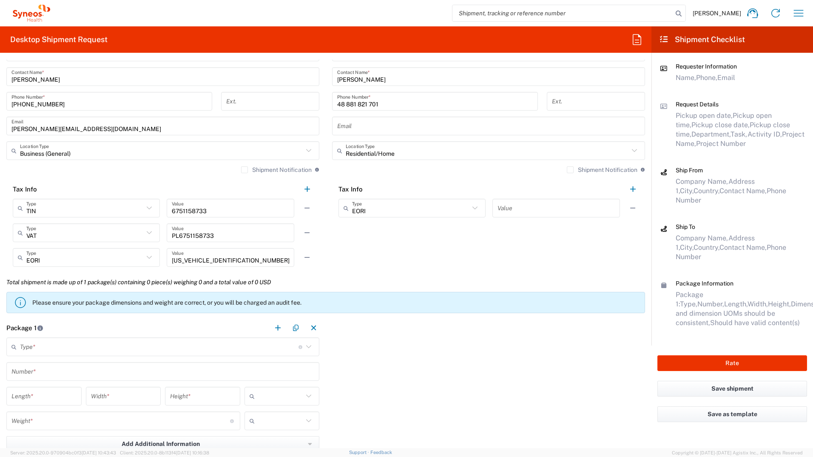
click at [117, 347] on input "text" at bounding box center [159, 346] width 279 height 15
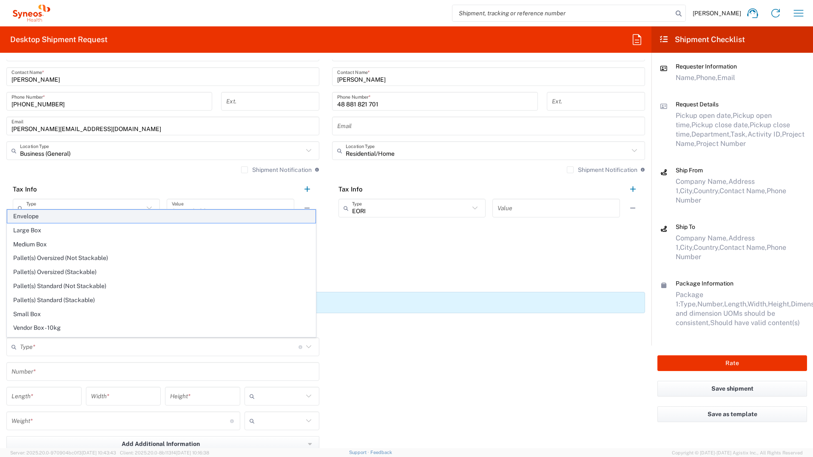
click at [54, 212] on span "Envelope" at bounding box center [161, 216] width 308 height 13
type input "Envelope"
type input "1"
type input "9.5"
type input "12.5"
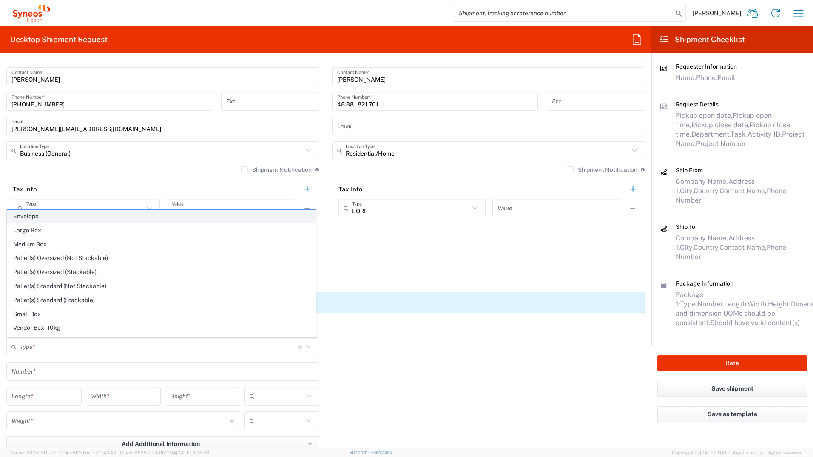
type input "0.25"
type input "in"
type input "0.45"
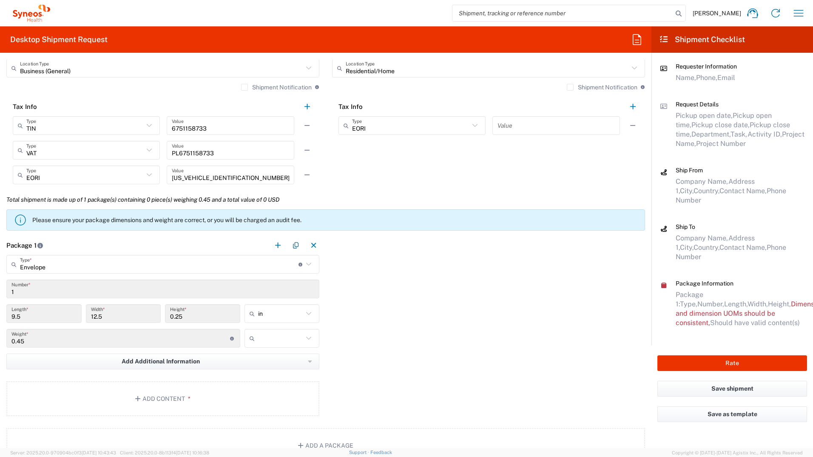
scroll to position [595, 0]
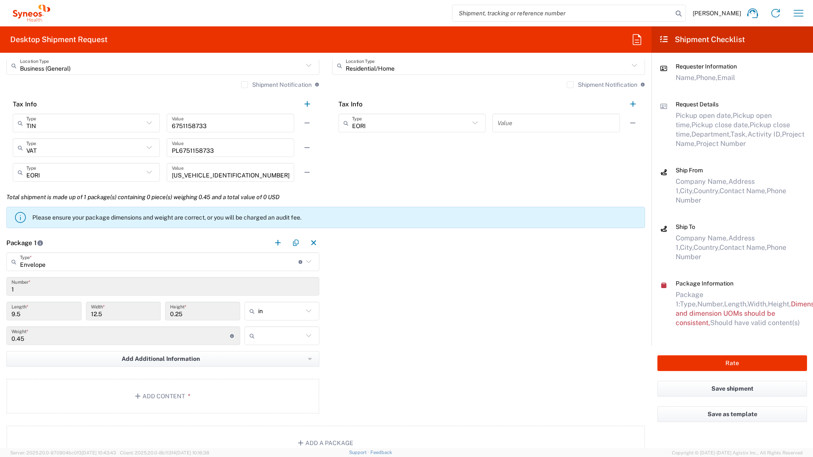
click at [268, 302] on div "in" at bounding box center [282, 310] width 75 height 19
click at [277, 313] on input "text" at bounding box center [280, 311] width 45 height 14
click at [280, 346] on span "cm" at bounding box center [279, 343] width 73 height 13
type input "24.13"
type input "31.75"
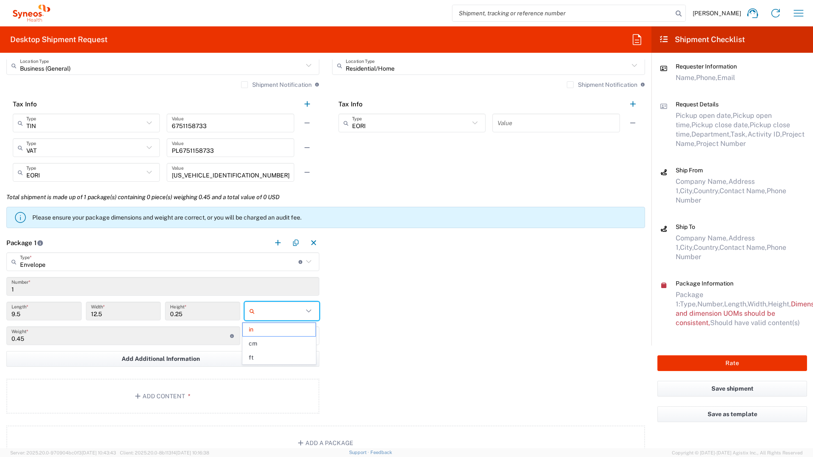
type input "0.64"
type input "cm"
click at [170, 400] on button "Add Content *" at bounding box center [162, 395] width 313 height 35
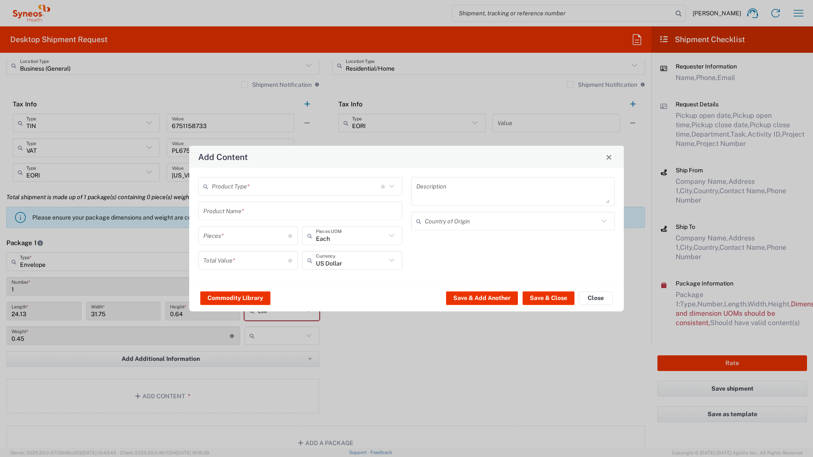
click at [398, 188] on div "Product Type * Document: Paper document generated internally by Syneos, a clien…" at bounding box center [300, 186] width 204 height 19
click at [387, 201] on span "Documents" at bounding box center [300, 204] width 202 height 13
type input "Documents"
type input "1"
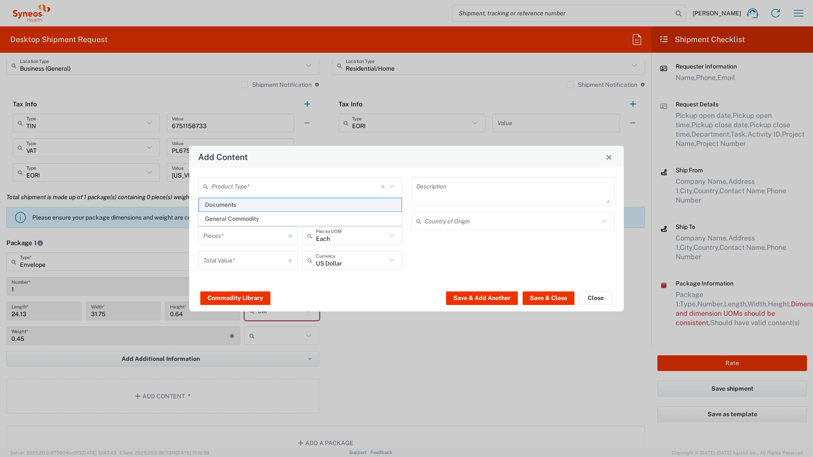
type input "1"
click at [438, 184] on textarea "Documents" at bounding box center [513, 191] width 194 height 24
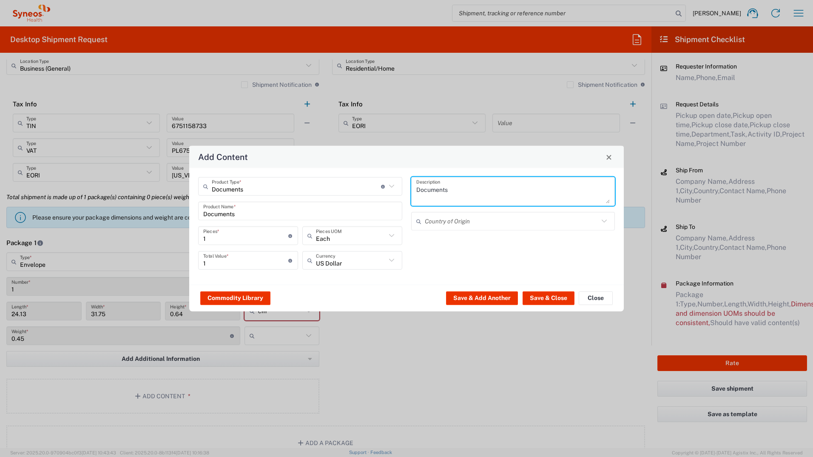
click at [438, 185] on textarea "Documents" at bounding box center [513, 191] width 194 height 24
type textarea "Multisport"
click at [363, 267] on input "text" at bounding box center [351, 260] width 70 height 15
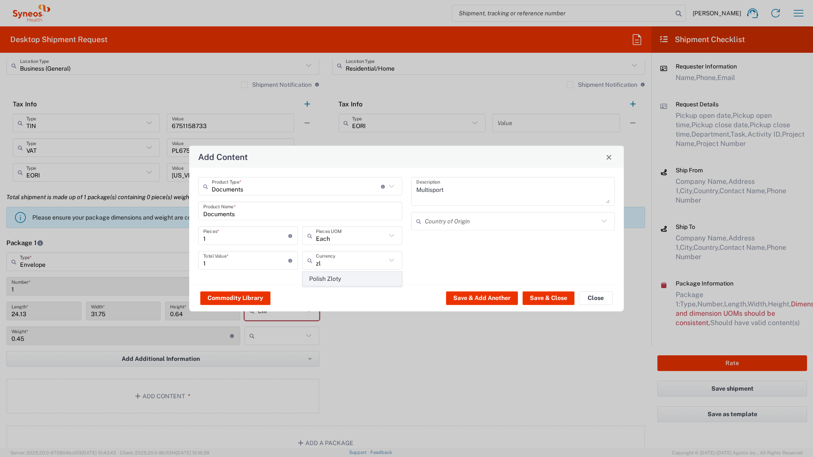
click at [361, 278] on span "Polish Zloty" at bounding box center [352, 278] width 98 height 13
type input "Polish Zloty"
click at [550, 298] on button "Save & Close" at bounding box center [549, 298] width 52 height 14
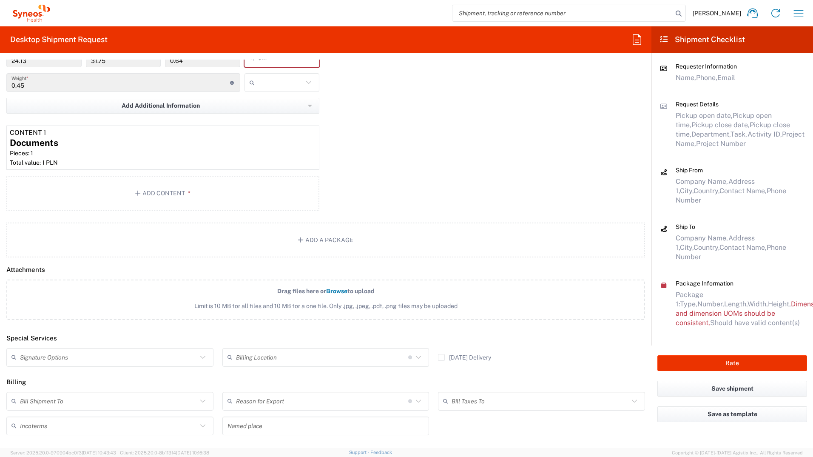
scroll to position [850, 0]
click at [74, 350] on input "text" at bounding box center [108, 354] width 177 height 15
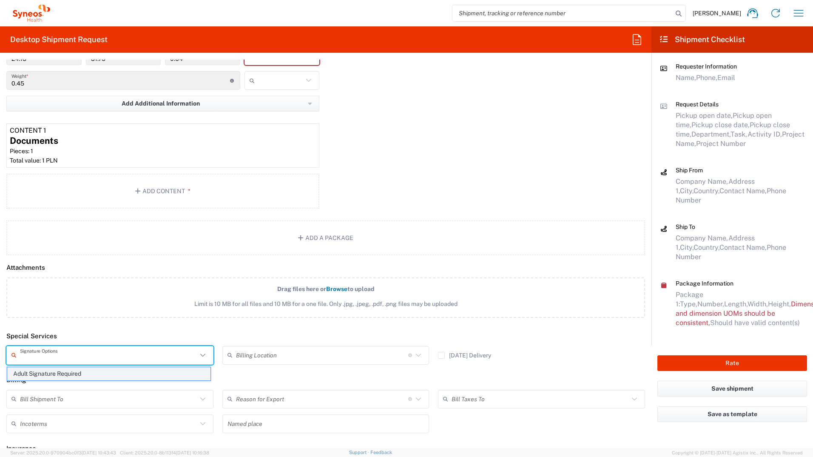
click at [72, 368] on span "Adult Signature Required" at bounding box center [108, 373] width 203 height 13
type input "Adult Signature Required"
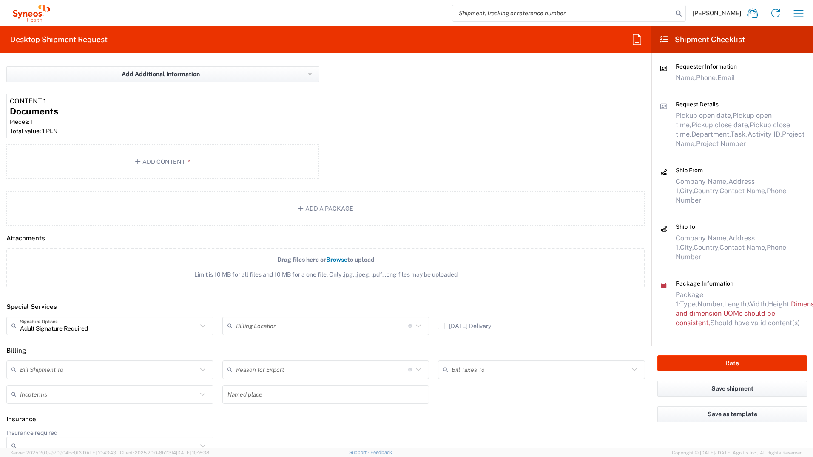
scroll to position [893, 0]
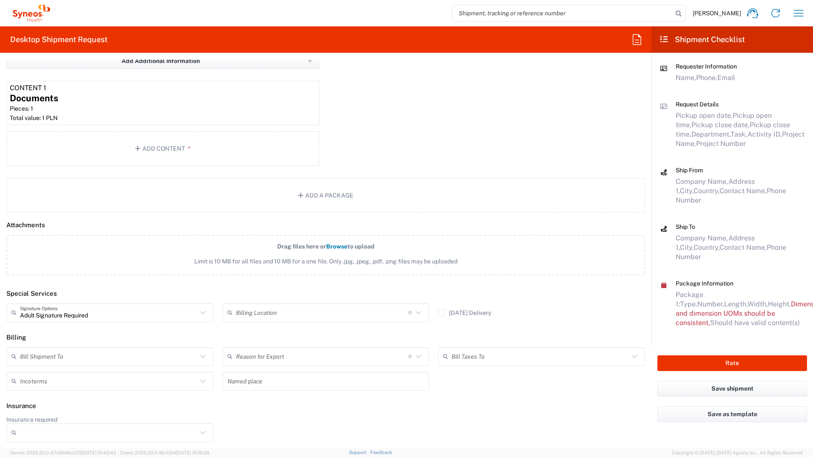
click at [57, 355] on input "text" at bounding box center [108, 356] width 177 height 15
click at [51, 387] on span "Sender/Shipper" at bounding box center [108, 388] width 203 height 13
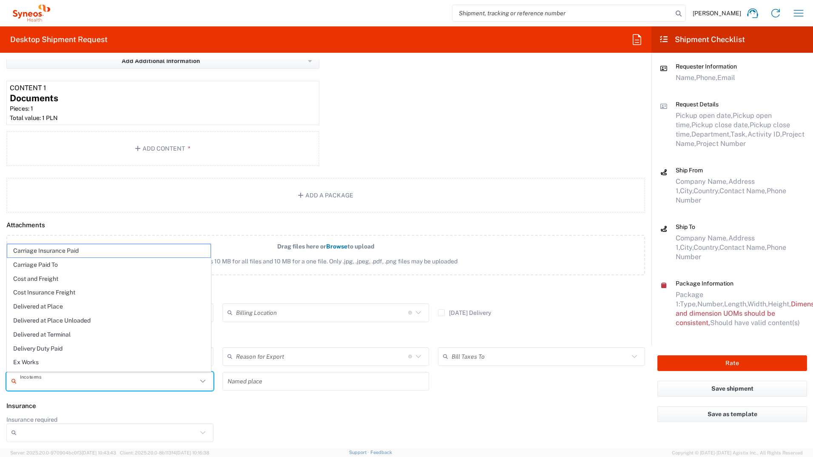
click at [45, 380] on input "text" at bounding box center [108, 380] width 177 height 15
click at [56, 350] on span "Delivery Duty Paid" at bounding box center [108, 348] width 203 height 13
type input "Sender/Shipper"
type input "Delivery Duty Paid"
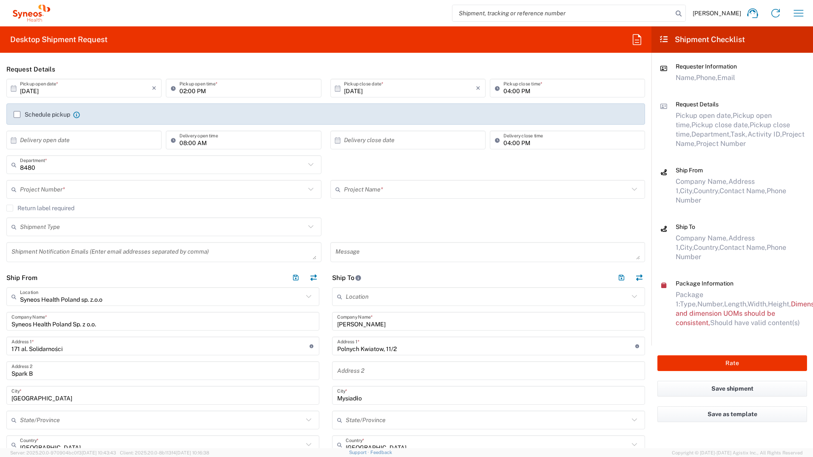
scroll to position [0, 0]
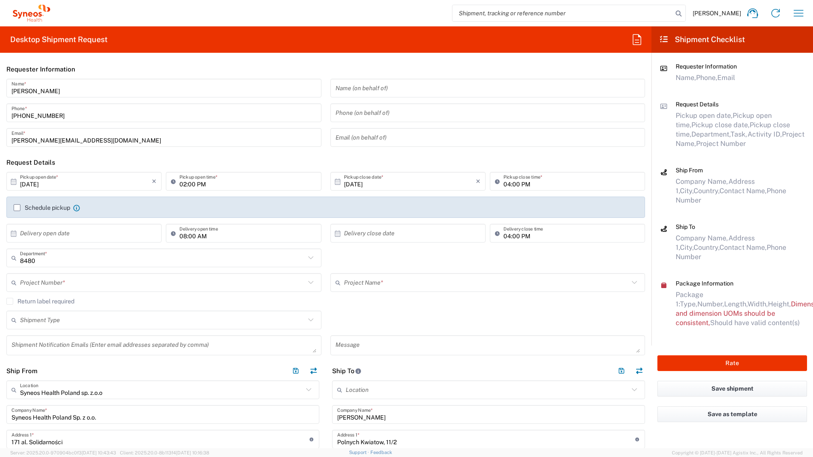
click at [11, 208] on div "Schedule pickup When scheduling a pickup please be sure to meet the following c…" at bounding box center [325, 211] width 633 height 14
click at [18, 208] on label "Schedule pickup" at bounding box center [42, 207] width 57 height 7
click at [17, 208] on input "Schedule pickup" at bounding box center [17, 208] width 0 height 0
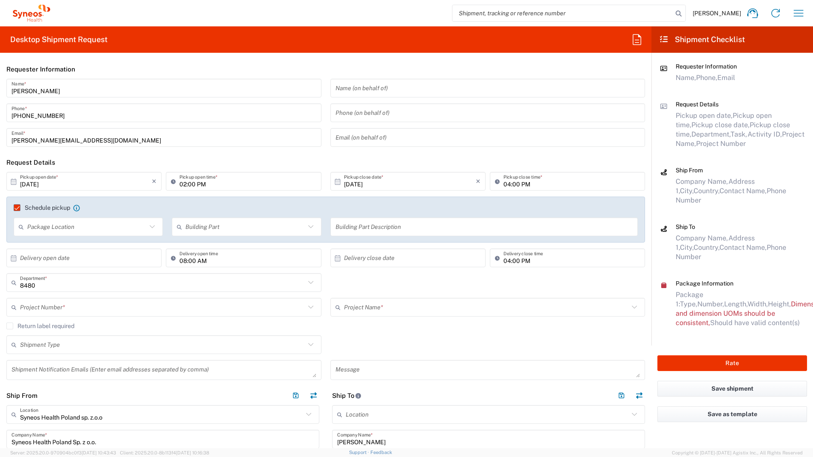
click at [88, 225] on input "text" at bounding box center [86, 226] width 119 height 15
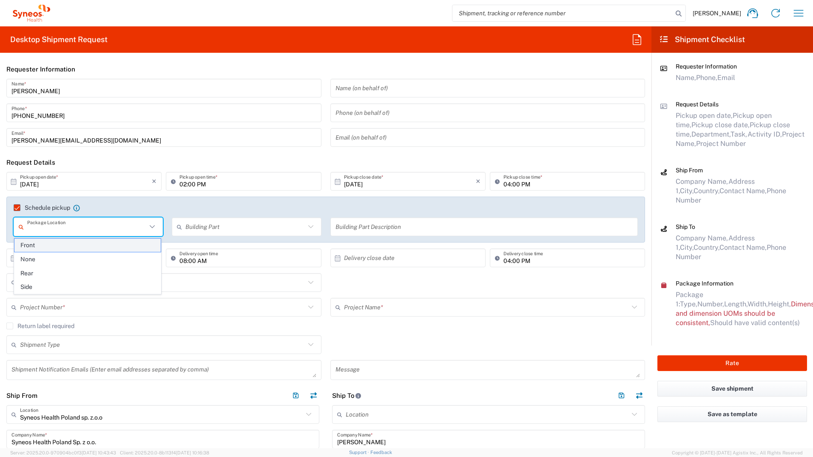
click at [76, 244] on span "Front" at bounding box center [87, 245] width 146 height 13
type input "Front"
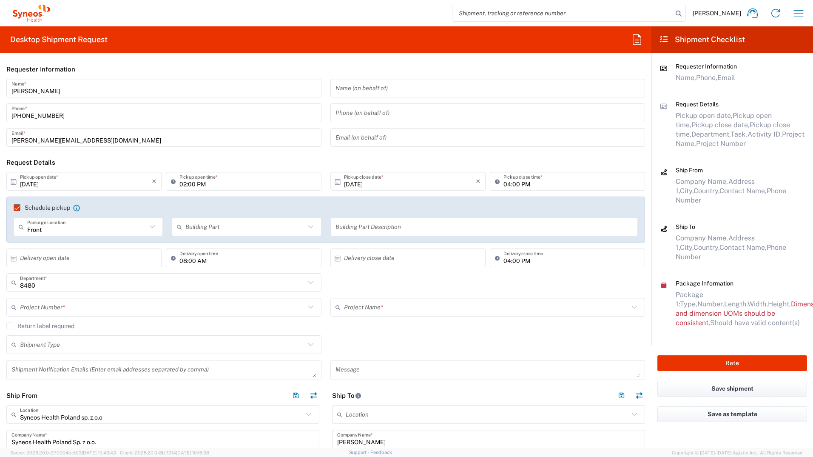
click at [189, 227] on input "text" at bounding box center [244, 226] width 119 height 15
click at [203, 261] on span "Building" at bounding box center [244, 259] width 146 height 13
type input "Building"
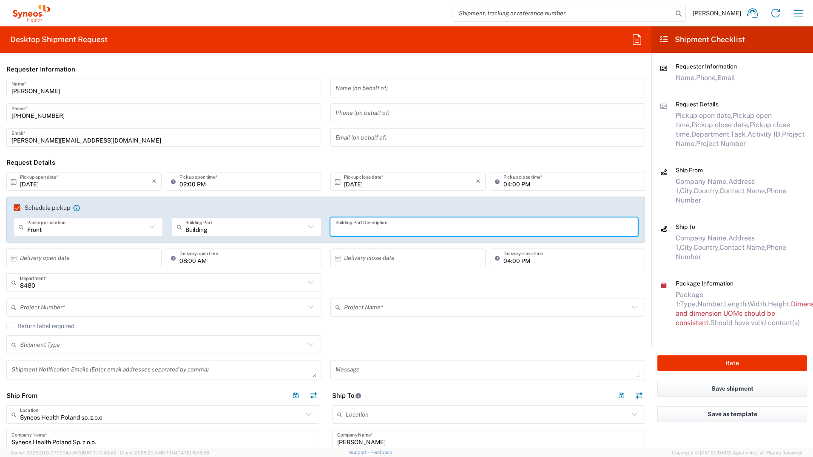
click at [398, 233] on input "text" at bounding box center [484, 226] width 298 height 15
type input "lobby"
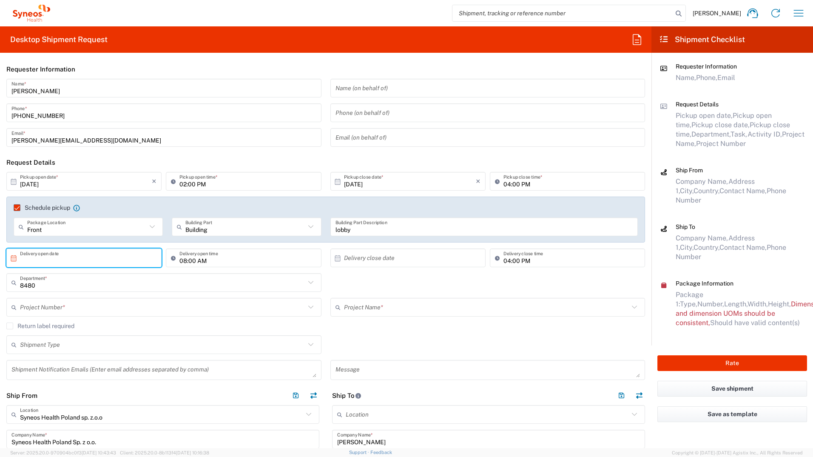
click at [113, 258] on input "text" at bounding box center [86, 257] width 132 height 15
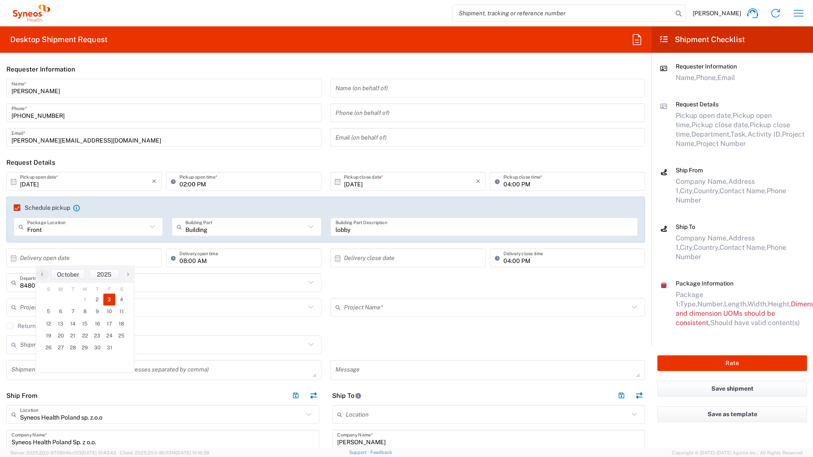
click at [109, 301] on span "3" at bounding box center [109, 299] width 12 height 12
type input "[DATE]"
click at [361, 260] on input "text" at bounding box center [410, 257] width 132 height 15
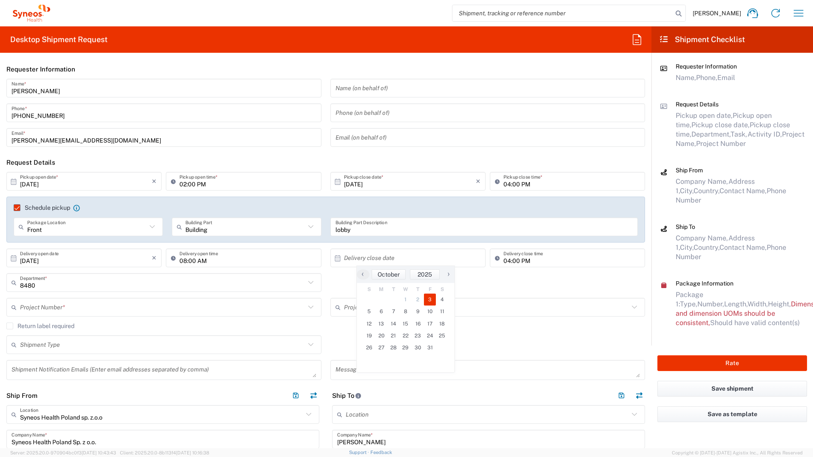
click at [430, 296] on span "3" at bounding box center [430, 299] width 12 height 12
type input "[DATE]"
click at [93, 286] on input "text" at bounding box center [162, 282] width 285 height 15
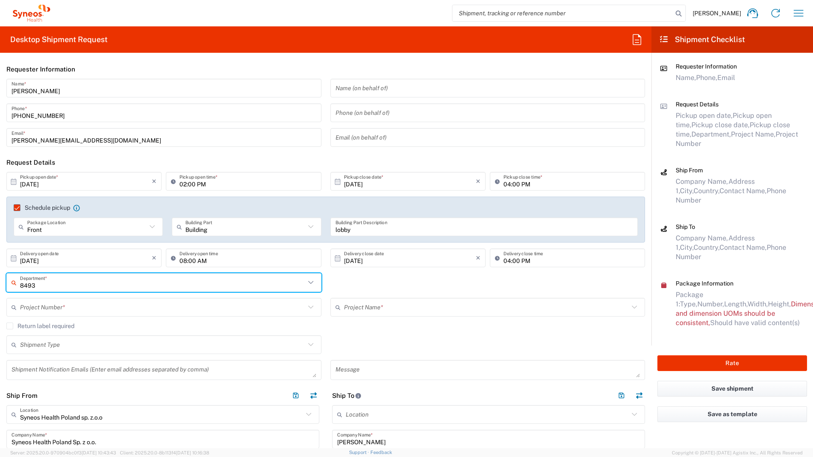
type input "8493"
click at [36, 311] on input "text" at bounding box center [162, 307] width 285 height 15
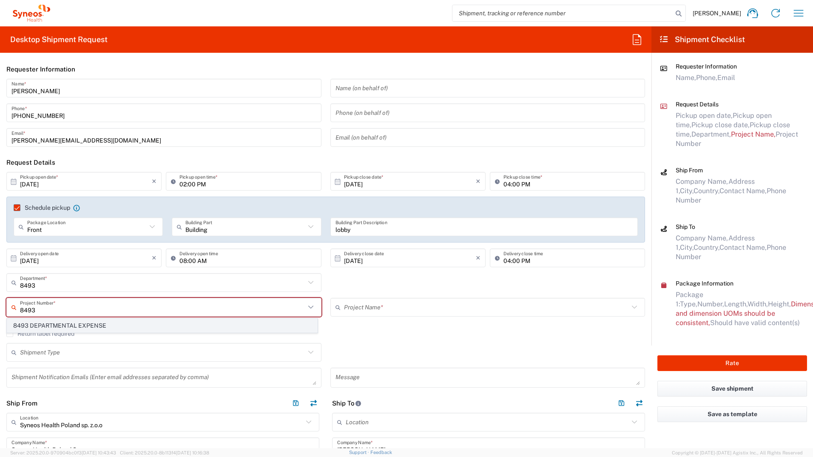
click at [52, 324] on span "8493 DEPARTMENTAL EXPENSE" at bounding box center [162, 325] width 310 height 13
type input "8493 DEPARTMENTAL EXPENSE"
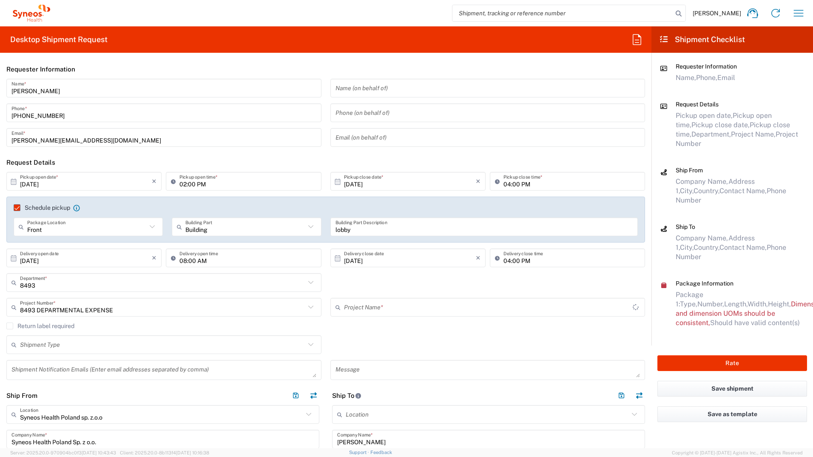
type input "8493 DEPARTMENTAL EXPENSE"
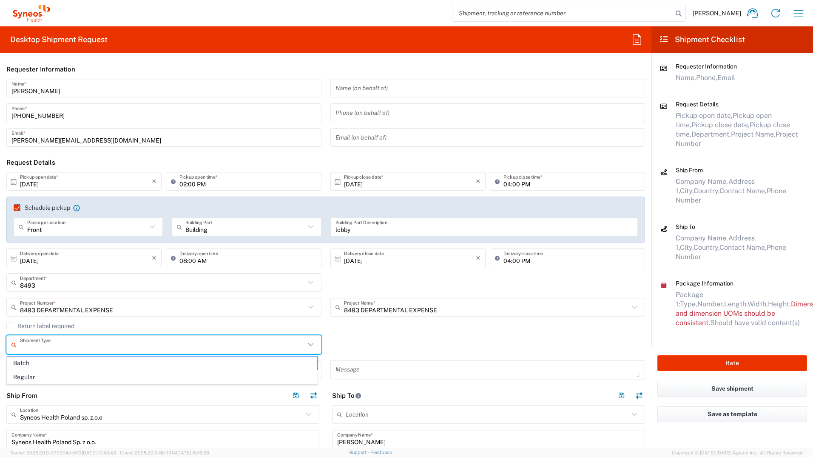
click at [49, 347] on input "text" at bounding box center [162, 344] width 285 height 15
click at [37, 370] on span "Regular" at bounding box center [162, 376] width 310 height 13
type input "Regular"
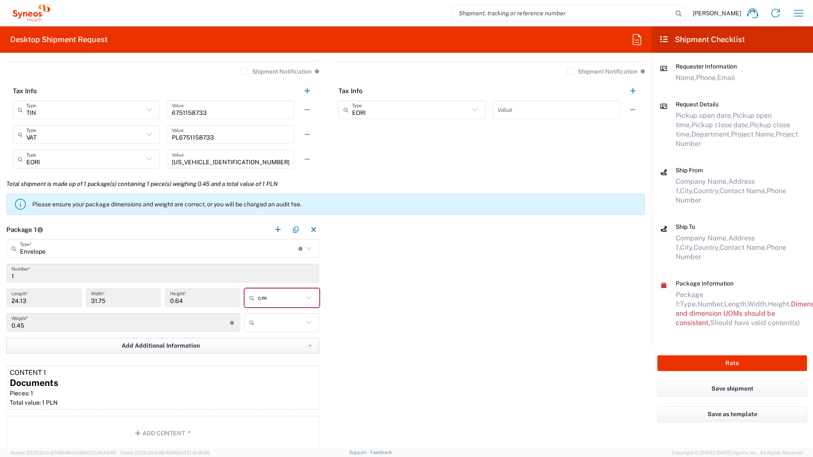
scroll to position [638, 0]
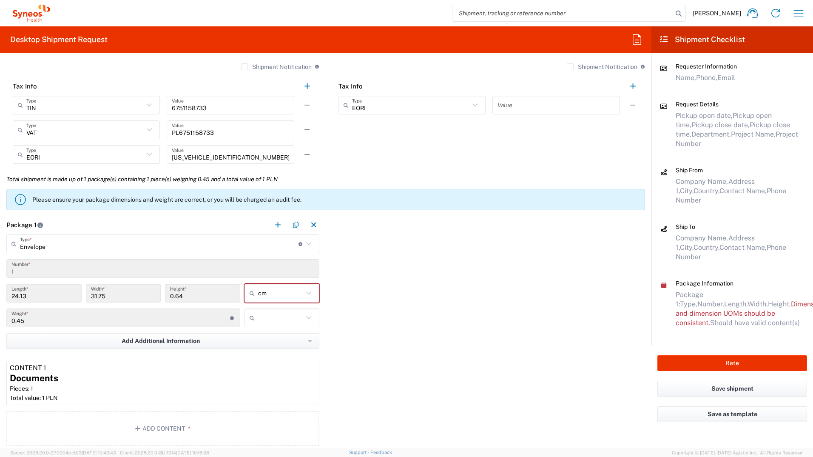
click at [263, 319] on input "text" at bounding box center [280, 318] width 45 height 14
click at [266, 334] on span "kgs" at bounding box center [279, 336] width 73 height 13
type input "kgs"
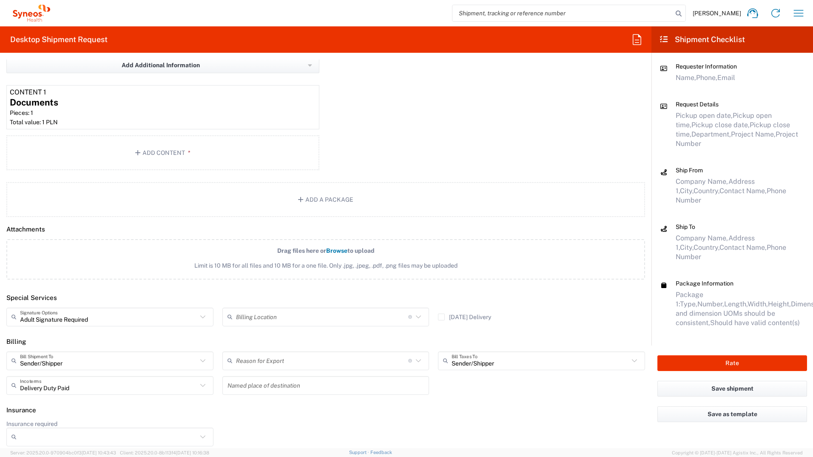
scroll to position [918, 0]
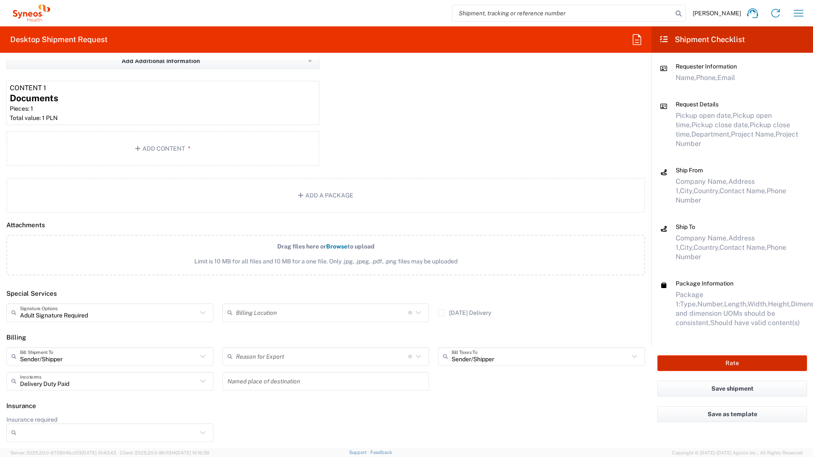
click at [734, 355] on button "Rate" at bounding box center [732, 363] width 150 height 16
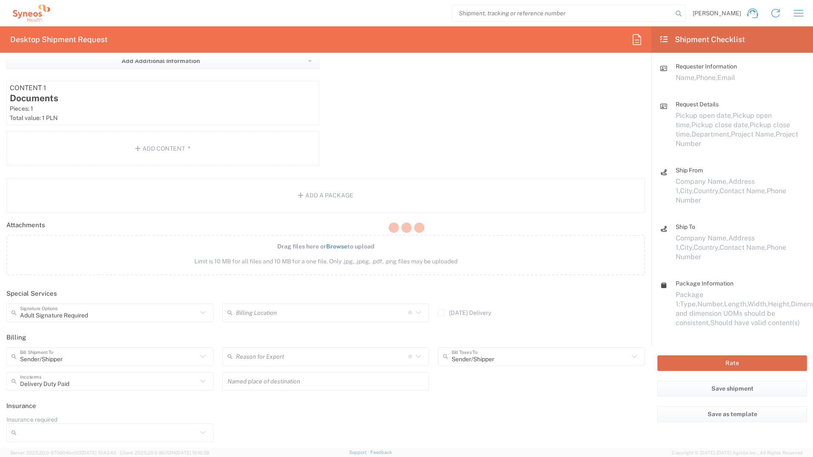
type input "8493 DEPARTMENTAL EXPENSE"
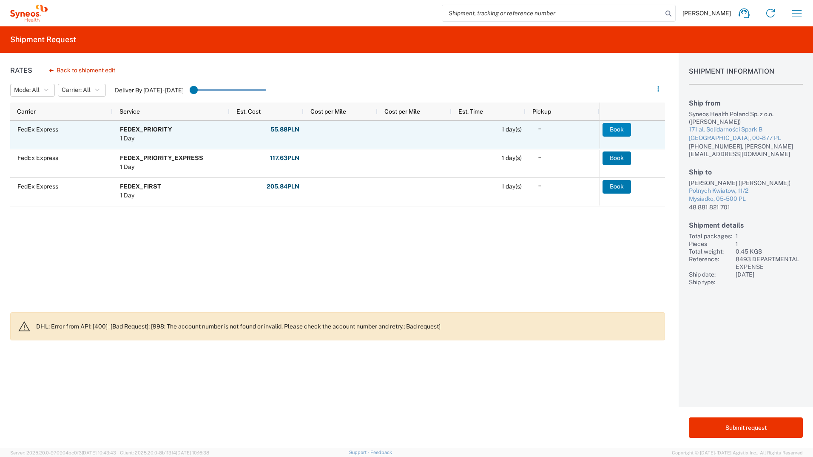
click at [619, 131] on button "Book" at bounding box center [617, 130] width 28 height 14
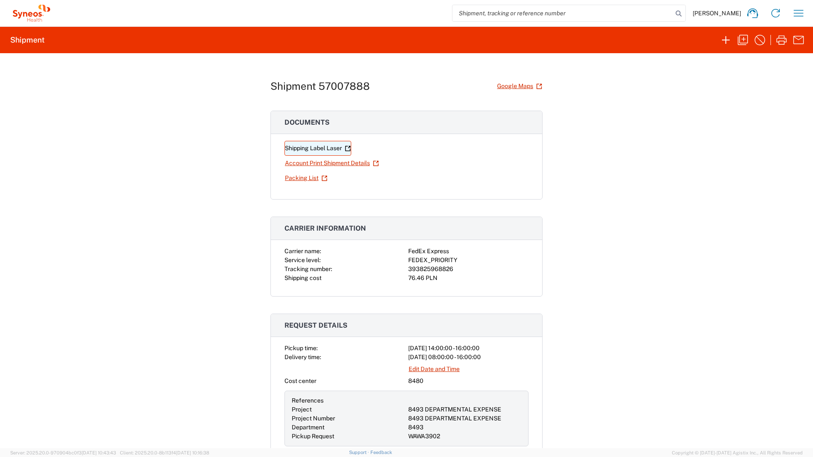
click at [327, 147] on link "Shipping Label Laser" at bounding box center [317, 148] width 67 height 15
click at [798, 14] on icon "button" at bounding box center [799, 13] width 14 height 14
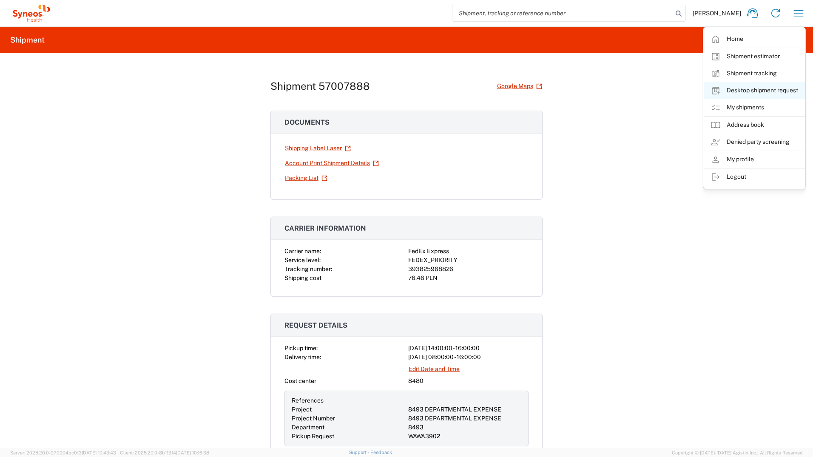
click at [787, 93] on link "Desktop shipment request" at bounding box center [754, 90] width 101 height 17
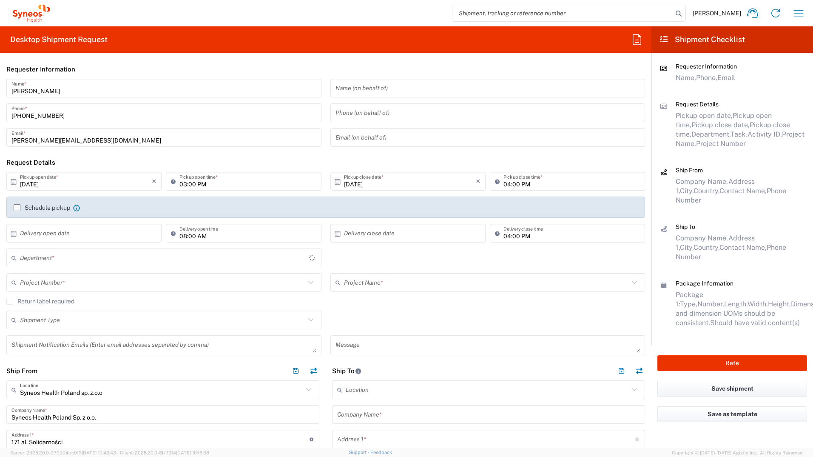
type input "8480"
click at [798, 16] on icon "button" at bounding box center [799, 13] width 14 height 14
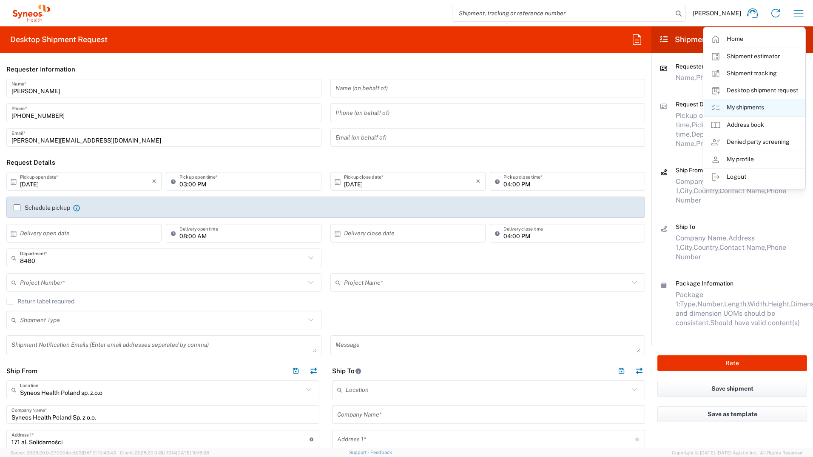
click at [771, 115] on link "My shipments" at bounding box center [754, 107] width 101 height 17
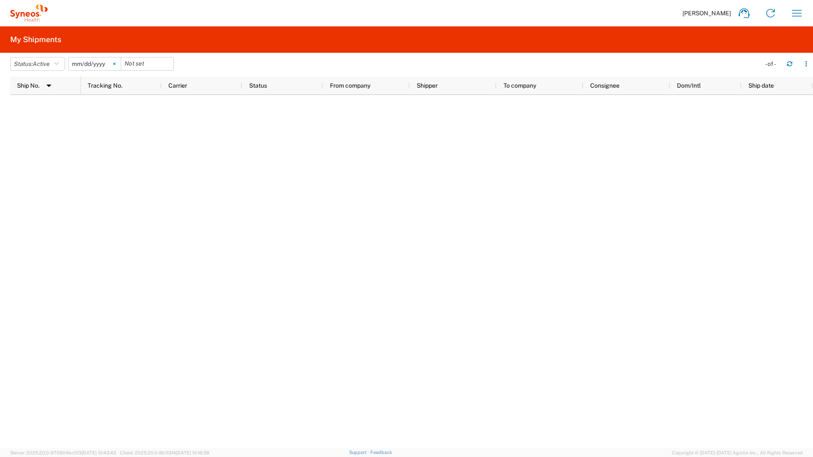
click at [115, 61] on svg-icon at bounding box center [114, 63] width 13 height 13
click at [56, 62] on button "Status: Active" at bounding box center [37, 64] width 55 height 14
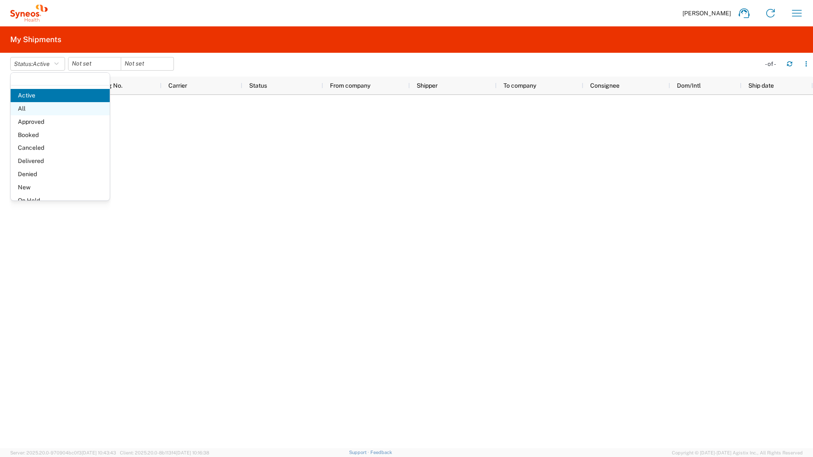
click at [52, 105] on span "All" at bounding box center [60, 108] width 99 height 13
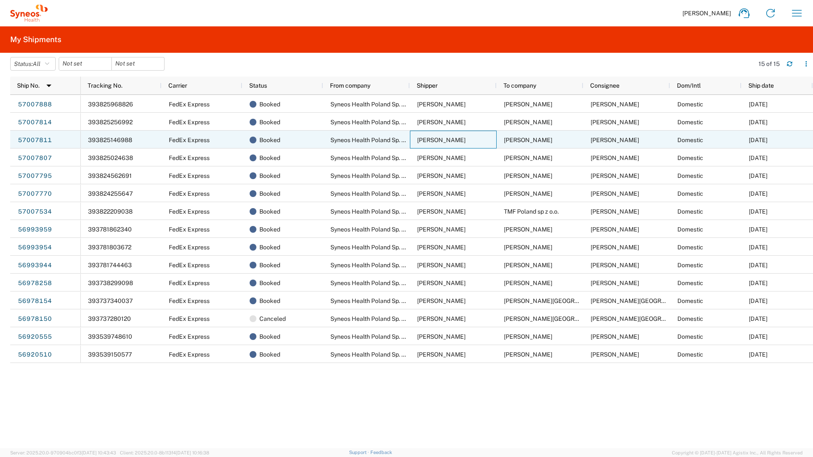
click at [446, 141] on span "[PERSON_NAME]" at bounding box center [441, 139] width 48 height 7
click at [38, 137] on link "57007811" at bounding box center [34, 141] width 35 height 14
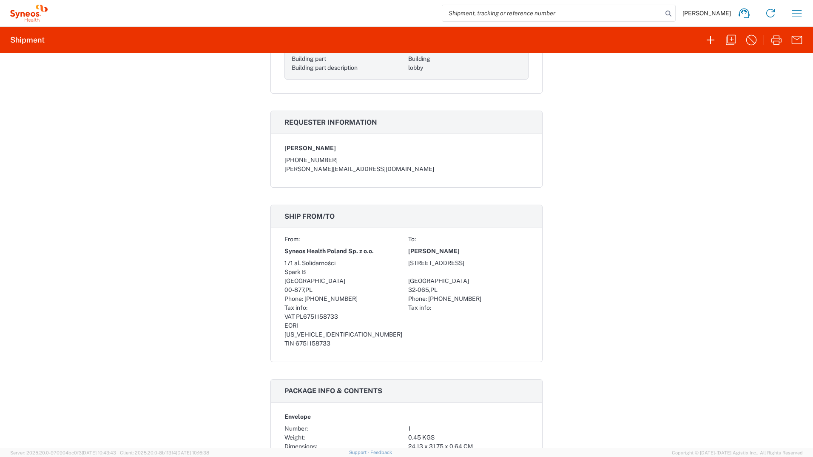
scroll to position [553, 0]
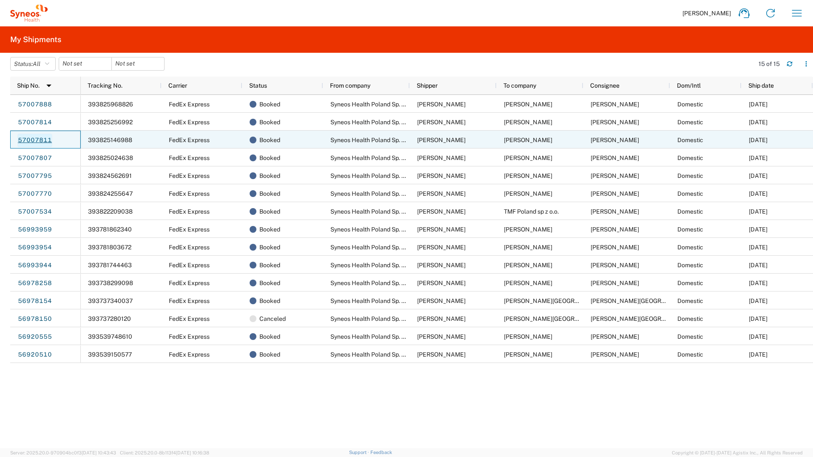
click at [21, 140] on link "57007811" at bounding box center [34, 141] width 35 height 14
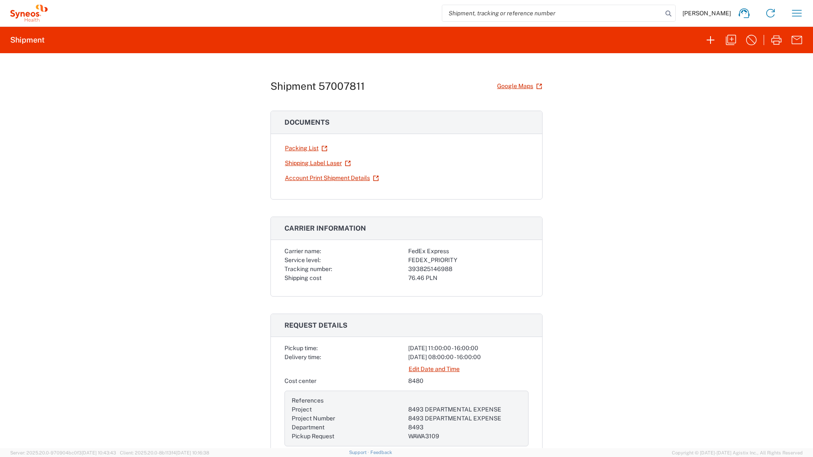
click at [630, 297] on div "Shipment 57007811 Google Maps Documents Packing List Shipping Label Laser Accou…" at bounding box center [406, 250] width 813 height 395
click at [793, 14] on icon "button" at bounding box center [797, 13] width 14 height 14
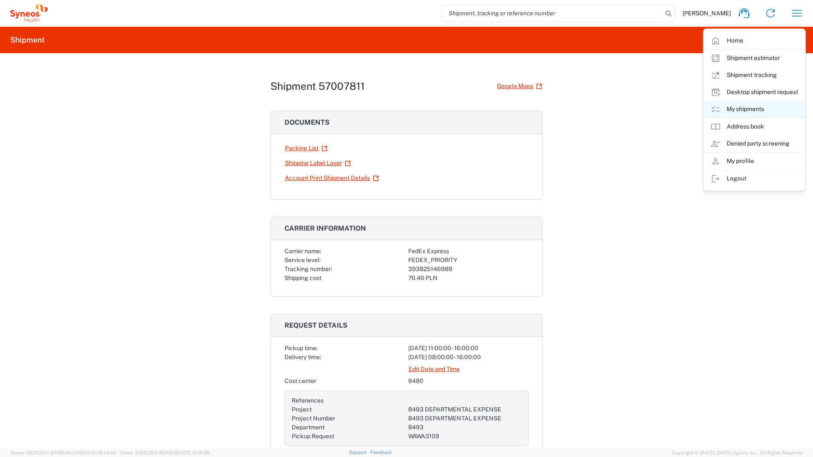
click at [772, 107] on link "My shipments" at bounding box center [754, 109] width 101 height 17
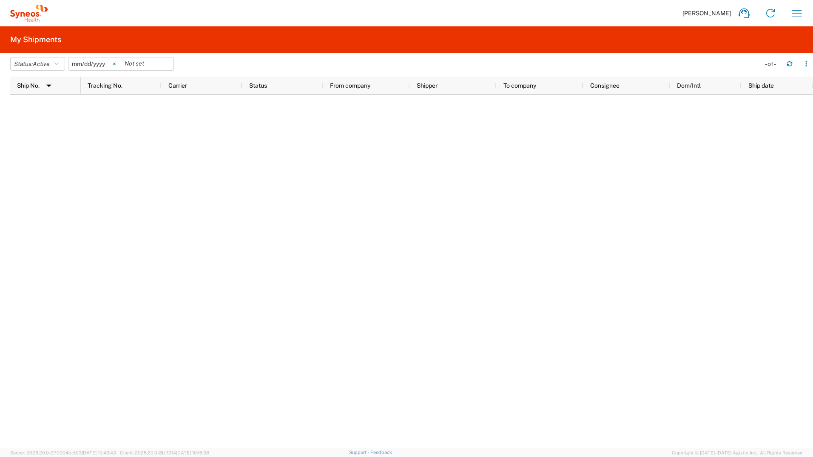
click at [116, 62] on svg-icon at bounding box center [114, 63] width 13 height 13
click at [56, 68] on button "Status: Active" at bounding box center [37, 64] width 55 height 14
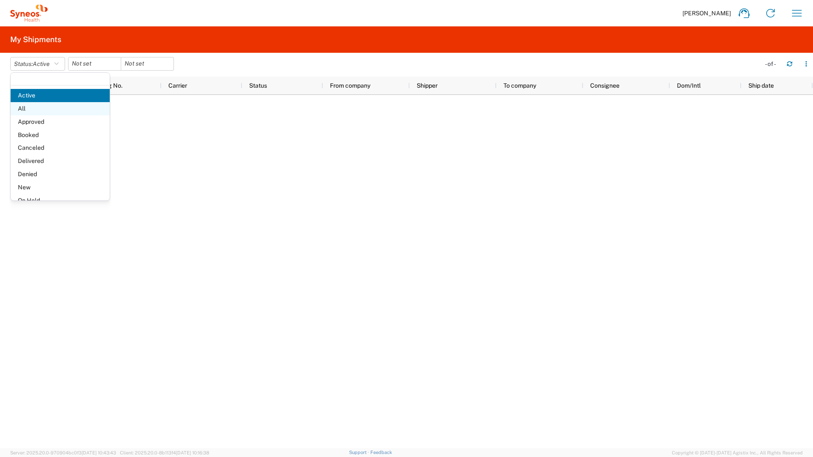
click at [45, 105] on span "All" at bounding box center [60, 108] width 99 height 13
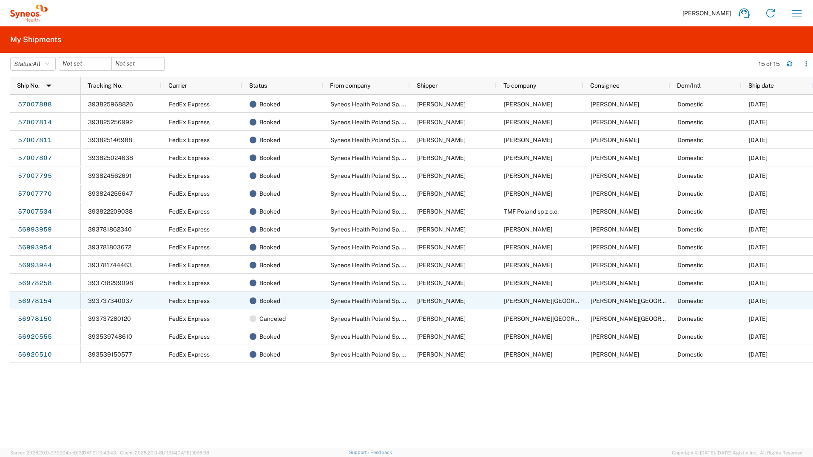
click at [505, 301] on span "Justyna Toton-Zuranska" at bounding box center [558, 300] width 109 height 7
click at [46, 302] on link "56978154" at bounding box center [34, 301] width 35 height 14
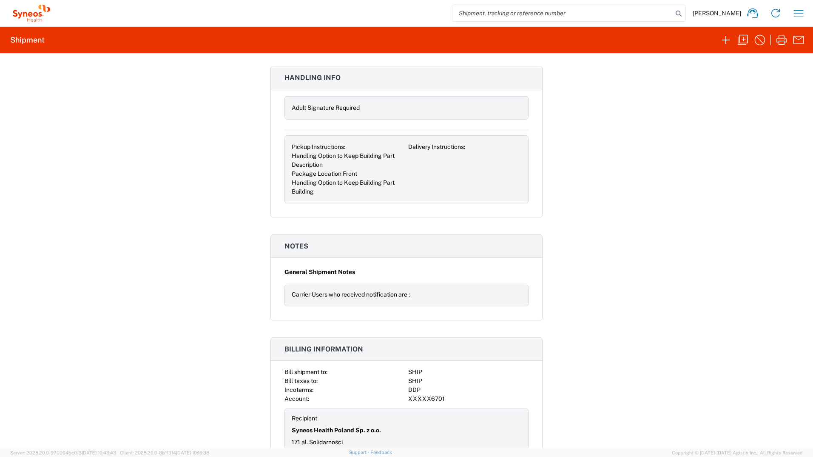
scroll to position [965, 0]
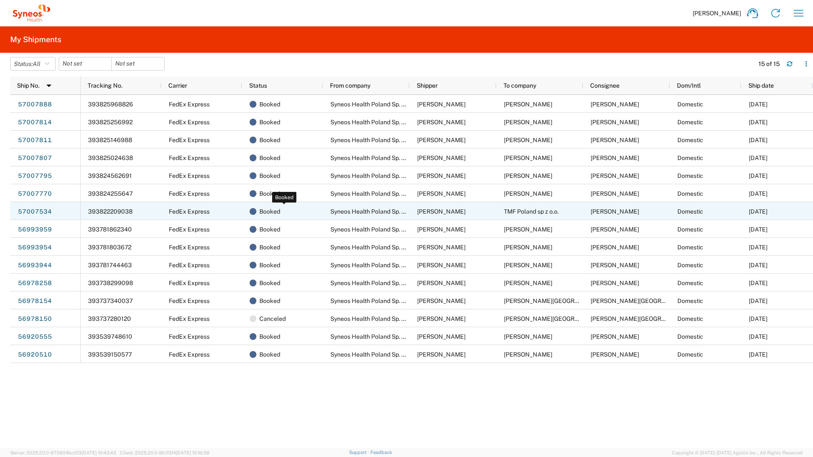
click at [263, 210] on span "Booked" at bounding box center [269, 211] width 21 height 18
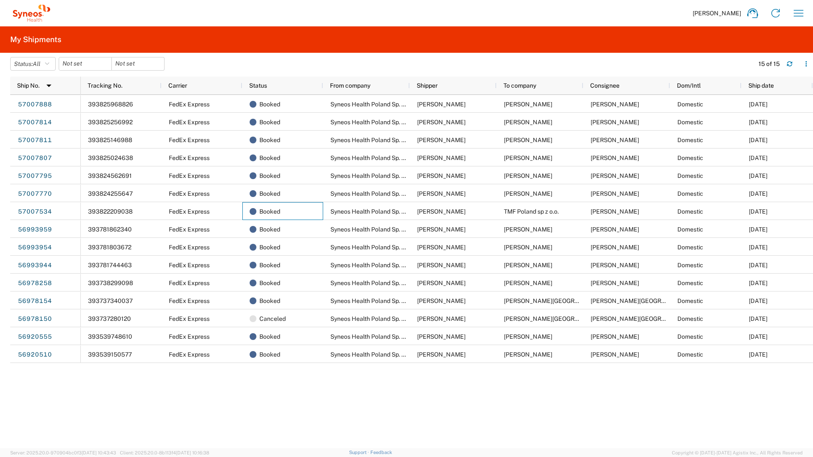
click at [506, 423] on div "393825968826 FedEx Express Booked Syneos Health Poland Sp. z o.o. Joanna Desper…" at bounding box center [447, 271] width 732 height 353
